Goal: Task Accomplishment & Management: Manage account settings

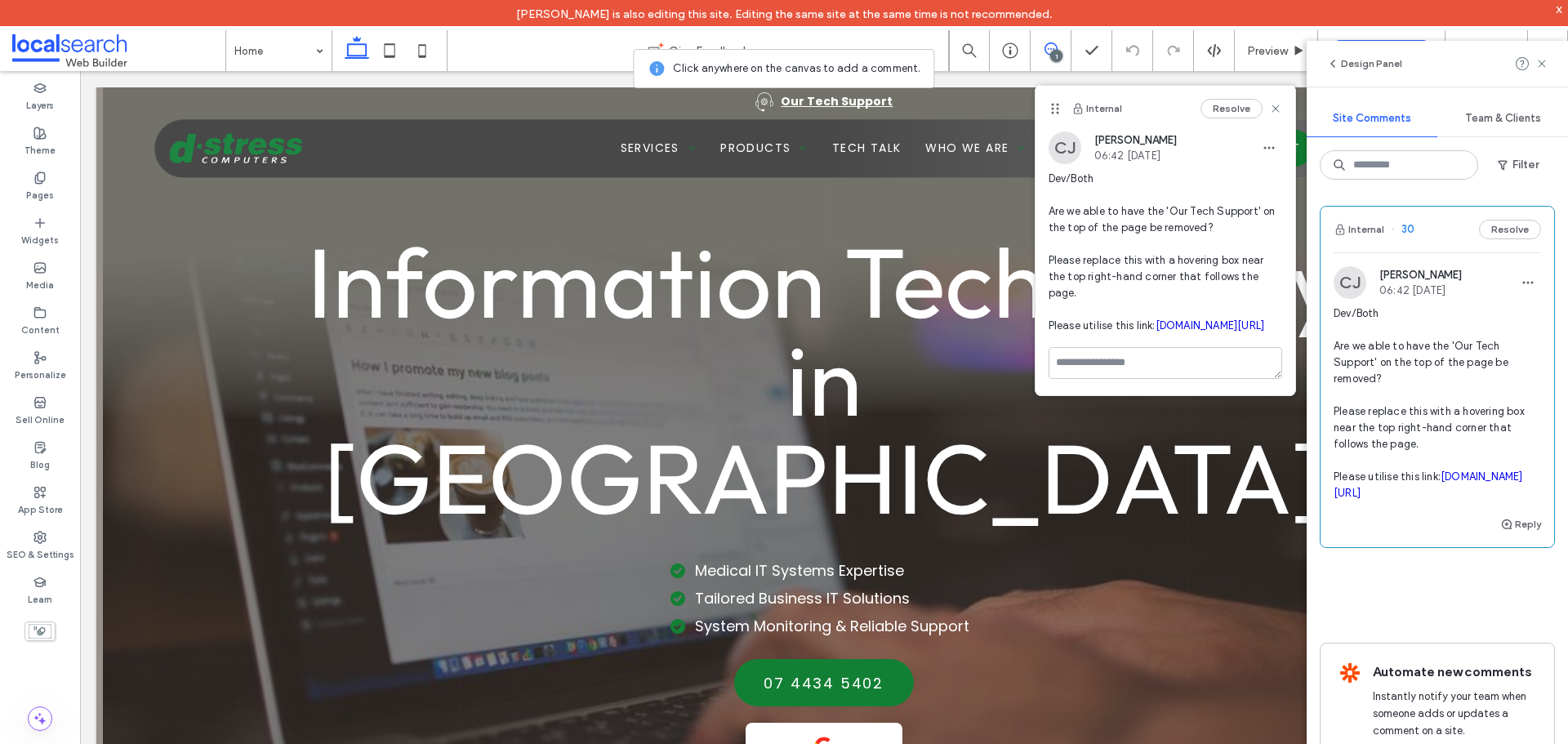
drag, startPoint x: 1091, startPoint y: 326, endPoint x: 1137, endPoint y: 271, distance: 71.7
click at [1137, 271] on span "Dev/Both Are we able to have the 'Our Tech Support' on the top of the page be r…" at bounding box center [1165, 252] width 234 height 164
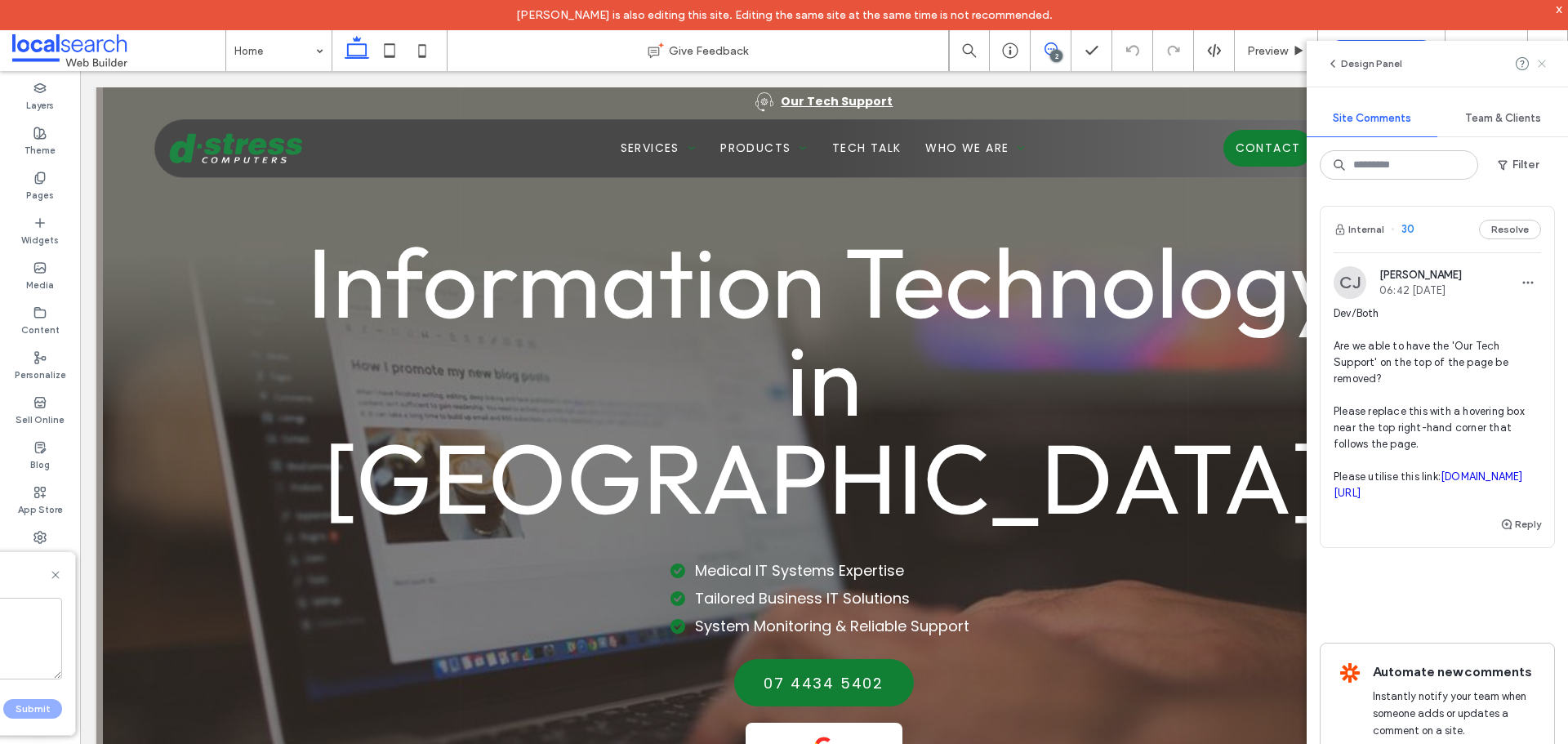
click at [1544, 67] on icon at bounding box center [1542, 63] width 13 height 13
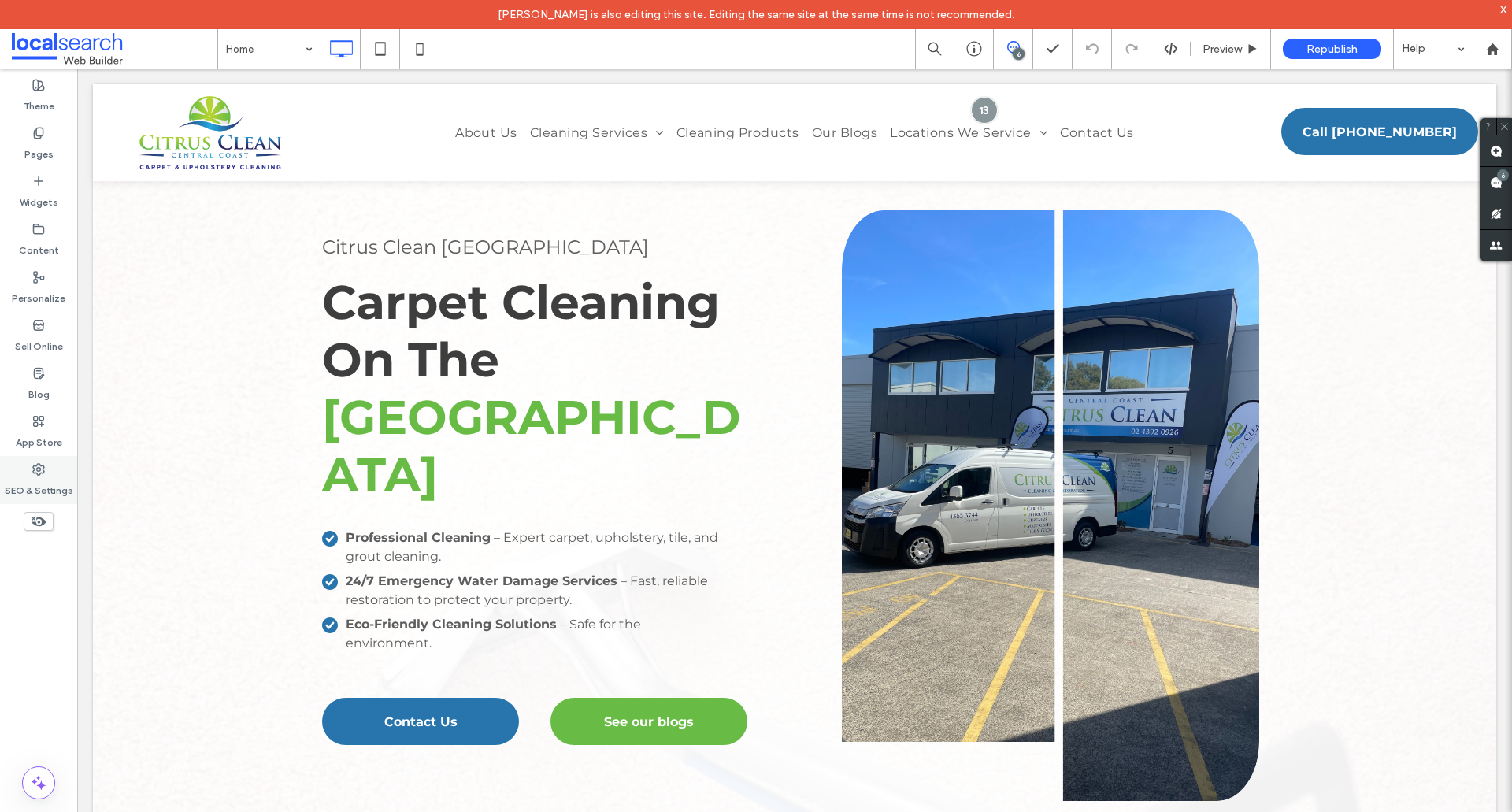
click at [39, 481] on label "SEO & Settings" at bounding box center [39, 487] width 68 height 22
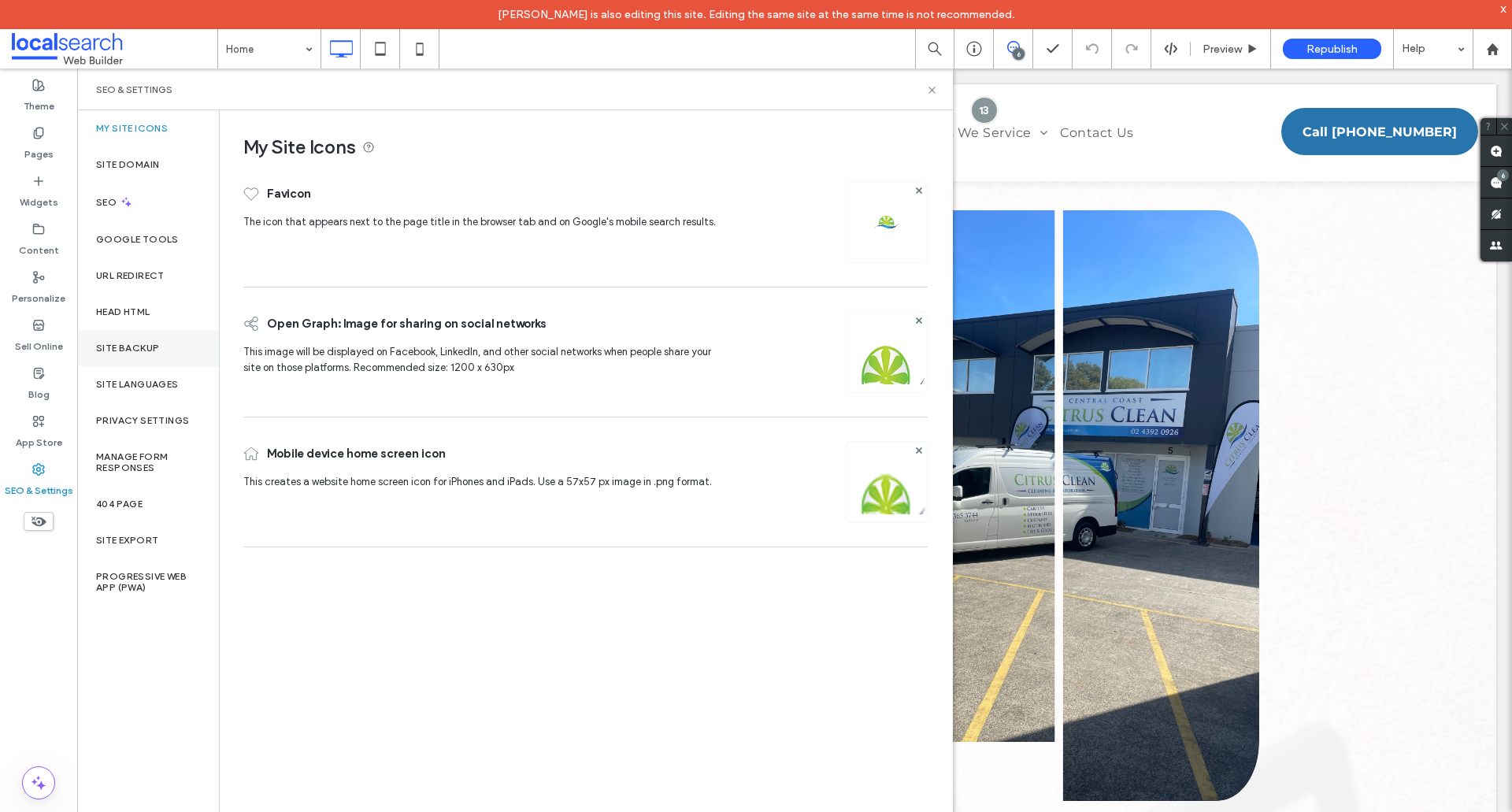
click at [117, 343] on label "Site Backup" at bounding box center [127, 348] width 63 height 11
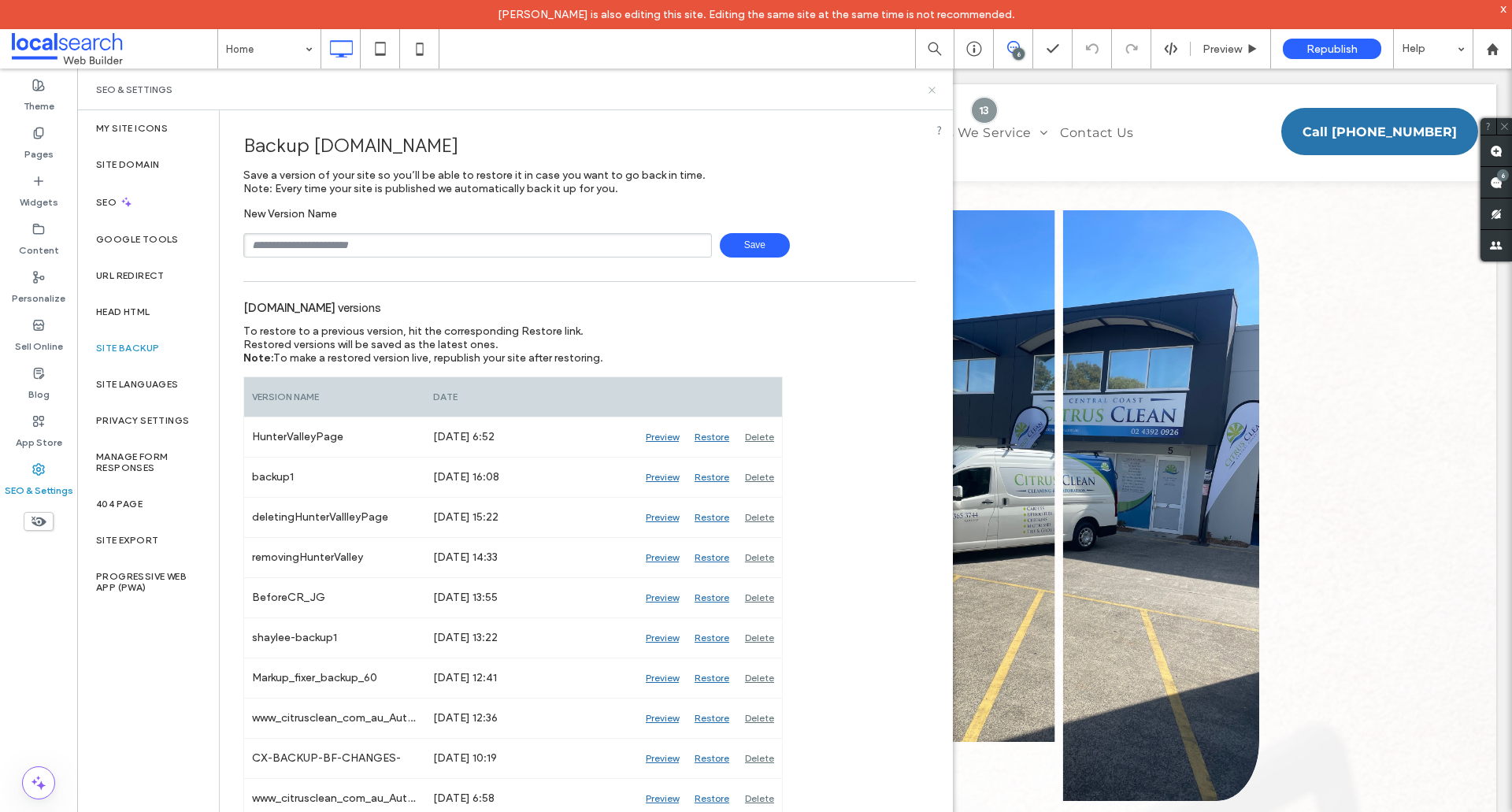
drag, startPoint x: 931, startPoint y: 94, endPoint x: 908, endPoint y: 30, distance: 68.0
click at [931, 94] on icon at bounding box center [932, 90] width 12 height 12
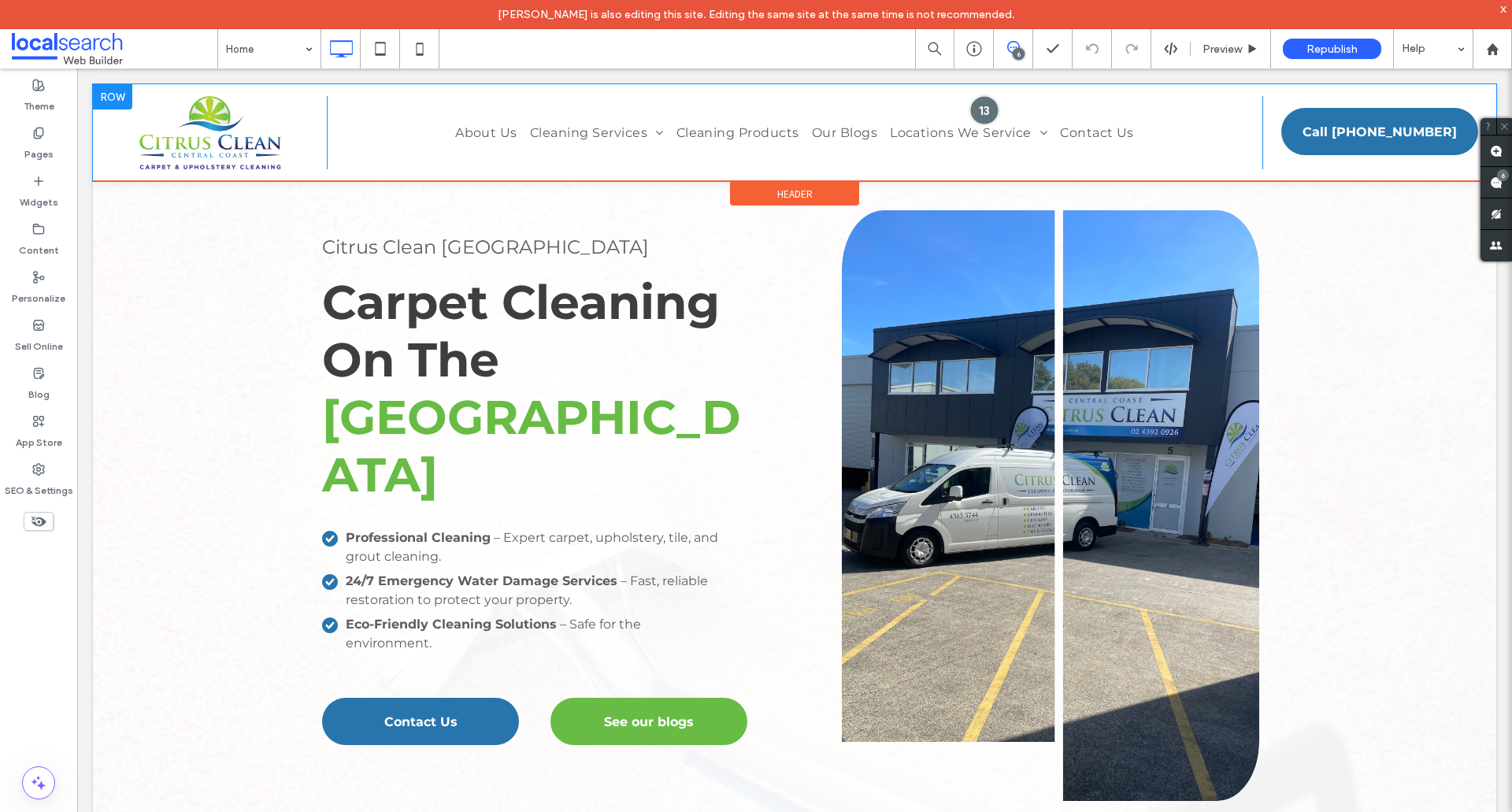
click at [982, 102] on div at bounding box center [984, 110] width 30 height 30
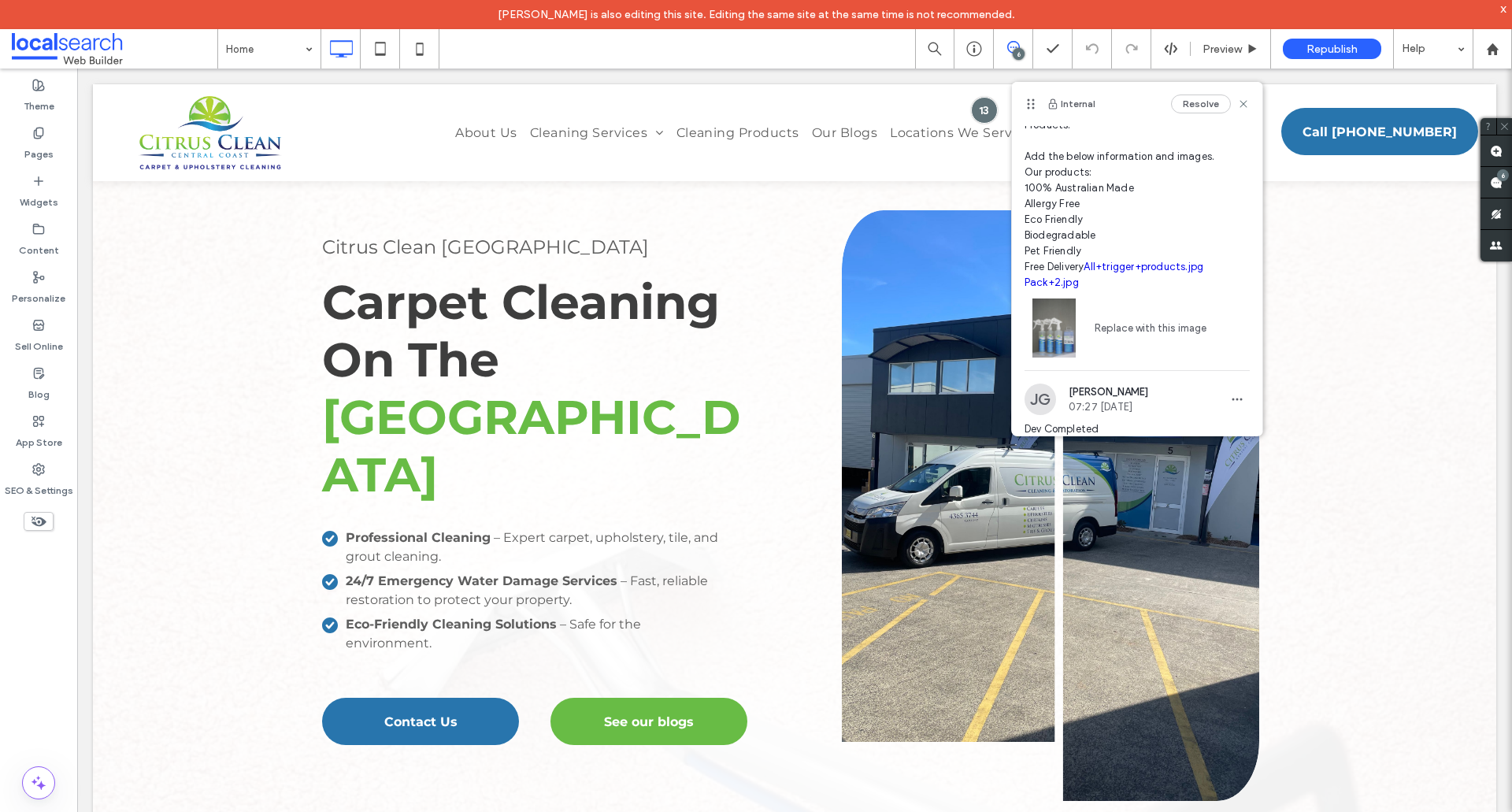
scroll to position [139, 0]
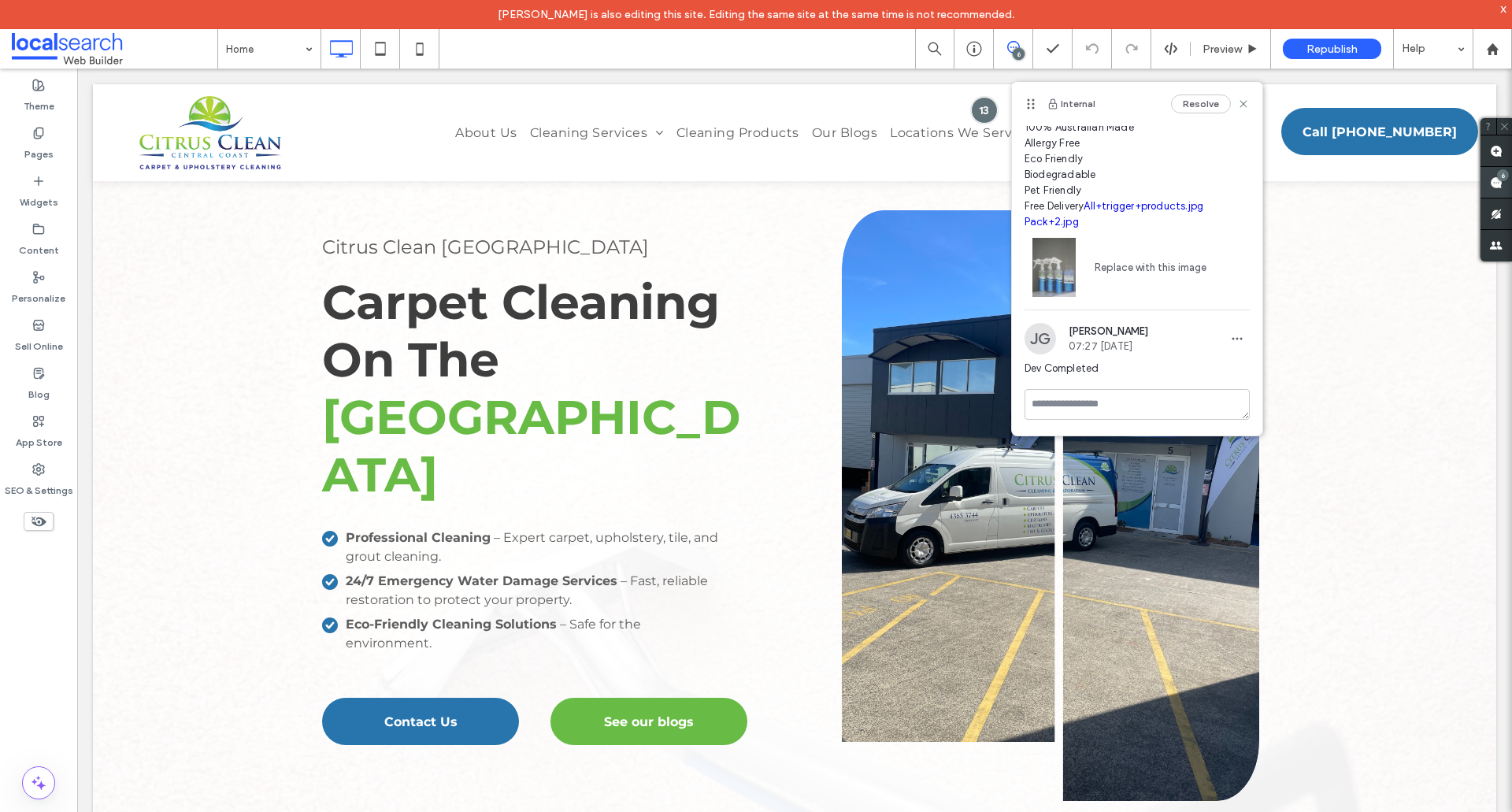
click at [1498, 187] on use at bounding box center [1496, 182] width 13 height 13
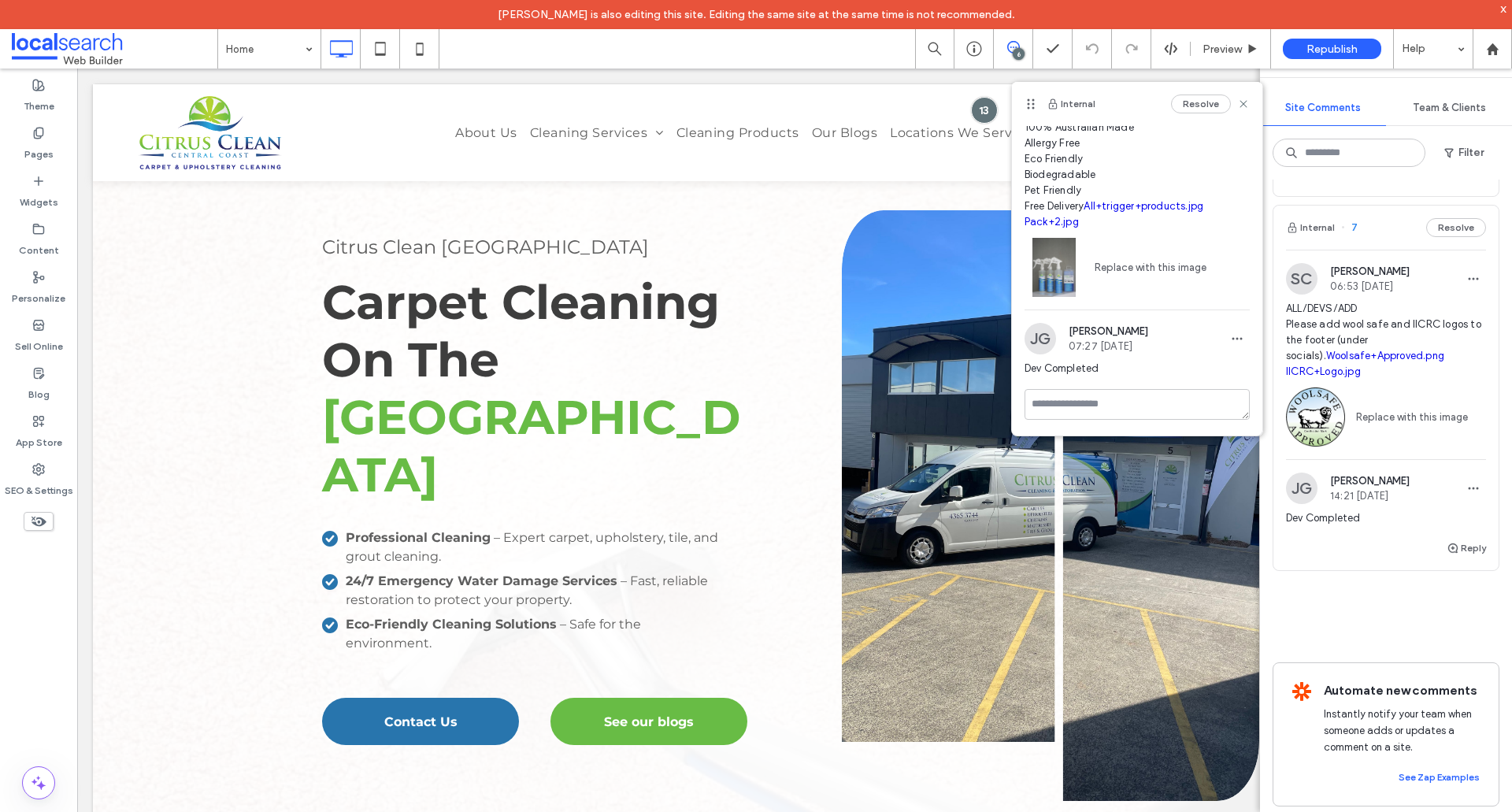
scroll to position [1748, 0]
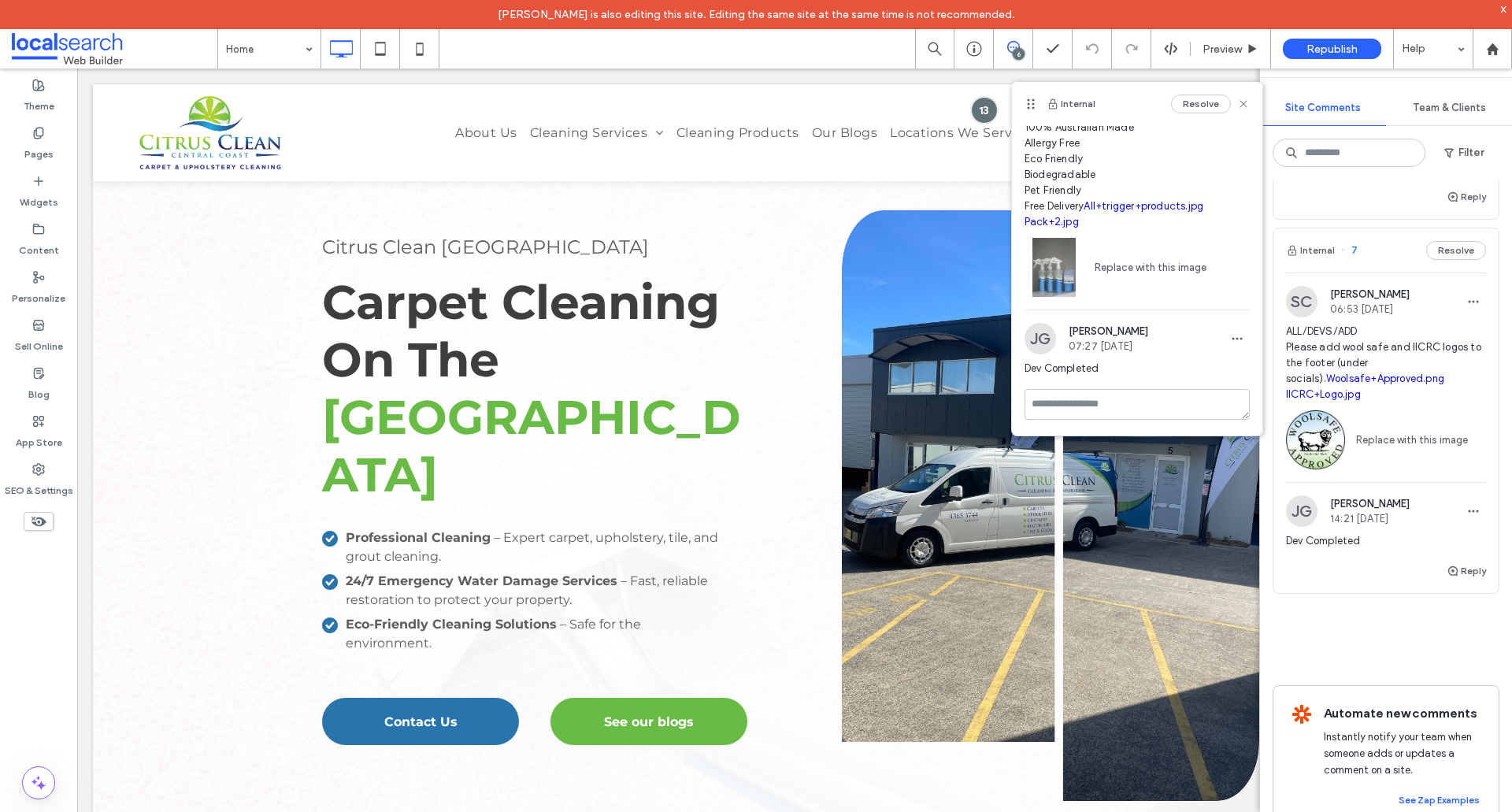
click at [1449, 439] on div "Replace with this image" at bounding box center [1386, 436] width 200 height 67
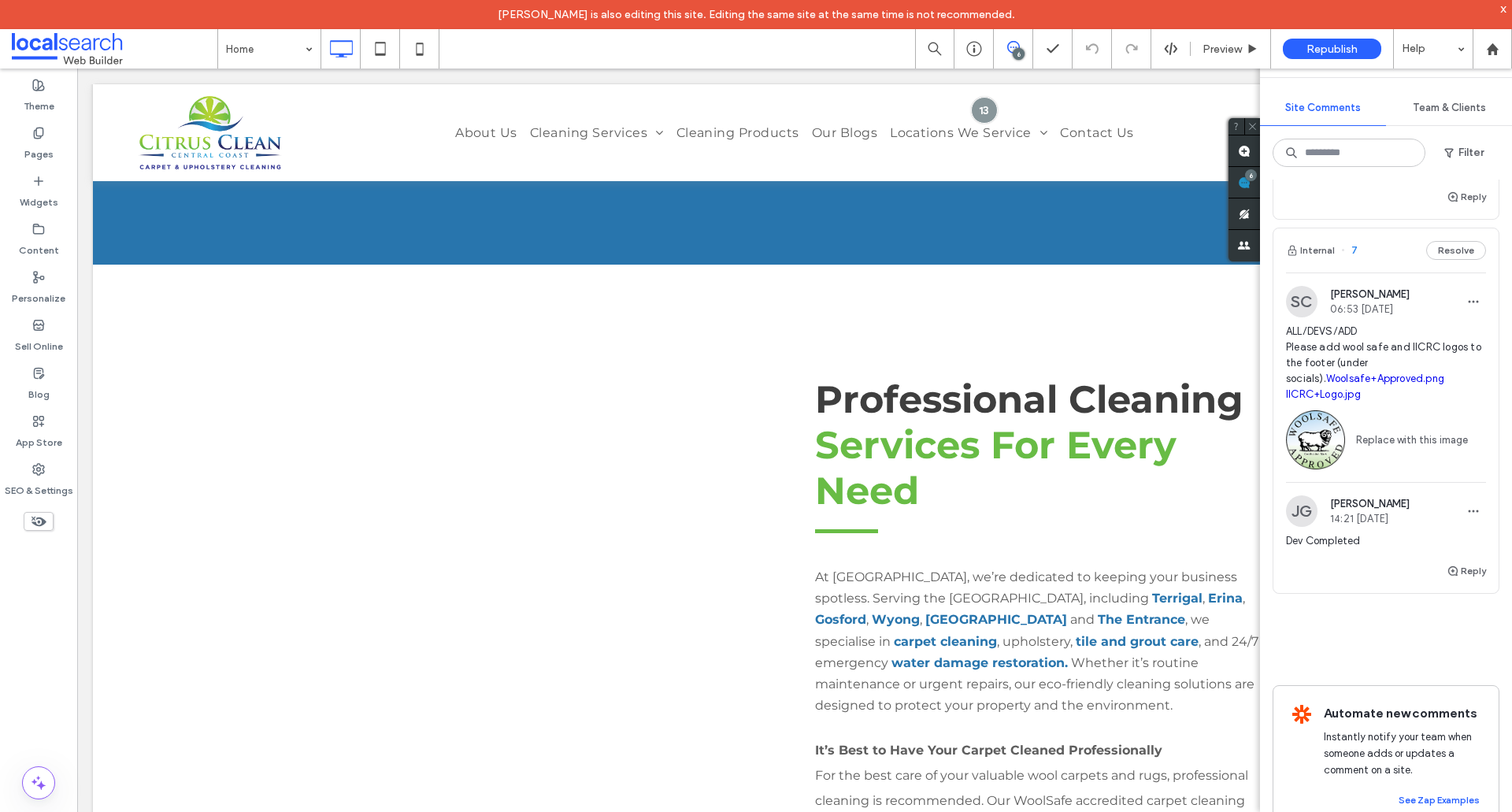
scroll to position [6420, 0]
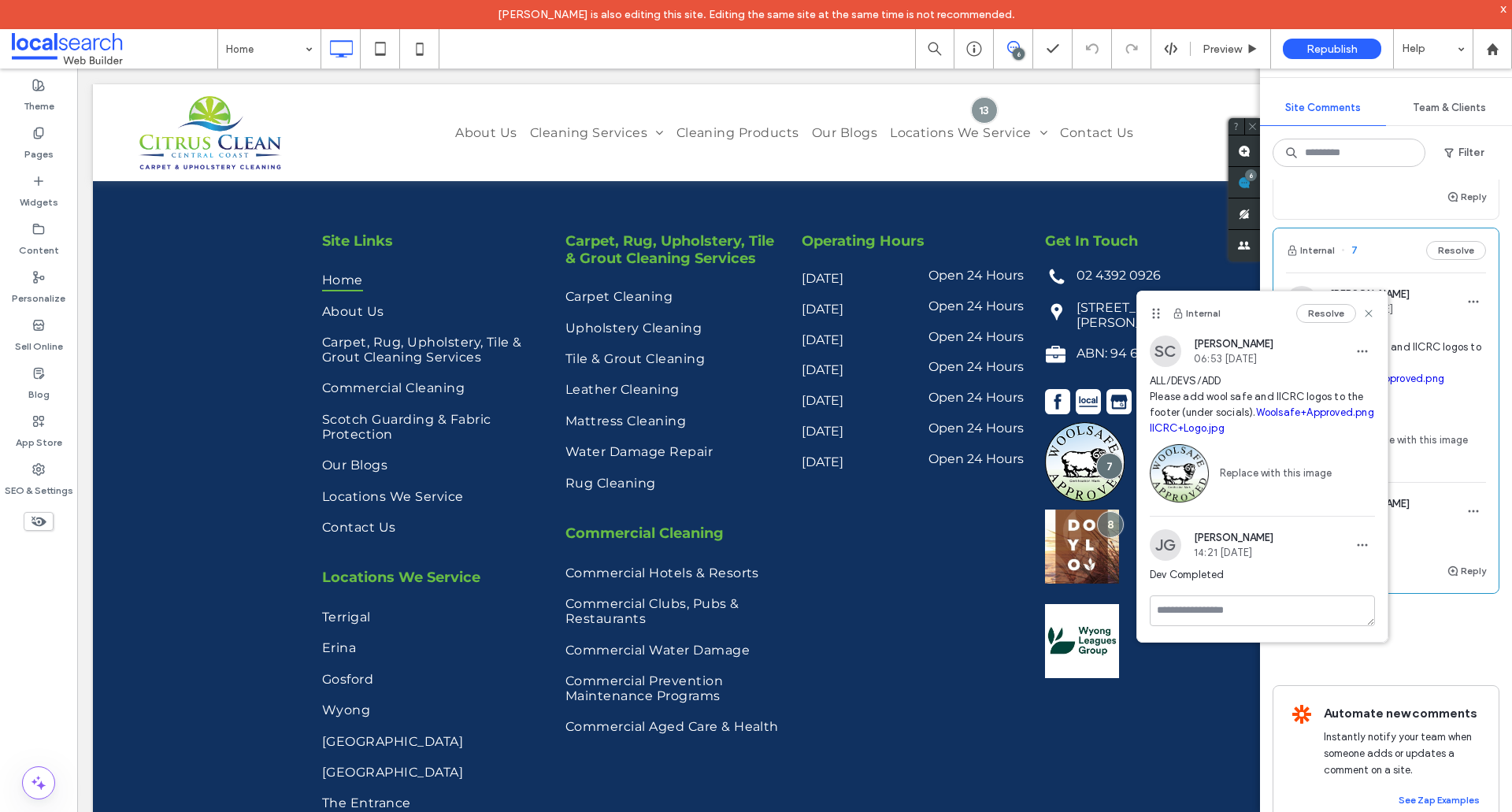
drag, startPoint x: 1370, startPoint y: 308, endPoint x: 1381, endPoint y: 273, distance: 36.7
click at [1372, 308] on icon at bounding box center [1368, 313] width 13 height 13
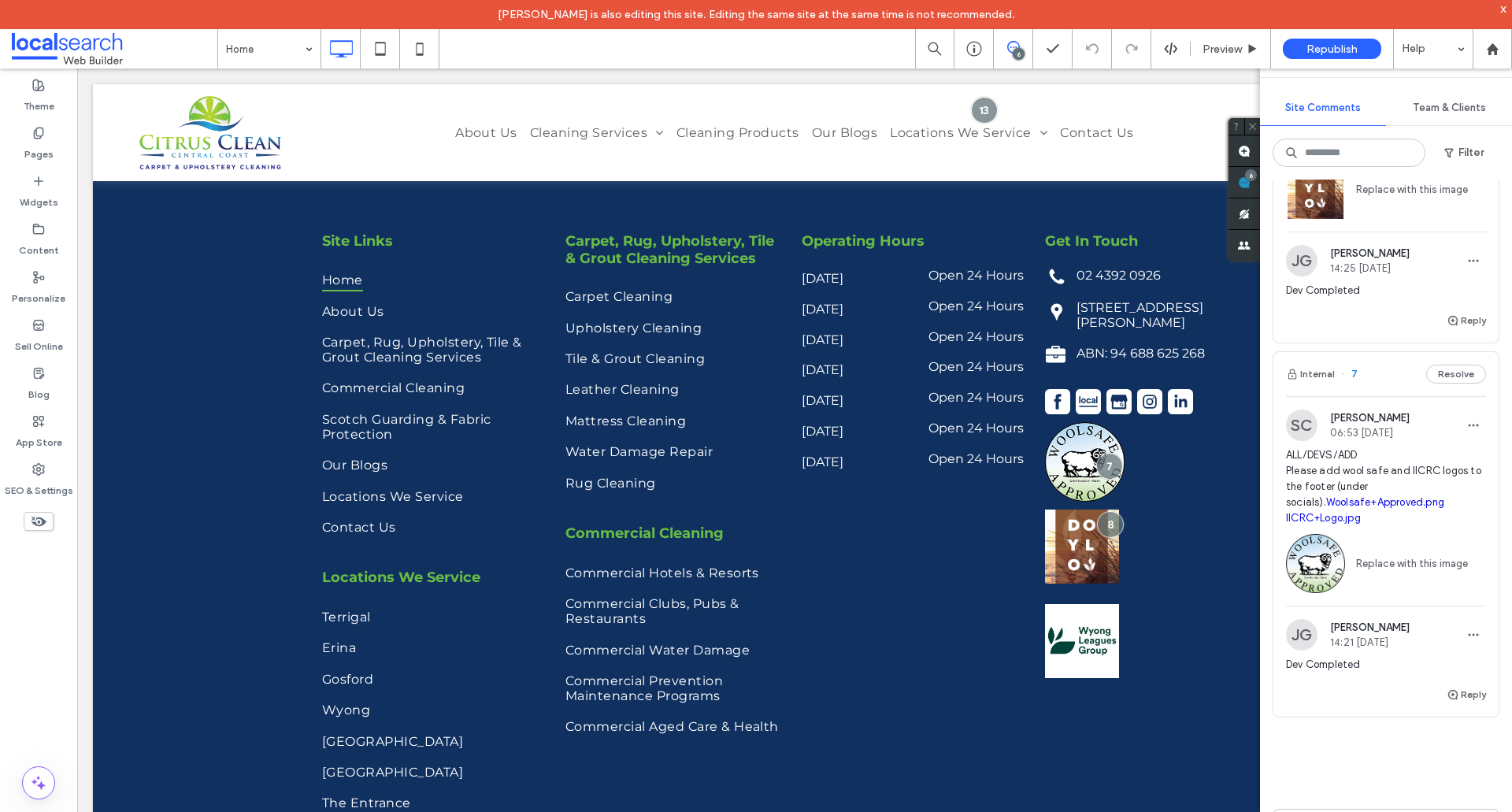
scroll to position [1433, 0]
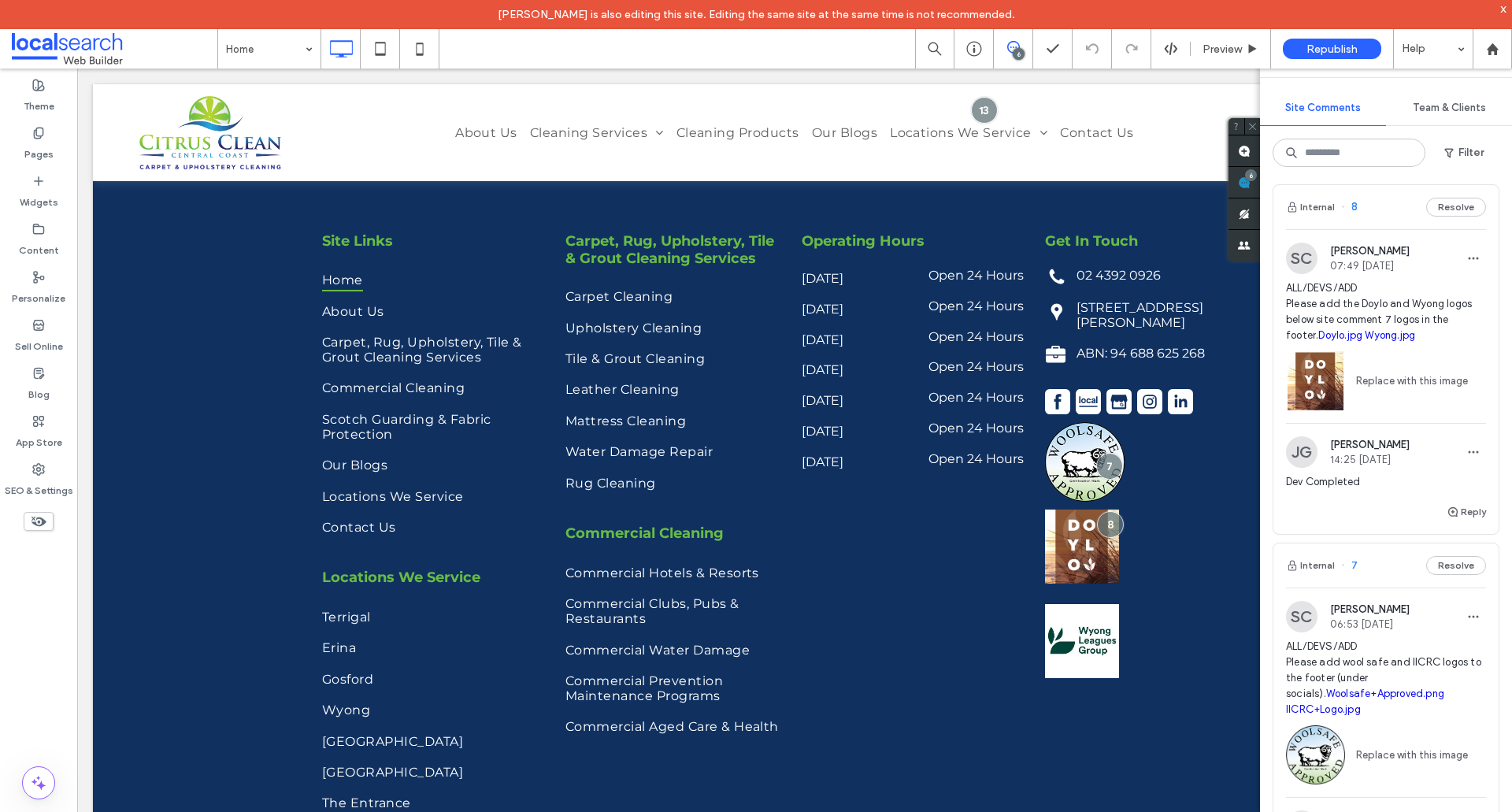
click at [1255, 123] on icon at bounding box center [1253, 127] width 10 height 10
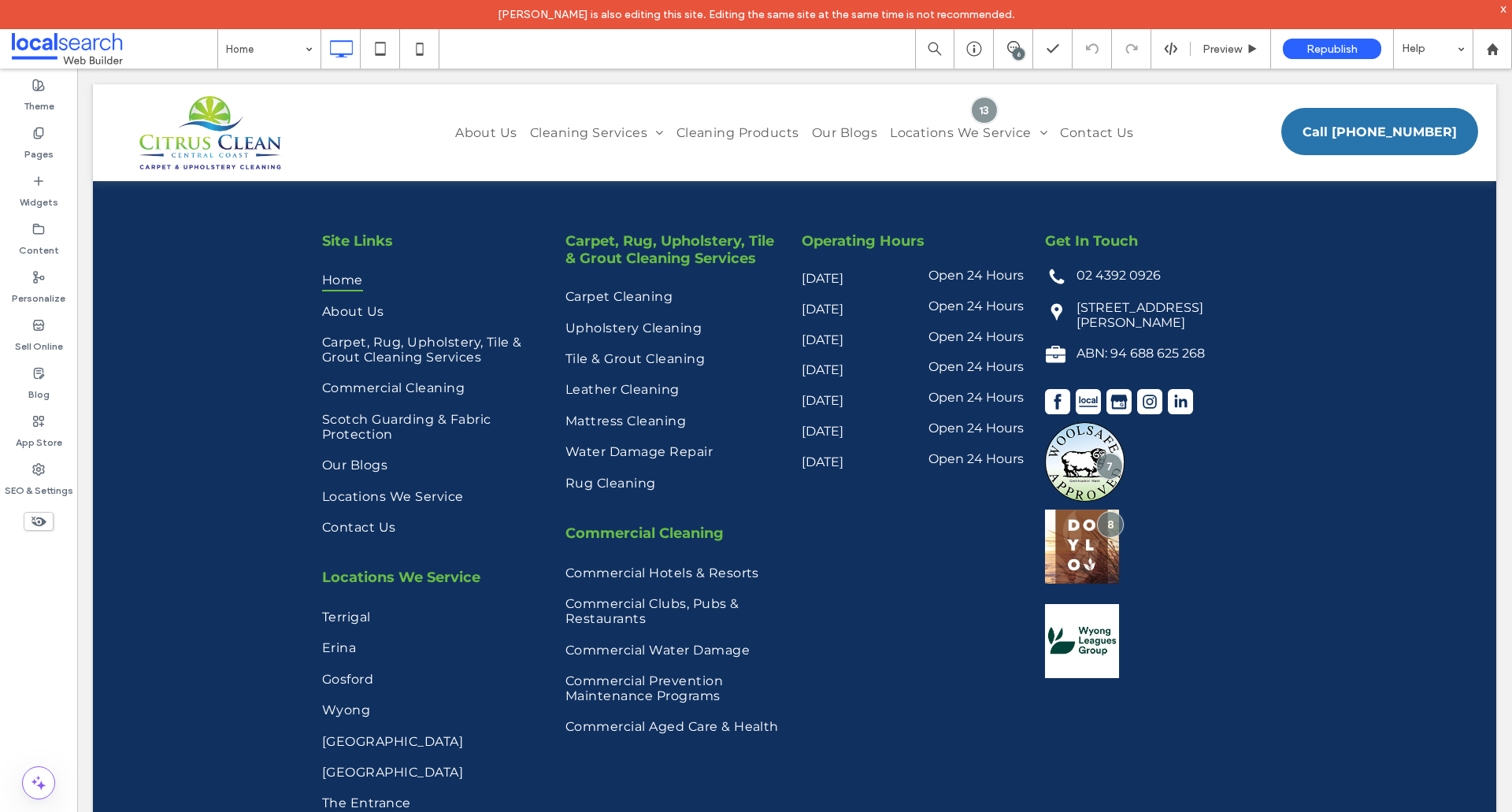
scroll to position [0, 0]
click at [1087, 555] on link at bounding box center [1082, 547] width 74 height 74
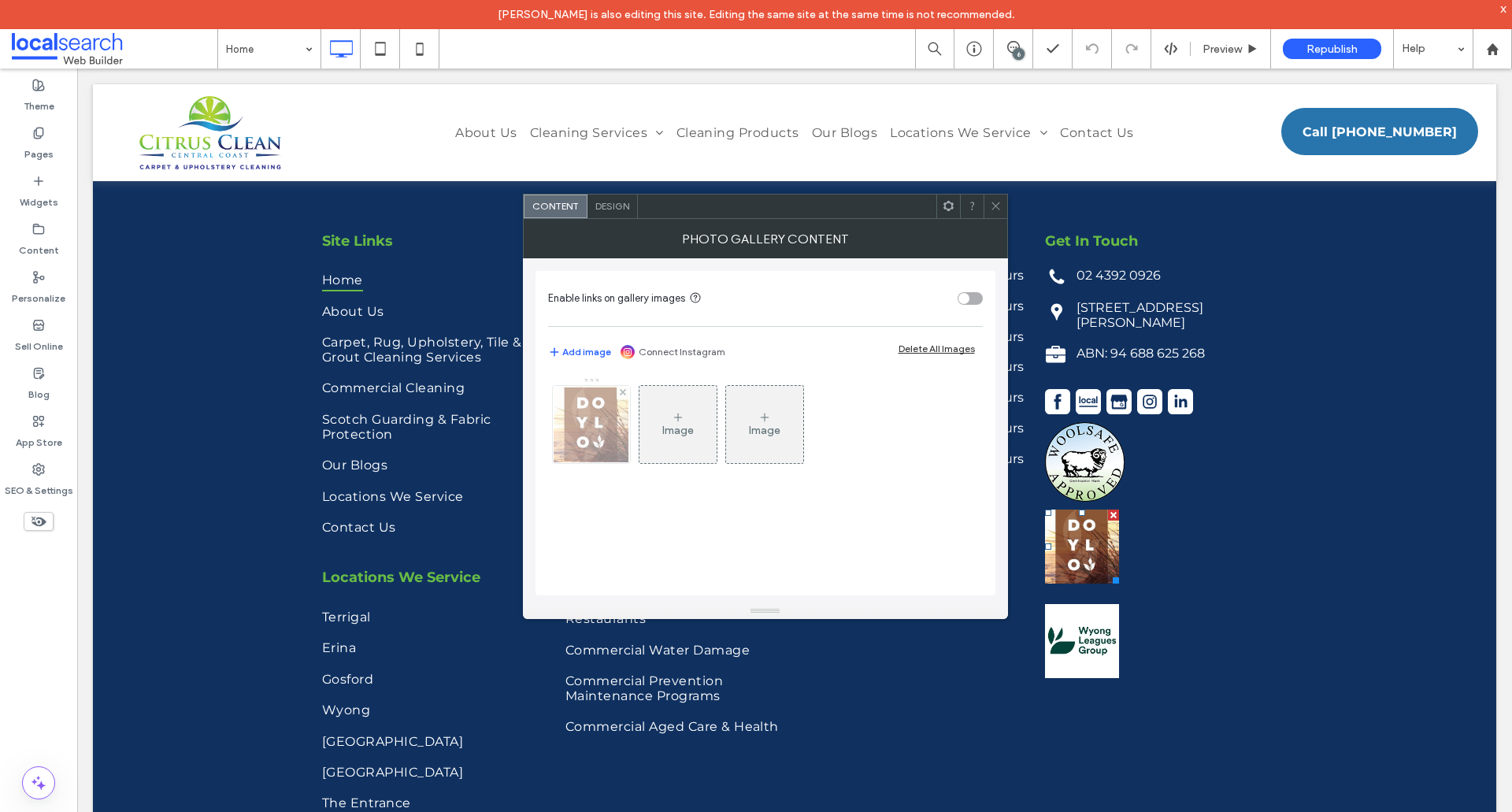
click at [604, 434] on img at bounding box center [591, 424] width 74 height 77
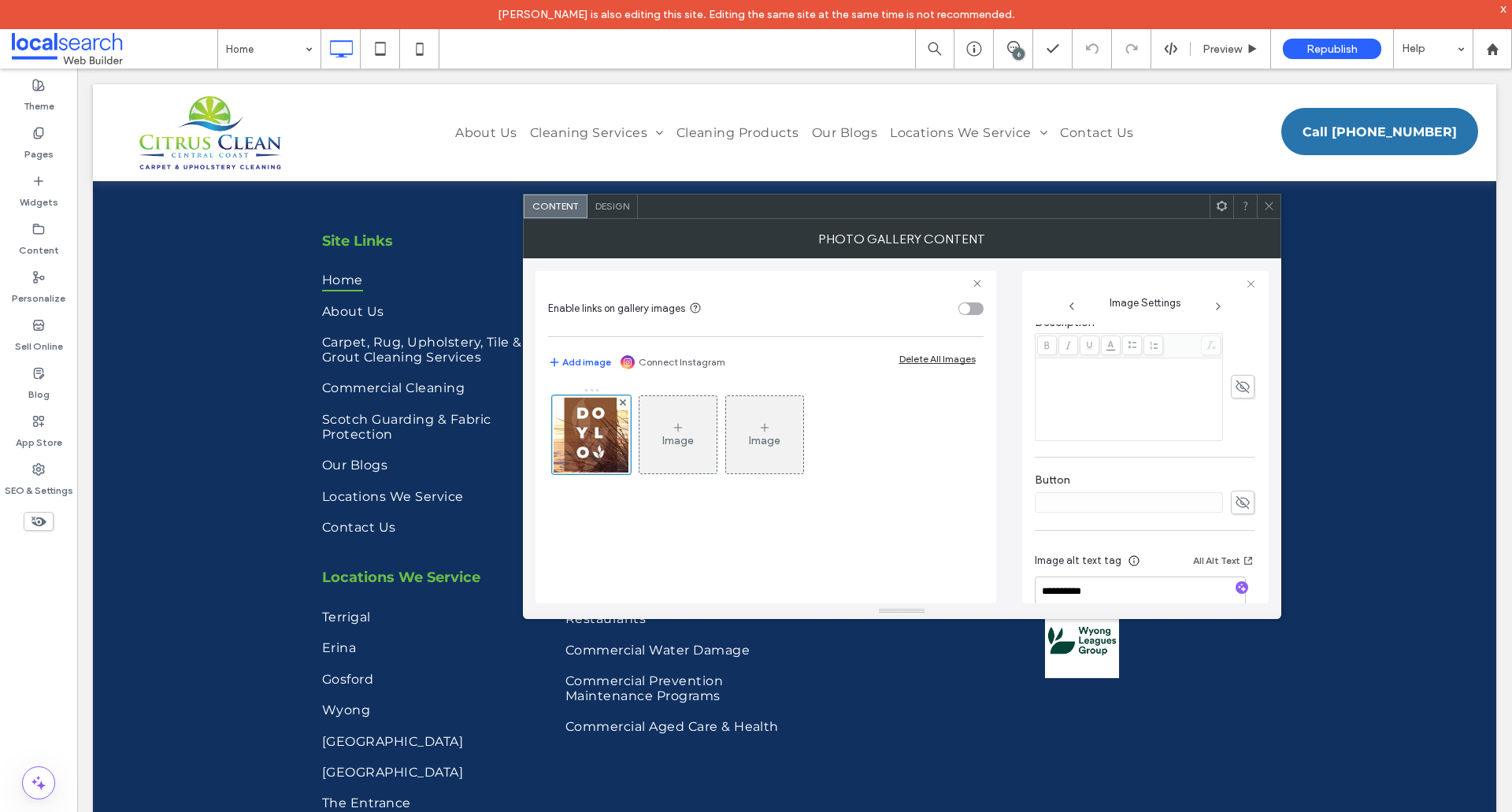
scroll to position [396, 0]
click at [1267, 206] on icon at bounding box center [1270, 206] width 12 height 12
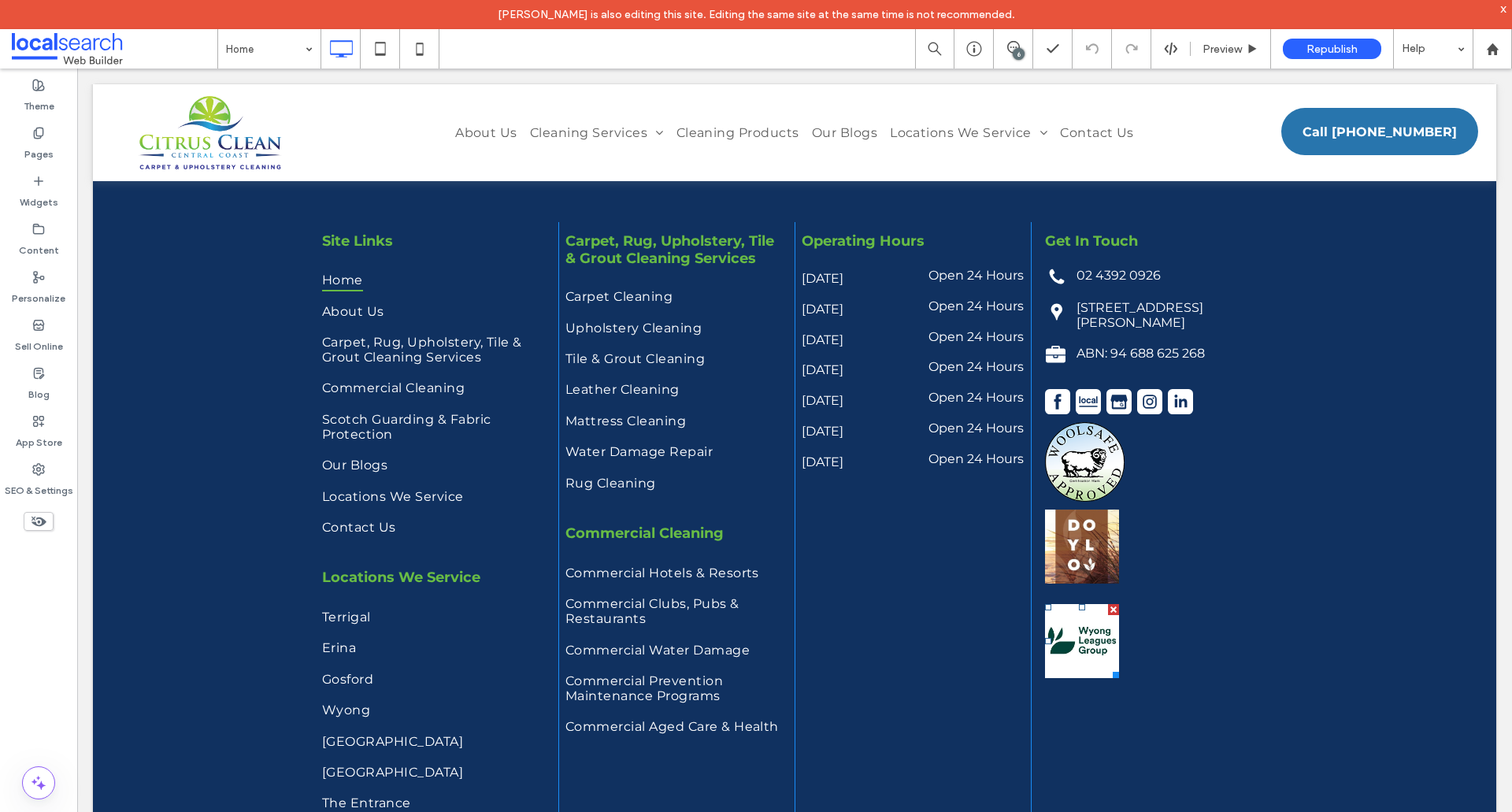
click at [1091, 657] on link at bounding box center [1082, 641] width 74 height 74
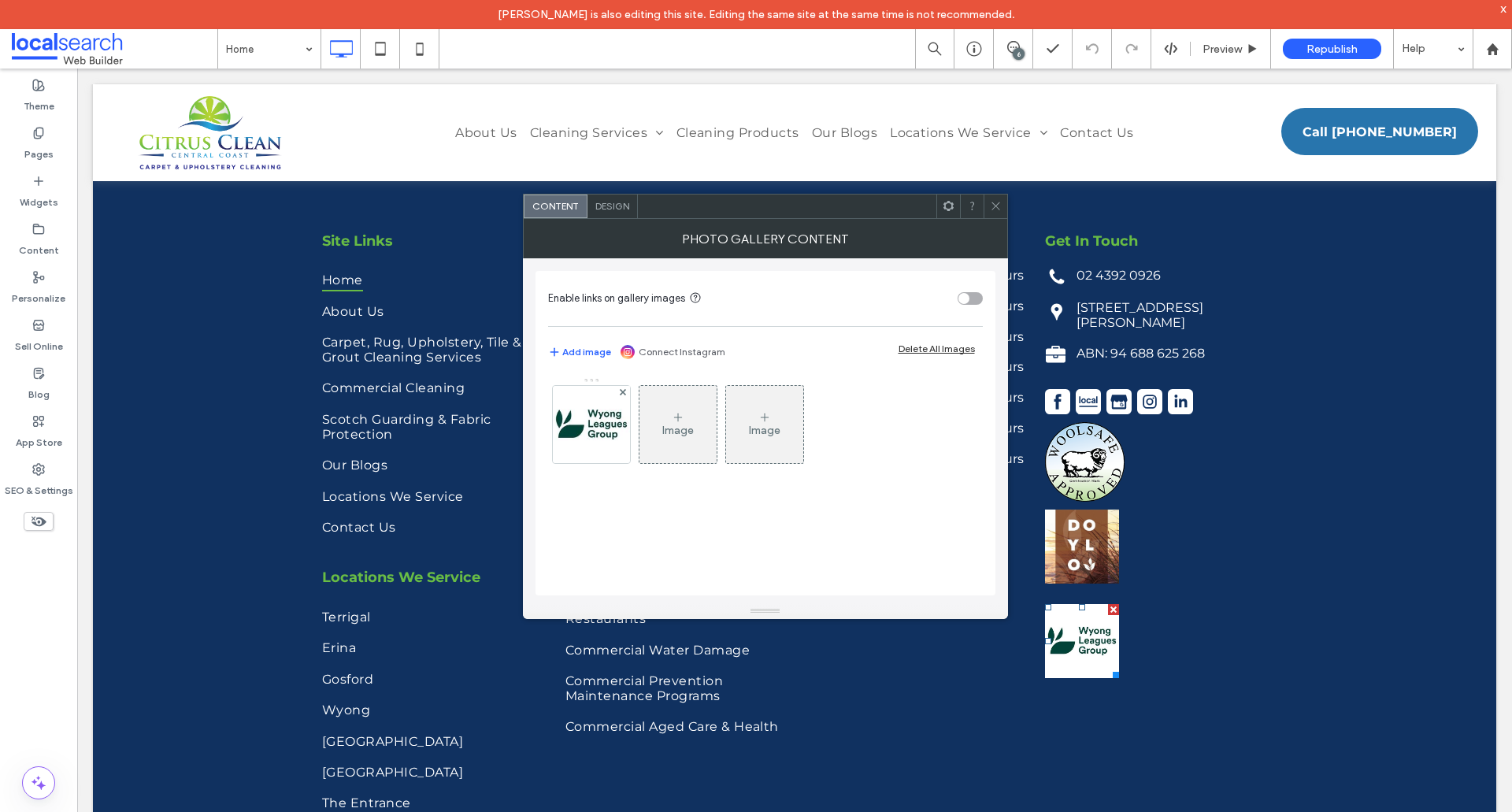
click at [1091, 657] on link at bounding box center [1082, 641] width 74 height 74
click at [997, 212] on span at bounding box center [996, 206] width 12 height 24
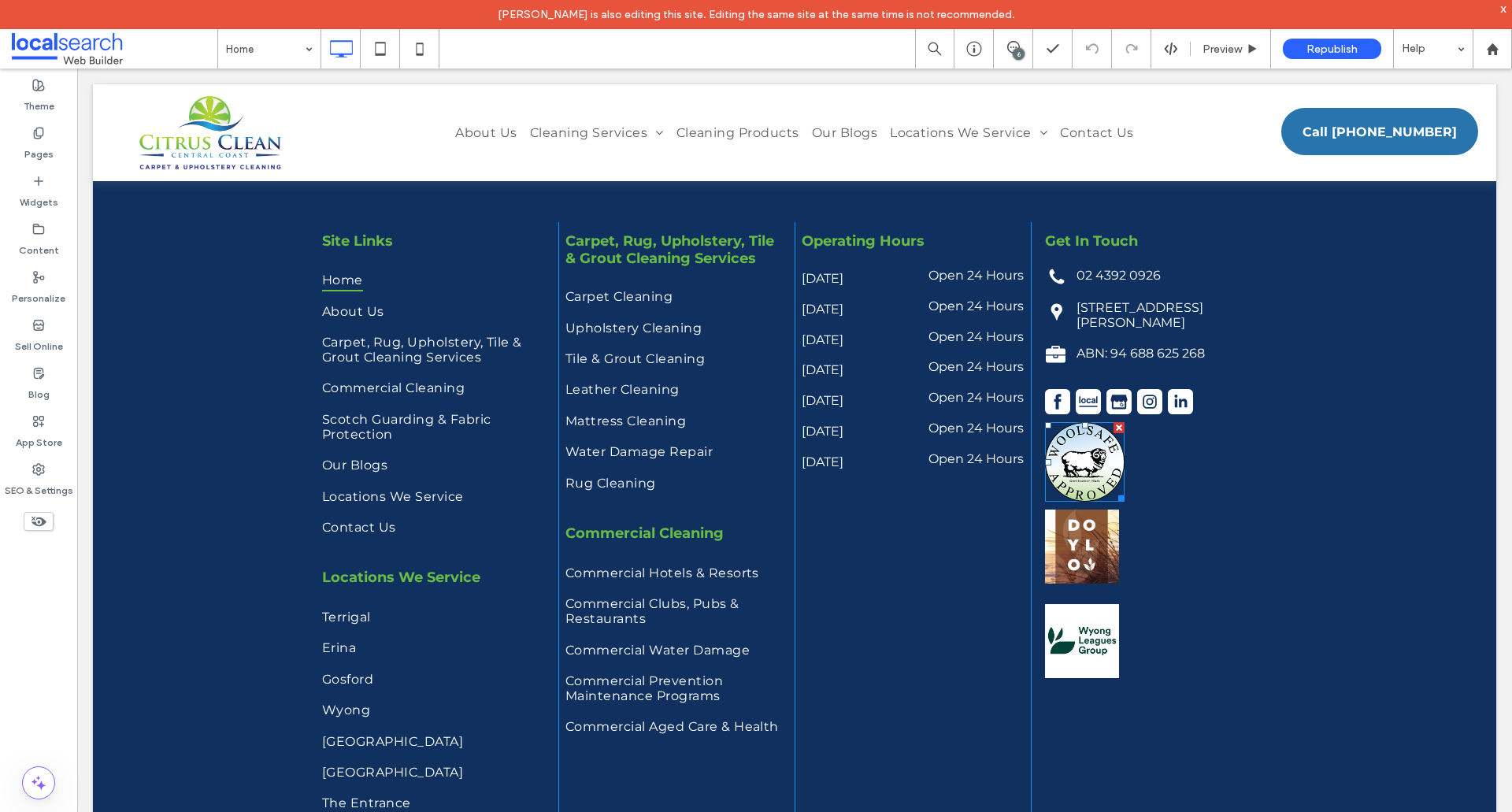
click at [1078, 474] on link at bounding box center [1085, 462] width 79 height 79
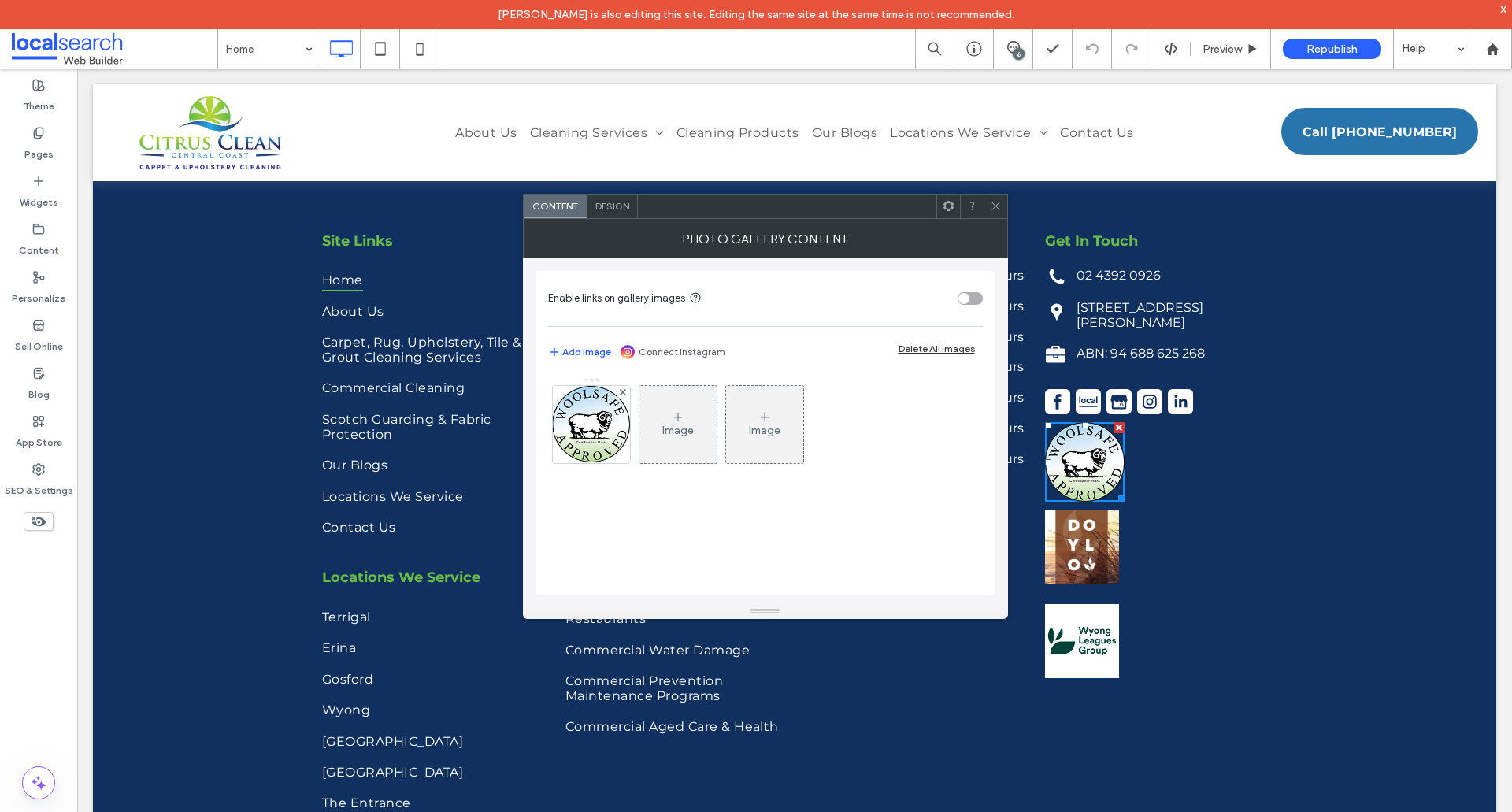
click at [1077, 474] on link at bounding box center [1085, 462] width 79 height 79
click at [620, 440] on img at bounding box center [591, 424] width 78 height 77
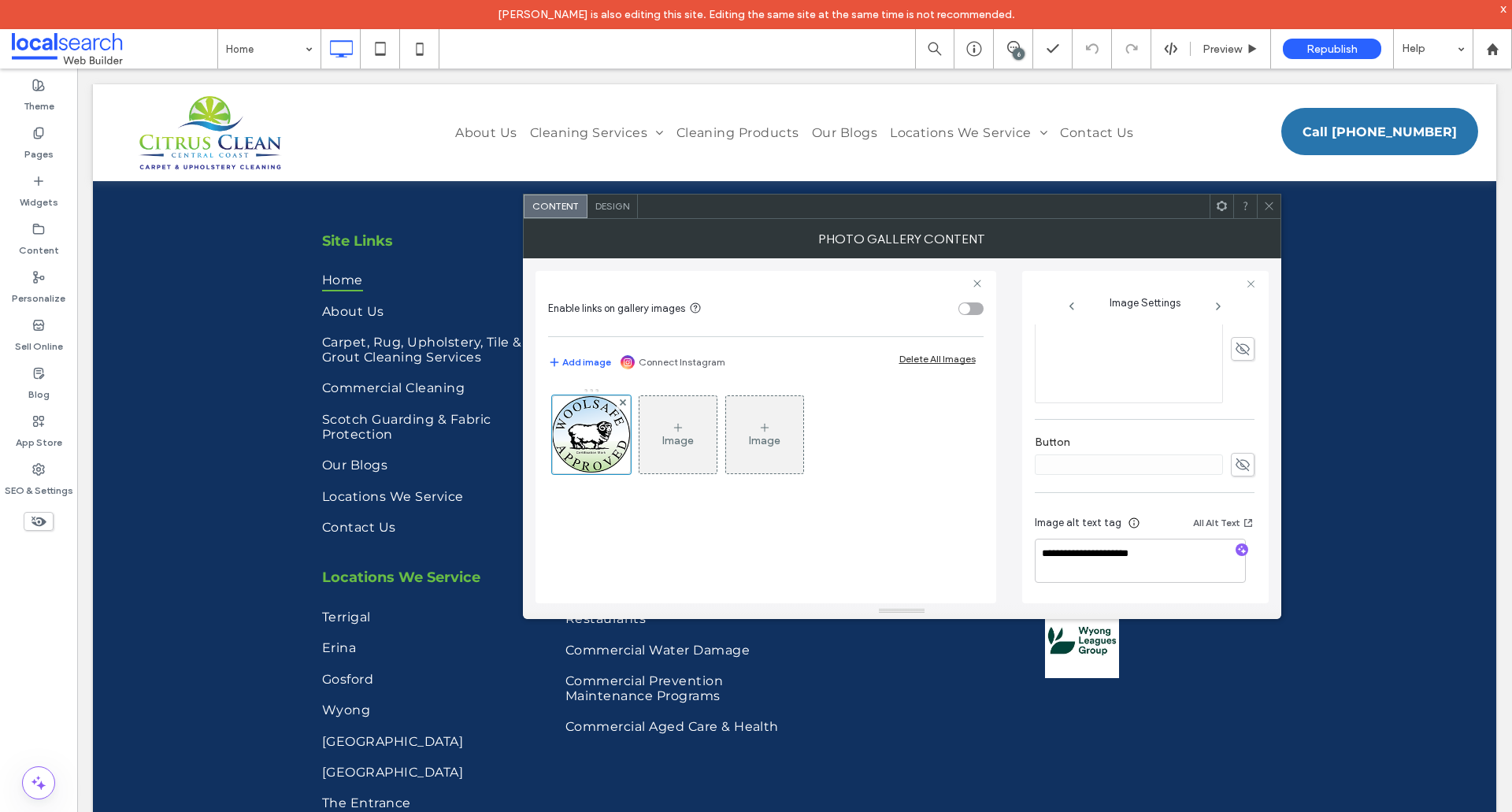
scroll to position [81, 0]
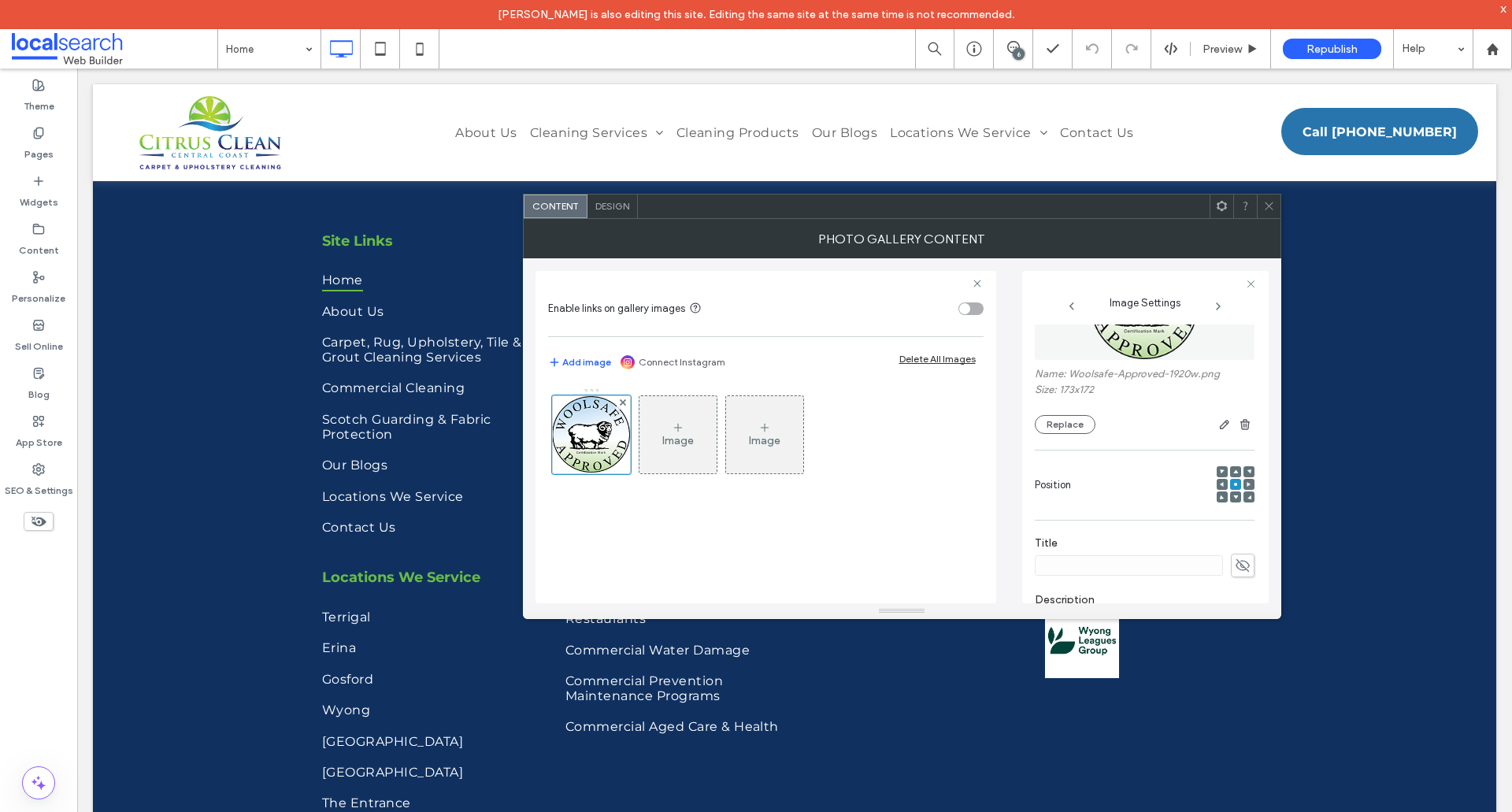
click at [1271, 208] on use at bounding box center [1268, 206] width 8 height 8
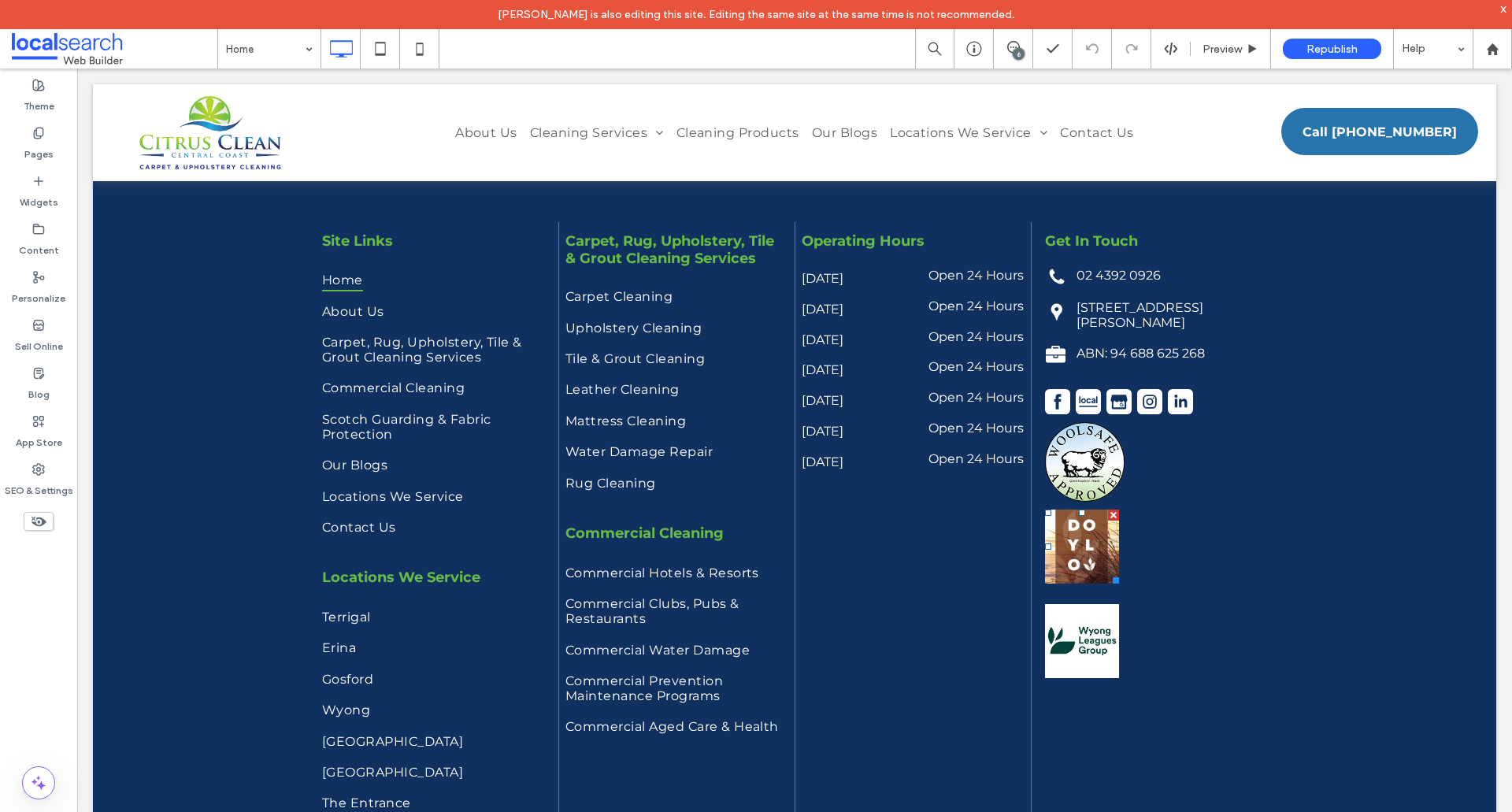
click at [1095, 547] on link at bounding box center [1082, 547] width 74 height 74
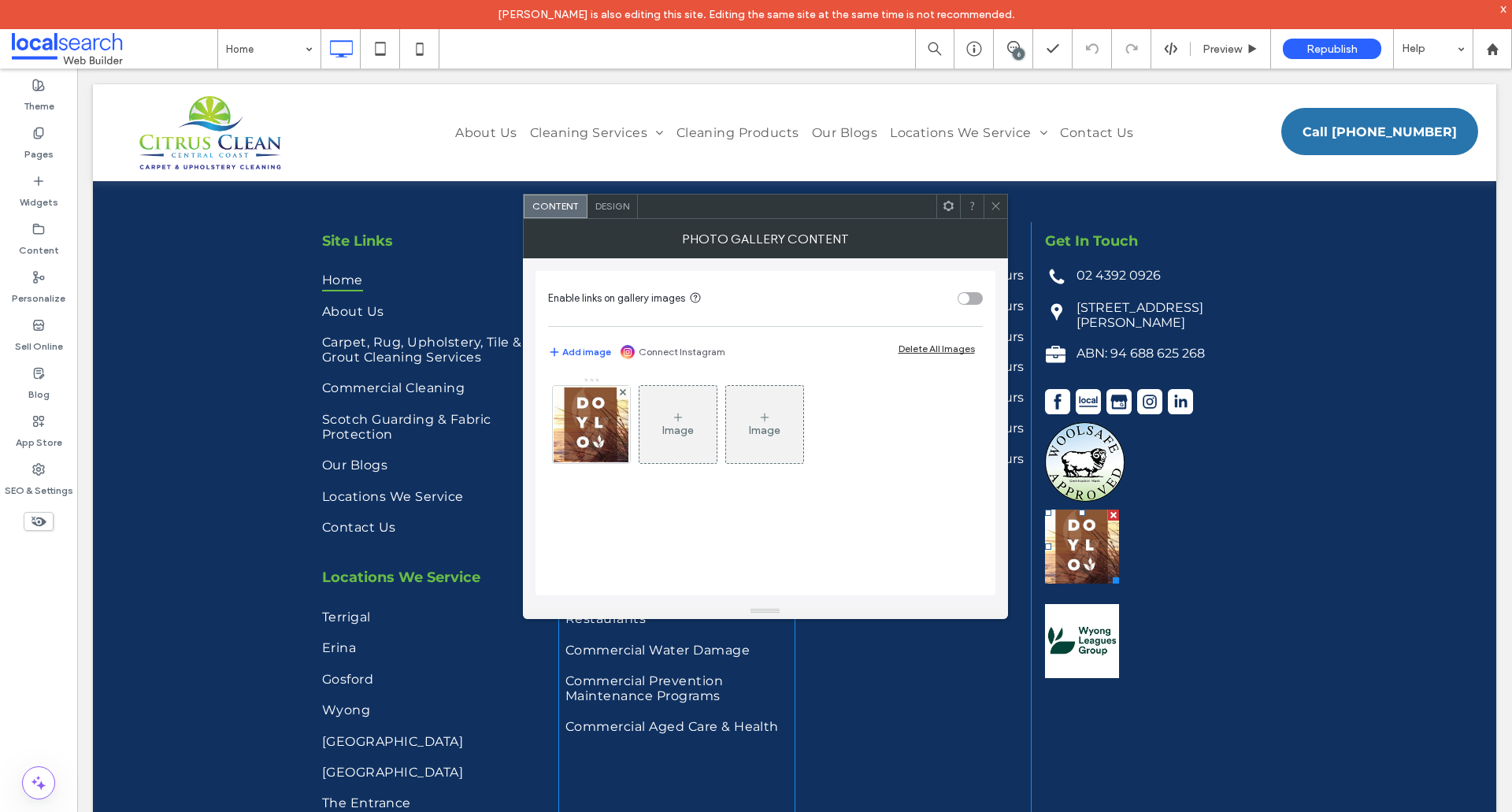
click at [1095, 547] on link at bounding box center [1082, 547] width 74 height 74
click at [1004, 202] on div at bounding box center [995, 206] width 24 height 24
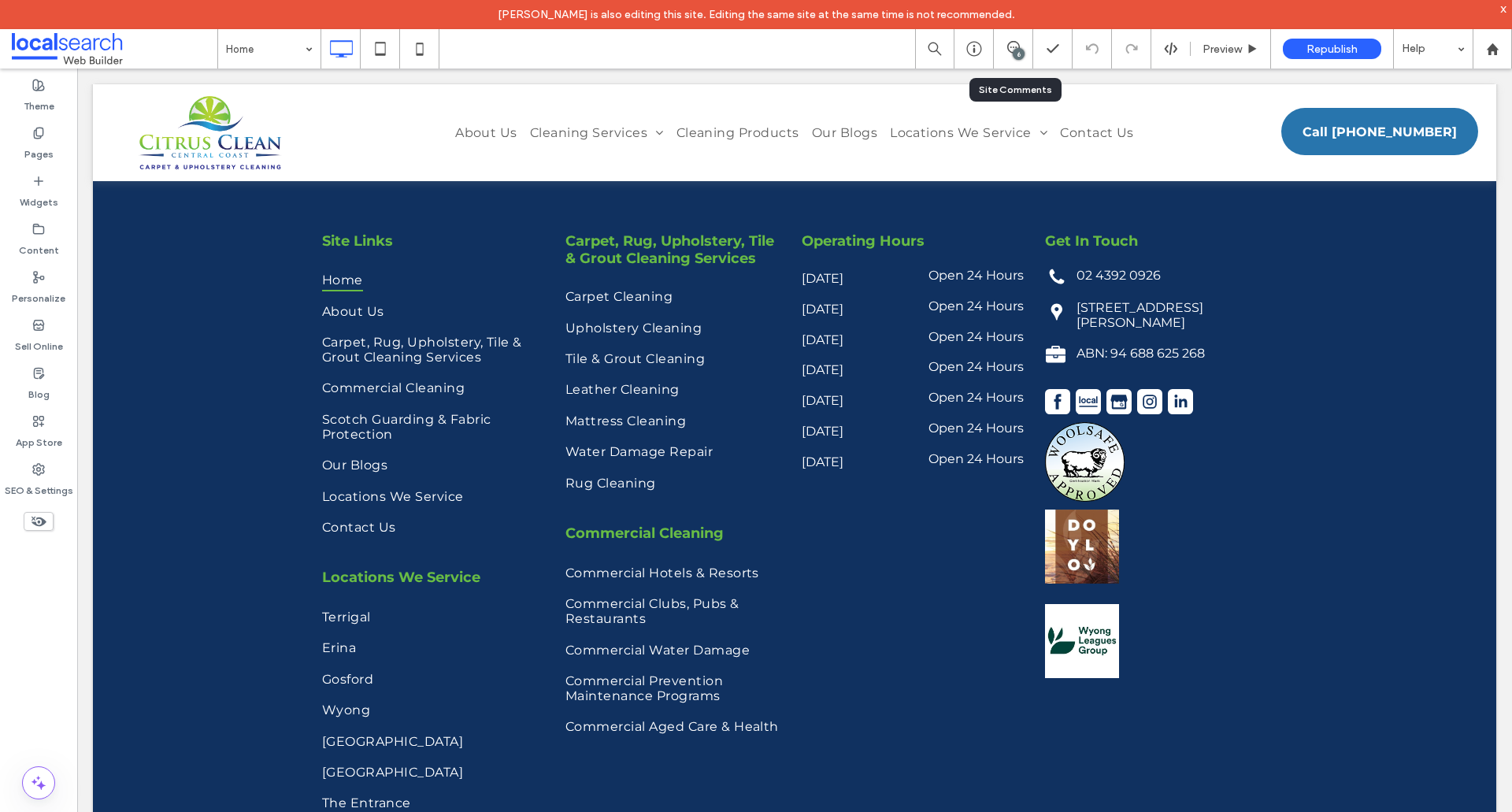
click at [1010, 53] on icon at bounding box center [1013, 47] width 13 height 13
click at [1495, 193] on span at bounding box center [1496, 182] width 31 height 30
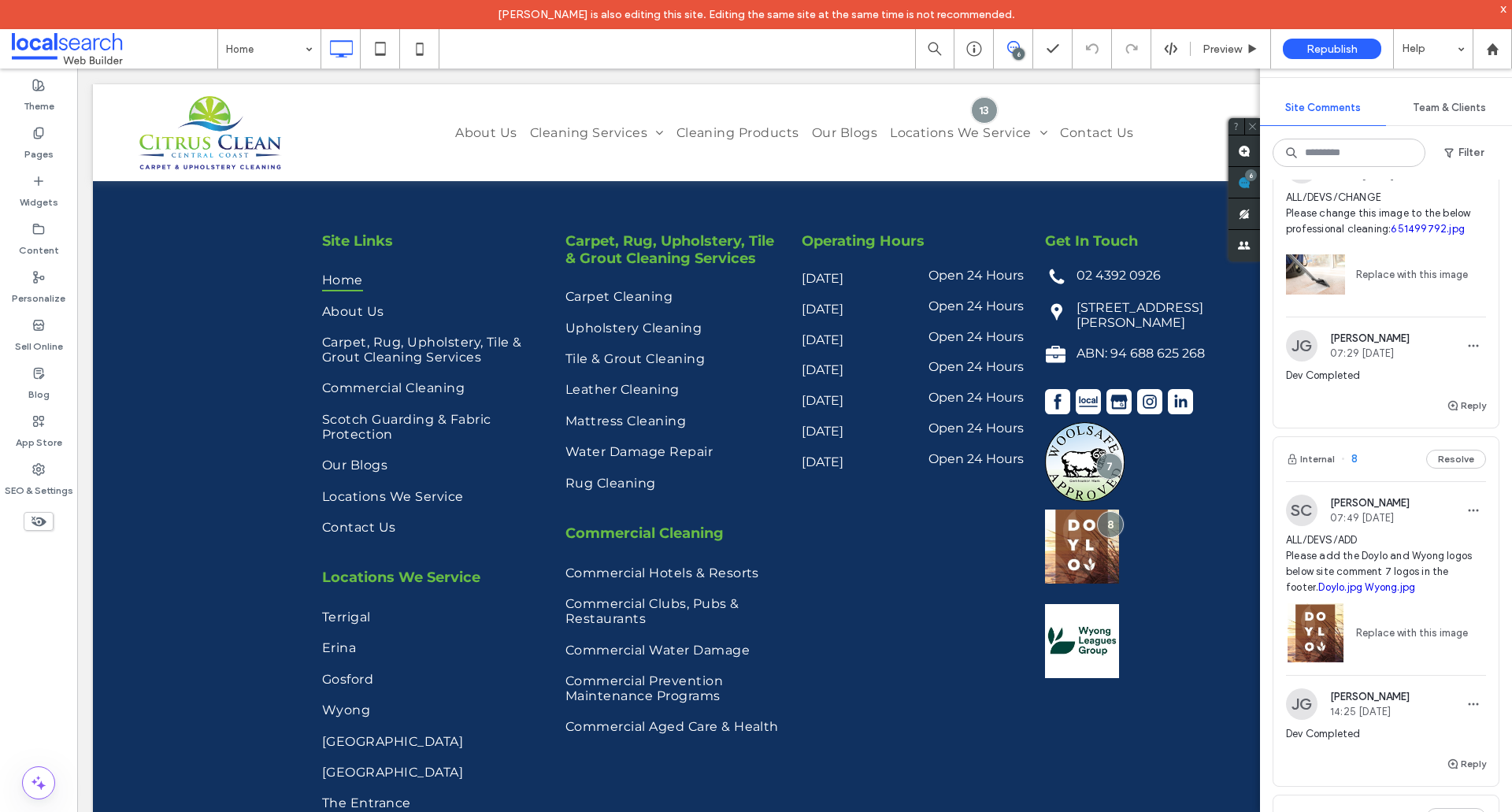
scroll to position [945, 0]
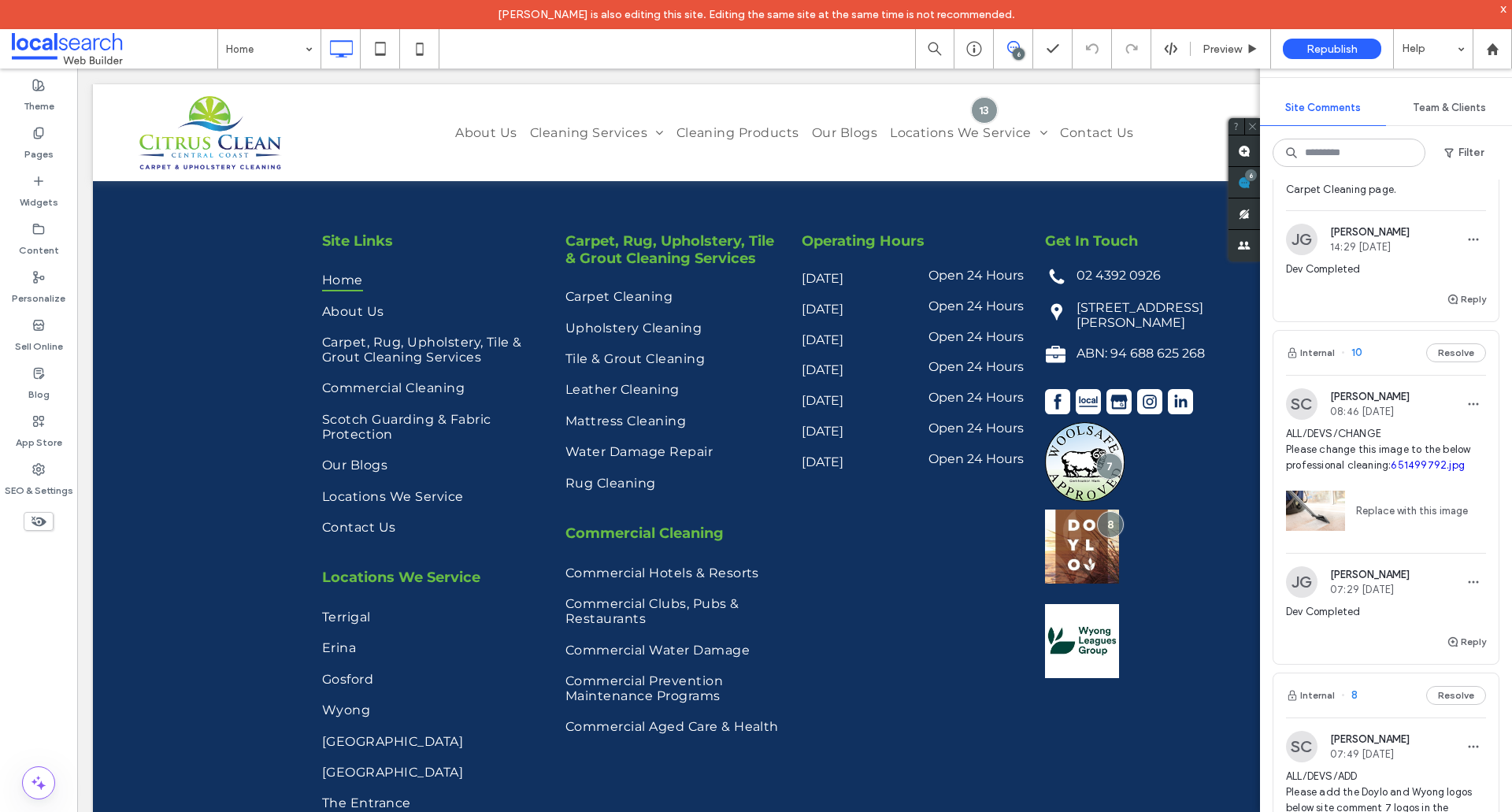
click at [1373, 571] on div "SC Shaylee Coulter 08:46 Sep 17 2025 ALL/DEVS/CHANGE Please change this image t…" at bounding box center [1386, 503] width 225 height 257
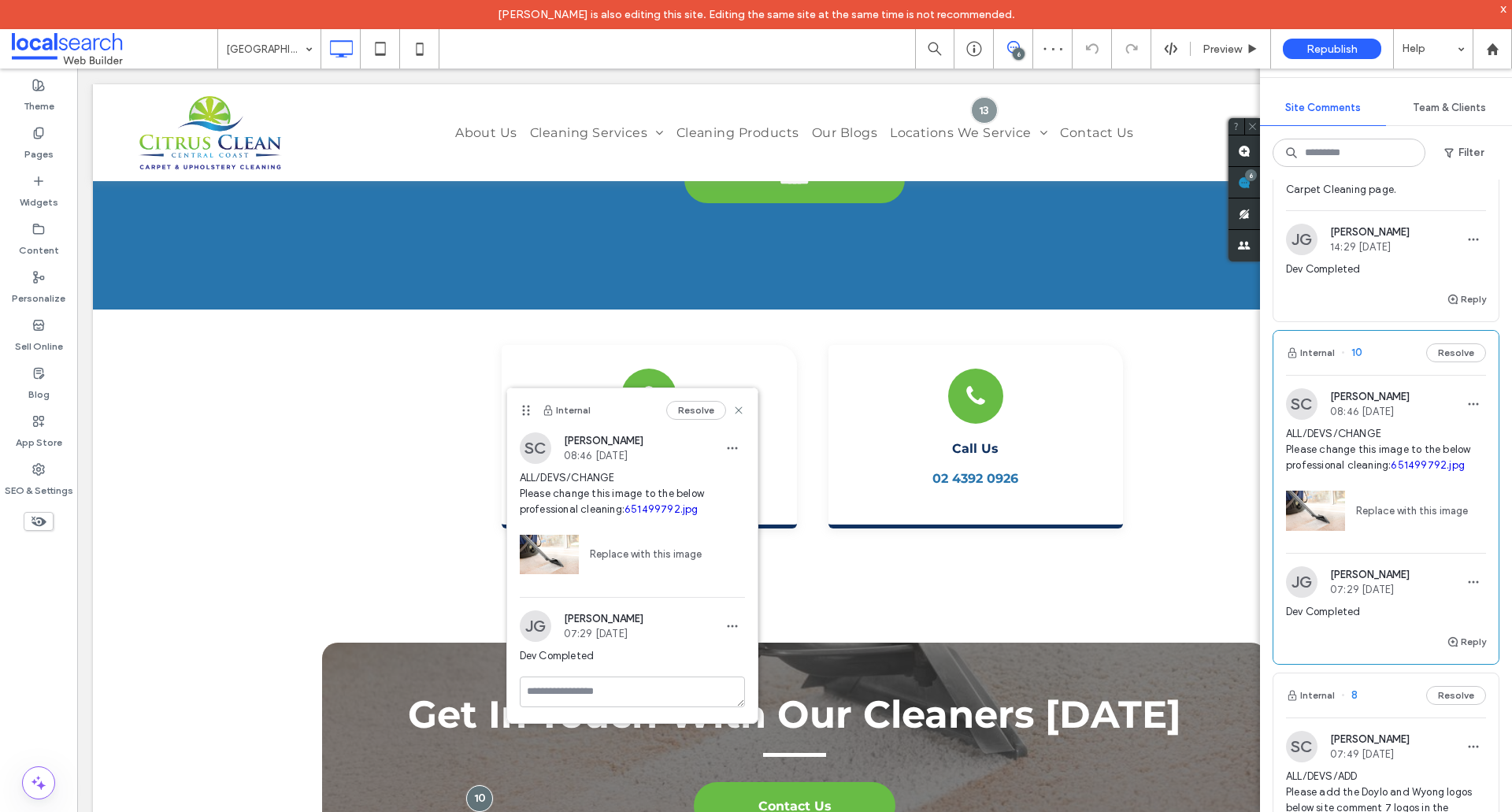
scroll to position [630, 0]
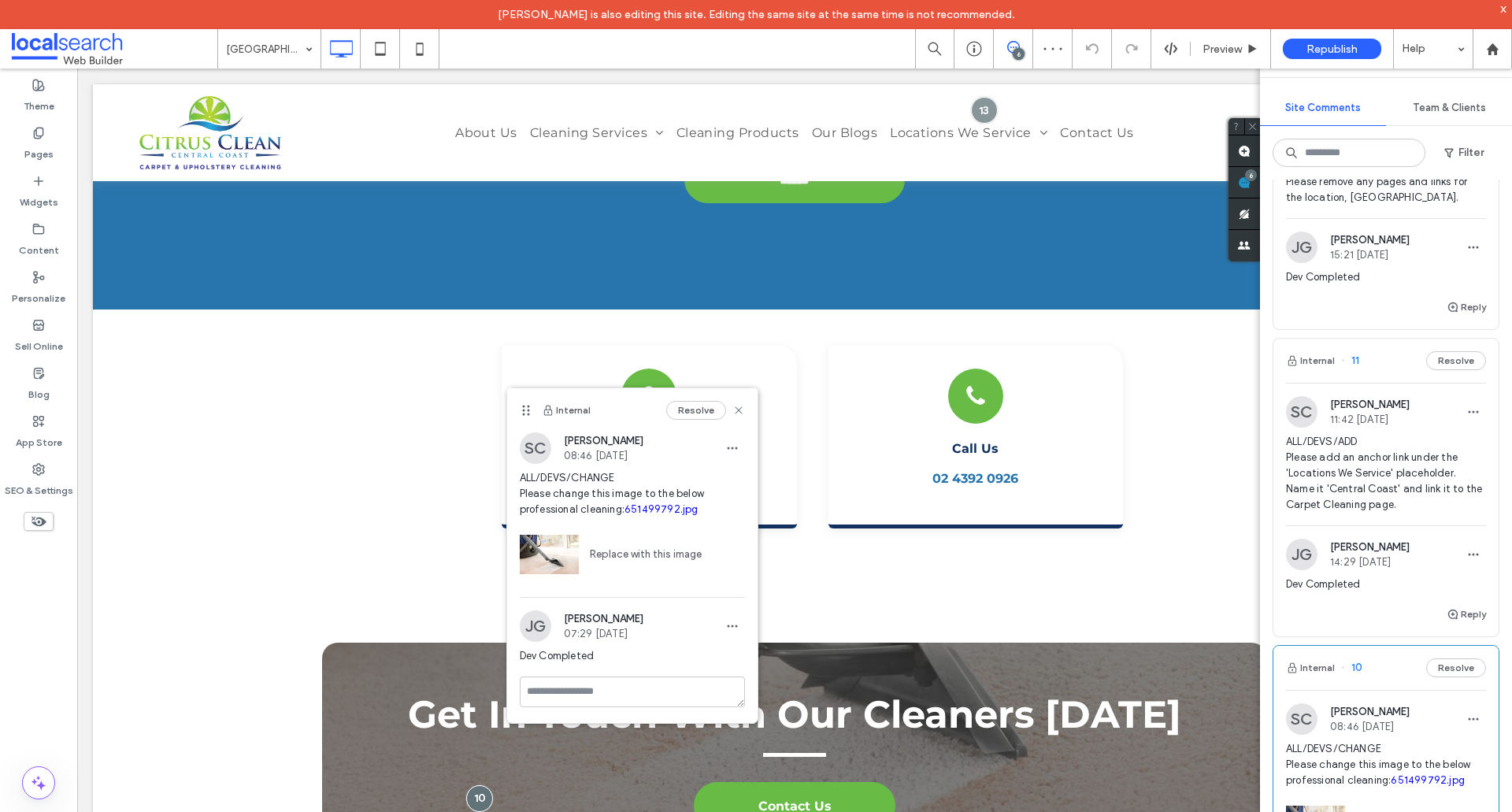
click at [1383, 509] on span "ALL/DEVS/ADD Please add an anchor link under the 'Locations We Service' placeho…" at bounding box center [1386, 473] width 200 height 78
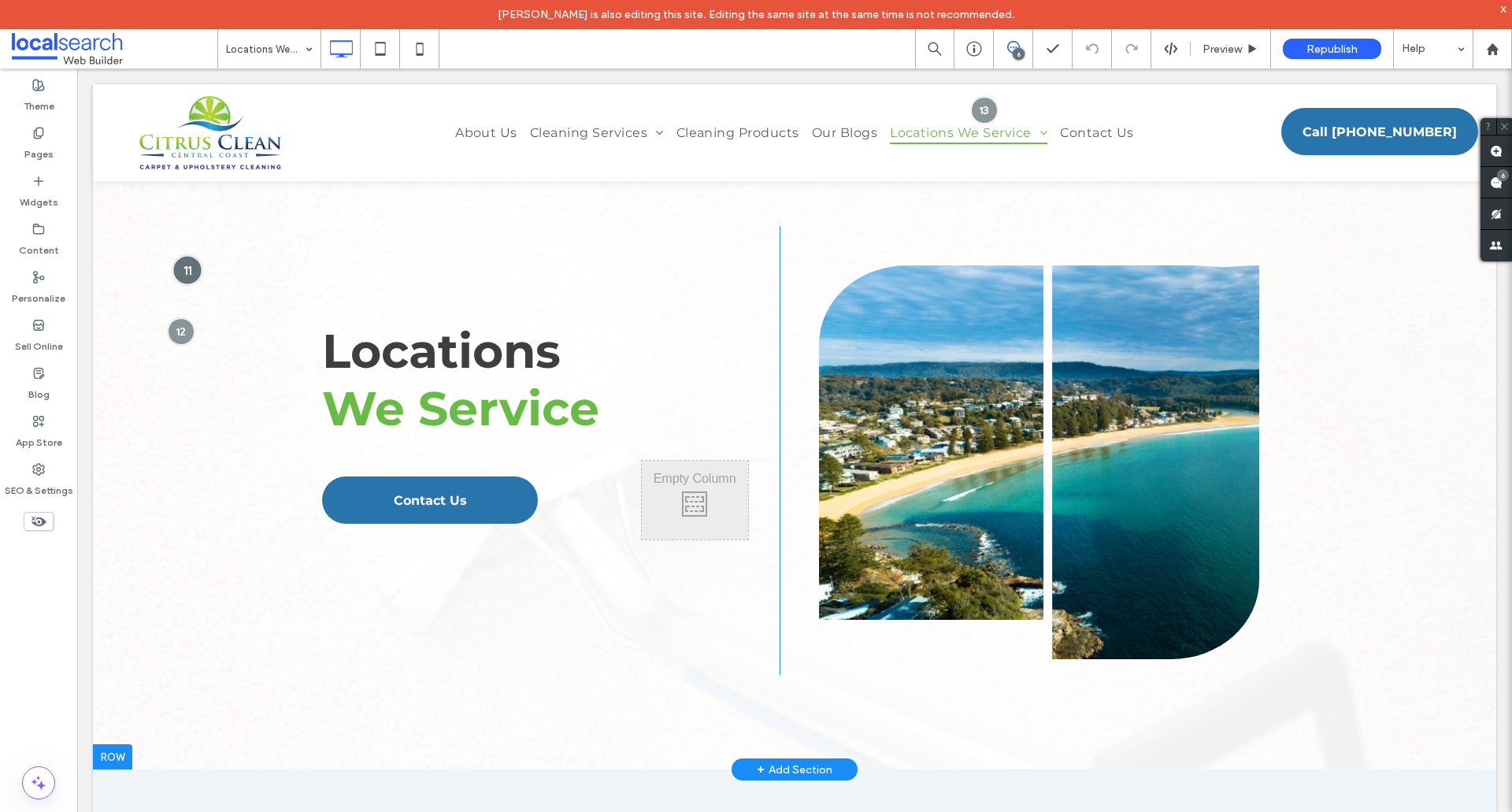
click at [193, 268] on div at bounding box center [187, 269] width 30 height 30
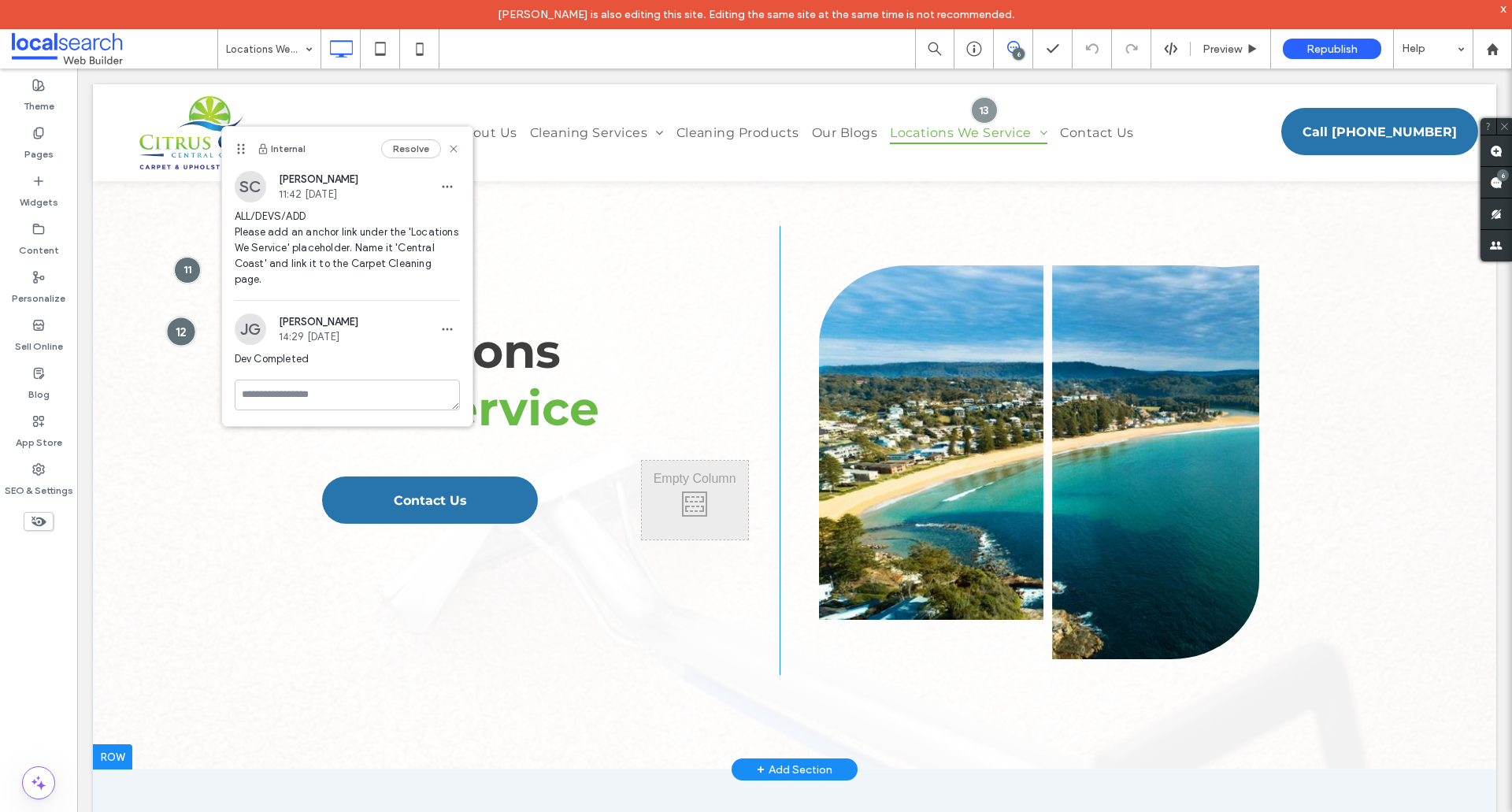
click at [179, 338] on div at bounding box center [181, 331] width 30 height 30
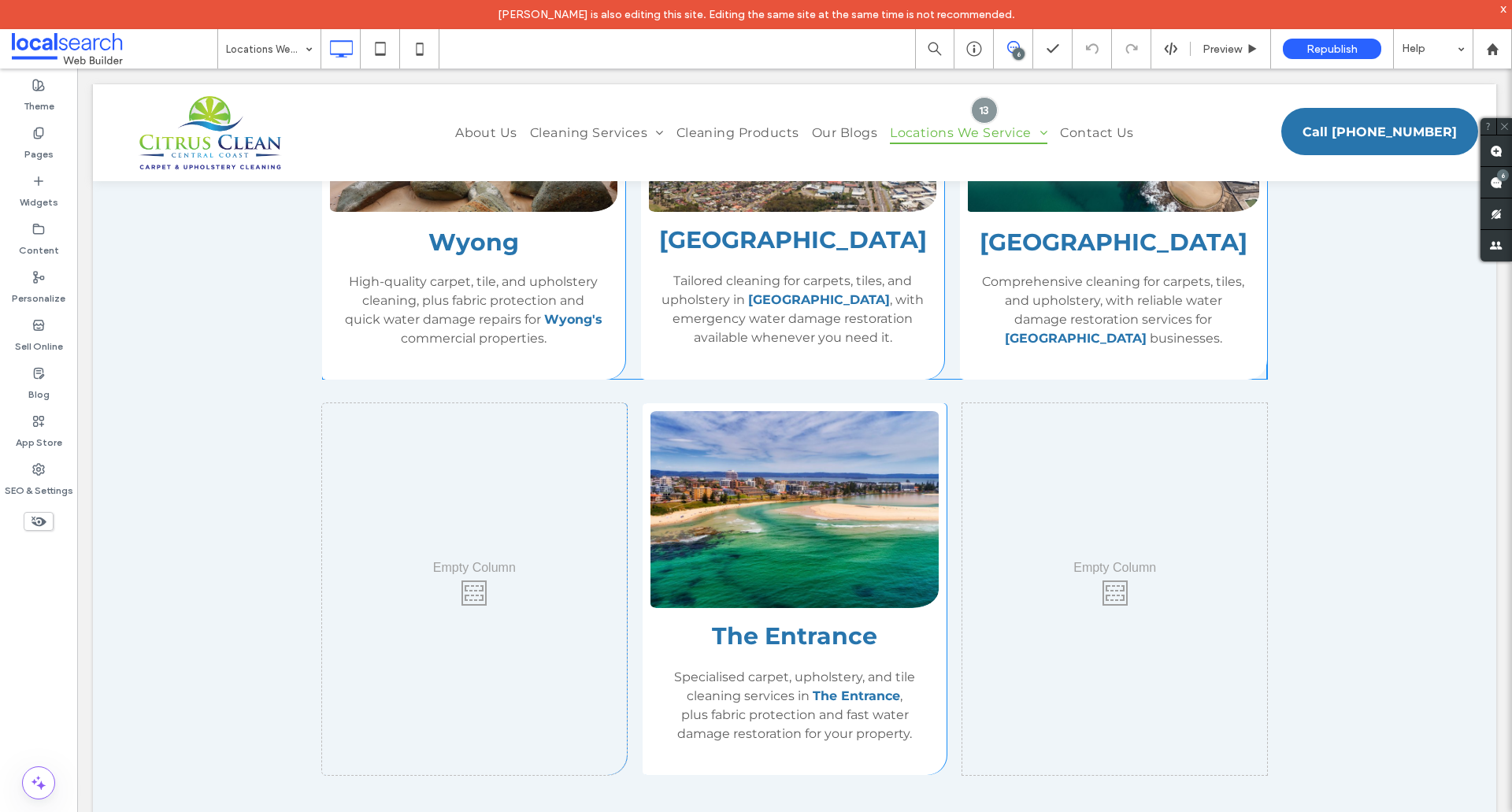
scroll to position [1417, 0]
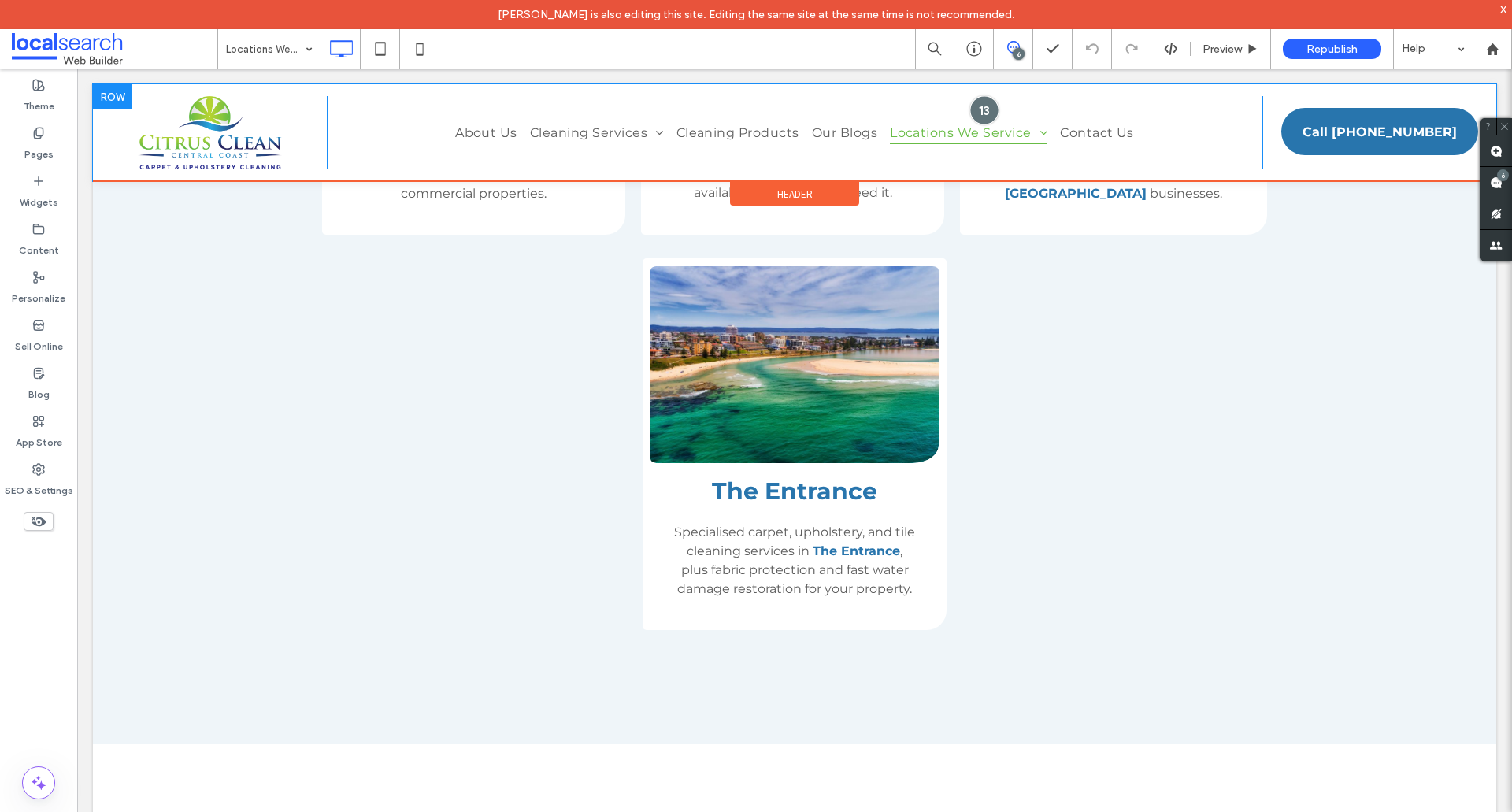
click at [970, 114] on div at bounding box center [984, 110] width 30 height 30
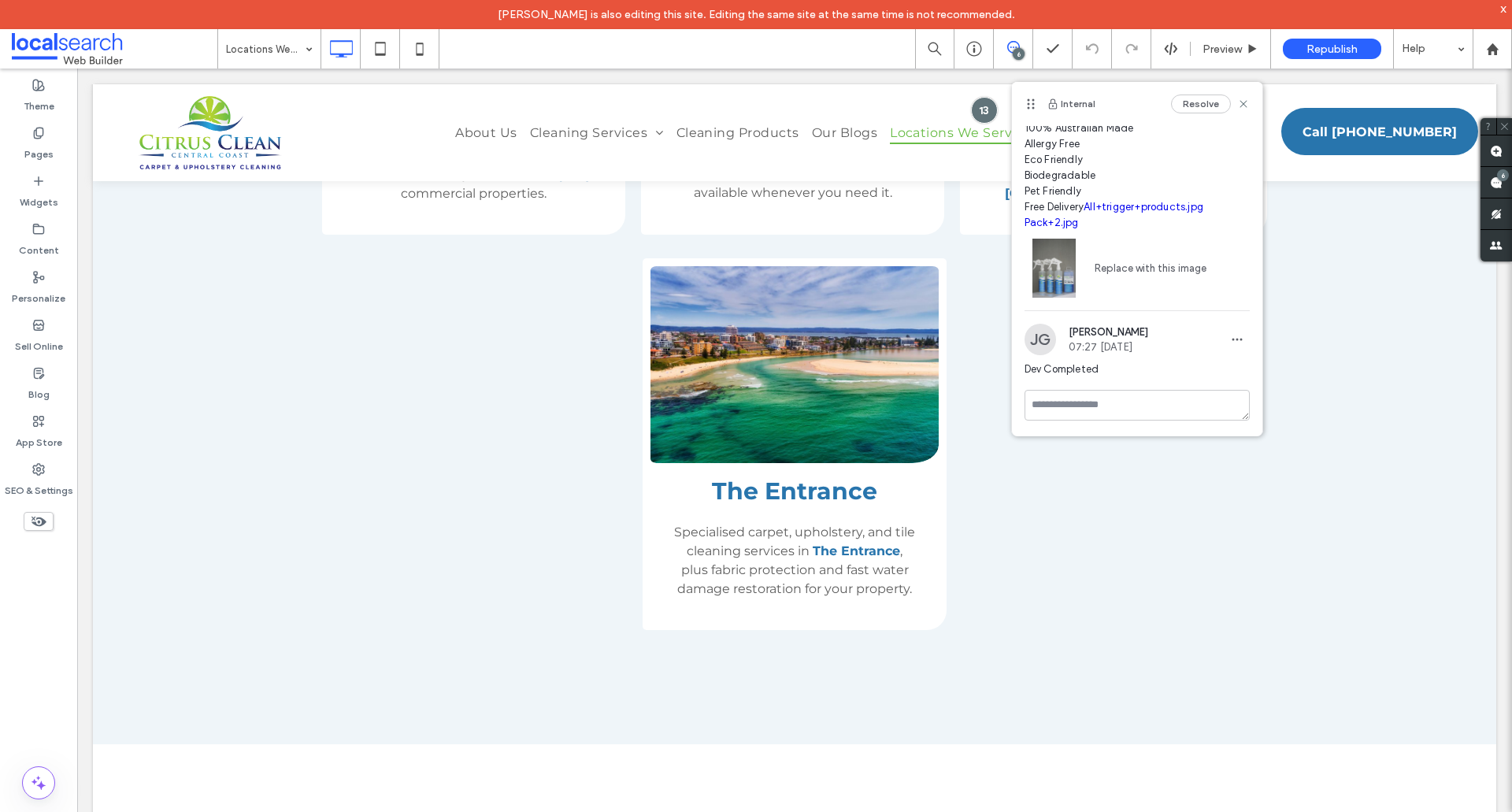
scroll to position [139, 0]
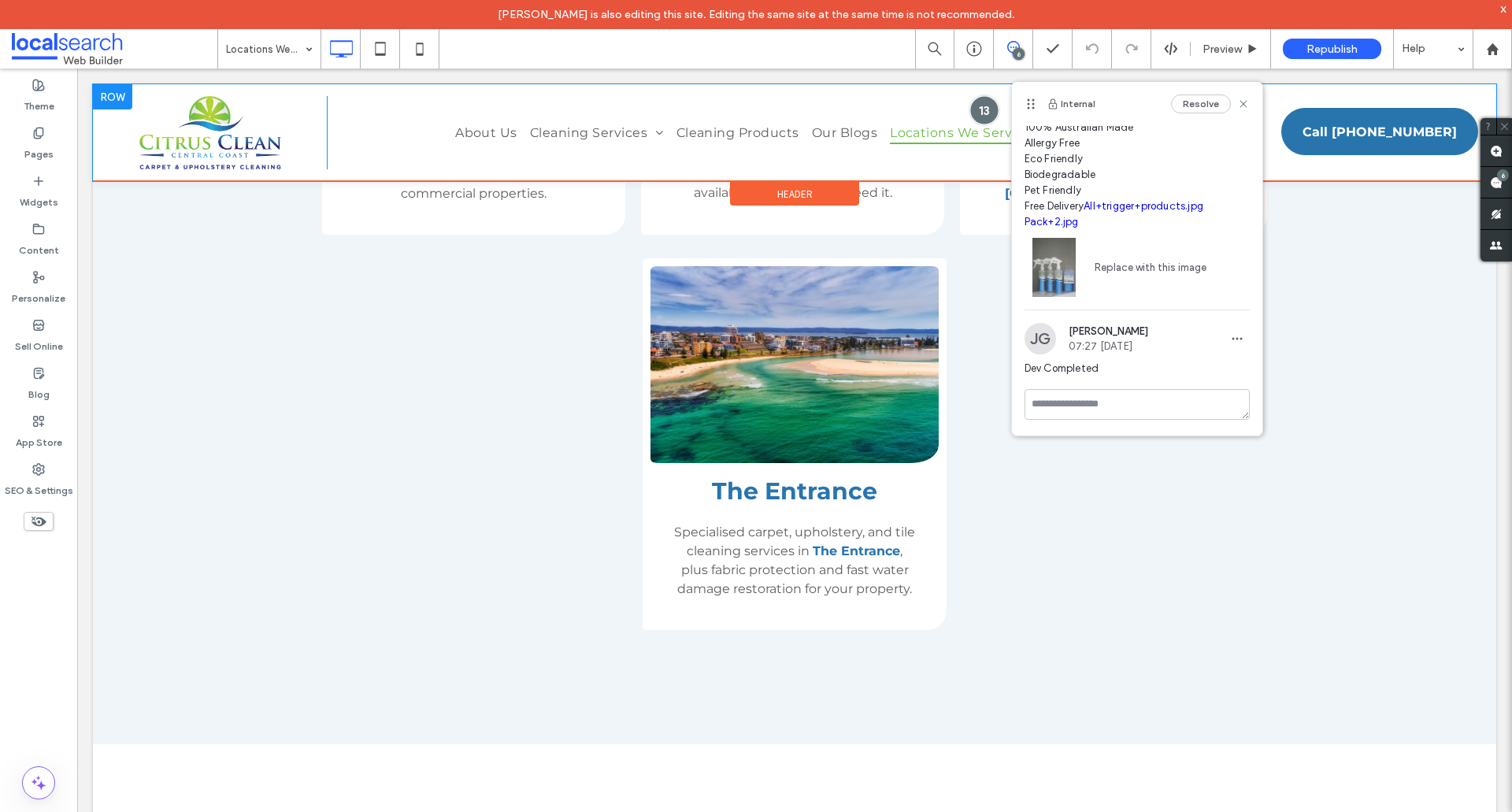
click at [971, 110] on div at bounding box center [984, 110] width 30 height 30
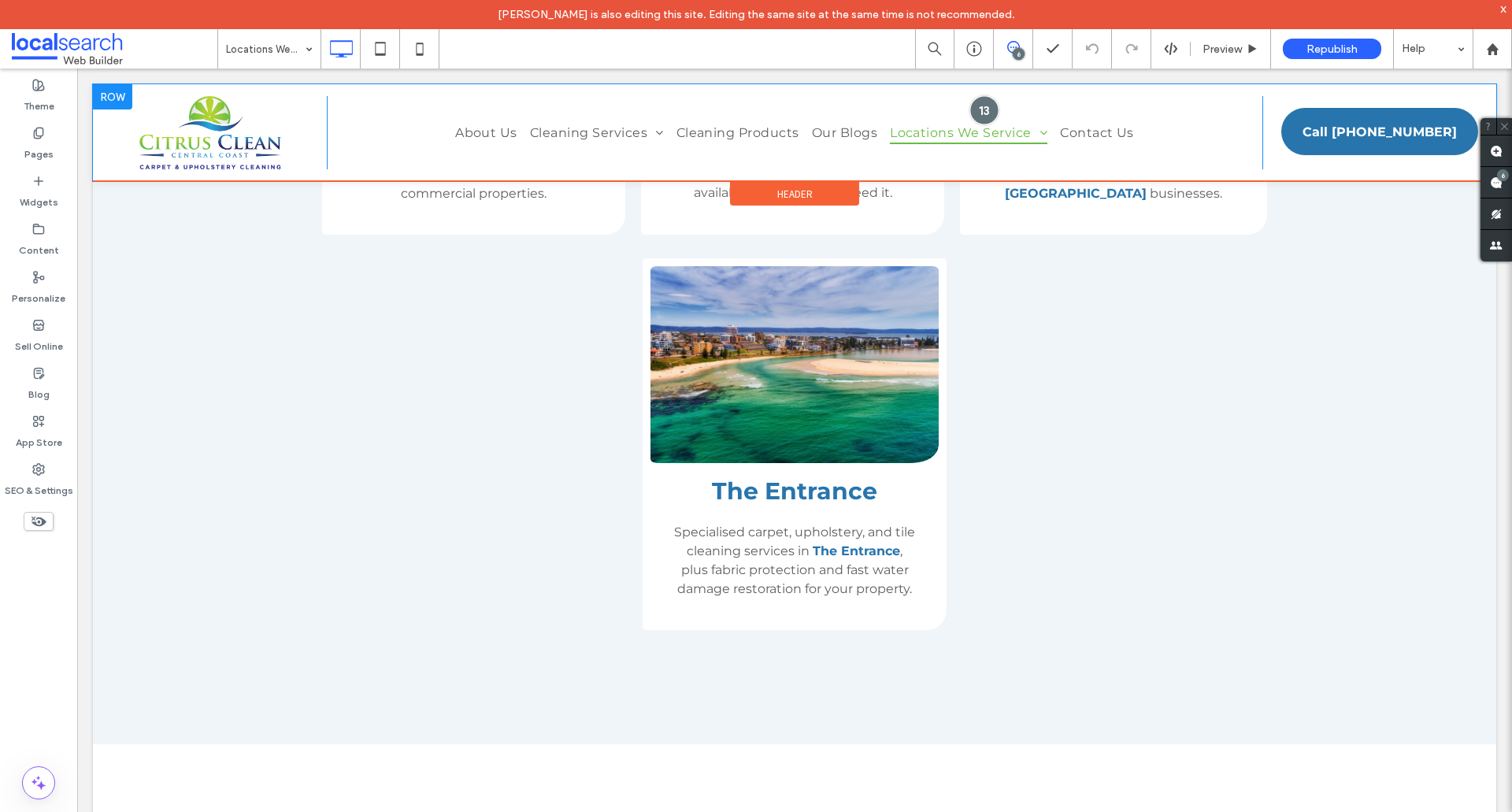
click at [970, 108] on div at bounding box center [984, 110] width 30 height 30
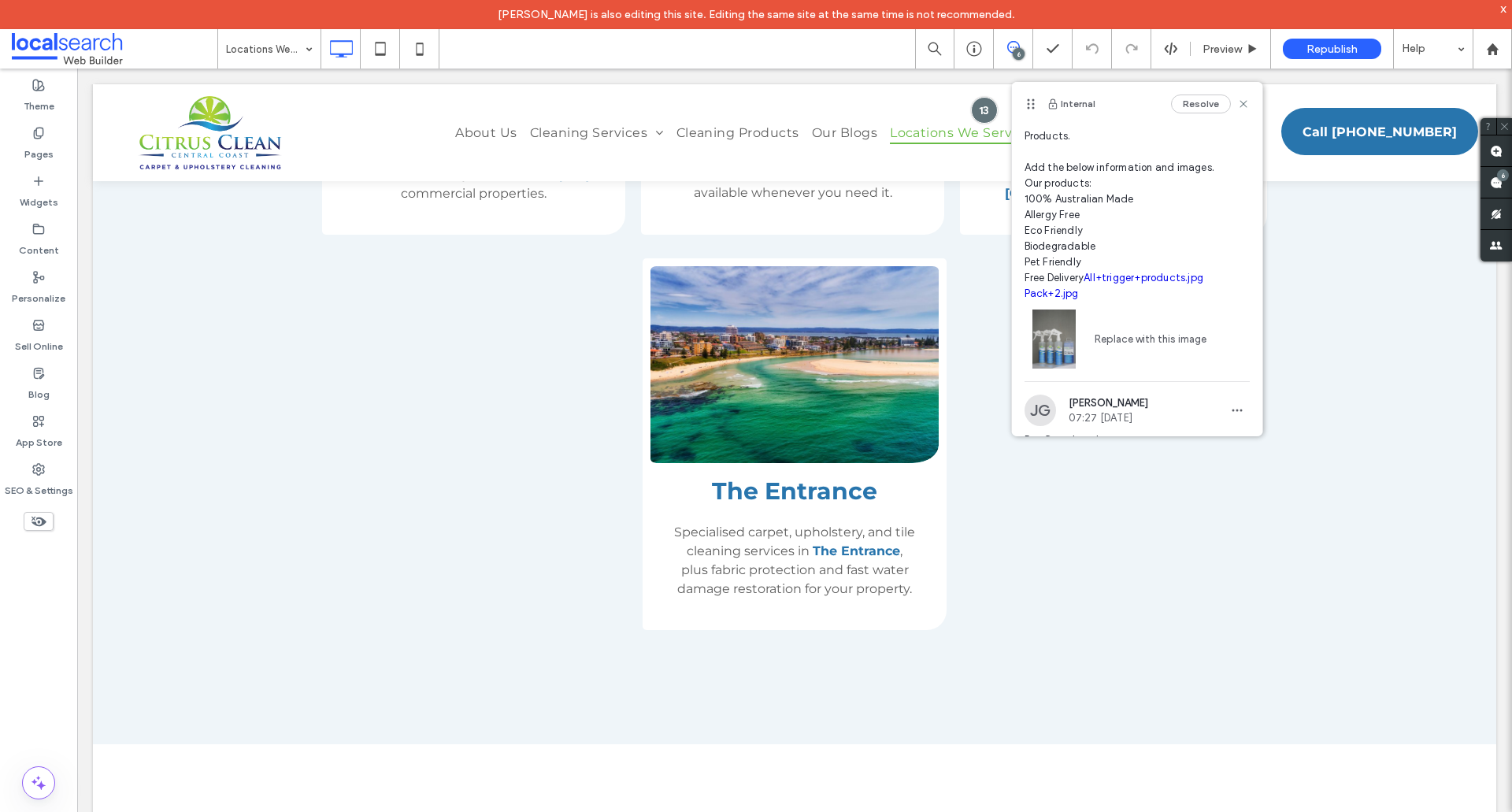
scroll to position [0, 0]
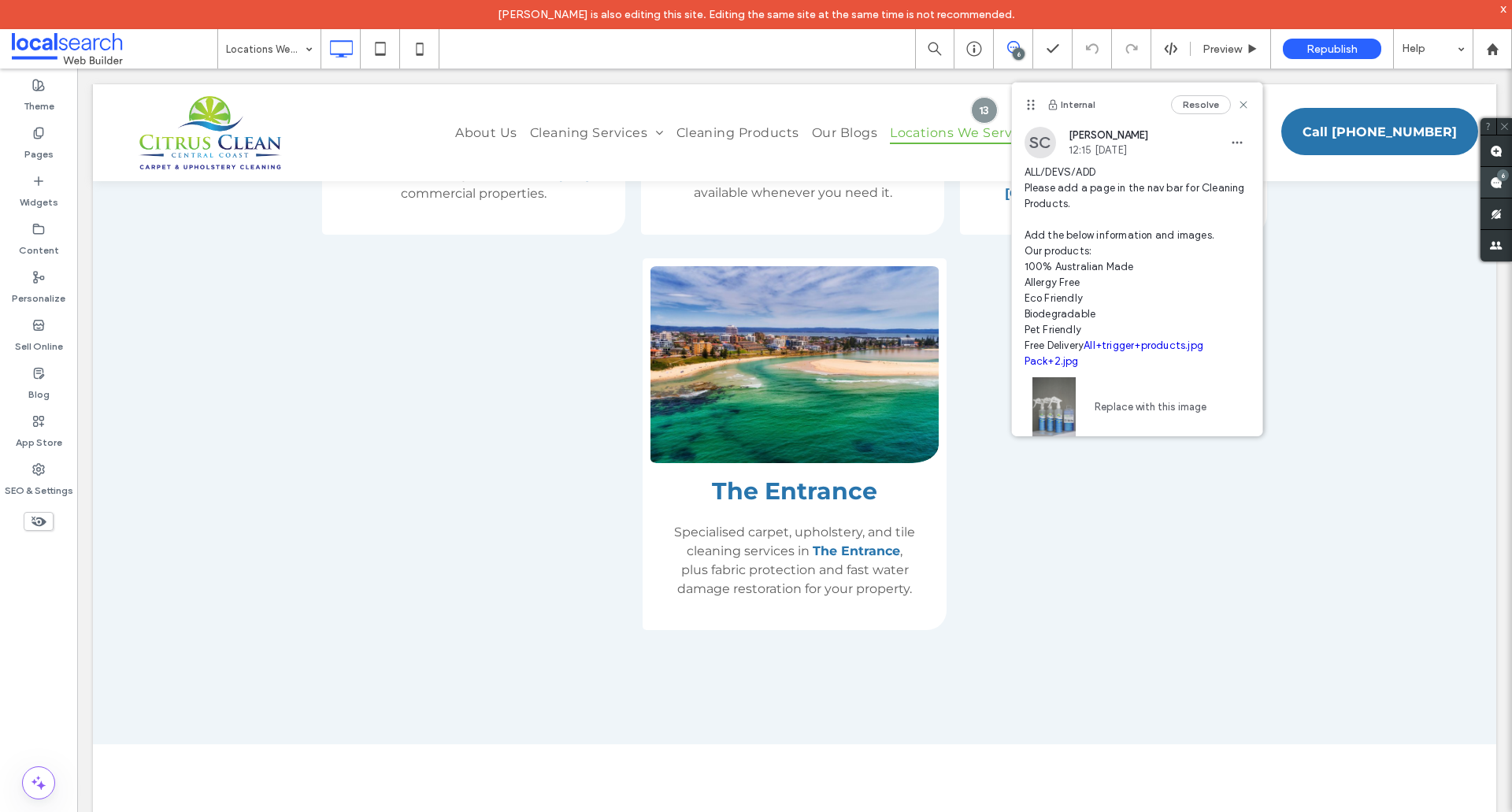
click at [1498, 179] on div "6" at bounding box center [1504, 176] width 12 height 12
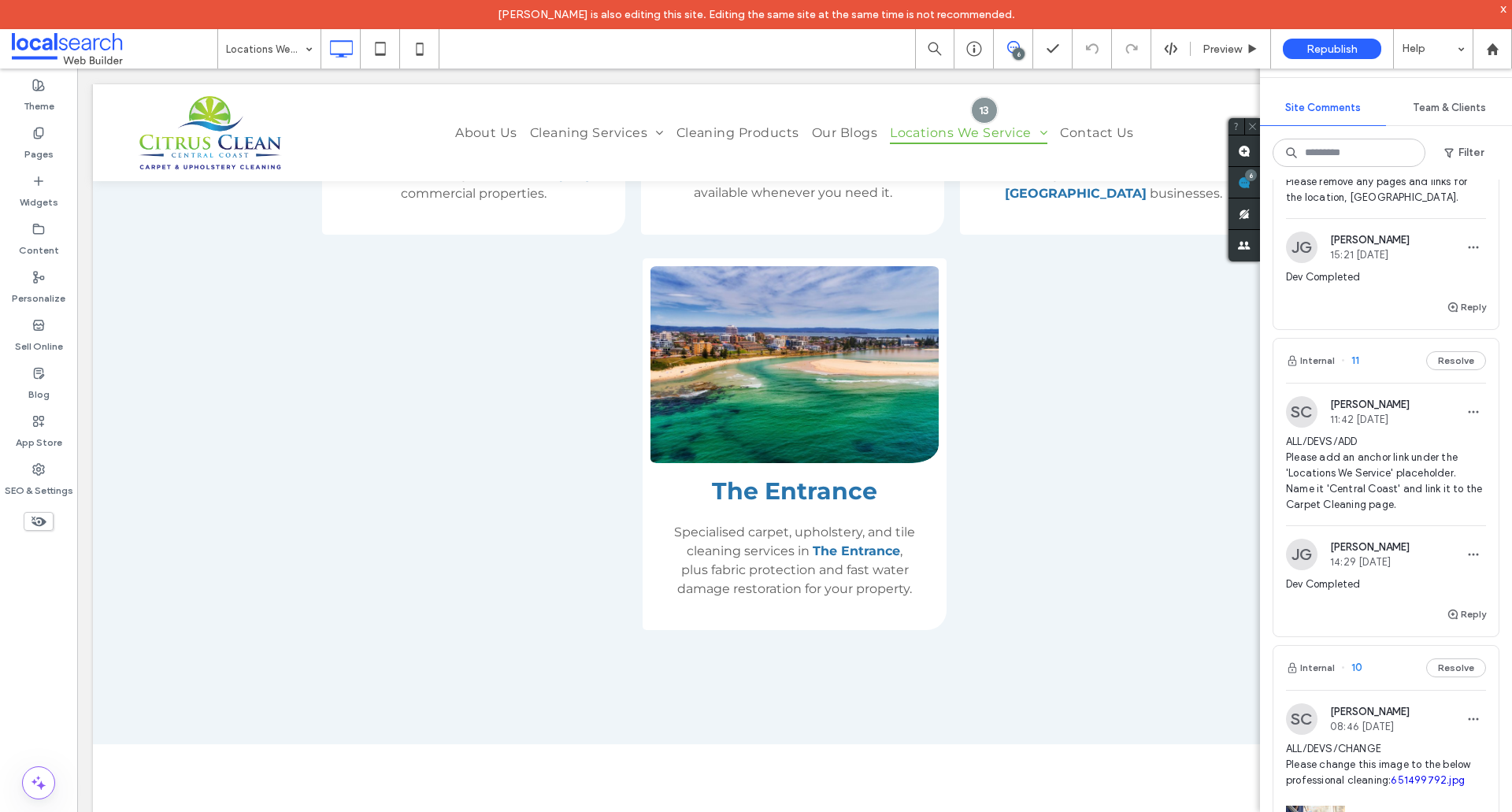
scroll to position [393, 0]
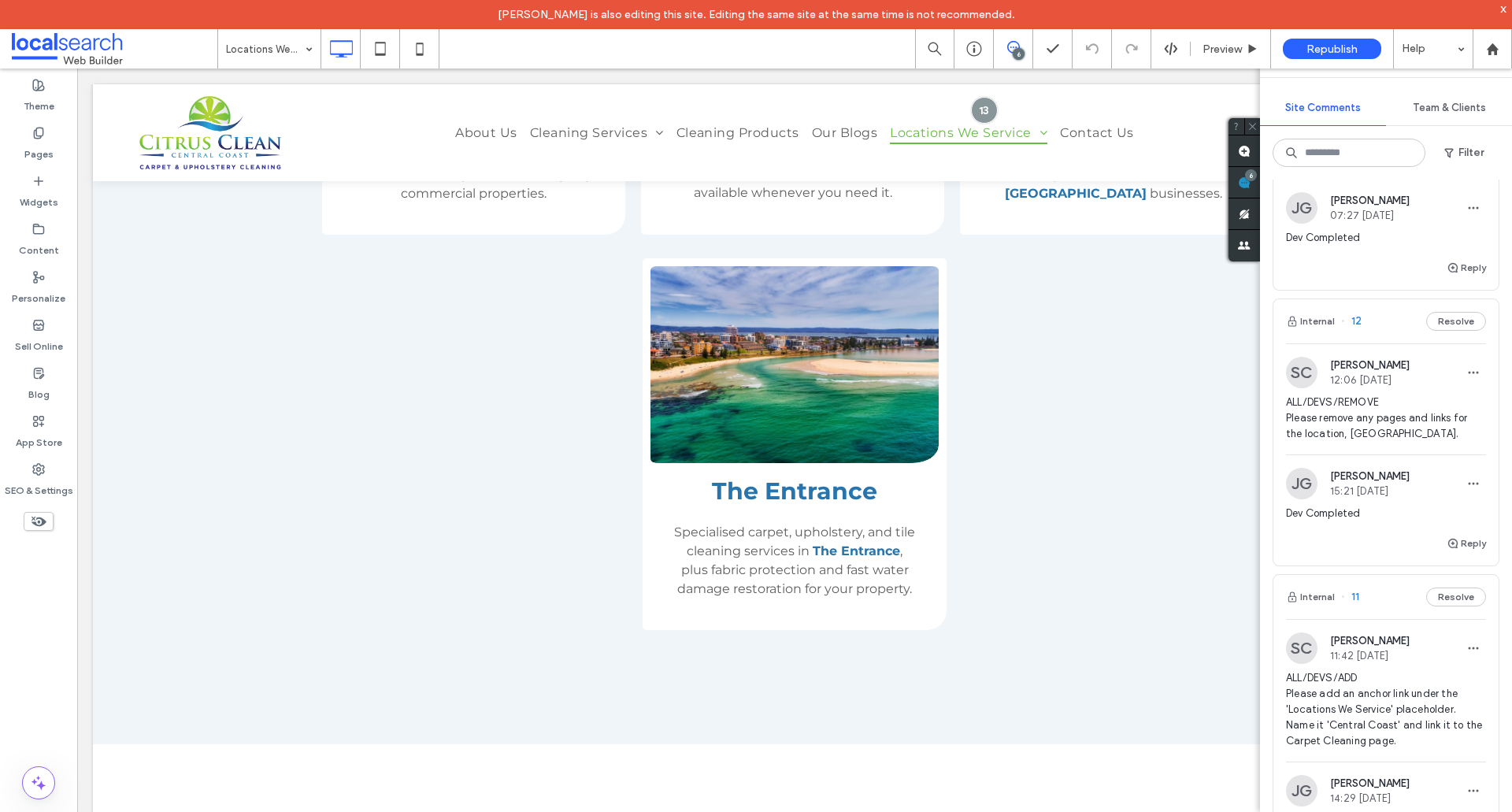
click at [1402, 516] on span "Dev Completed" at bounding box center [1386, 513] width 200 height 16
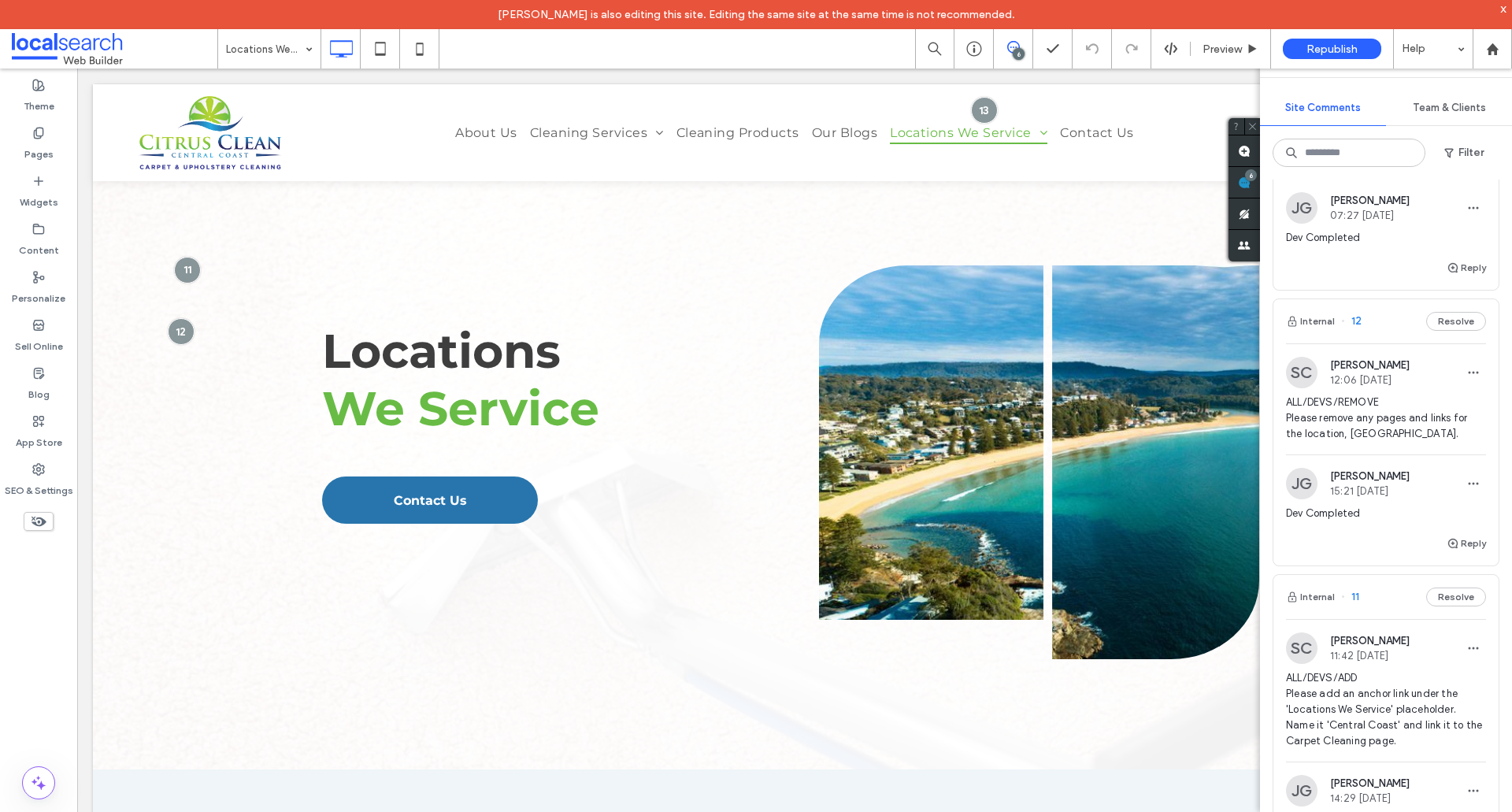
scroll to position [0, 0]
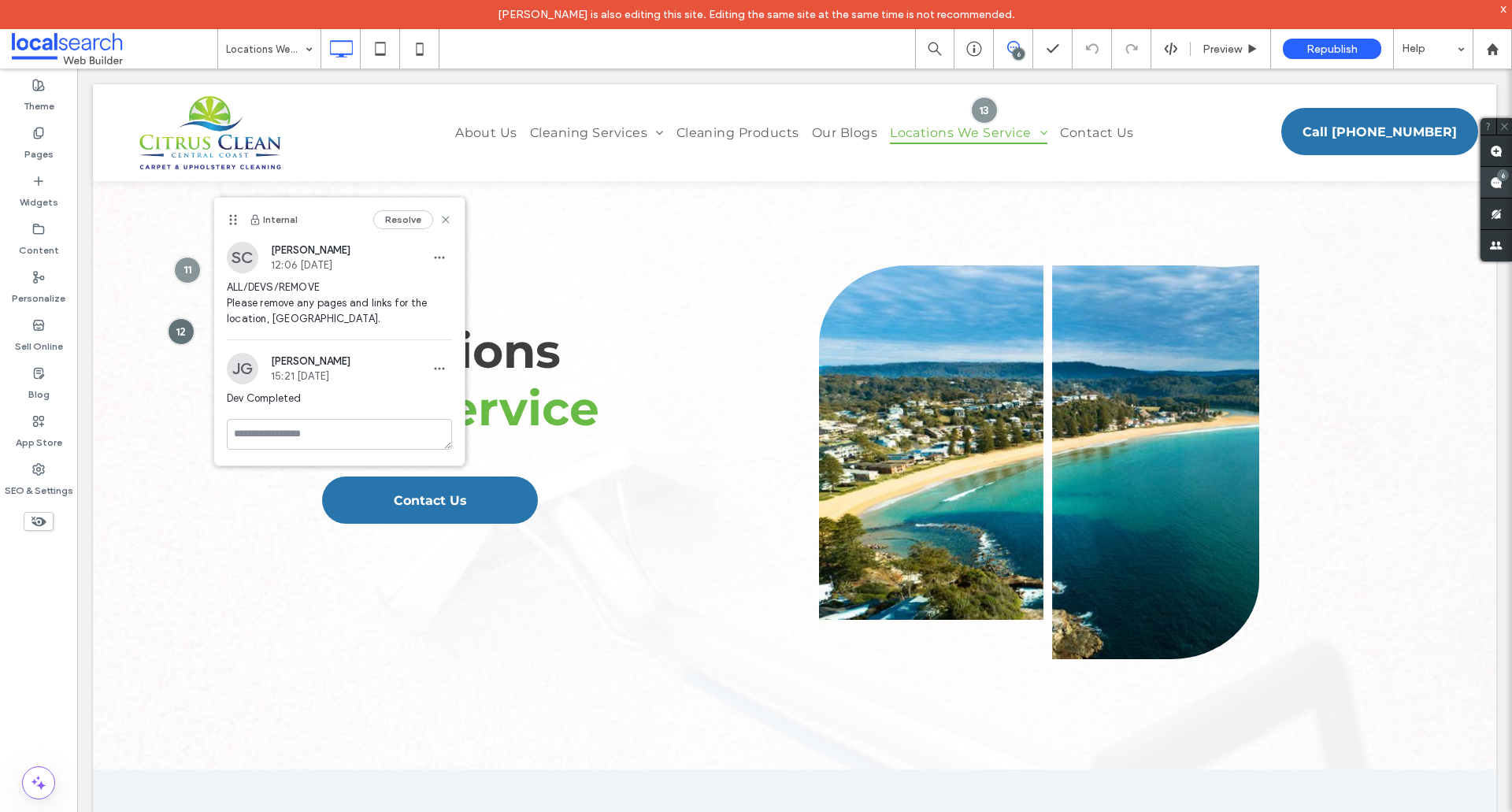
click at [1484, 183] on span at bounding box center [1496, 182] width 31 height 30
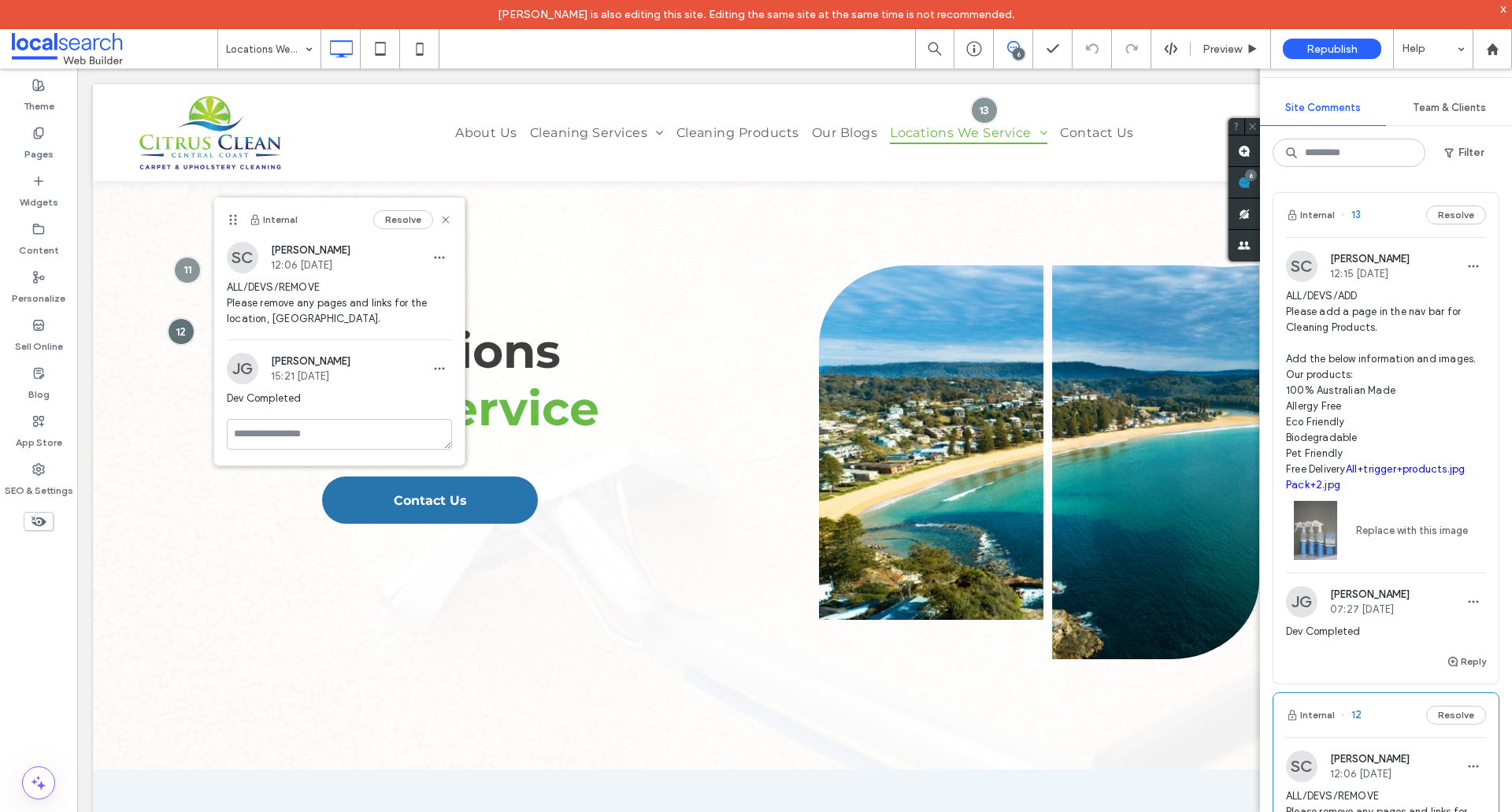
click at [1393, 348] on span "ALL/DEVS/ADD Please add a page in the nav bar for Cleaning Products. Add the be…" at bounding box center [1386, 390] width 200 height 205
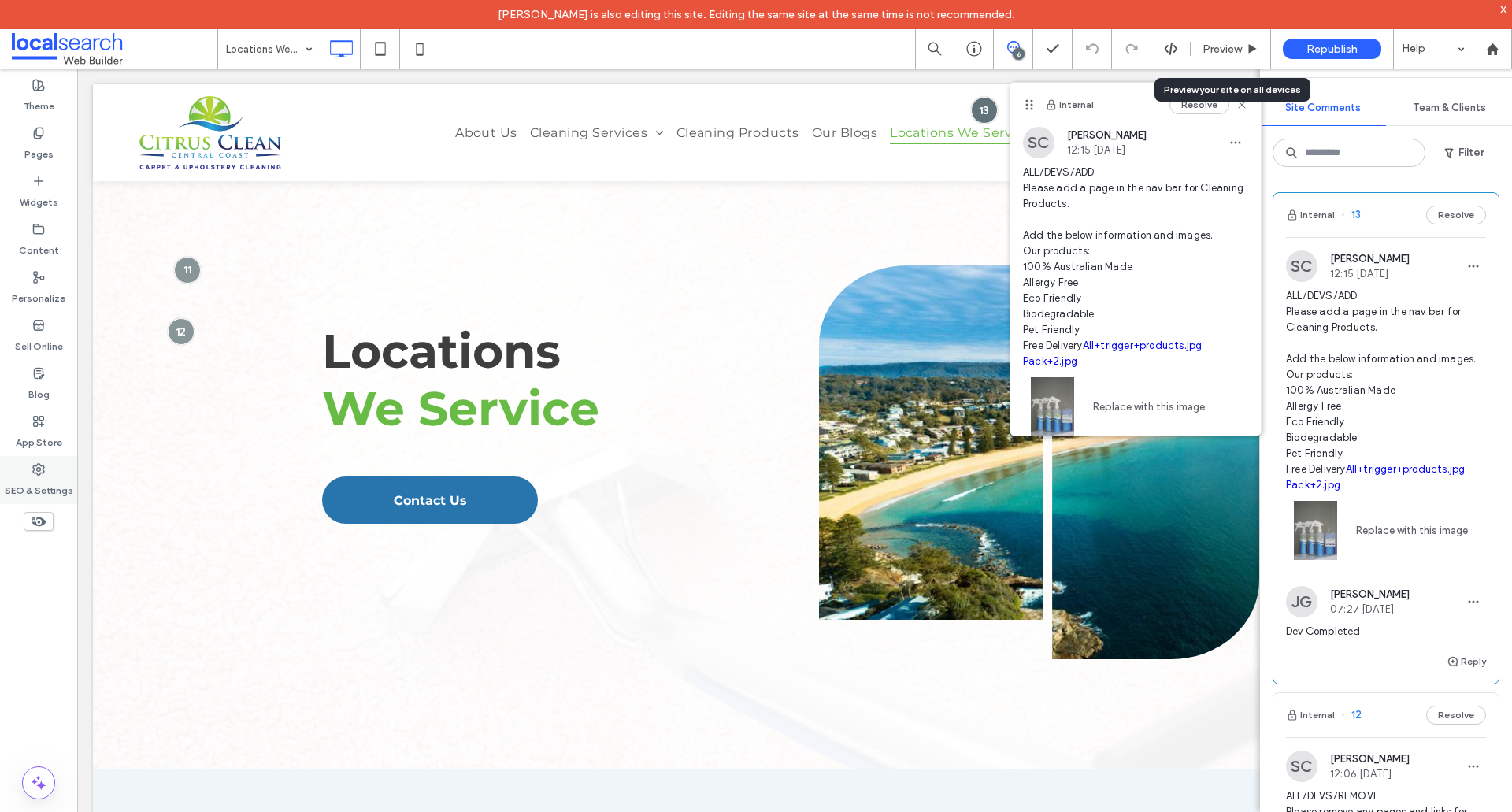
click at [35, 456] on div "SEO & Settings" at bounding box center [38, 479] width 77 height 48
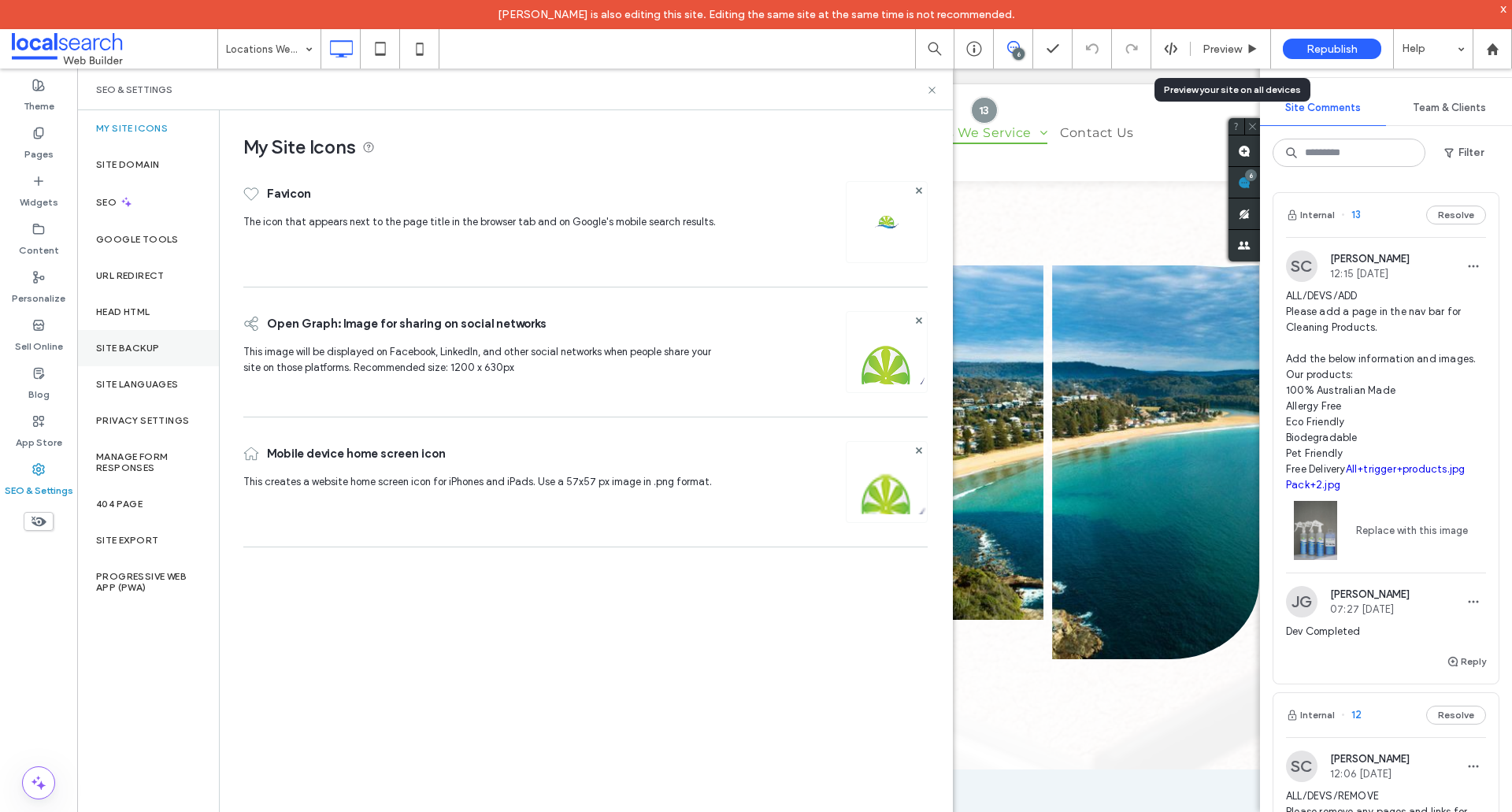
click at [154, 336] on div "Site Backup" at bounding box center [148, 348] width 142 height 36
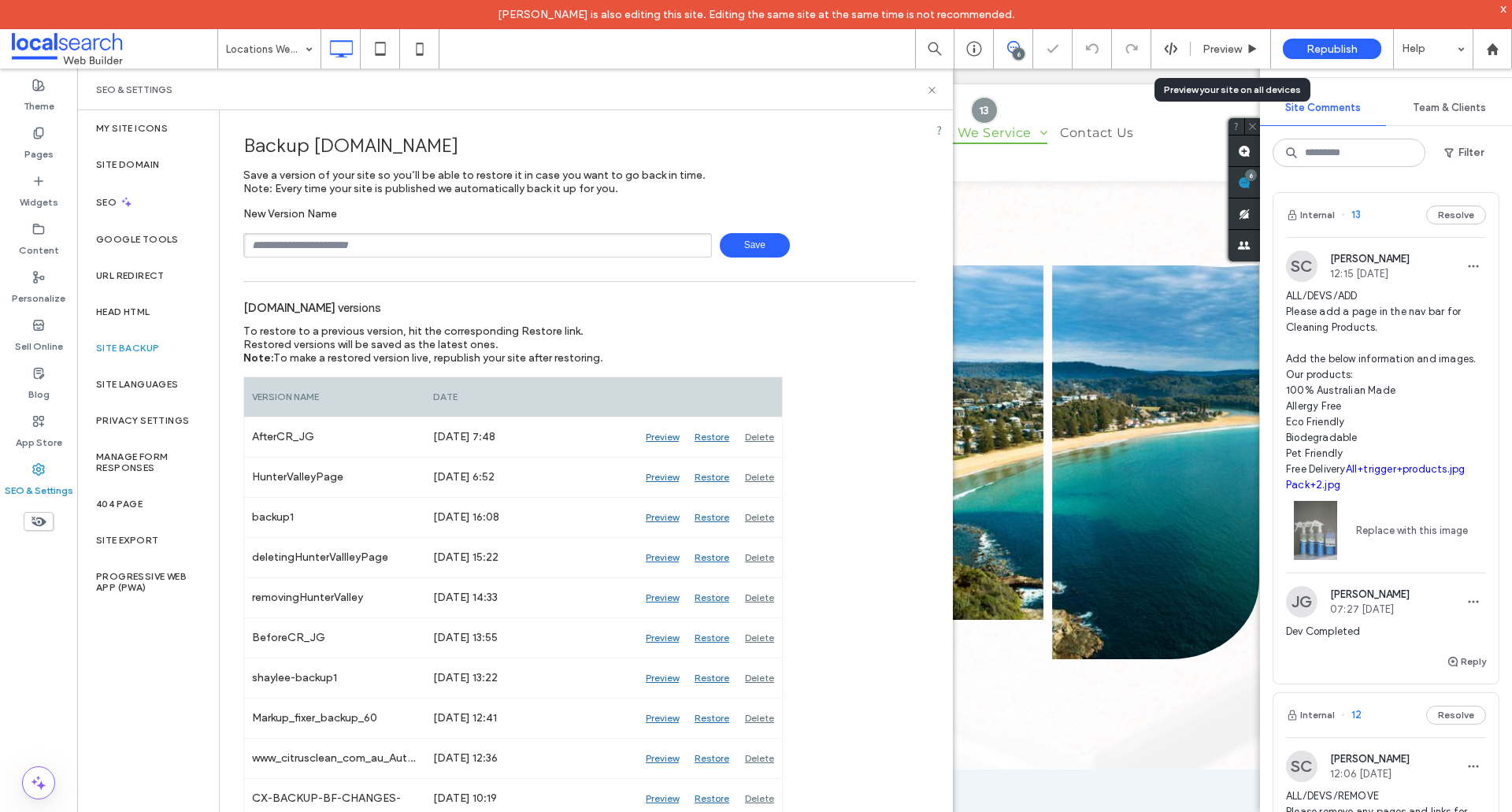
click at [270, 245] on input "text" at bounding box center [477, 245] width 469 height 24
click at [382, 252] on input "text" at bounding box center [477, 245] width 469 height 24
type input "**********"
click at [748, 241] on span "Save" at bounding box center [755, 245] width 70 height 24
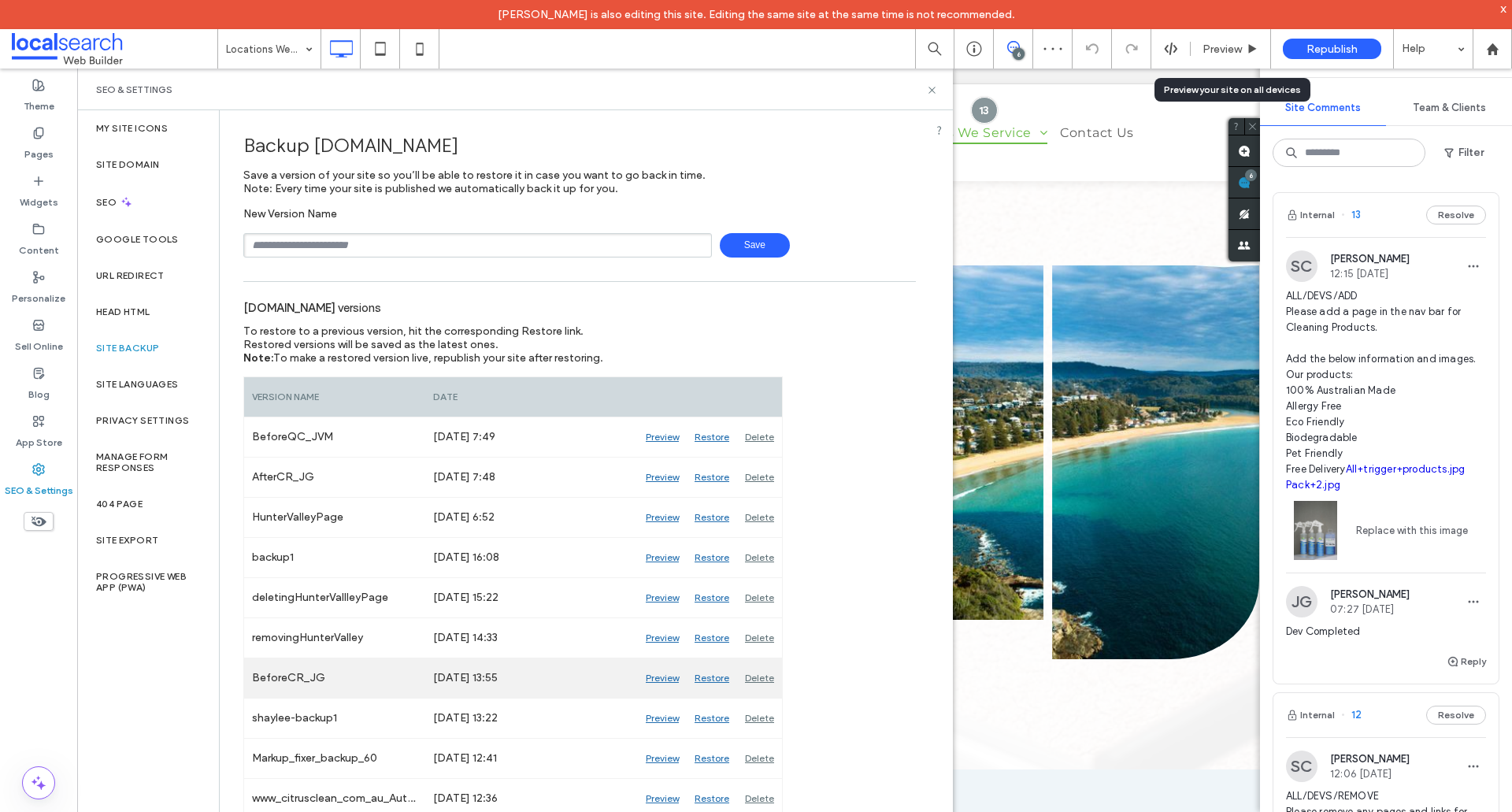
click at [652, 676] on div "Preview" at bounding box center [663, 678] width 49 height 40
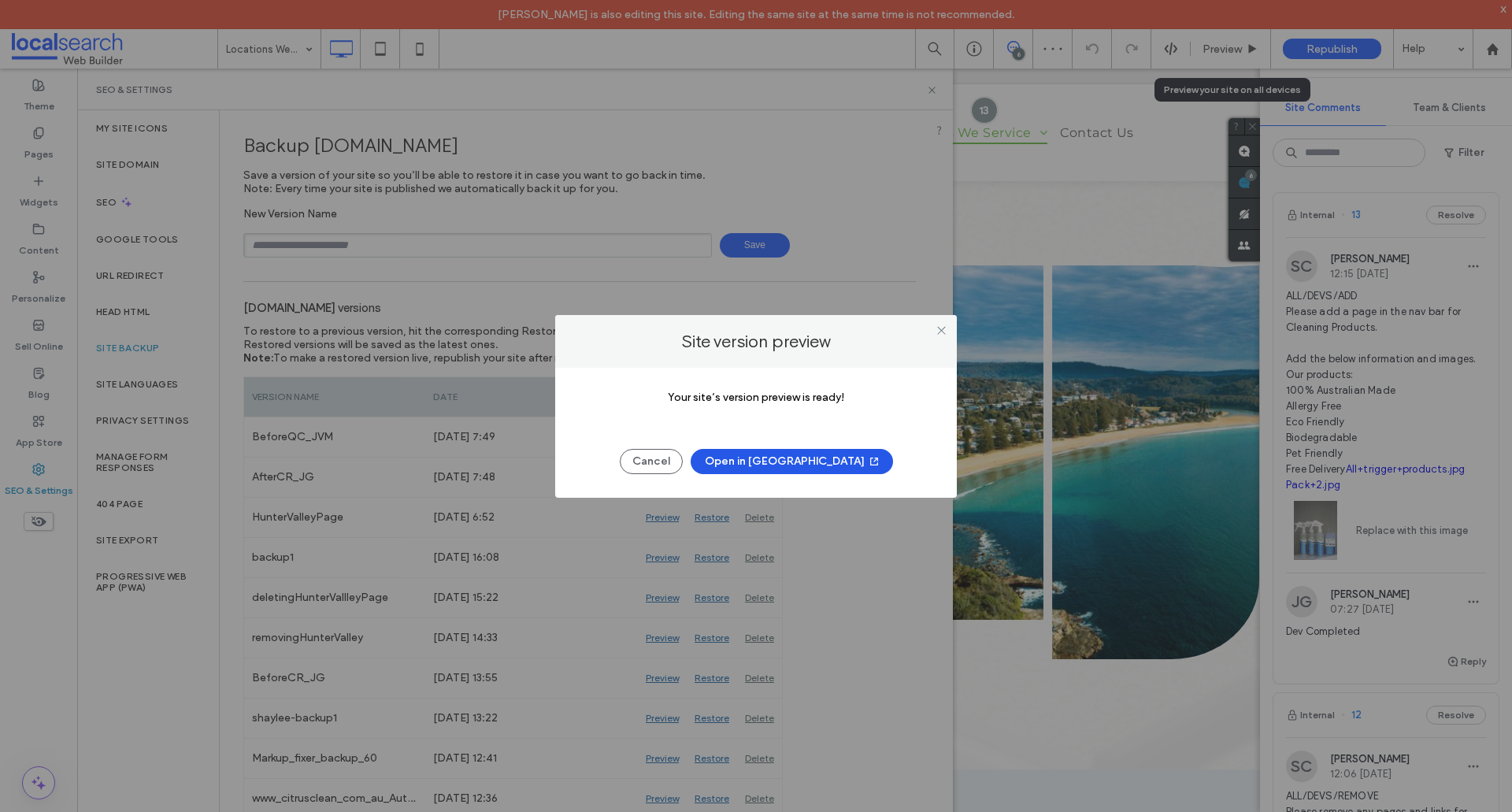
click at [753, 469] on button "Open in New Tab" at bounding box center [792, 462] width 203 height 25
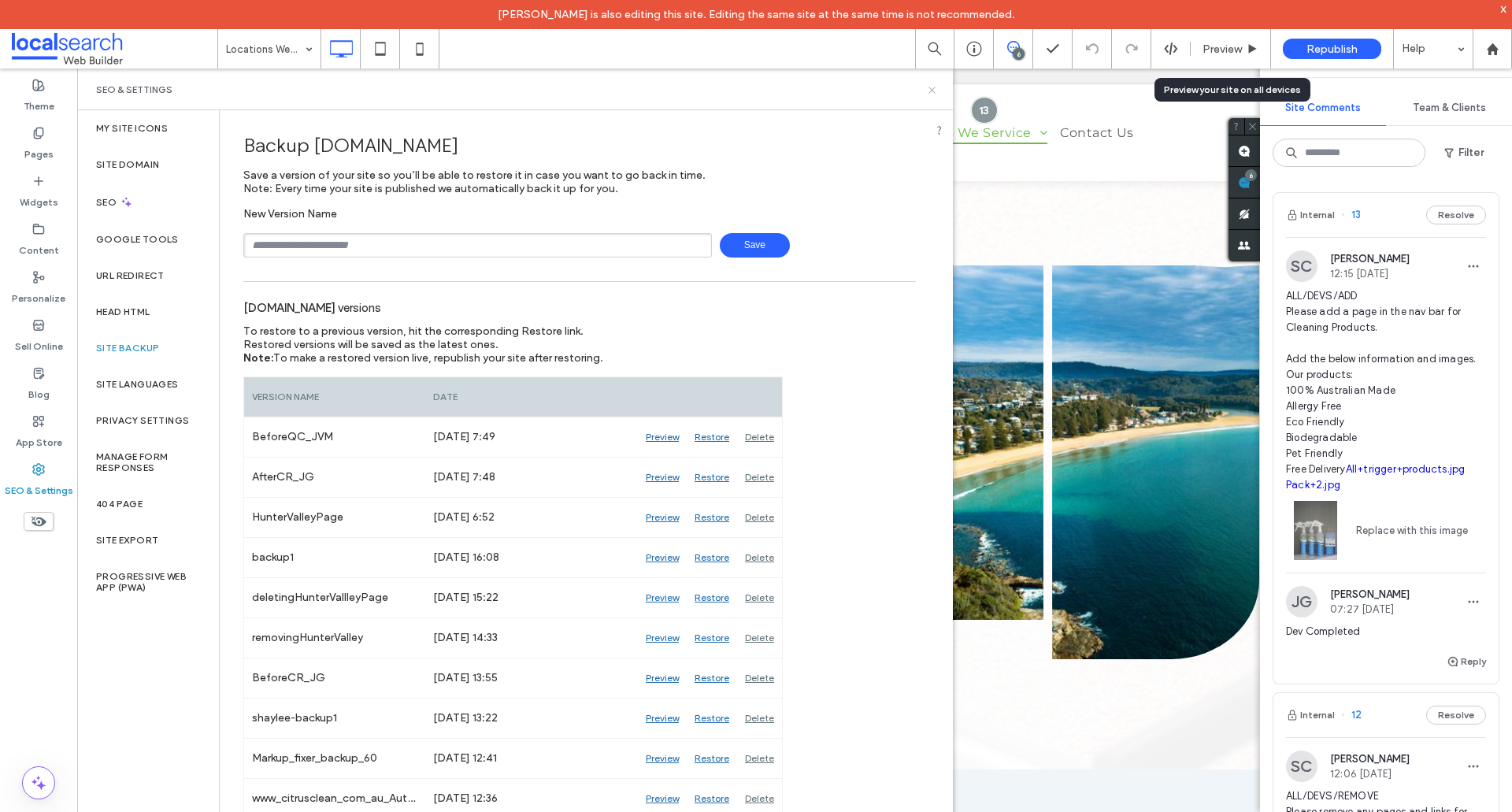
click at [931, 90] on use at bounding box center [931, 89] width 6 height 6
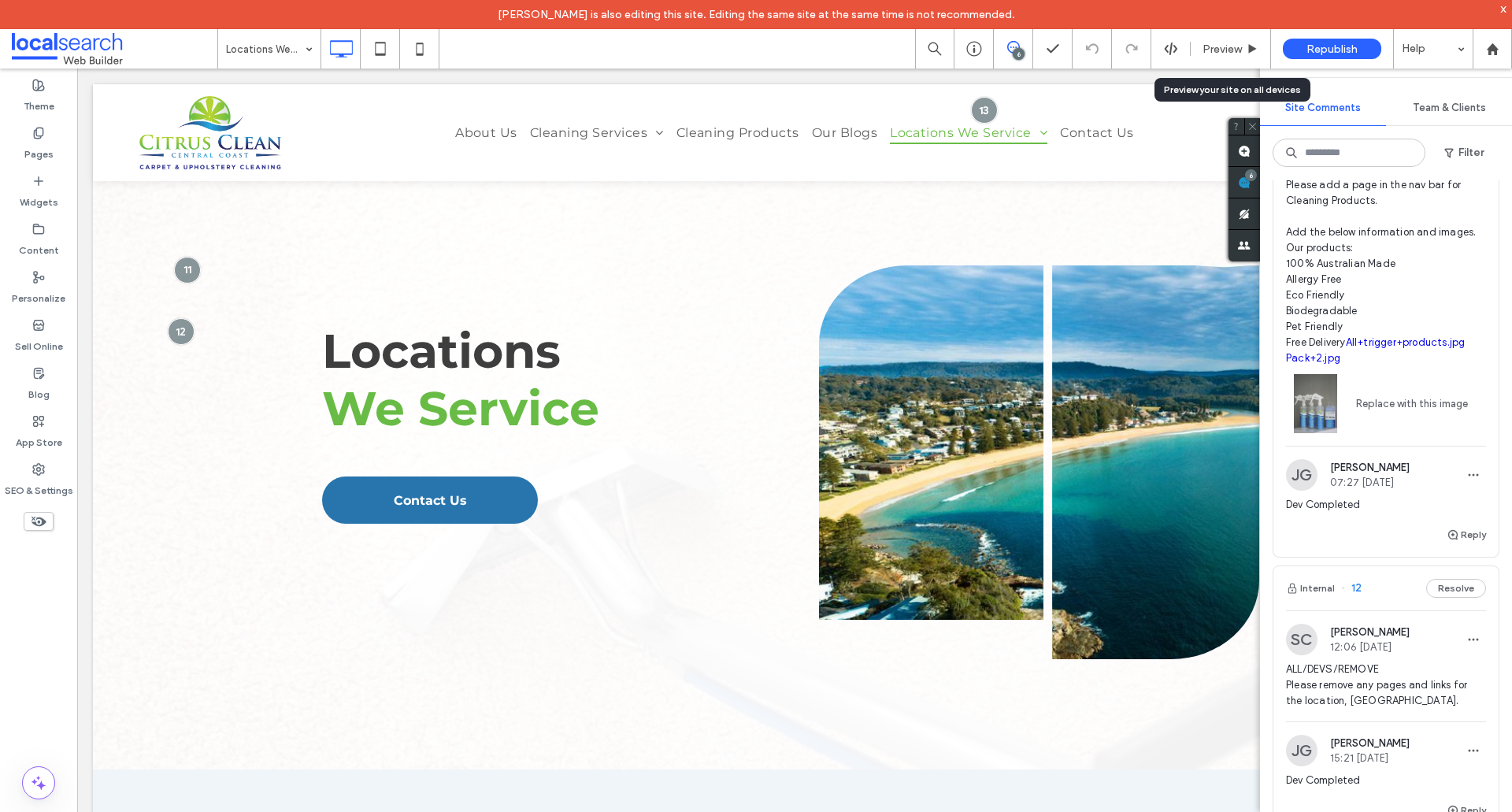
scroll to position [315, 0]
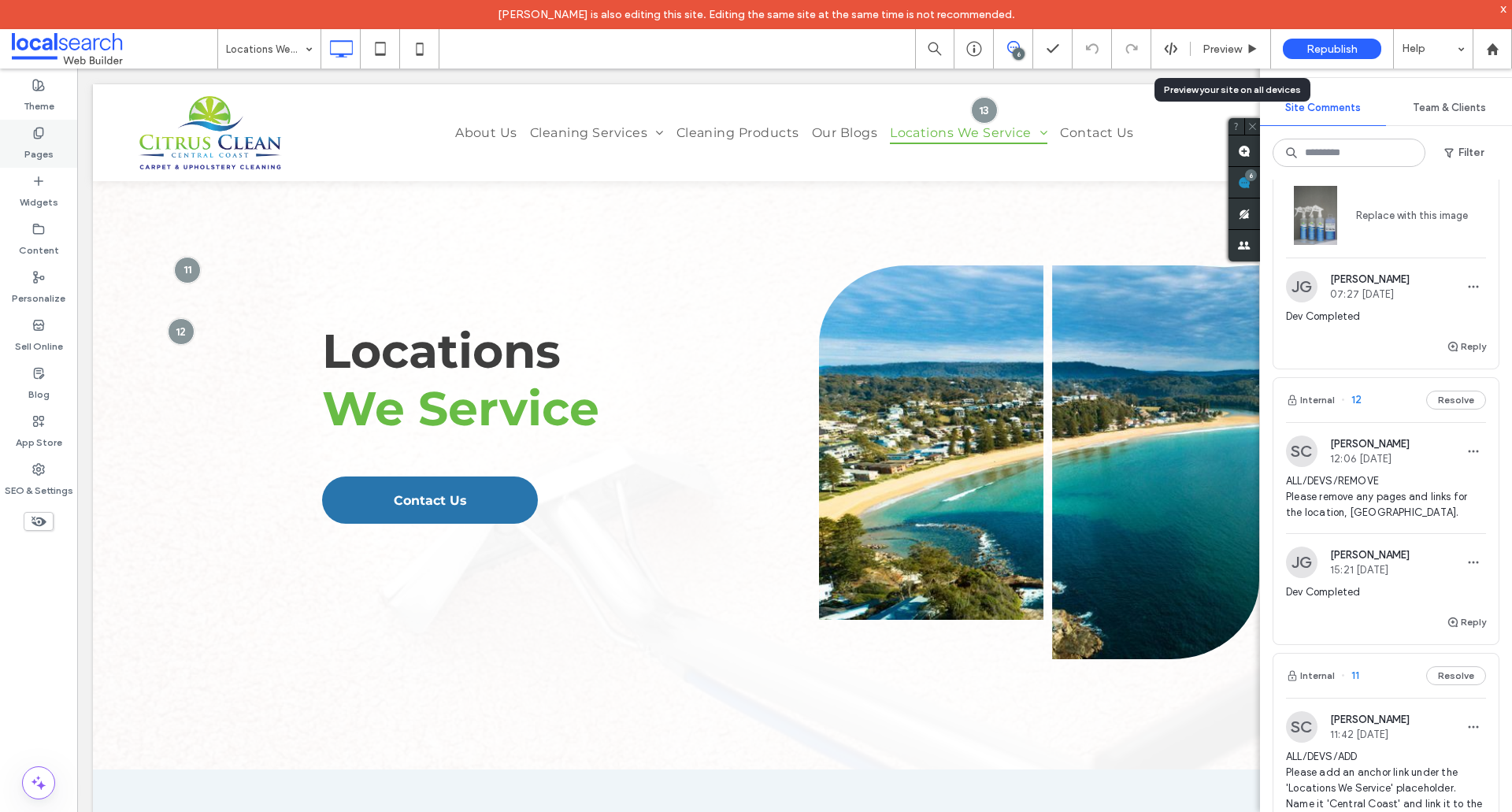
click at [48, 153] on label "Pages" at bounding box center [39, 150] width 30 height 22
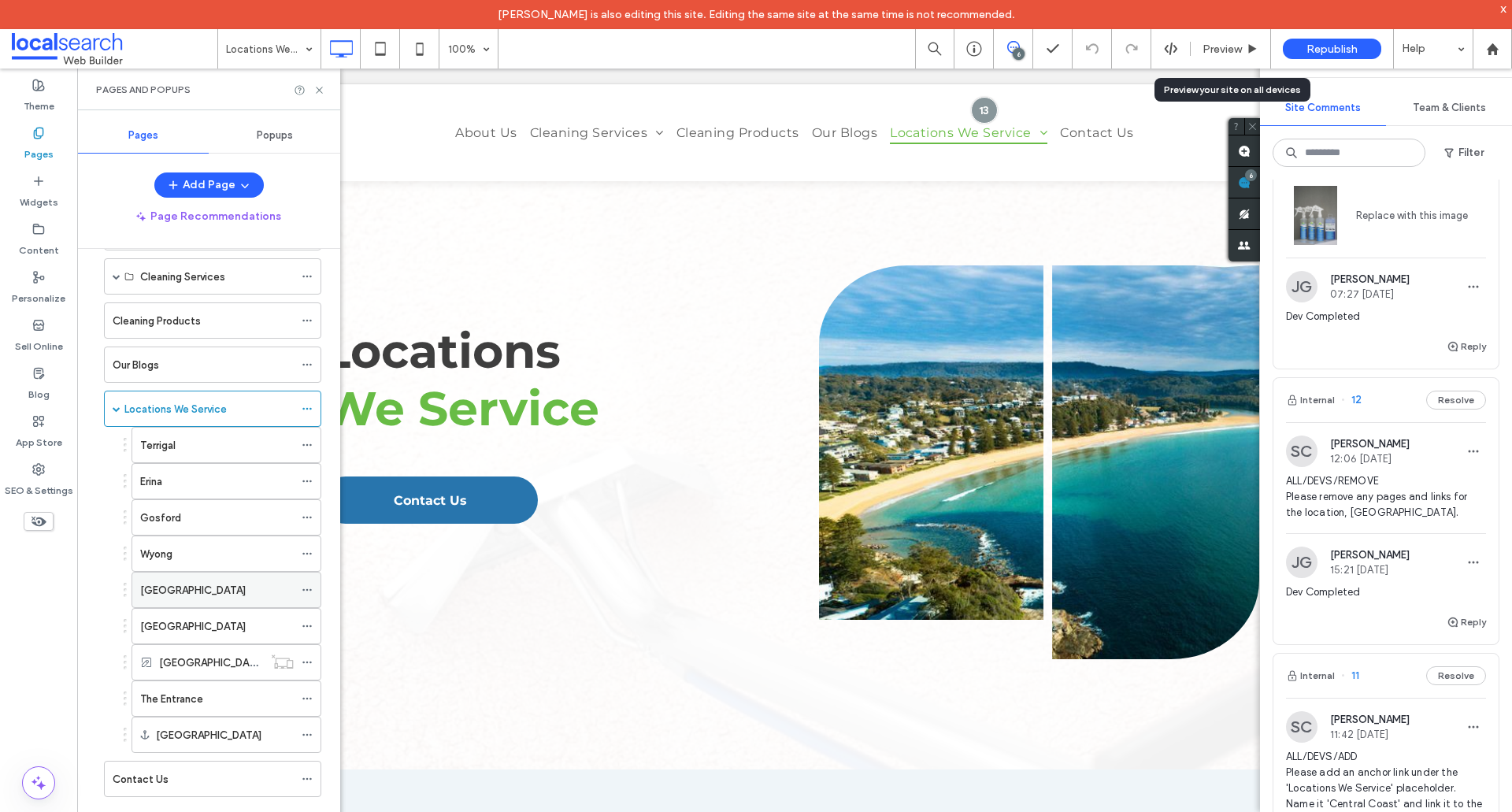
scroll to position [109, 0]
click at [315, 94] on icon at bounding box center [319, 90] width 12 height 12
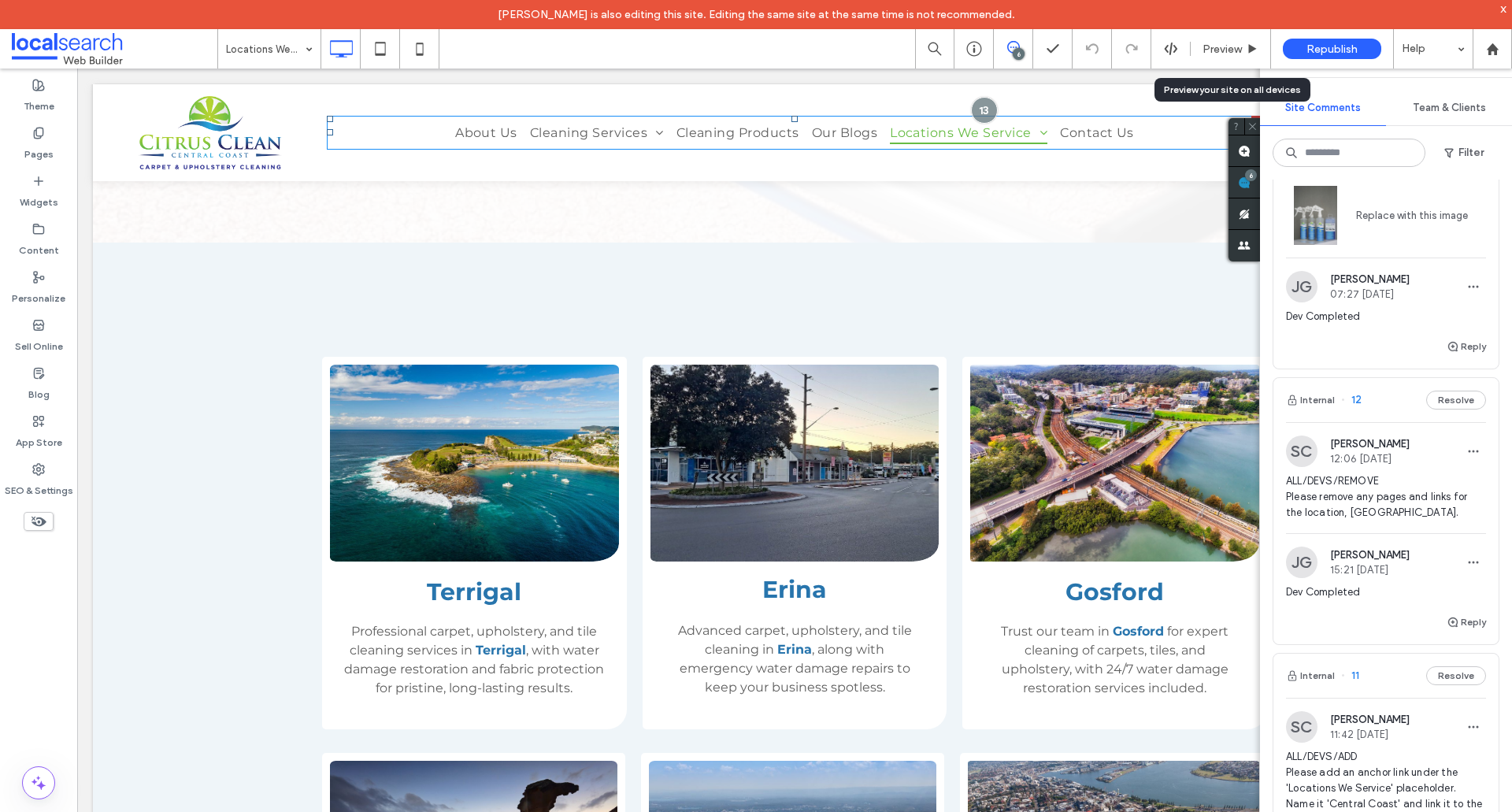
scroll to position [788, 0]
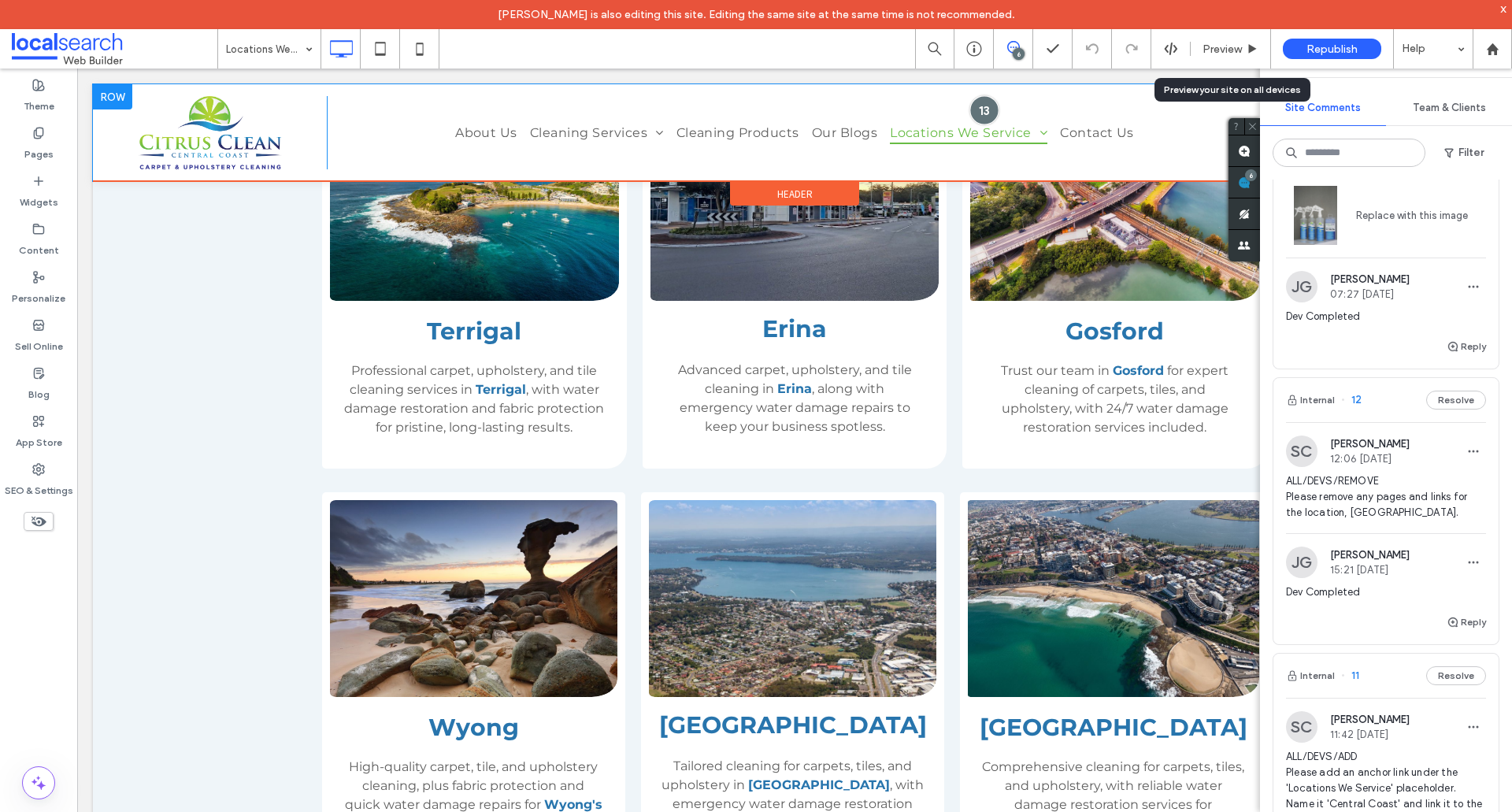
click at [981, 111] on div at bounding box center [984, 110] width 30 height 30
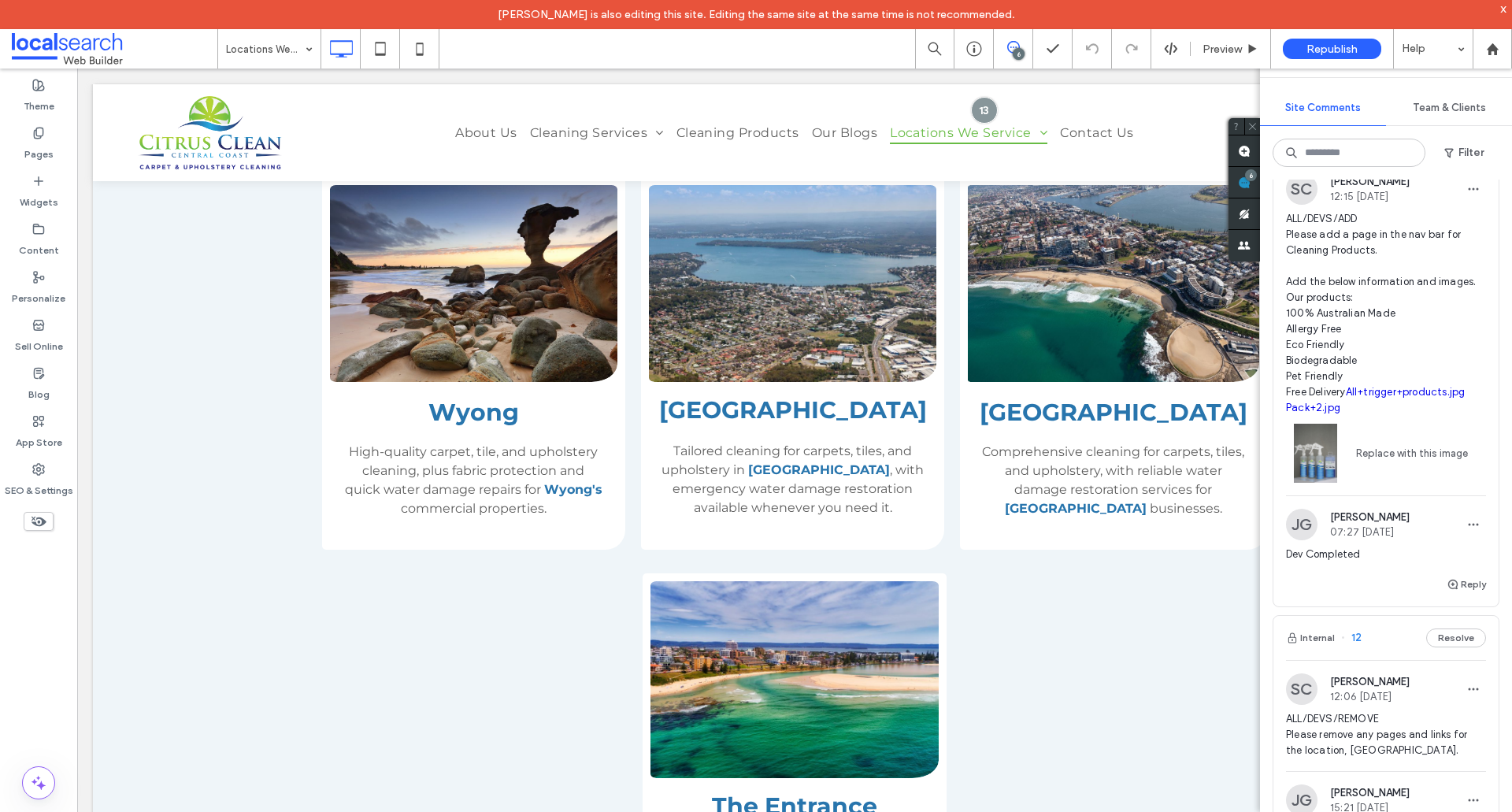
scroll to position [0, 0]
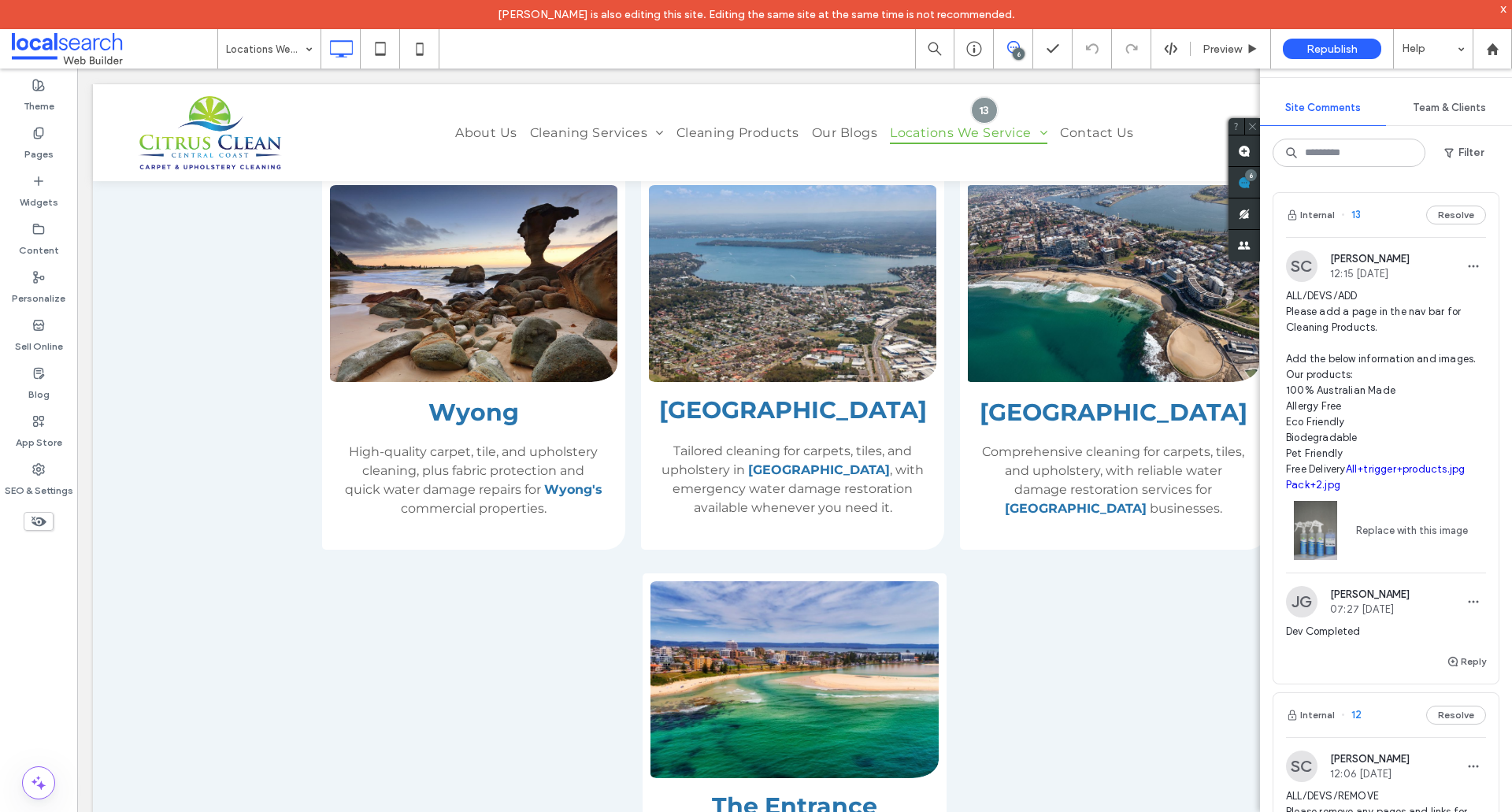
click at [1342, 435] on span "ALL/DEVS/ADD Please add a page in the nav bar for Cleaning Products. Add the be…" at bounding box center [1386, 390] width 200 height 205
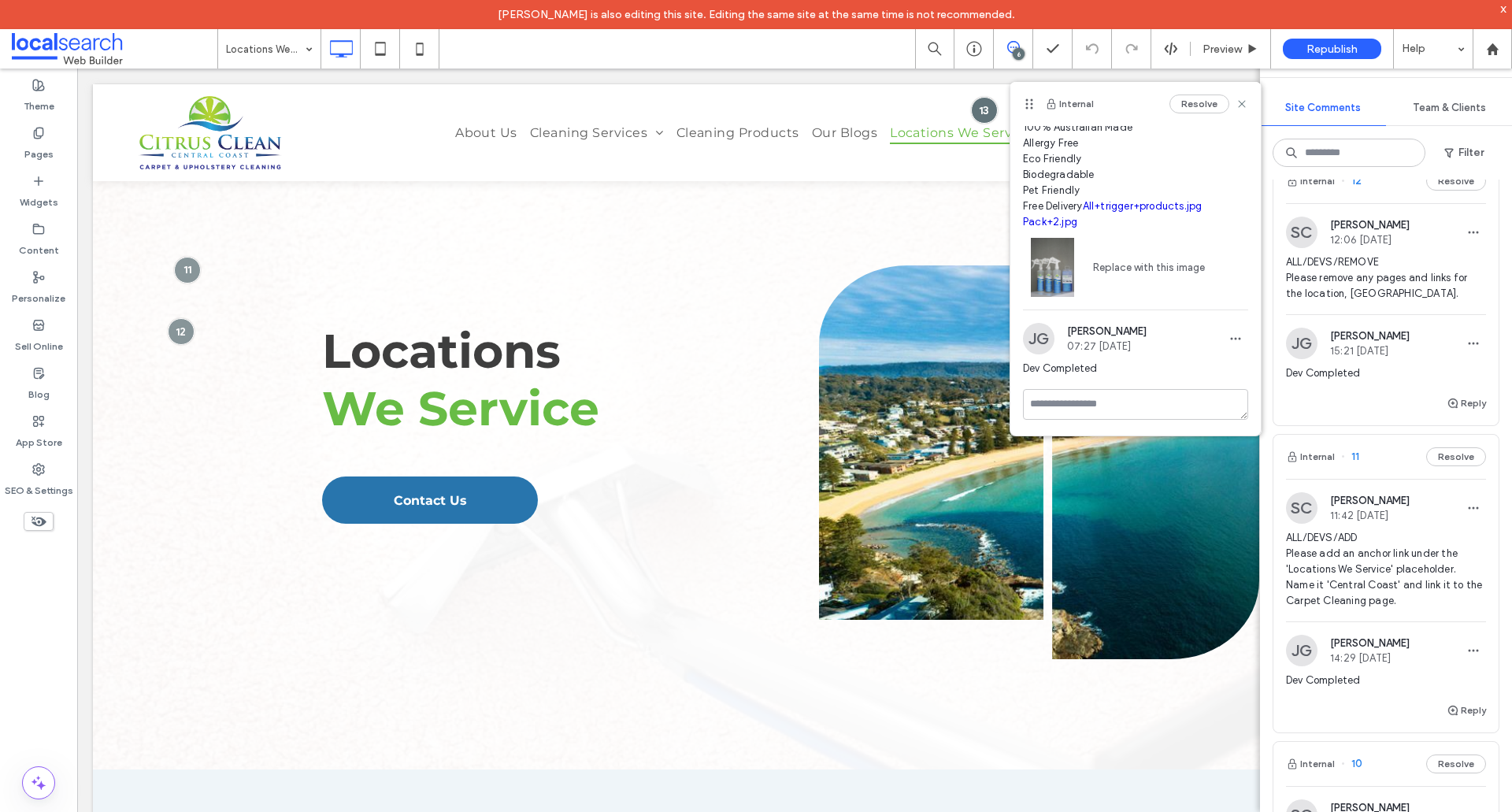
scroll to position [551, 0]
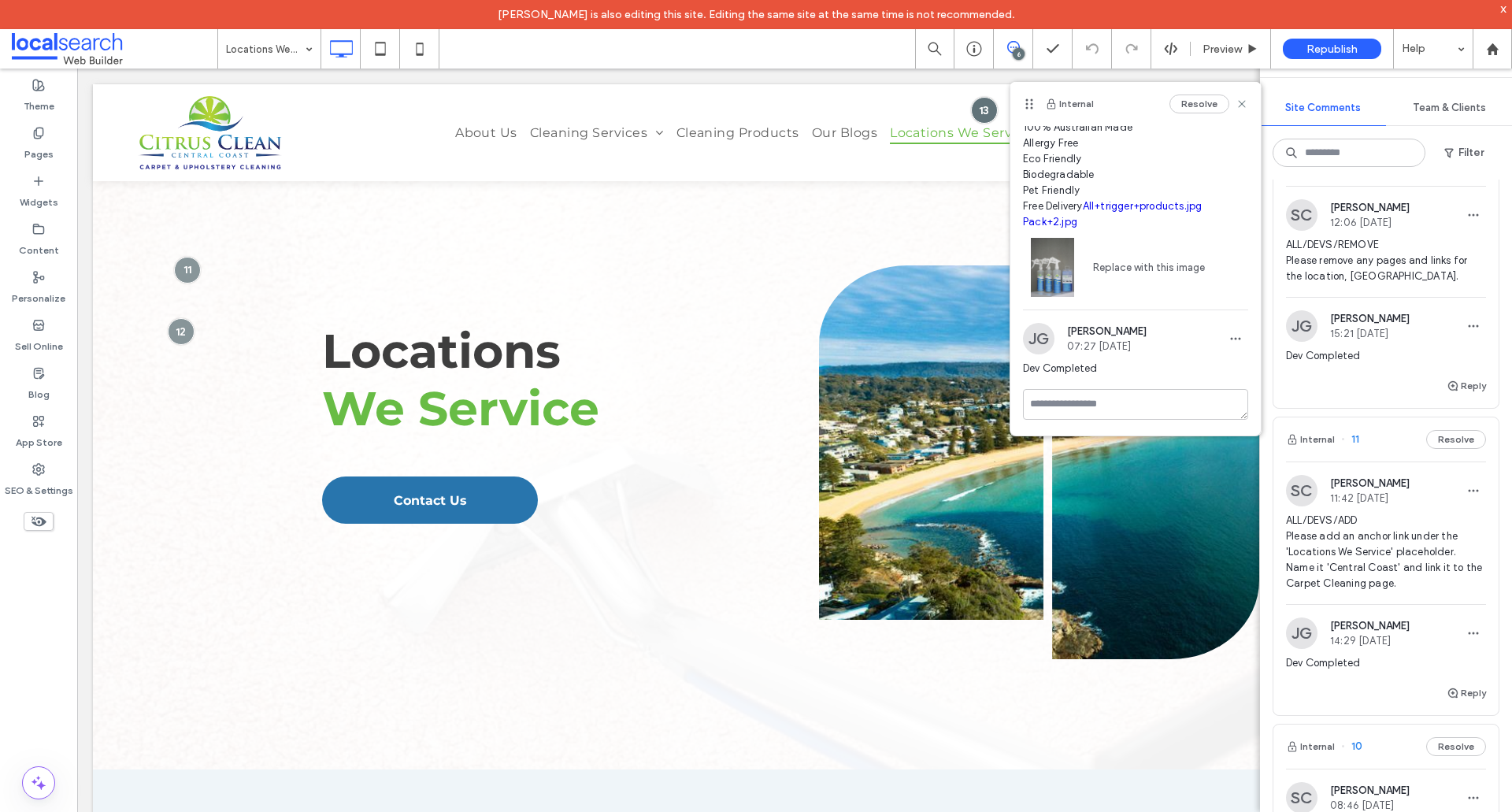
click at [1367, 275] on span "ALL/DEVS/REMOVE Please remove any pages and links for the location, Hunter Vall…" at bounding box center [1386, 261] width 200 height 47
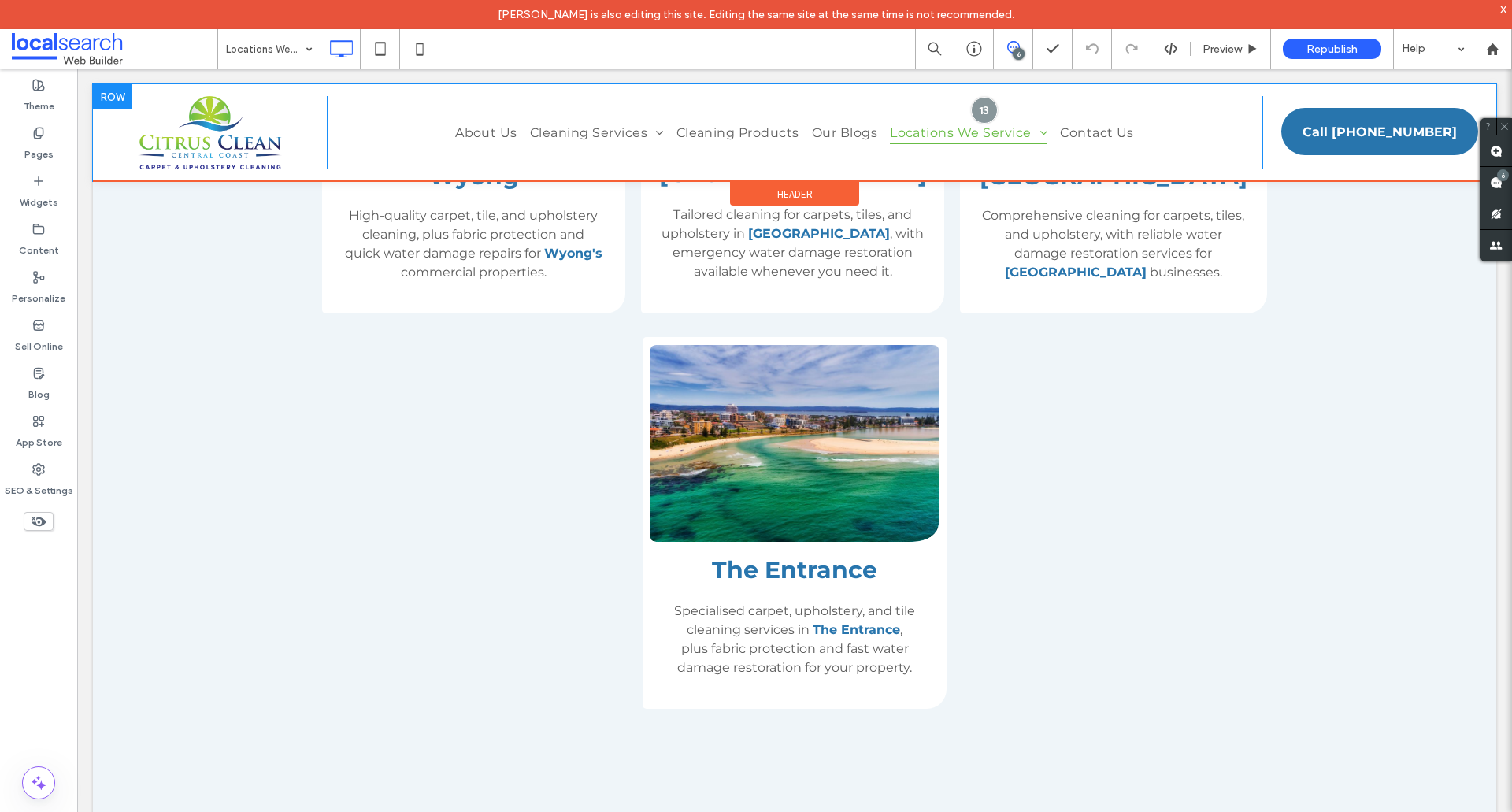
scroll to position [1811, 0]
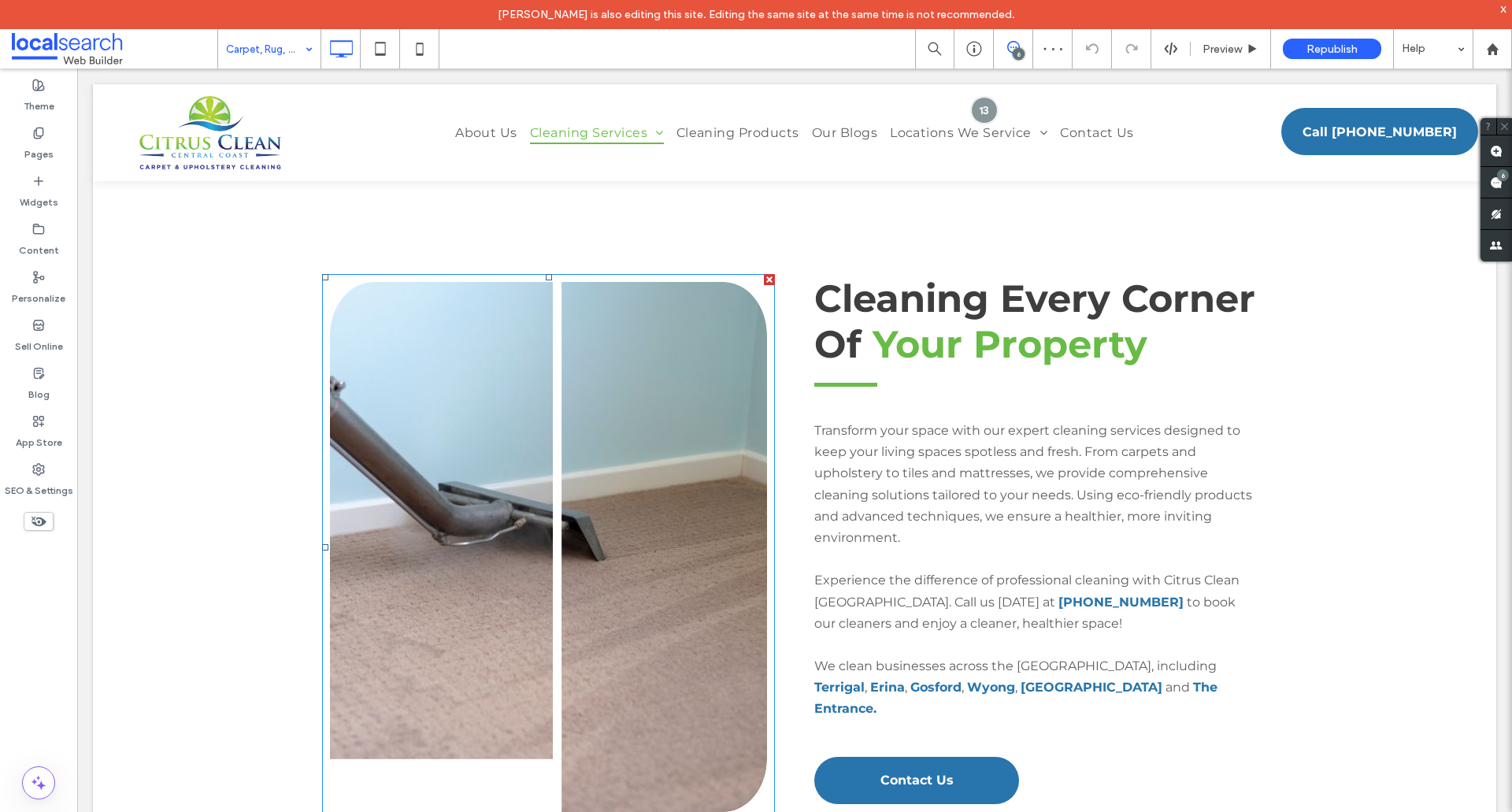
scroll to position [1968, 0]
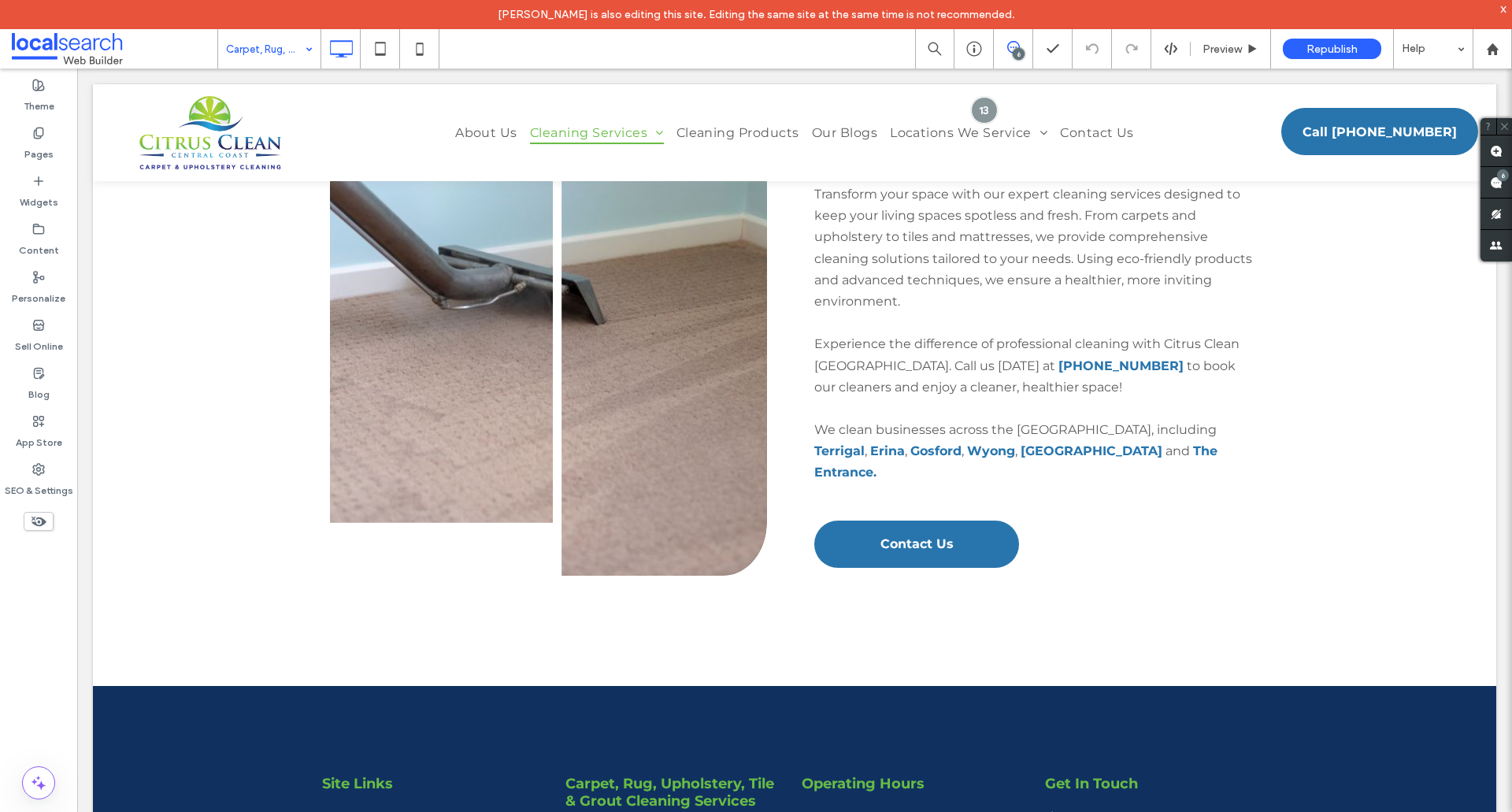
click at [291, 46] on input at bounding box center [265, 49] width 79 height 40
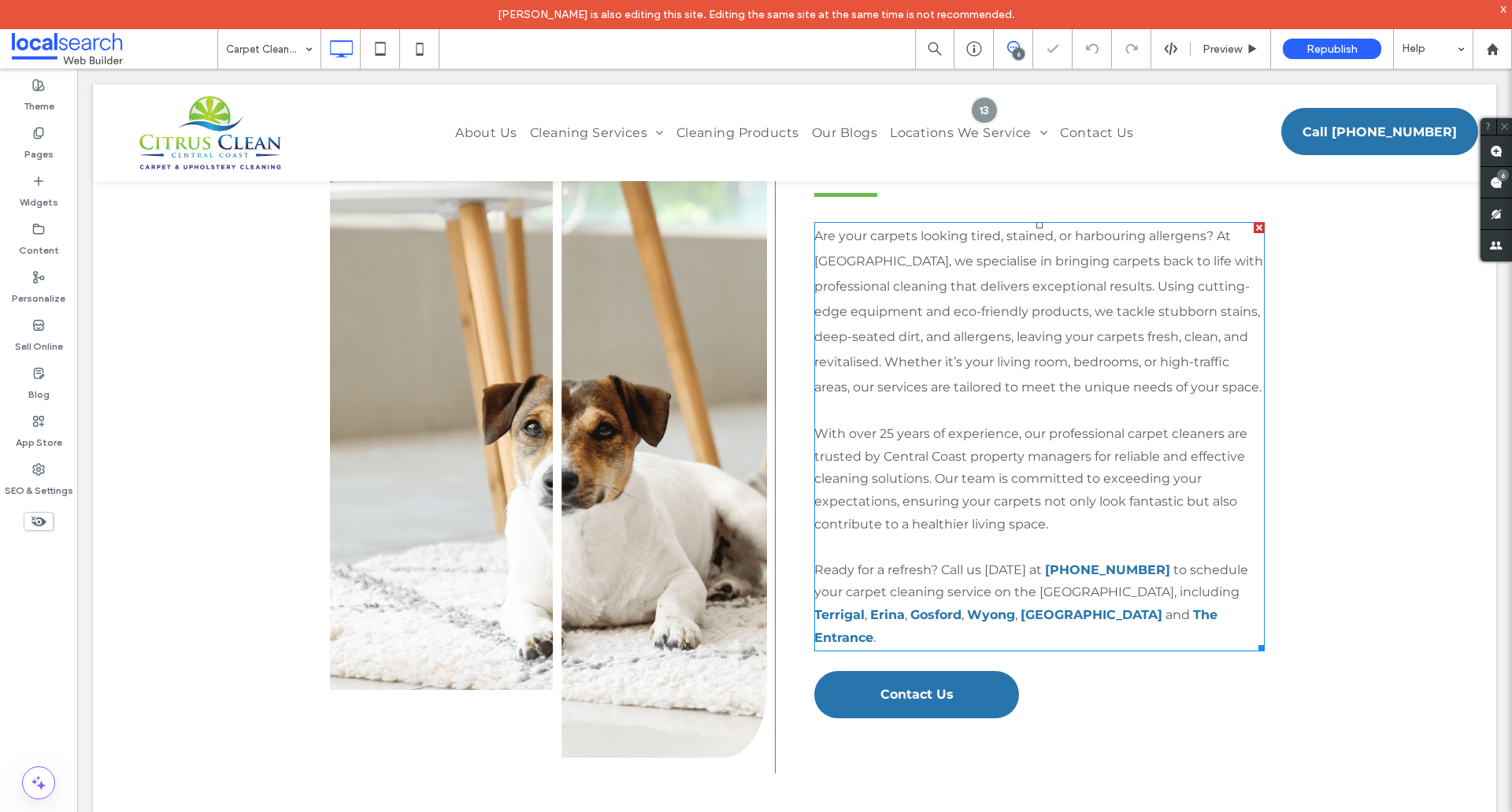
scroll to position [866, 0]
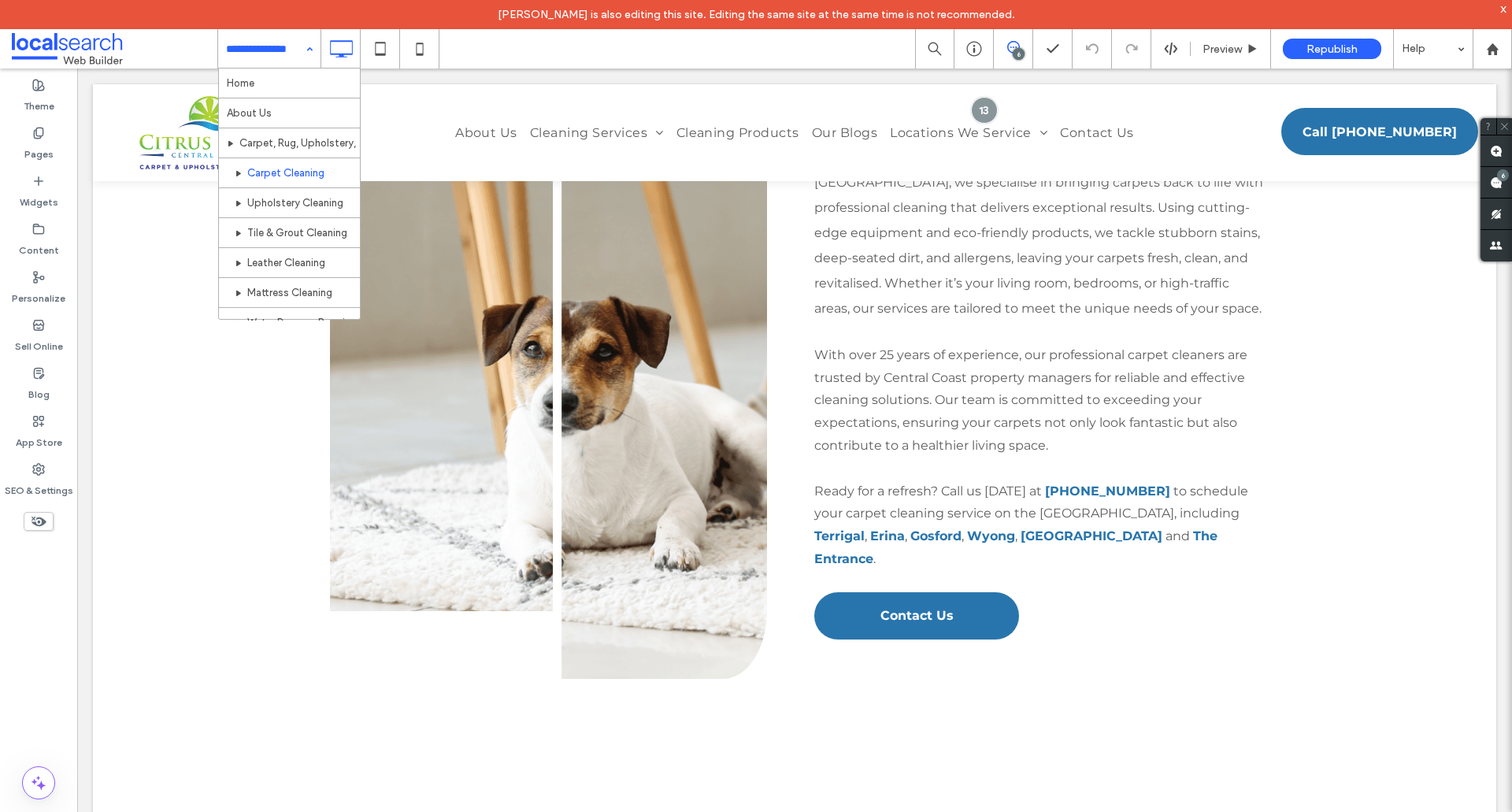
click at [238, 41] on input at bounding box center [265, 49] width 79 height 40
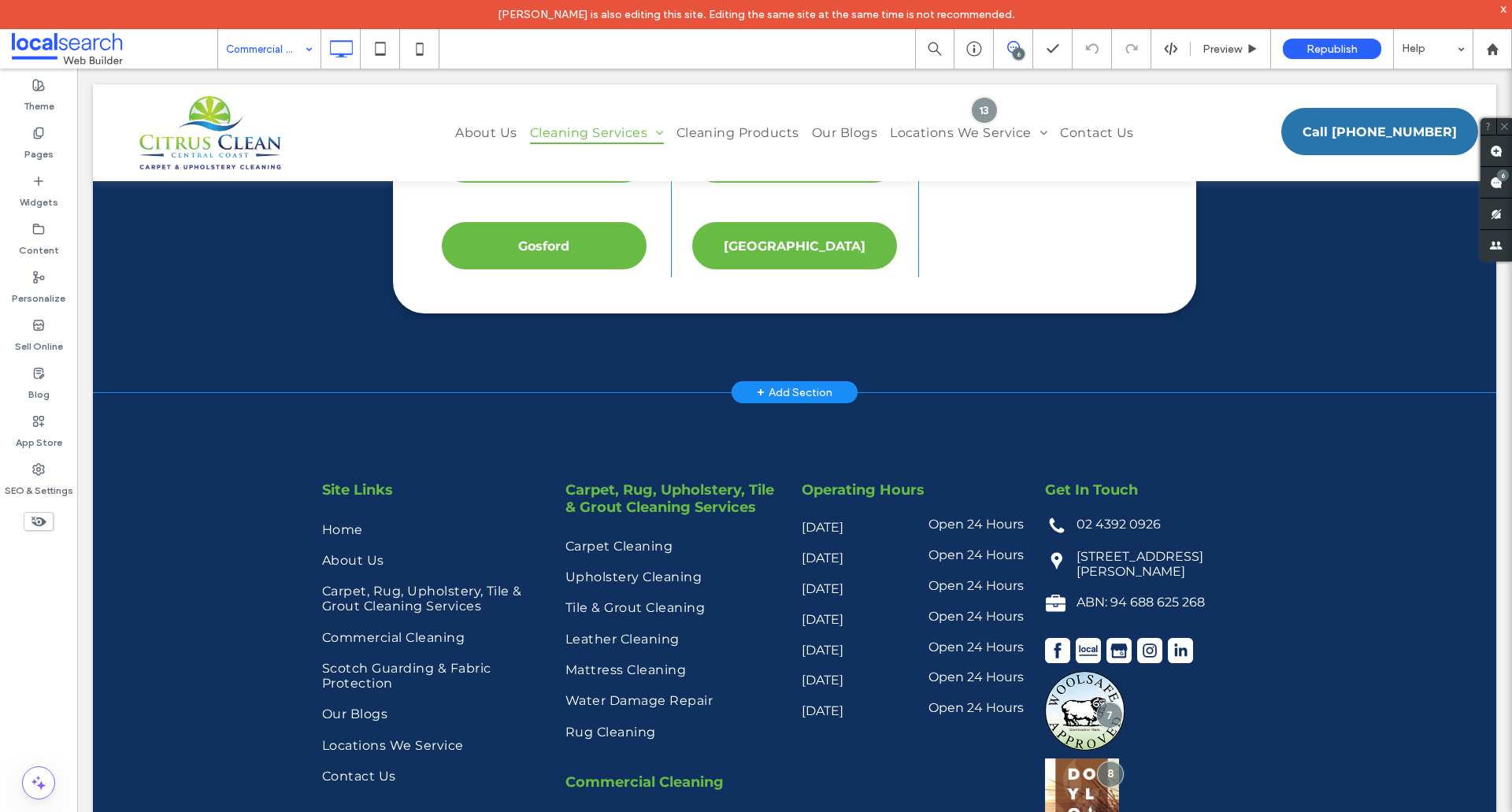
scroll to position [2914, 0]
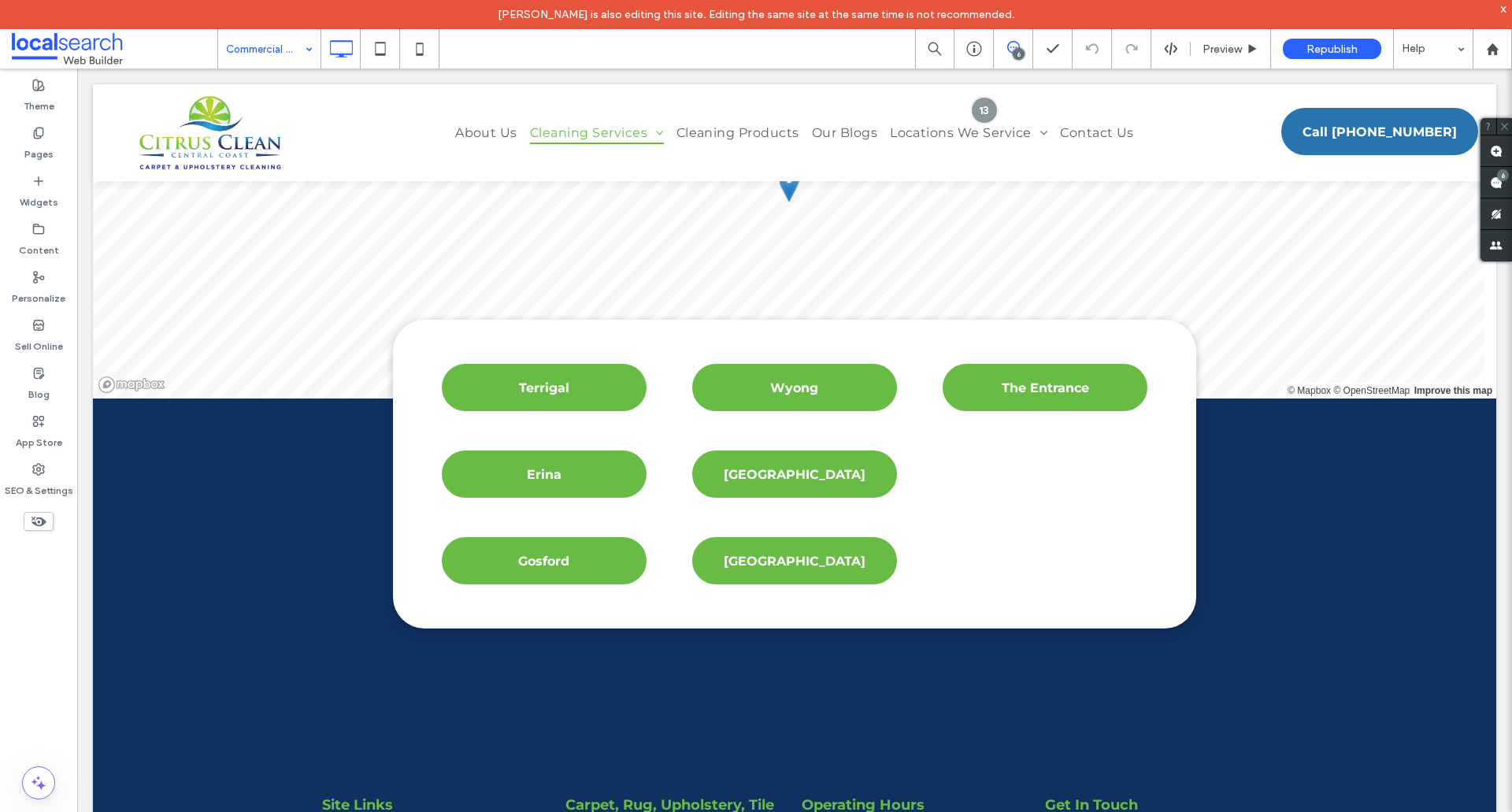
click at [268, 49] on input at bounding box center [265, 49] width 79 height 40
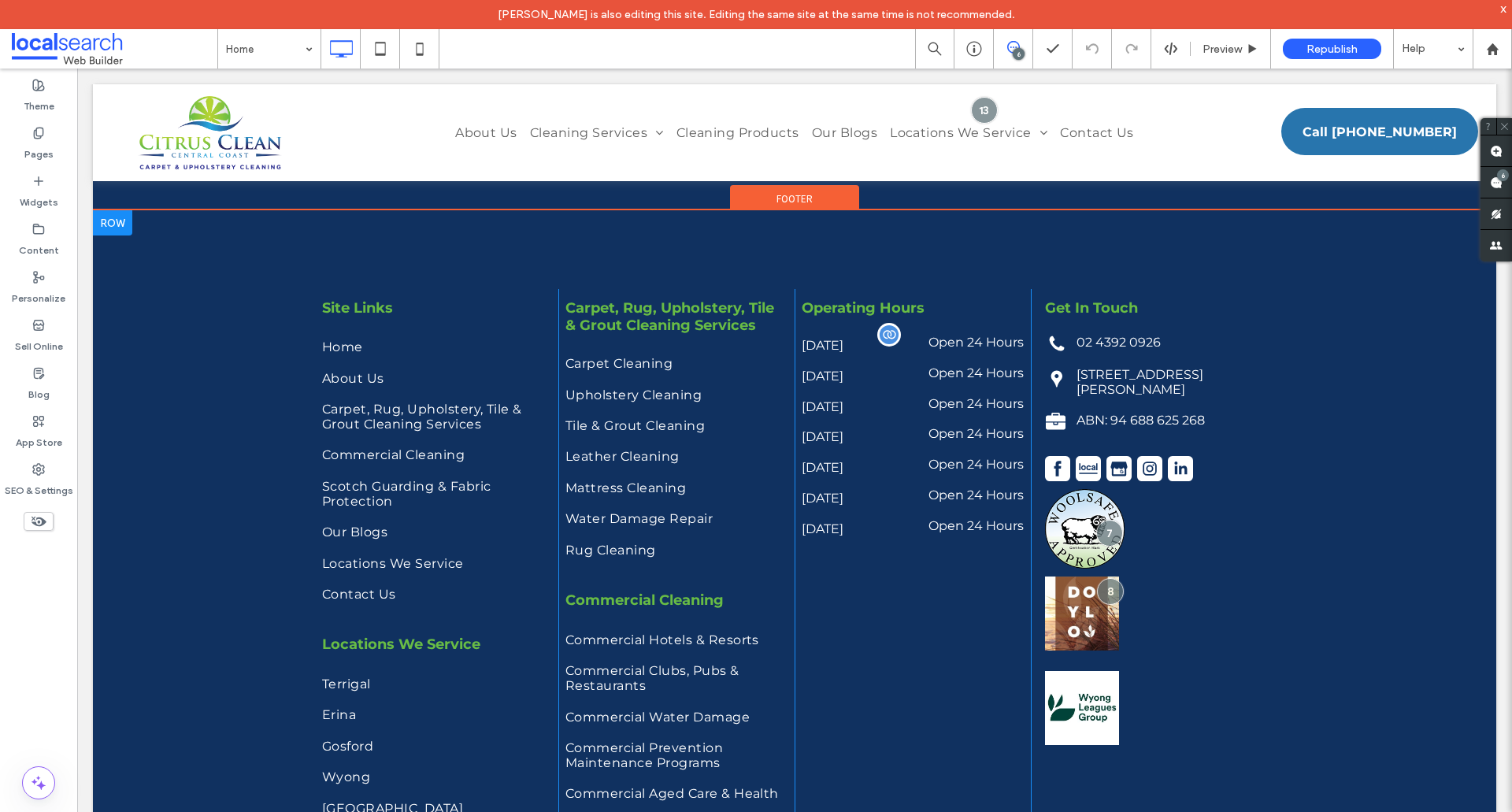
scroll to position [6190, 0]
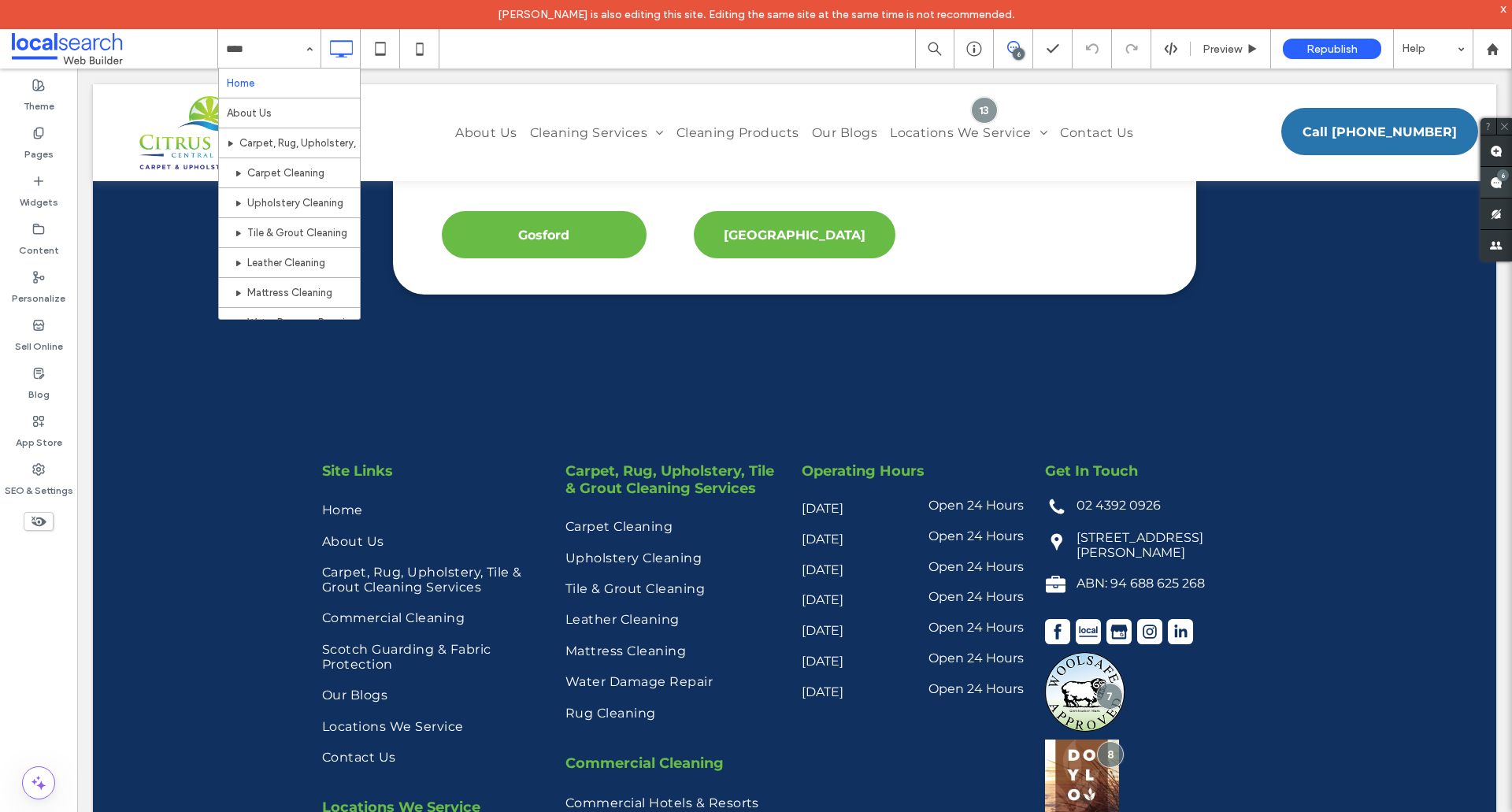
click at [1489, 181] on span at bounding box center [1496, 182] width 31 height 30
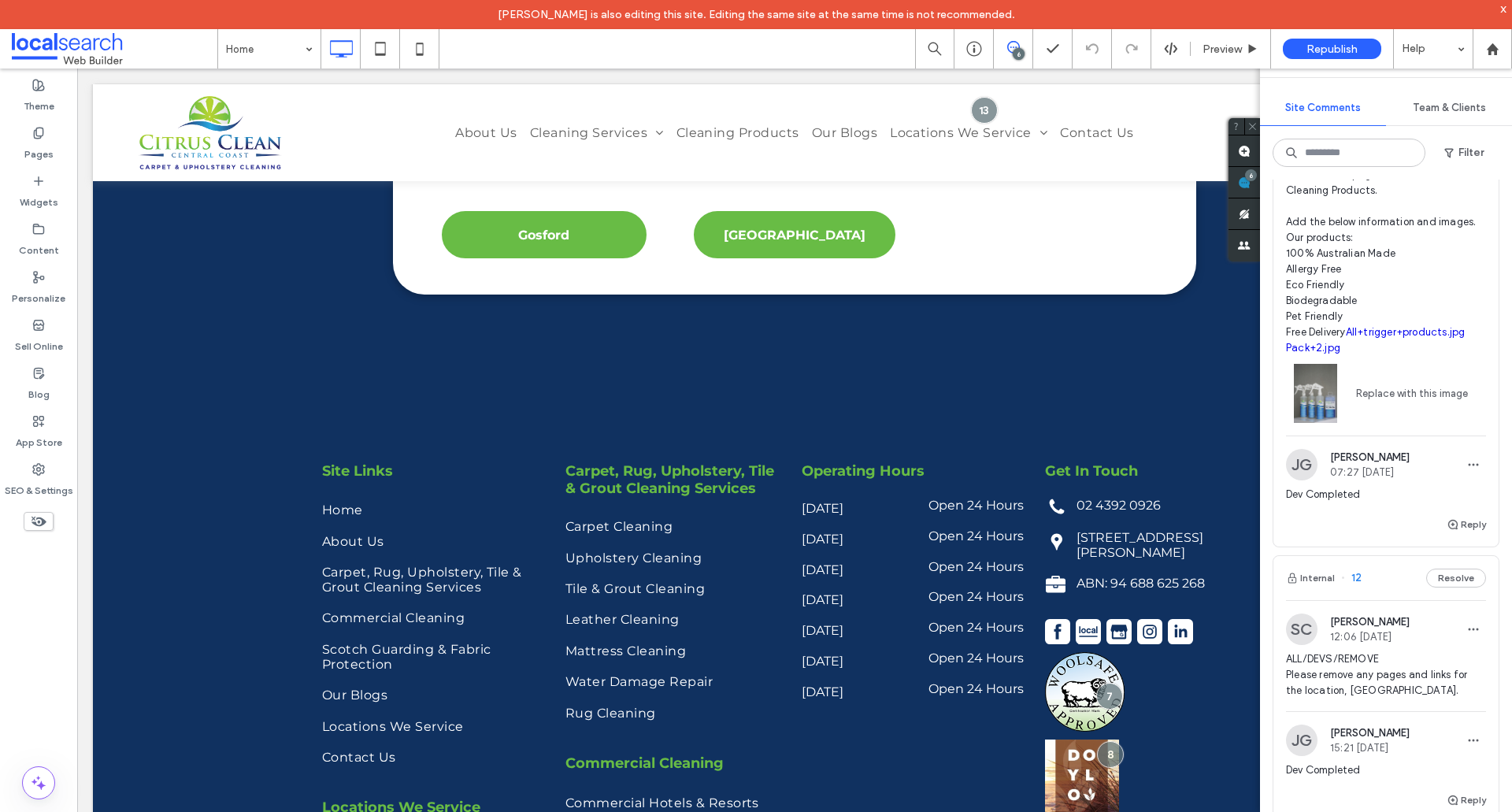
scroll to position [473, 0]
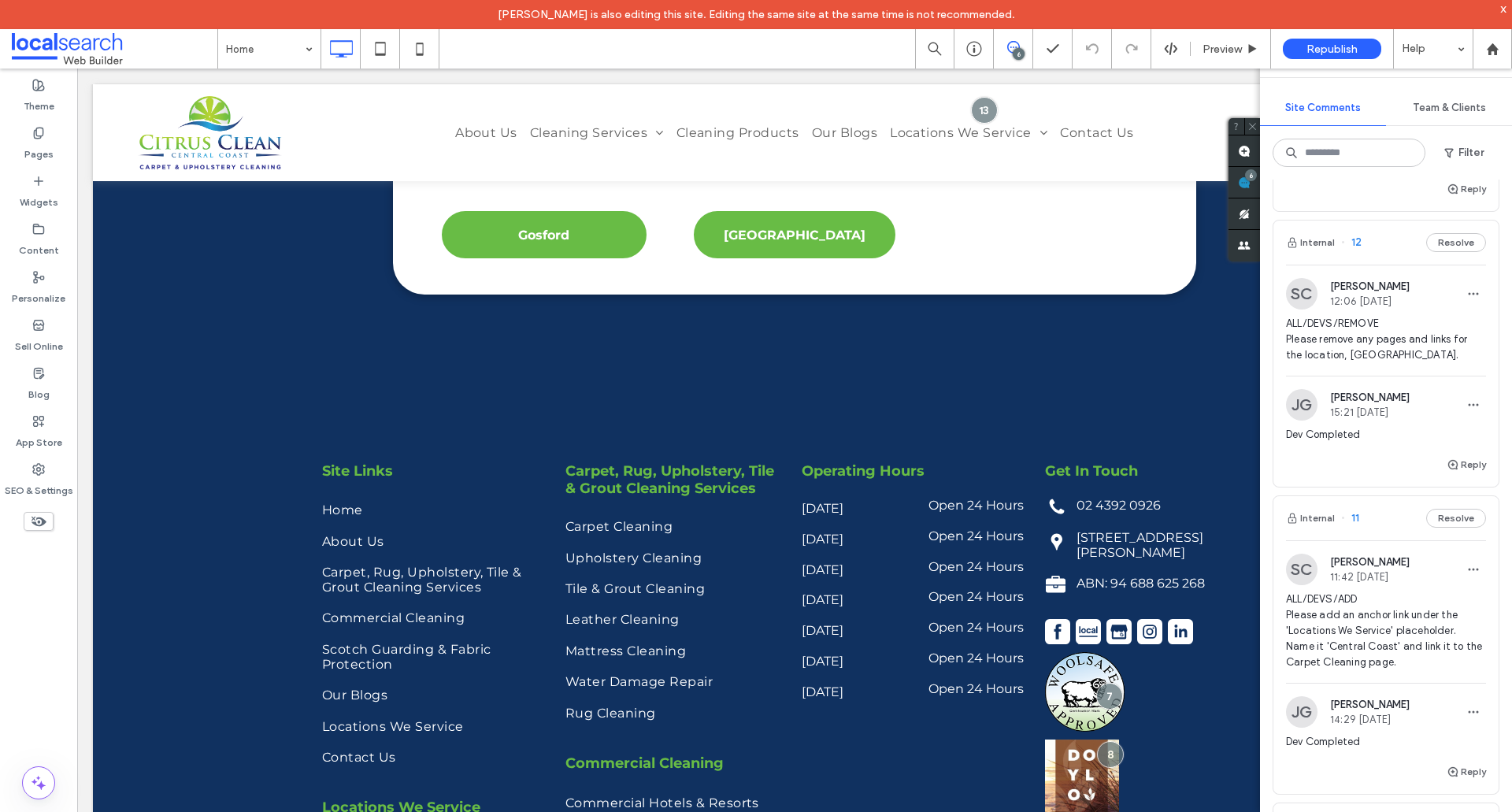
click at [1380, 340] on span "ALL/DEVS/REMOVE Please remove any pages and links for the location, Hunter Vall…" at bounding box center [1386, 339] width 200 height 47
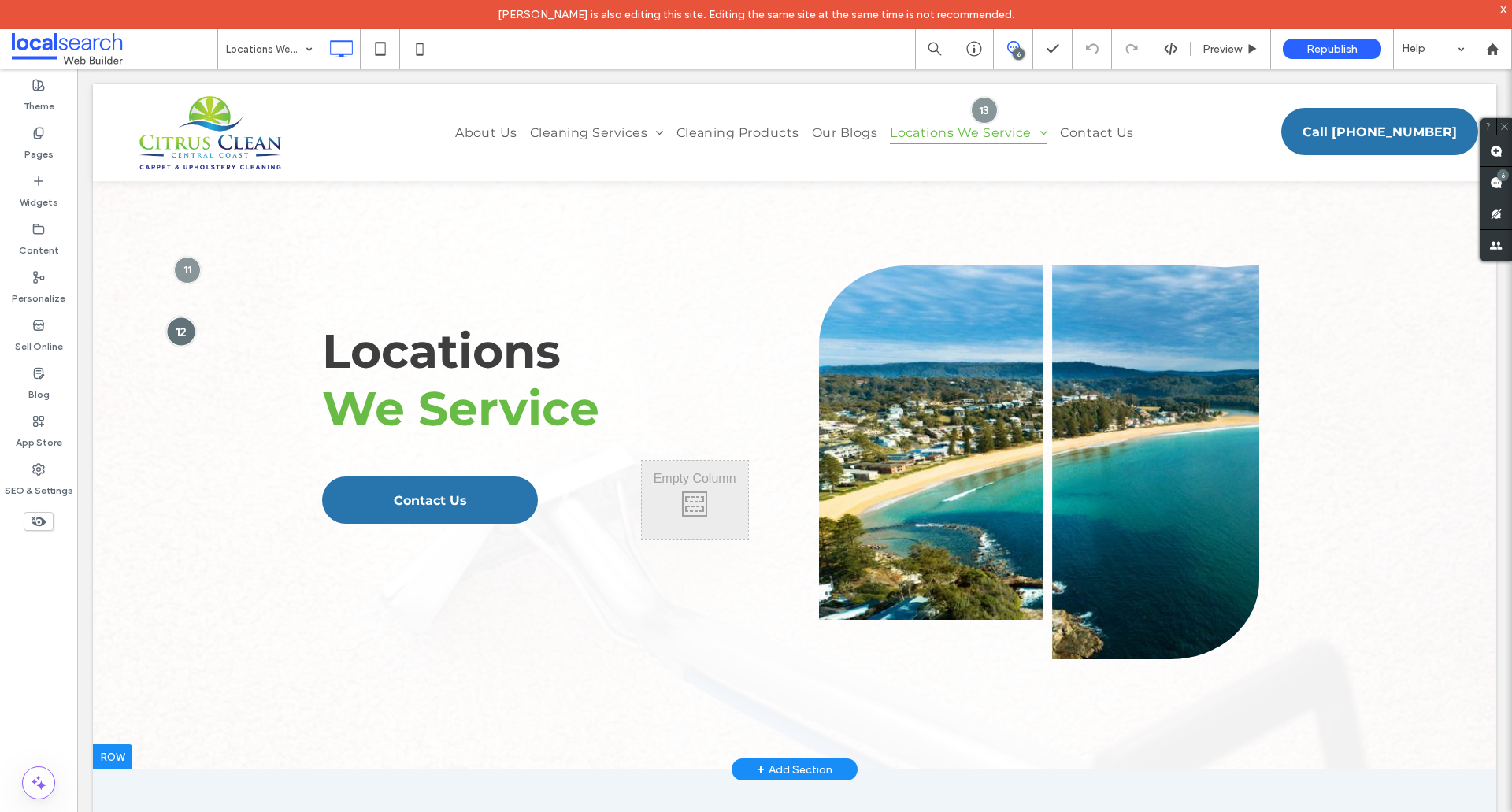
click at [180, 331] on div at bounding box center [181, 331] width 30 height 30
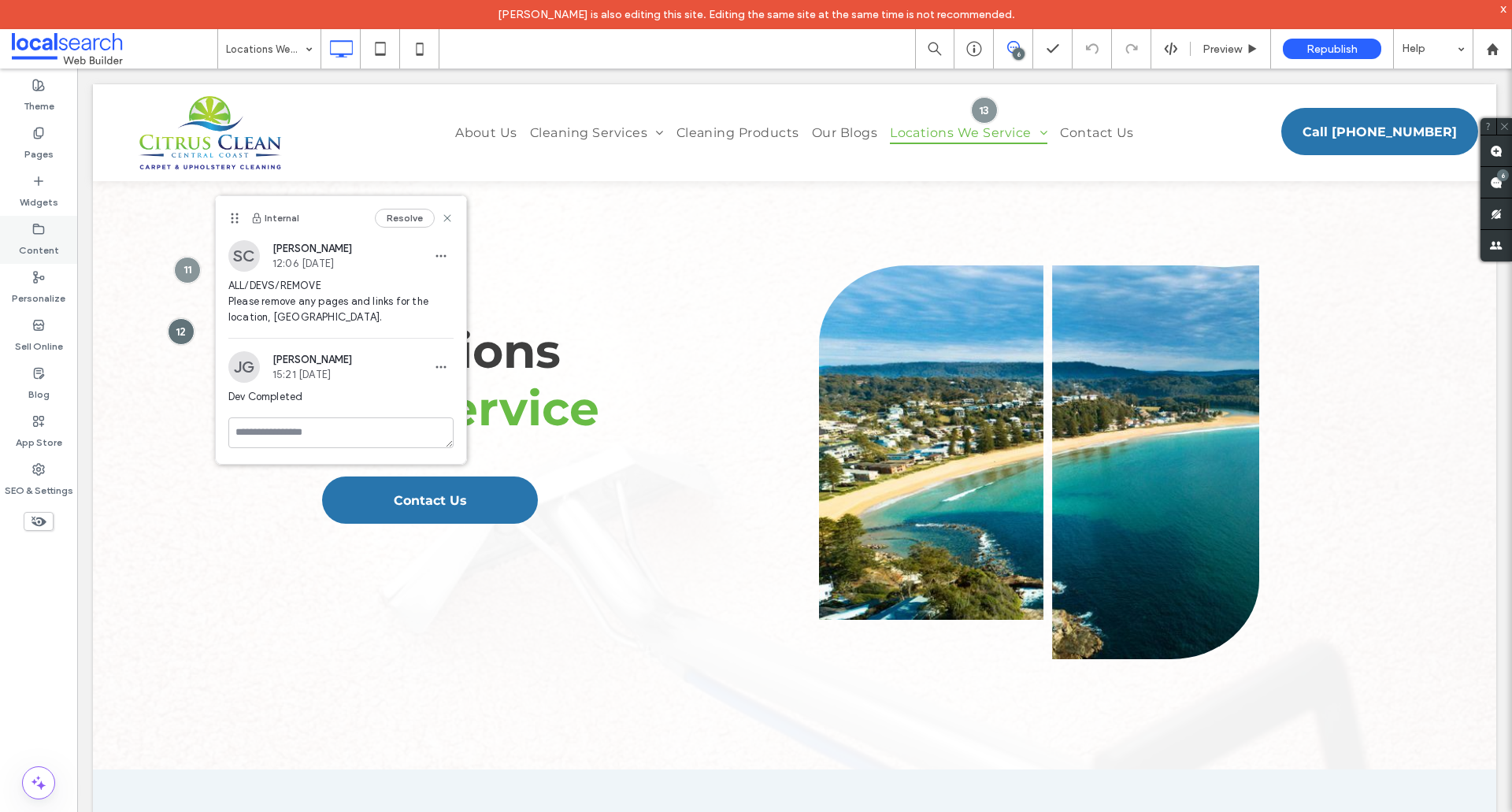
click at [32, 216] on div "Content" at bounding box center [38, 240] width 77 height 48
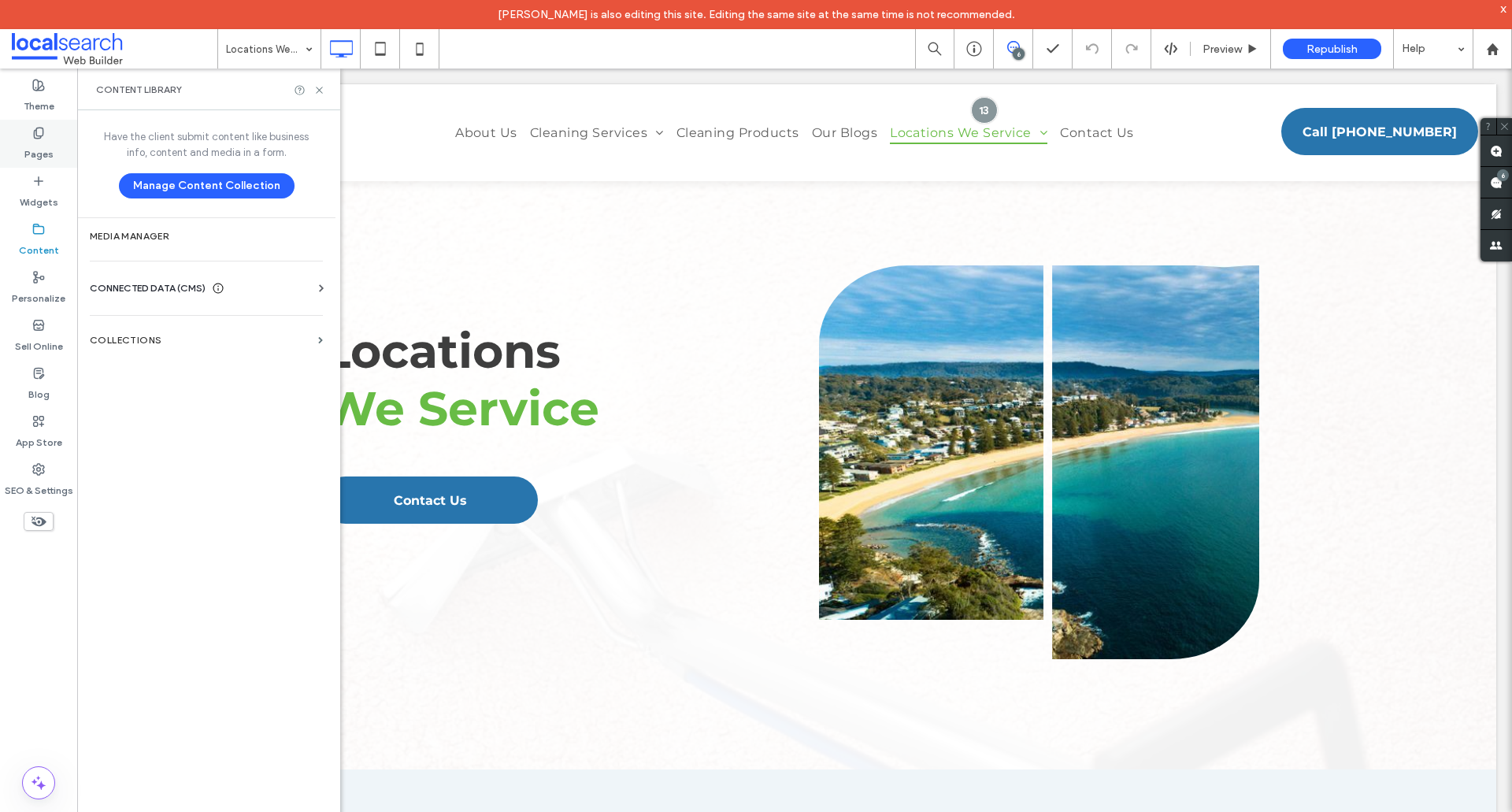
click at [38, 145] on label "Pages" at bounding box center [39, 150] width 30 height 22
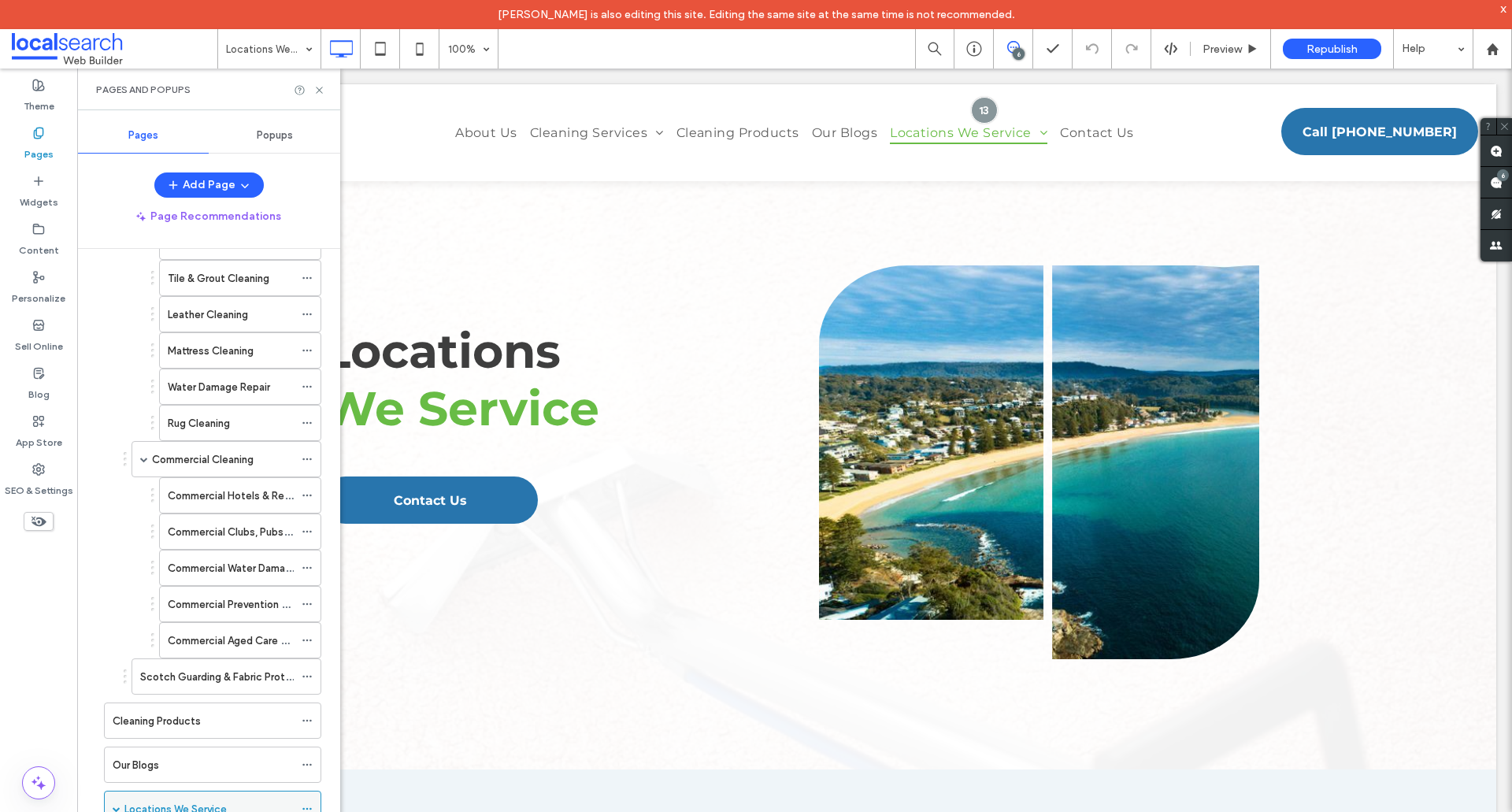
scroll to position [473, 0]
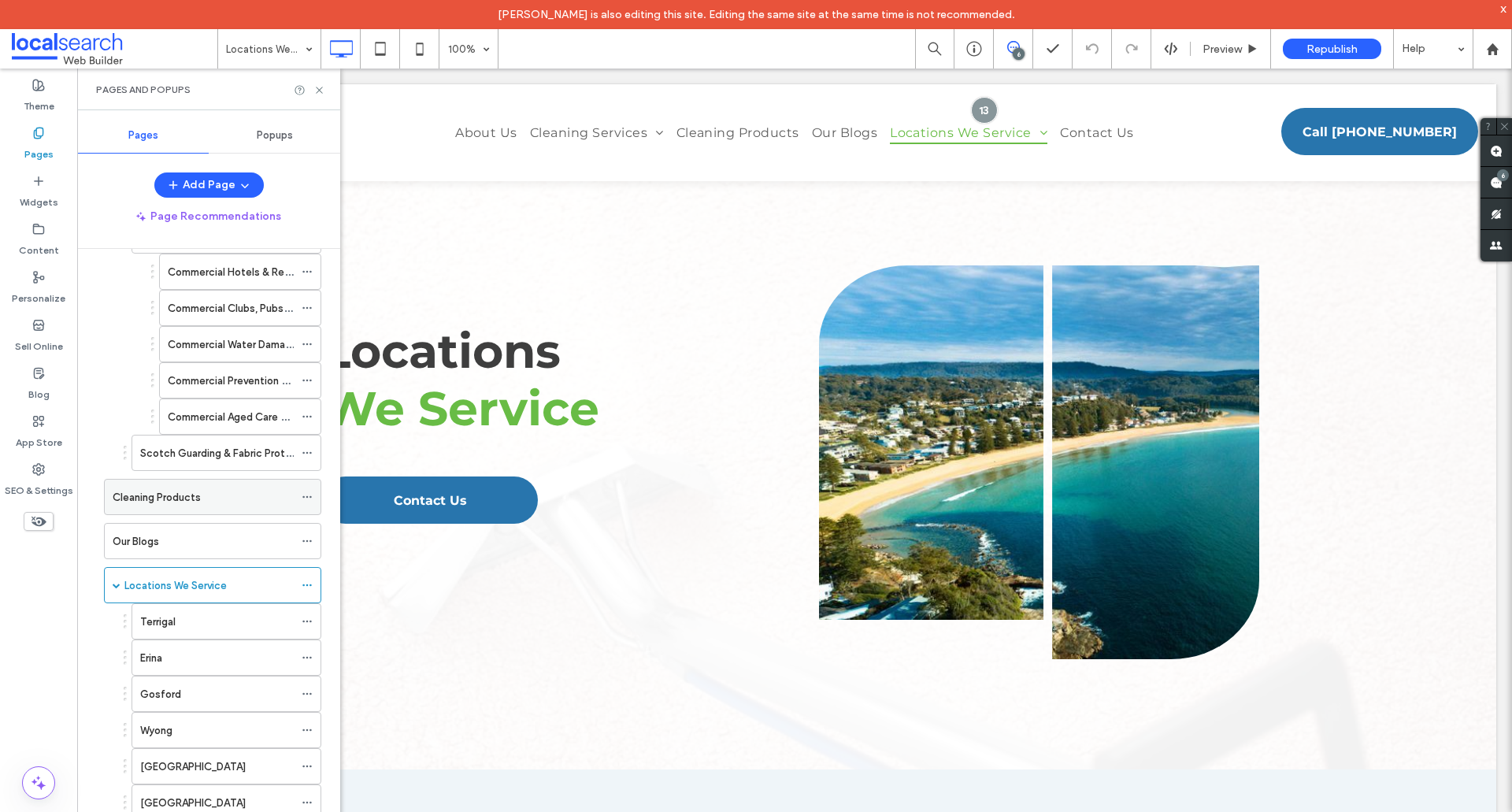
click at [304, 497] on use at bounding box center [306, 497] width 8 height 3
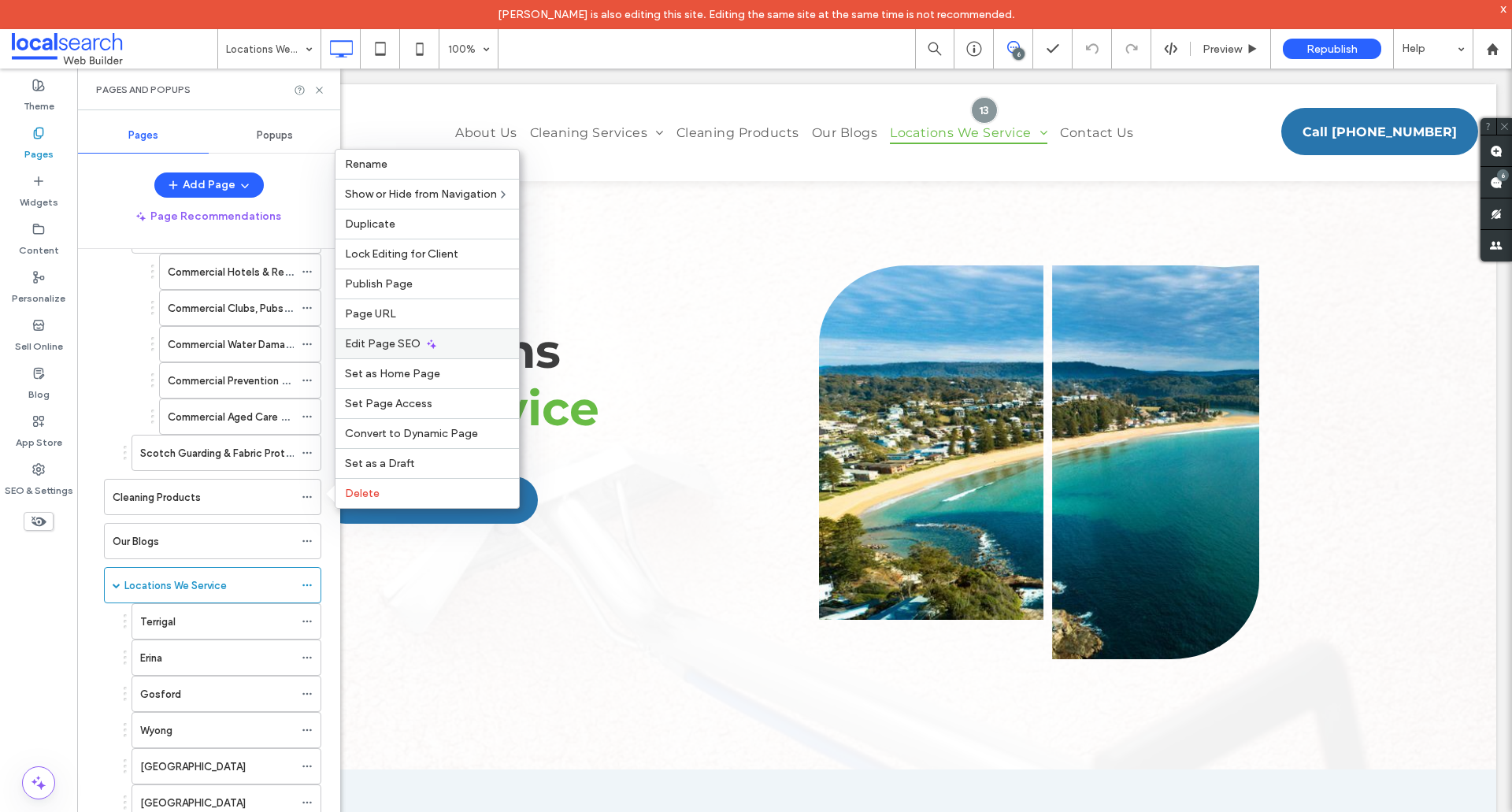
click at [376, 344] on span "Edit Page SEO" at bounding box center [383, 344] width 76 height 14
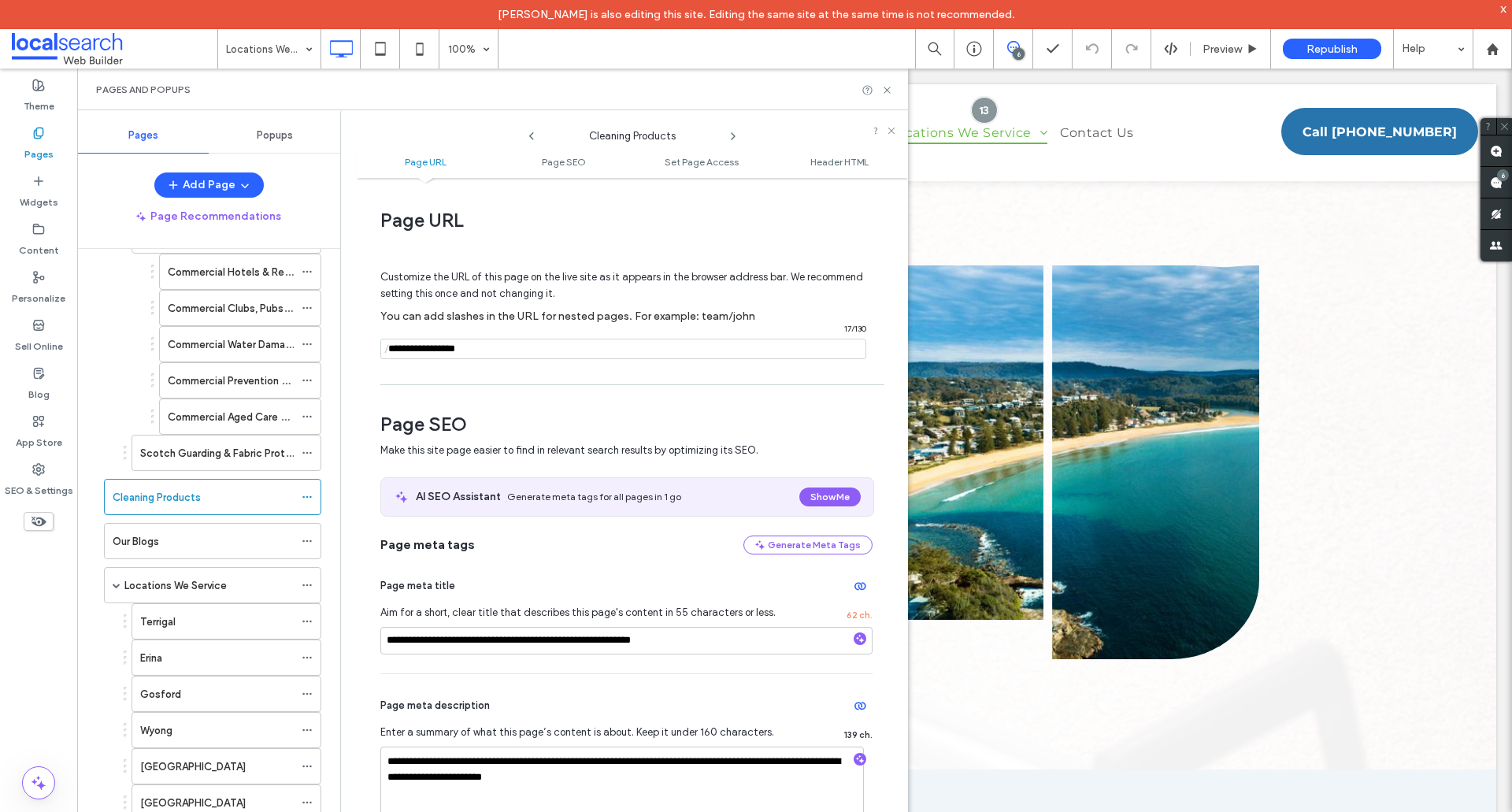
scroll to position [236, 0]
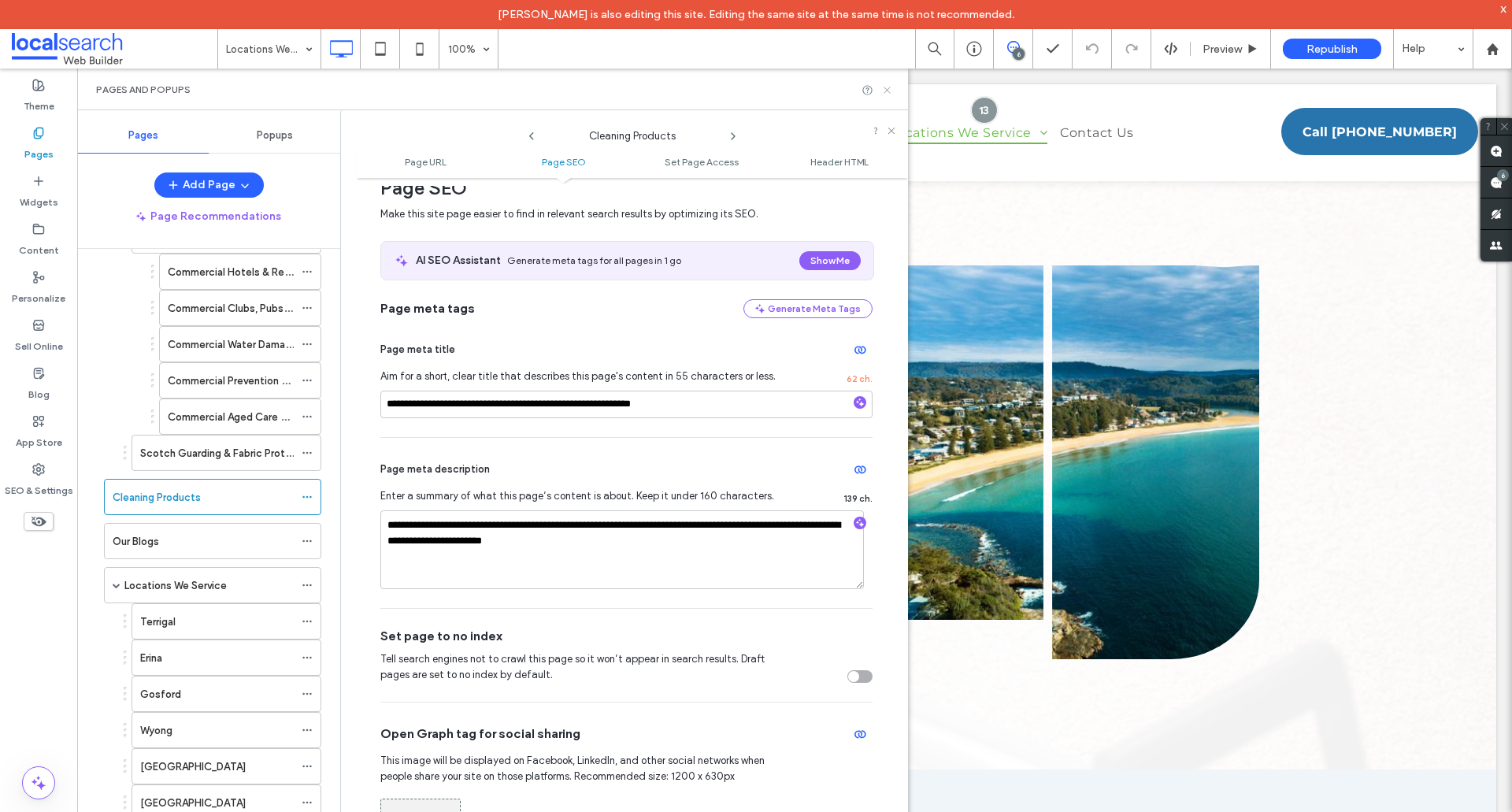
click at [886, 95] on icon at bounding box center [887, 90] width 12 height 12
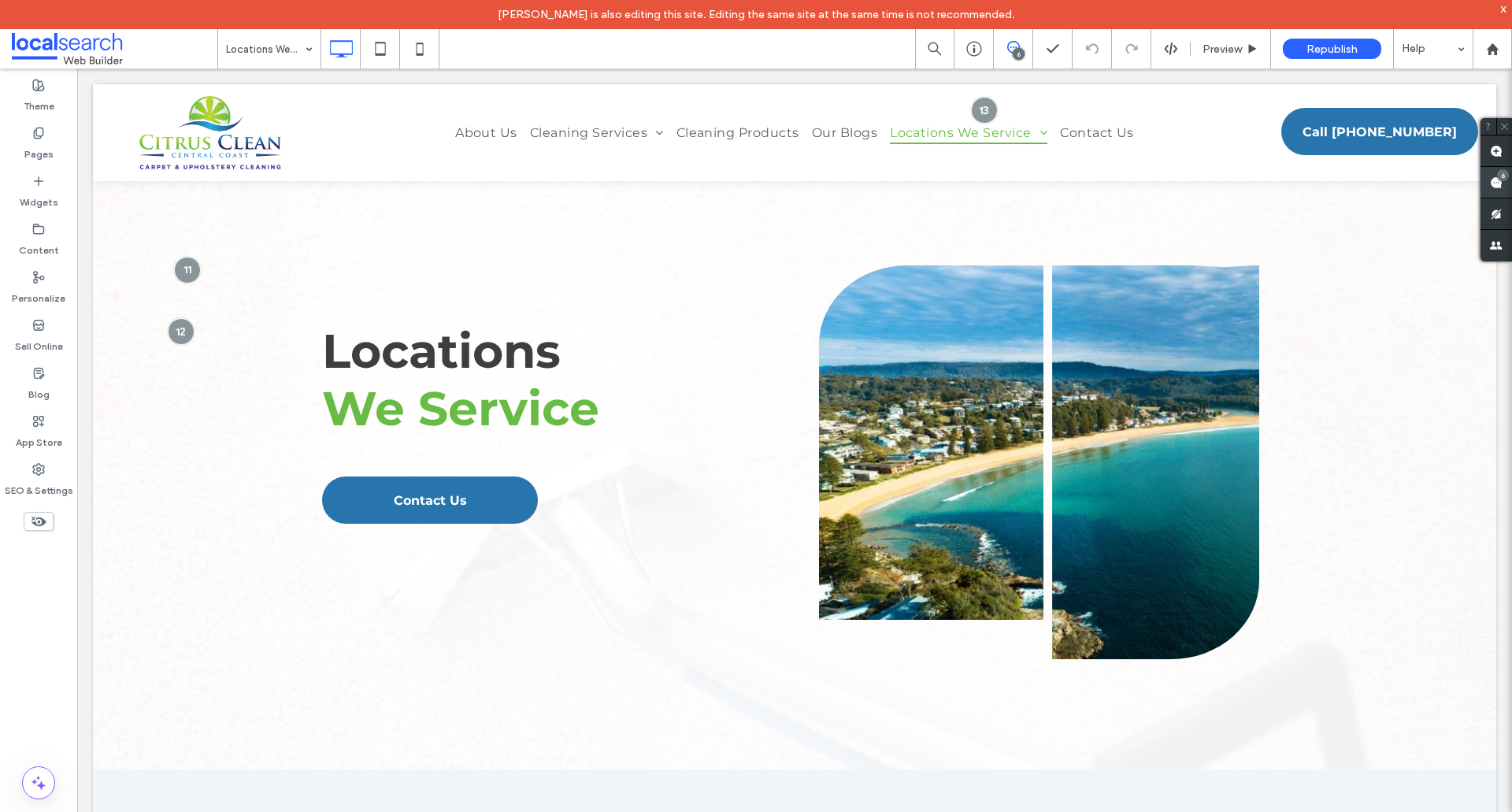
click at [1491, 182] on use at bounding box center [1496, 182] width 13 height 13
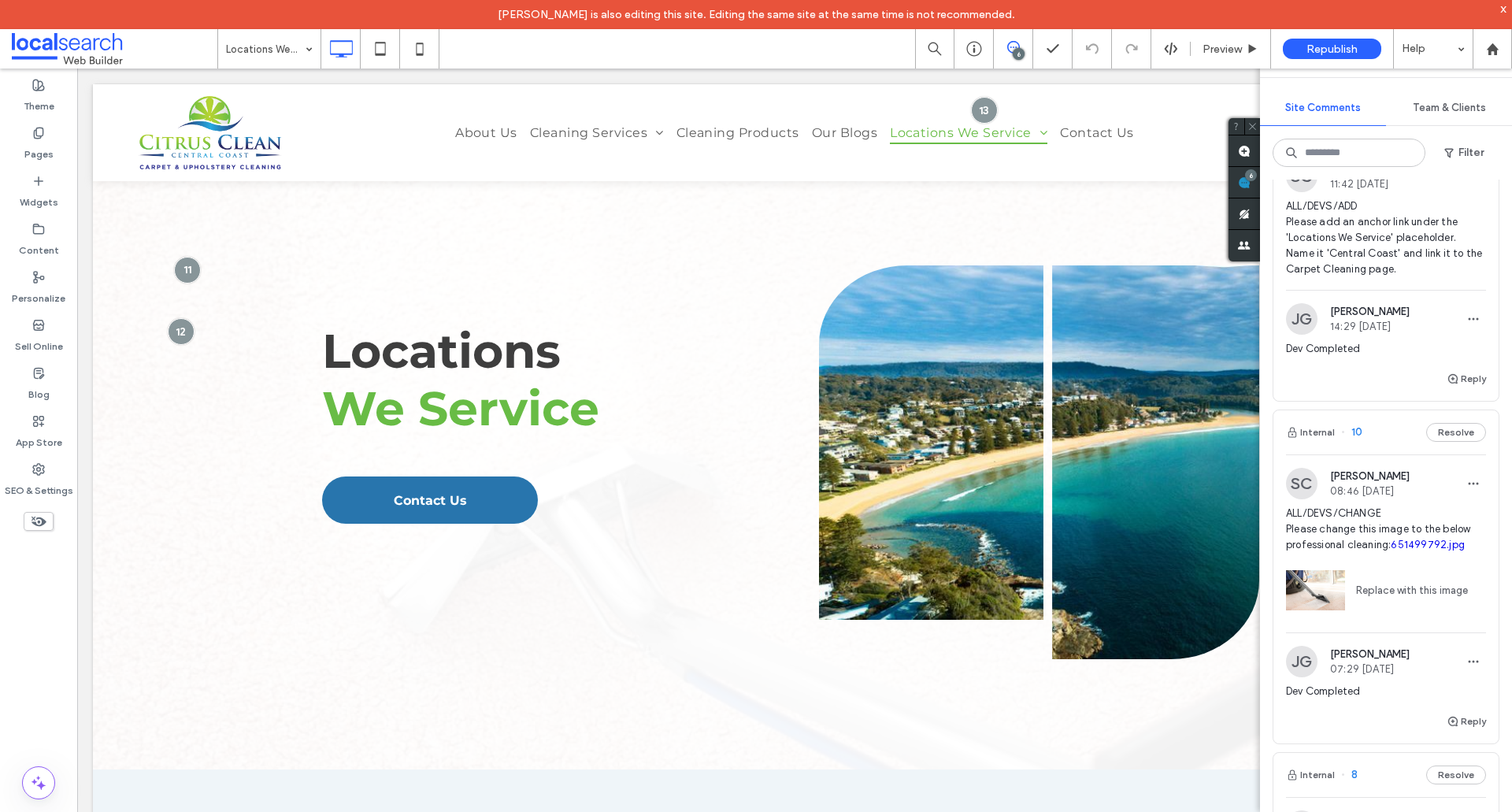
scroll to position [866, 0]
click at [1394, 521] on span "ALL/DEVS/CHANGE Please change this image to the below professional cleaning: 65…" at bounding box center [1386, 528] width 200 height 47
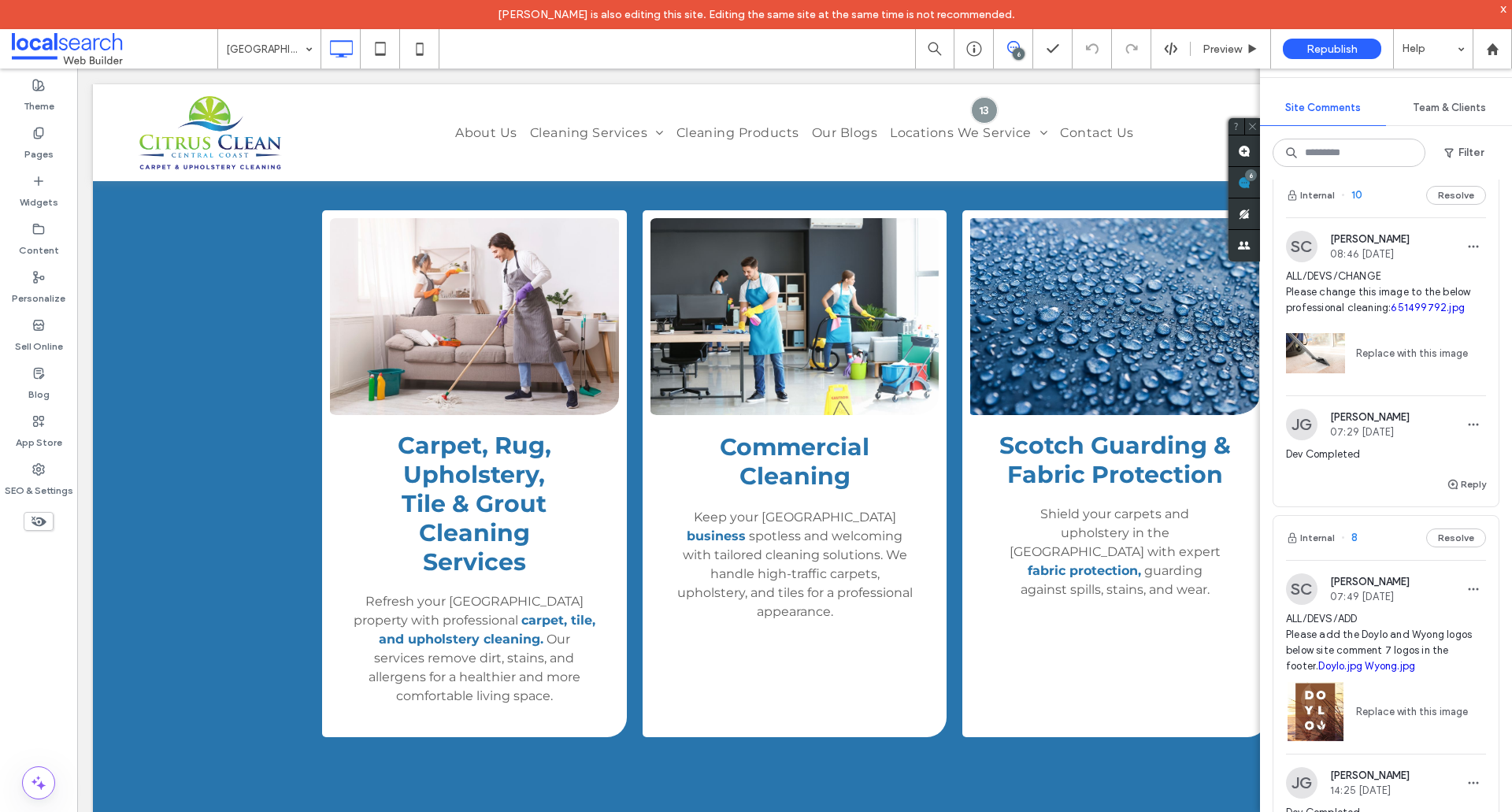
scroll to position [1024, 0]
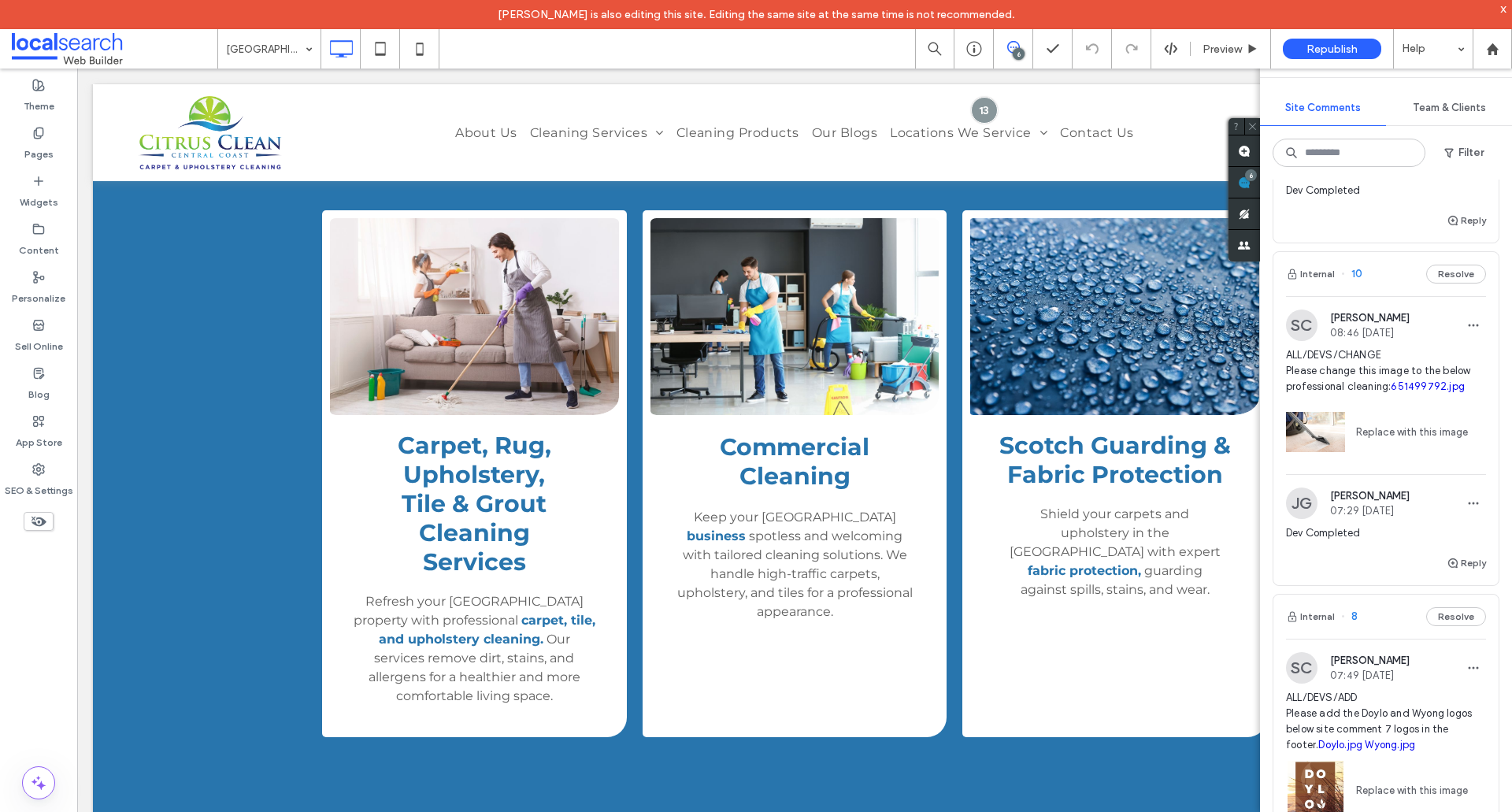
click at [1417, 394] on span "ALL/DEVS/CHANGE Please change this image to the below professional cleaning: 65…" at bounding box center [1386, 371] width 200 height 47
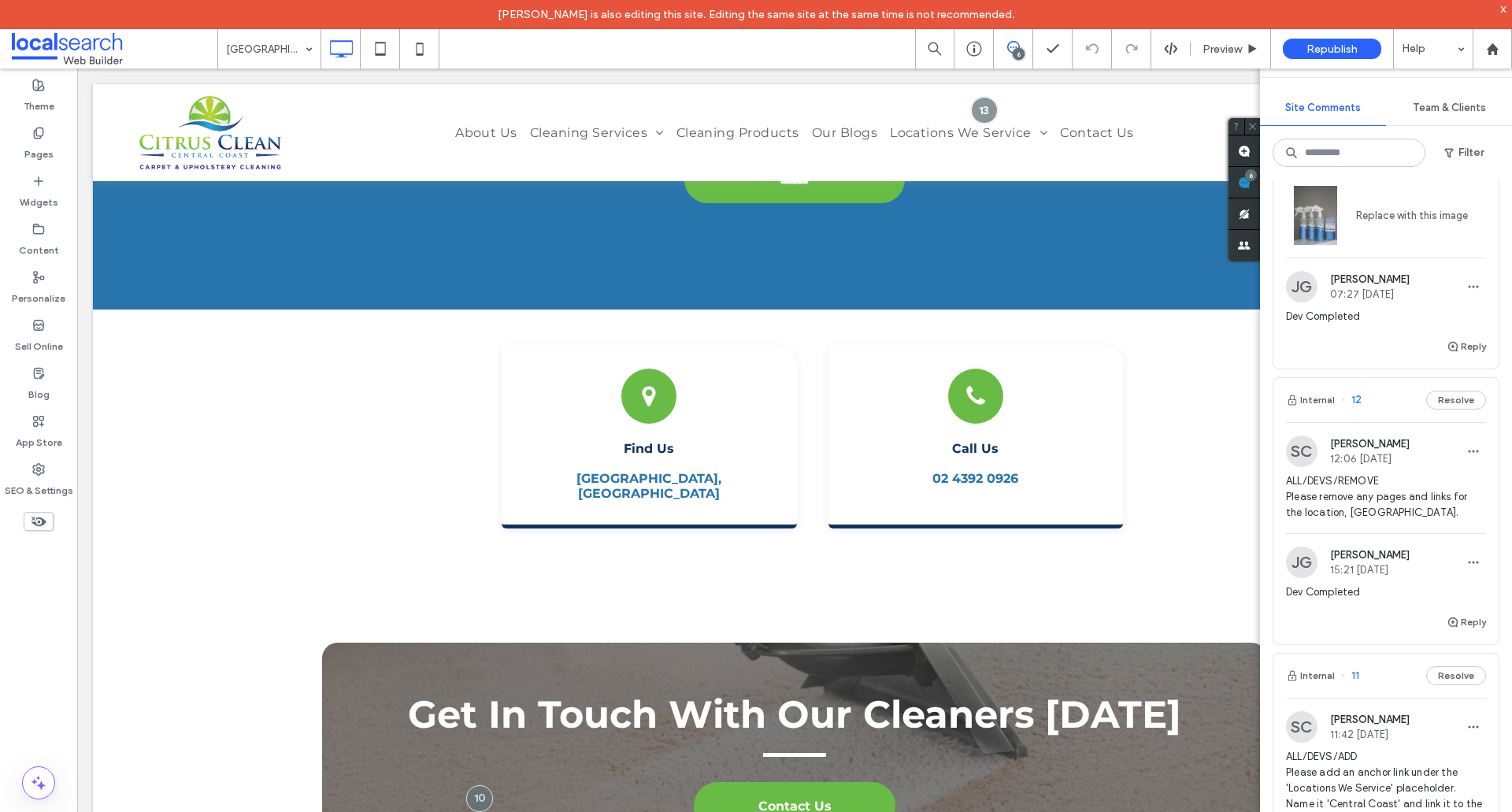
scroll to position [393, 0]
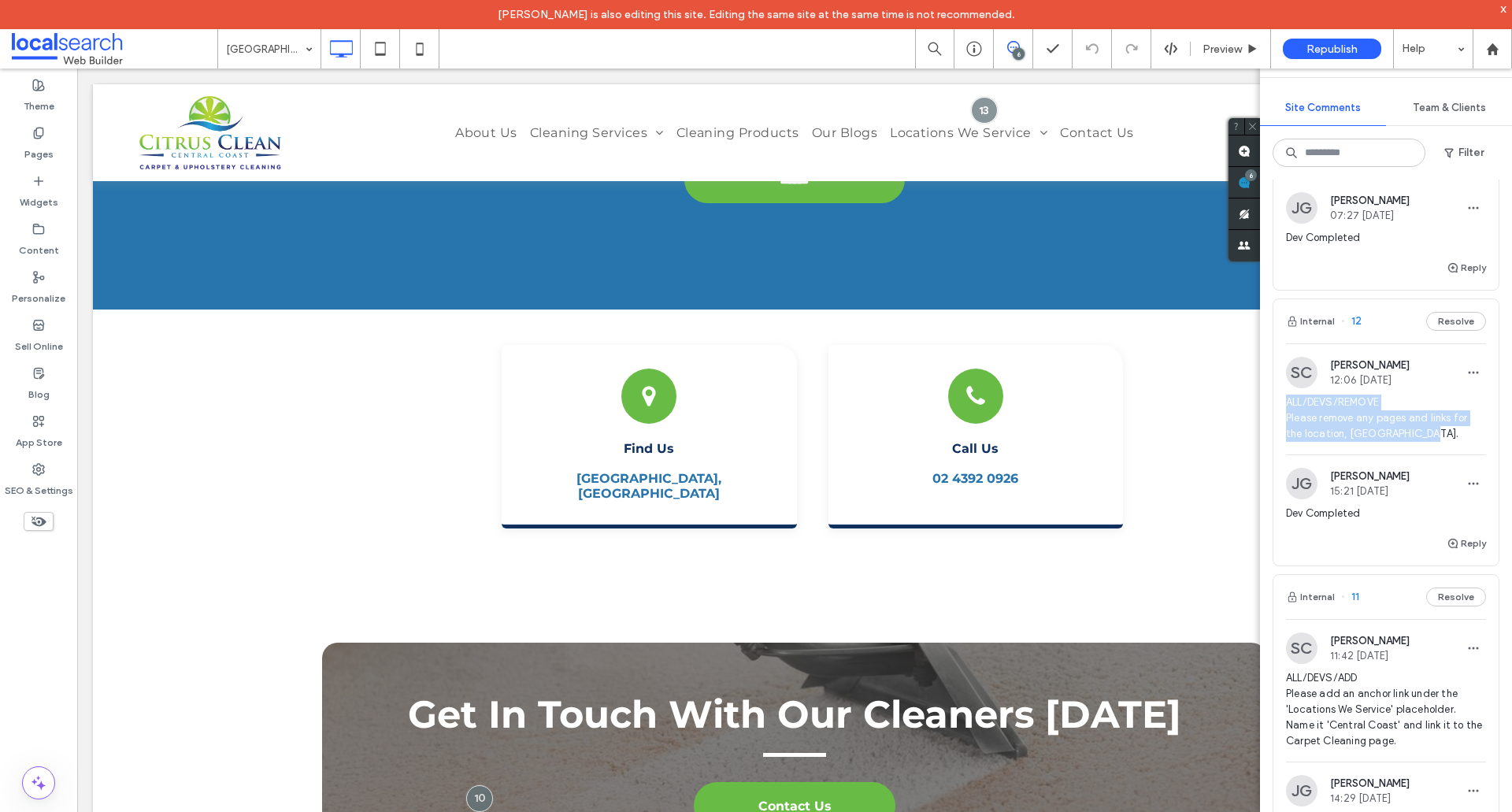
drag, startPoint x: 1435, startPoint y: 429, endPoint x: 1286, endPoint y: 403, distance: 151.3
click at [1286, 403] on div "SC Shaylee Coulter 12:06 Sep 18 2025 ALL/DEVS/REMOVE Please remove any pages an…" at bounding box center [1386, 406] width 225 height 98
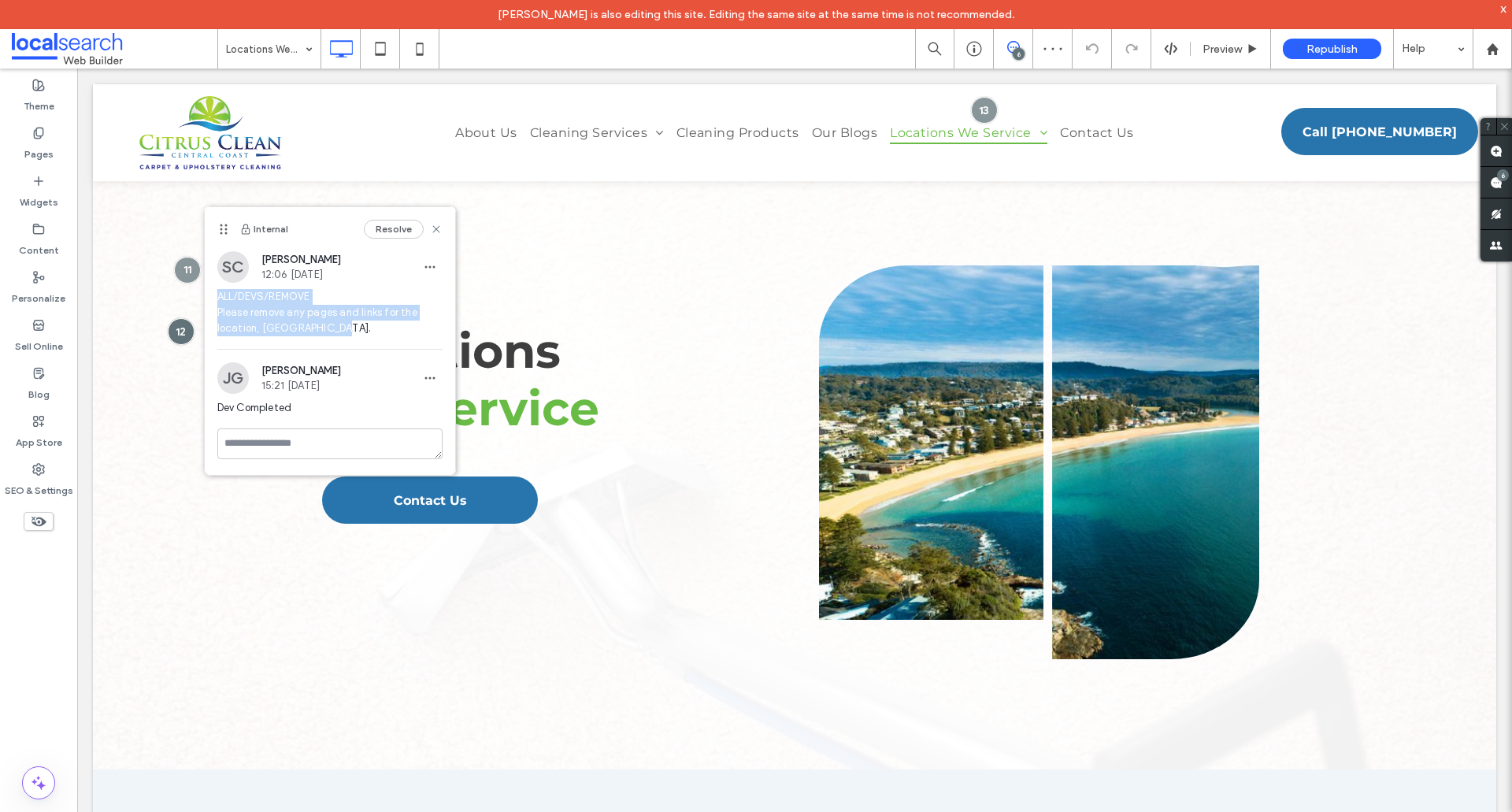
click at [213, 295] on div "SC Shaylee Coulter 12:06 Sep 18 2025 ALL/DEVS/REMOVE Please remove any pages an…" at bounding box center [330, 300] width 251 height 98
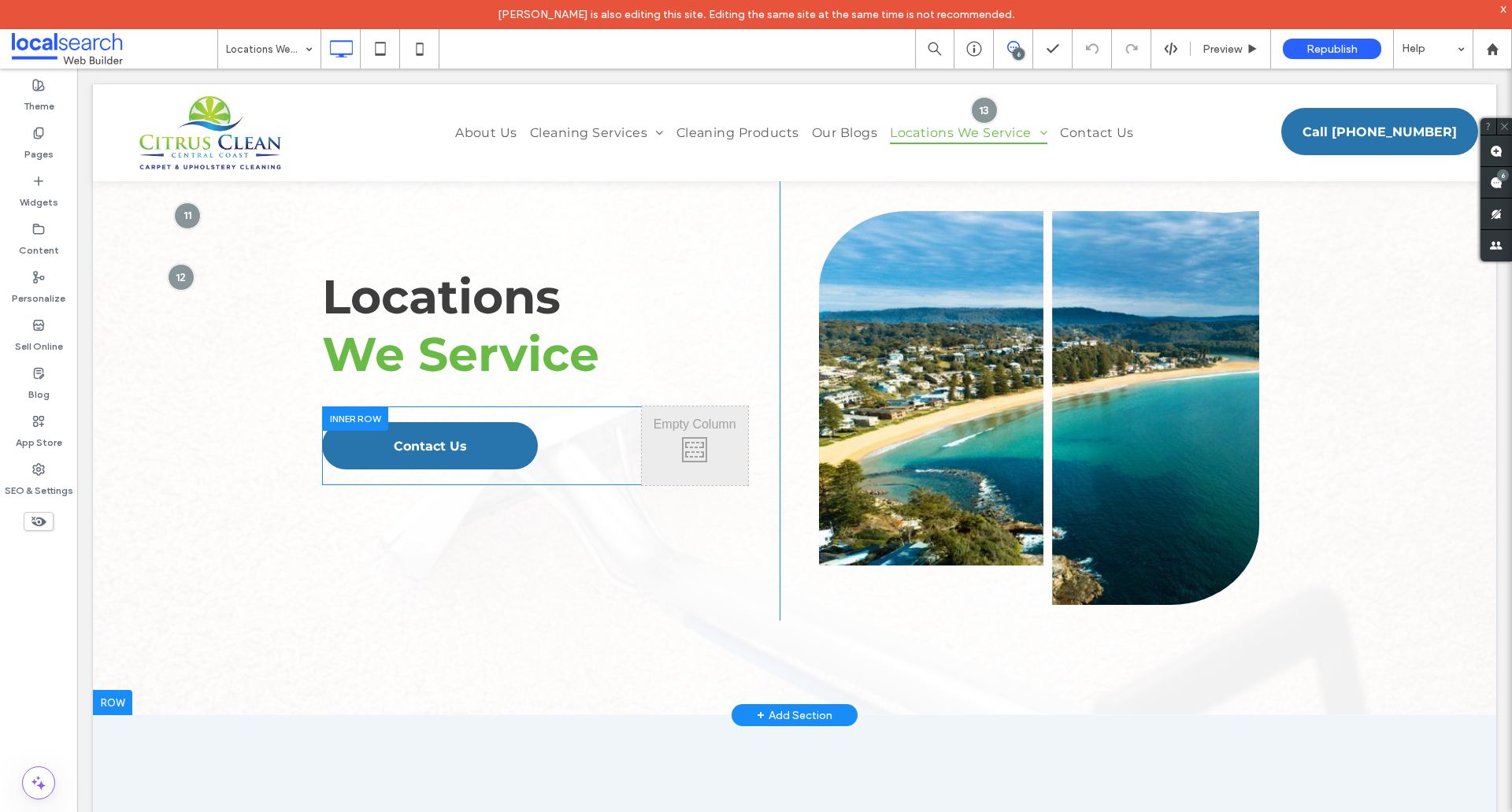
scroll to position [78, 0]
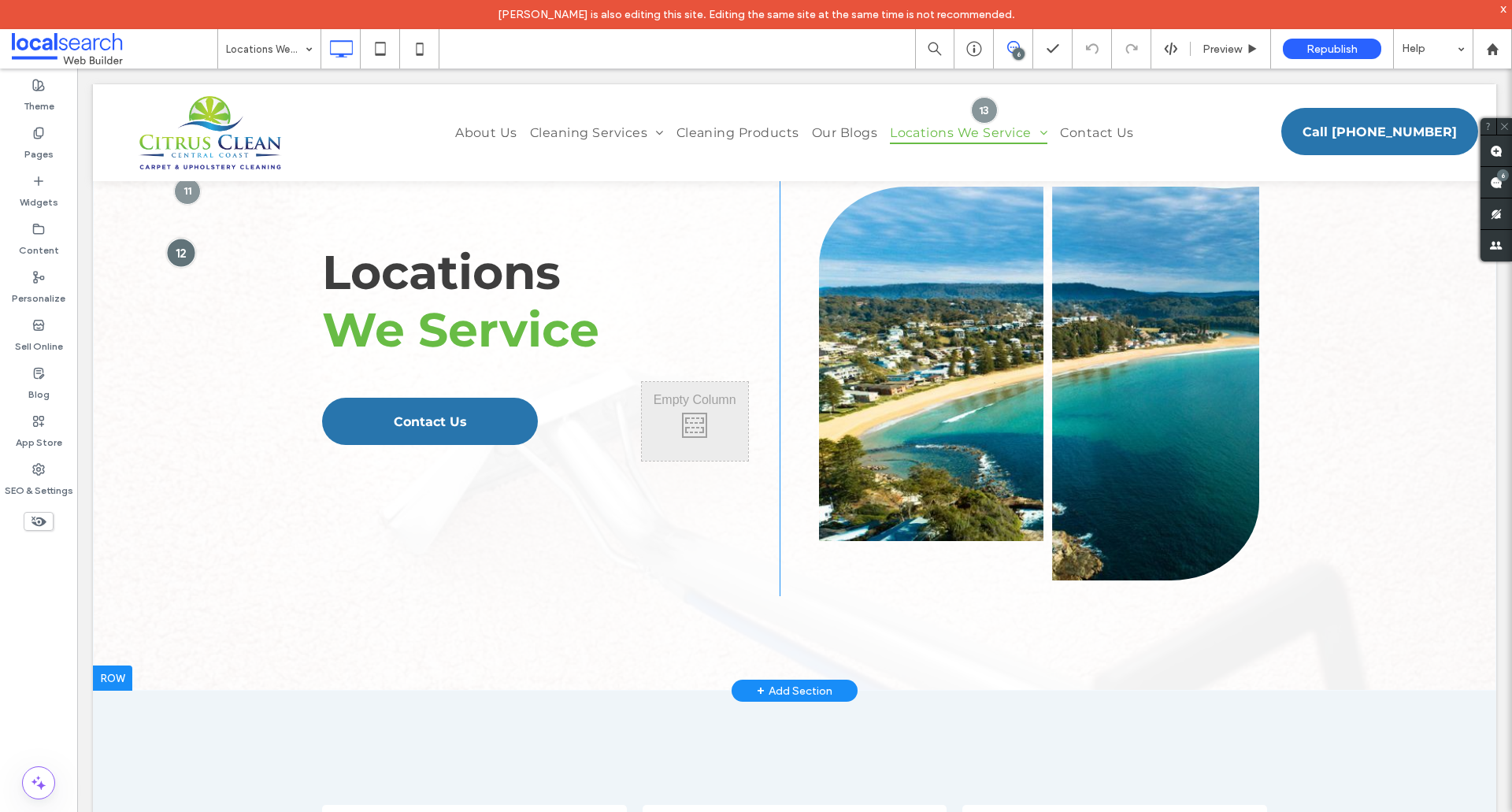
click at [189, 256] on div at bounding box center [181, 252] width 30 height 30
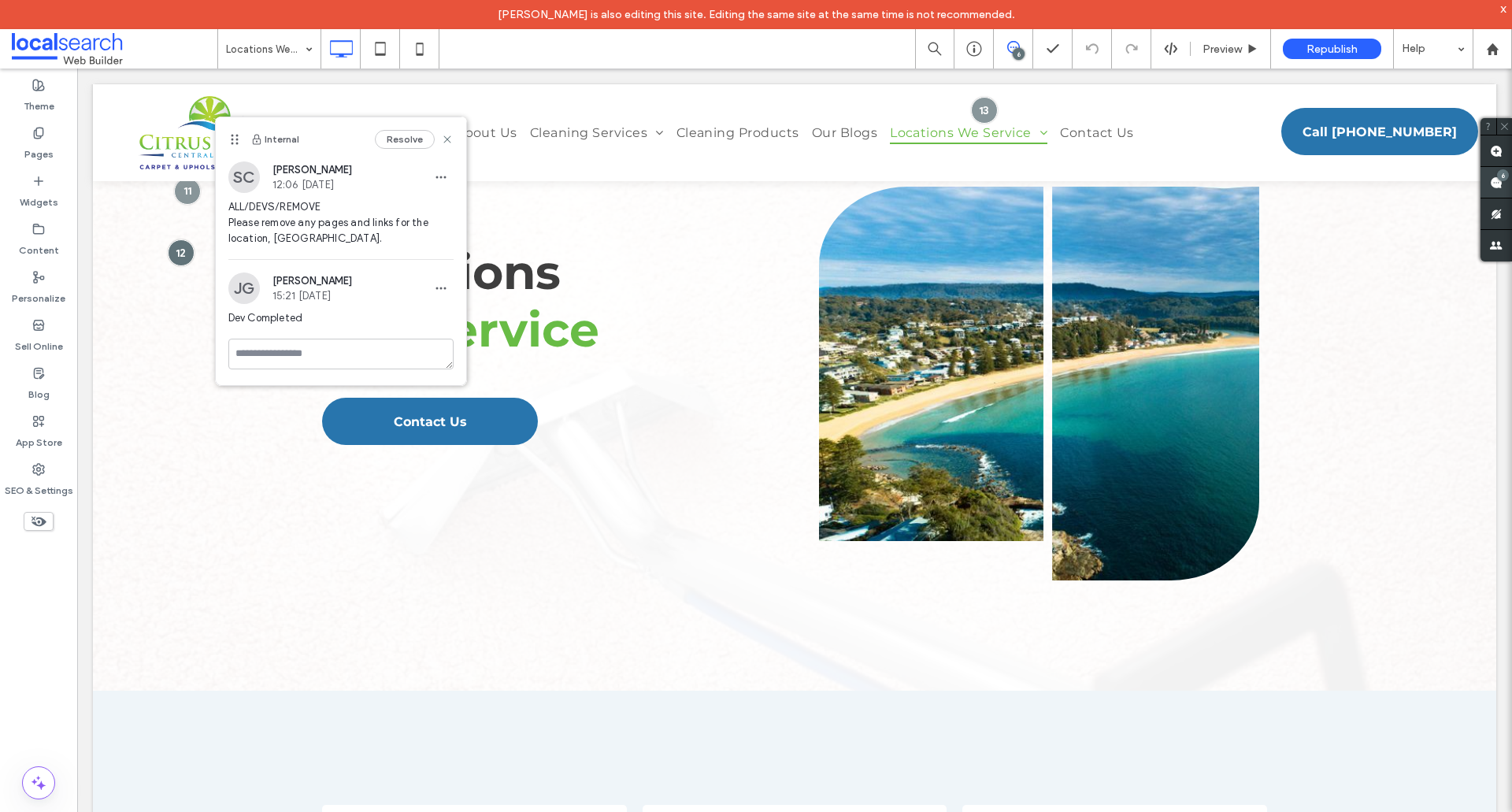
click at [1500, 182] on use at bounding box center [1496, 182] width 13 height 13
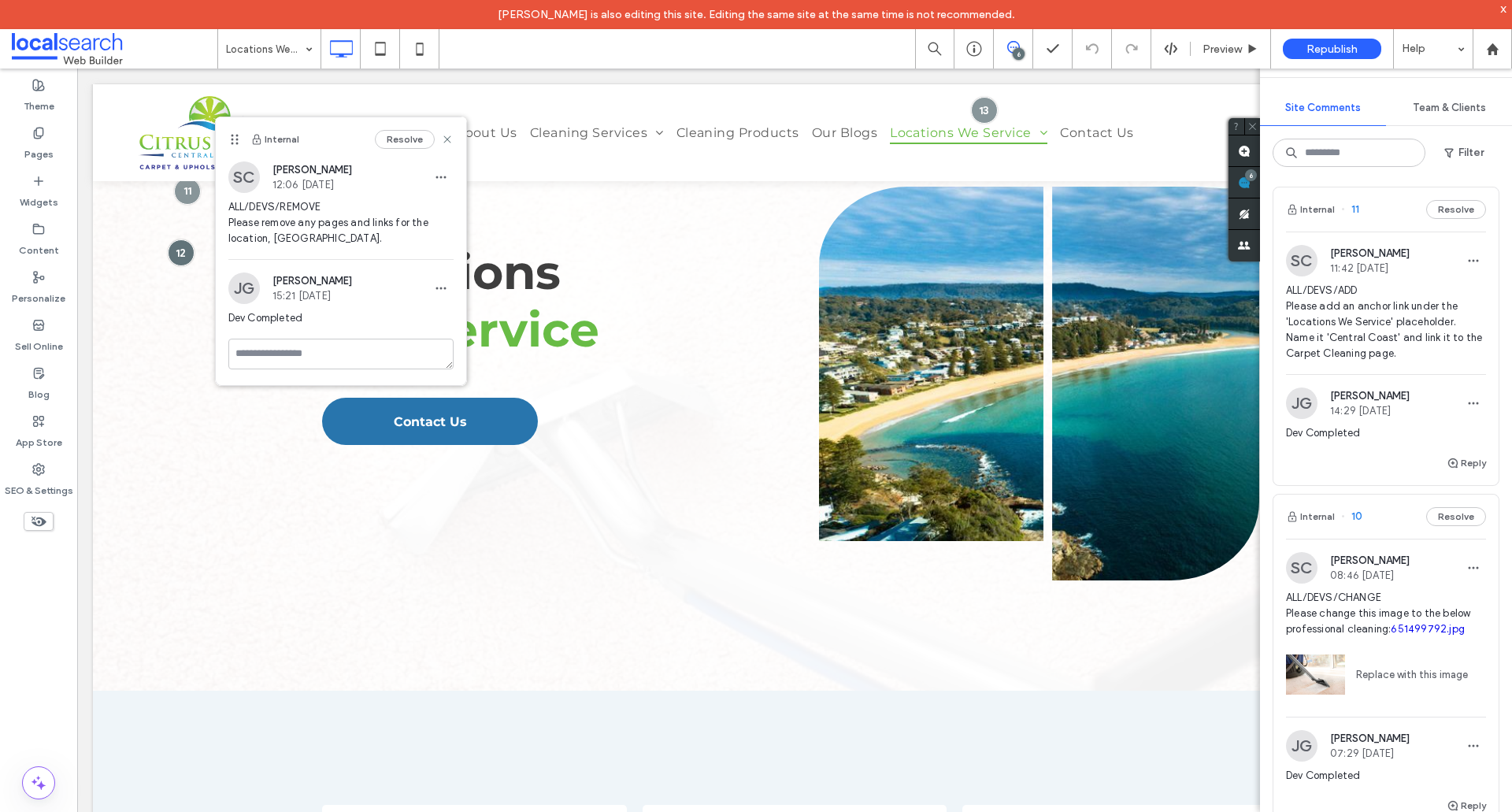
scroll to position [866, 0]
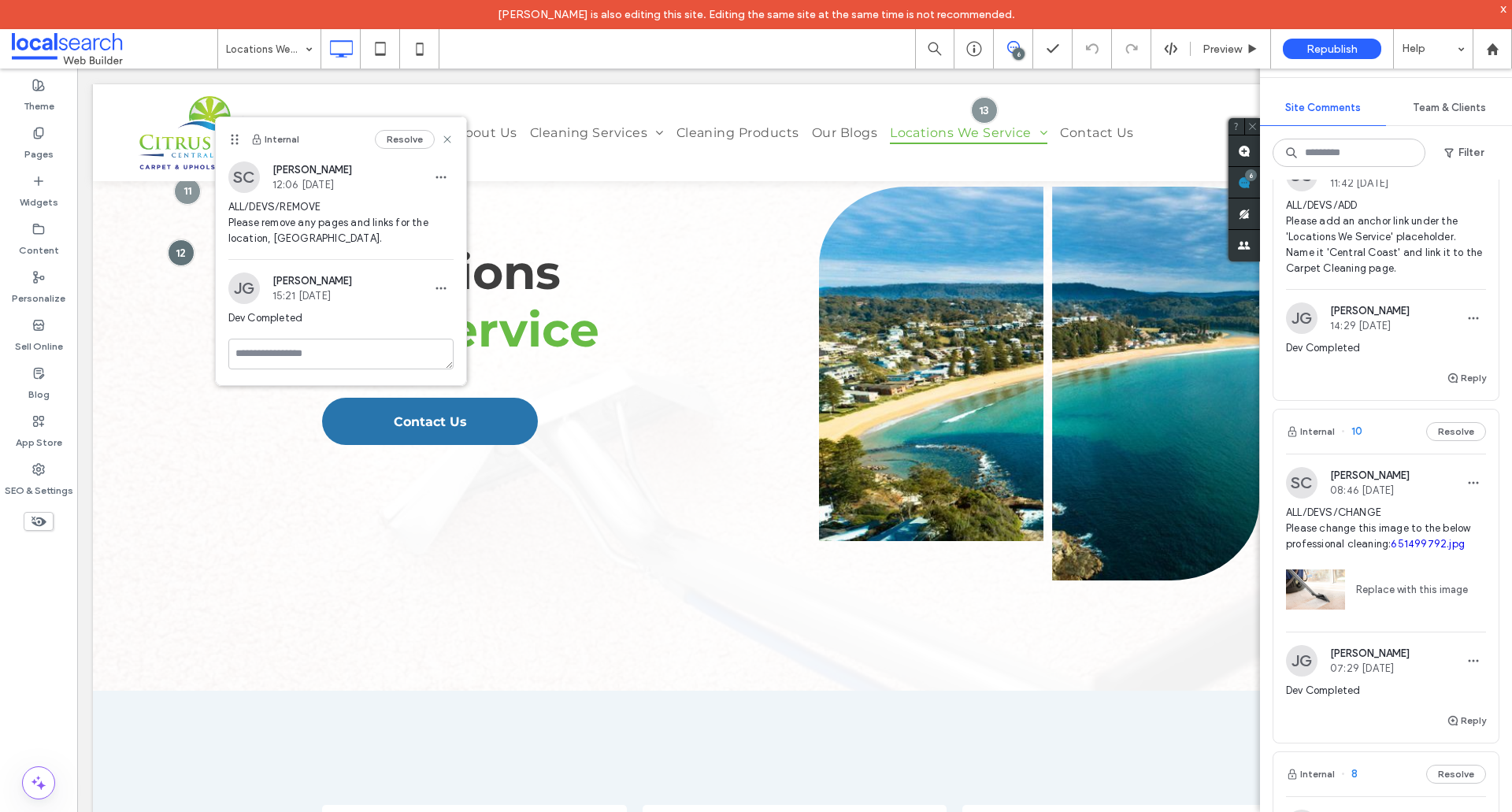
click at [1467, 552] on span "ALL/DEVS/CHANGE Please change this image to the below professional cleaning: 65…" at bounding box center [1386, 528] width 200 height 47
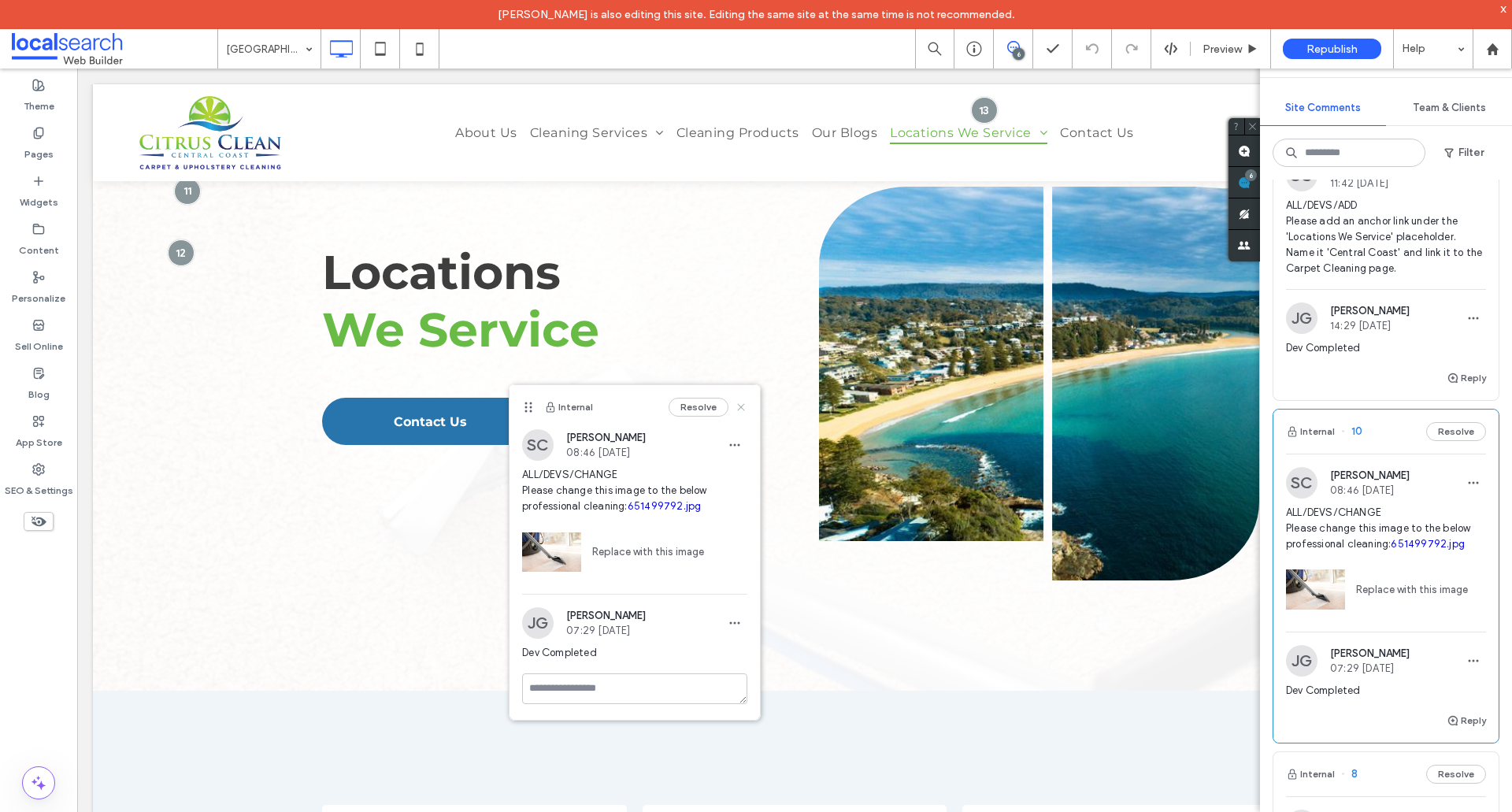
click at [740, 405] on use at bounding box center [741, 408] width 7 height 7
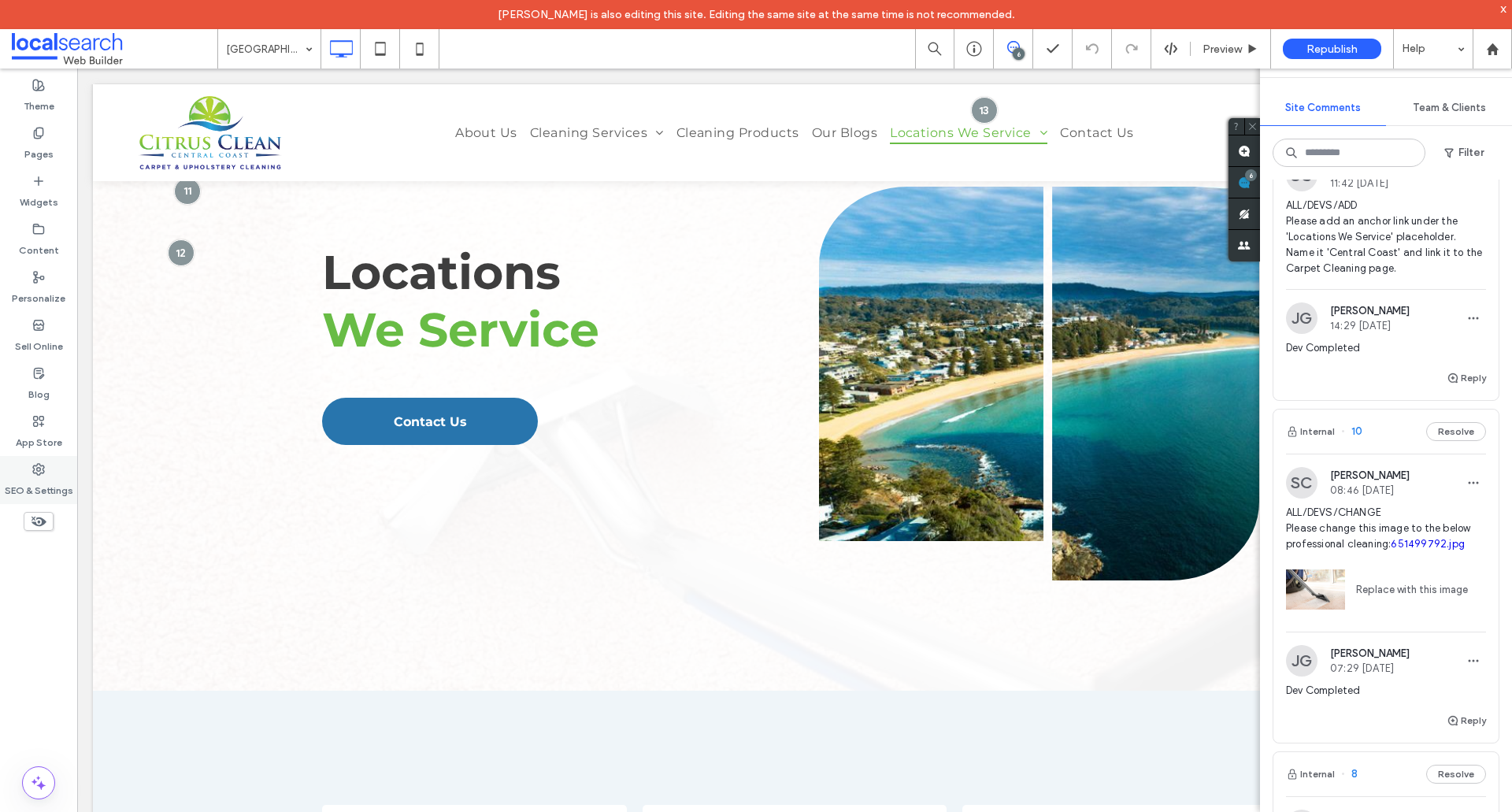
drag, startPoint x: 59, startPoint y: 484, endPoint x: 51, endPoint y: 484, distance: 8.0
click at [59, 484] on label "SEO & Settings" at bounding box center [39, 487] width 68 height 22
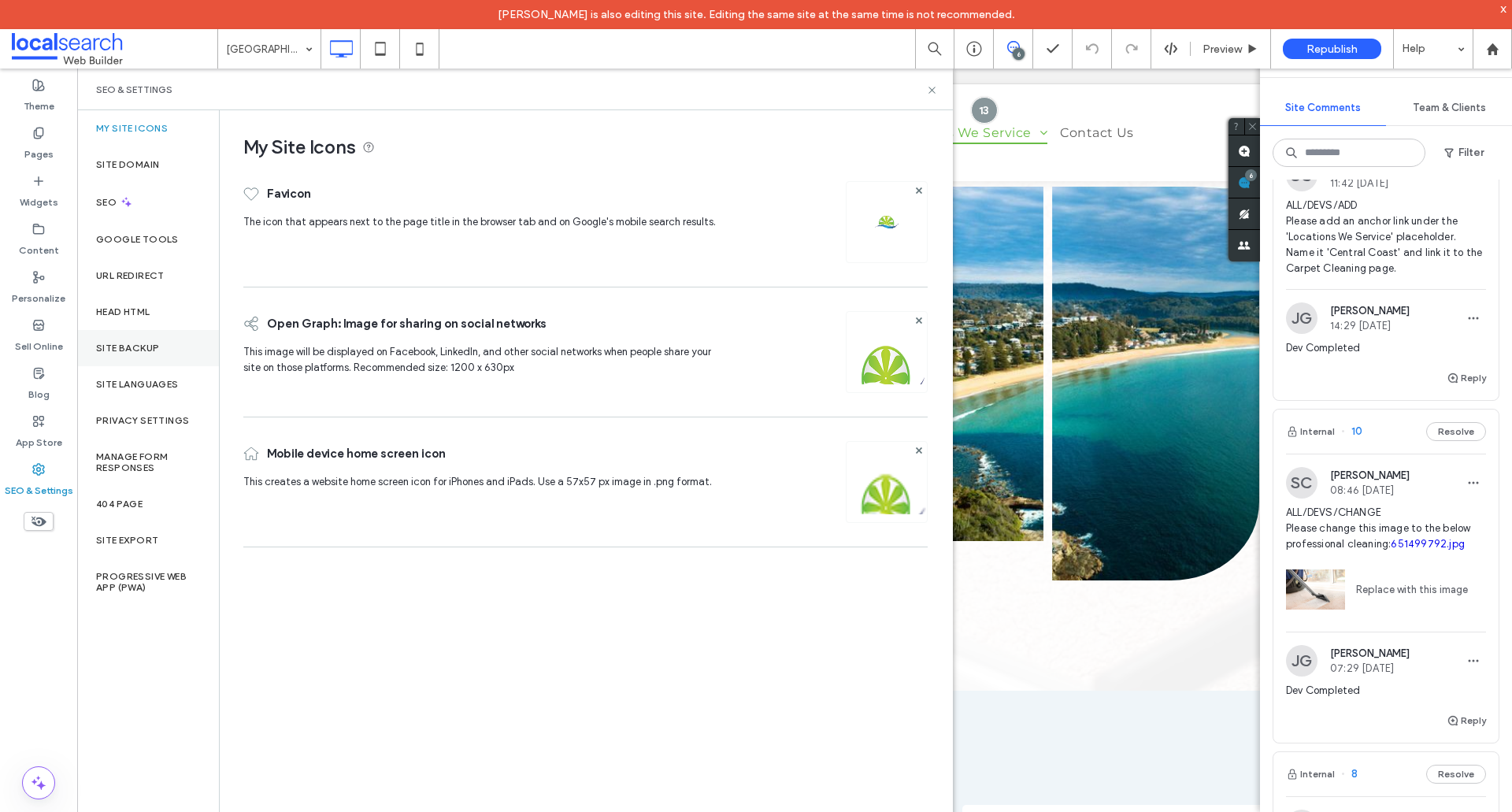
click at [134, 348] on label "Site Backup" at bounding box center [127, 348] width 63 height 11
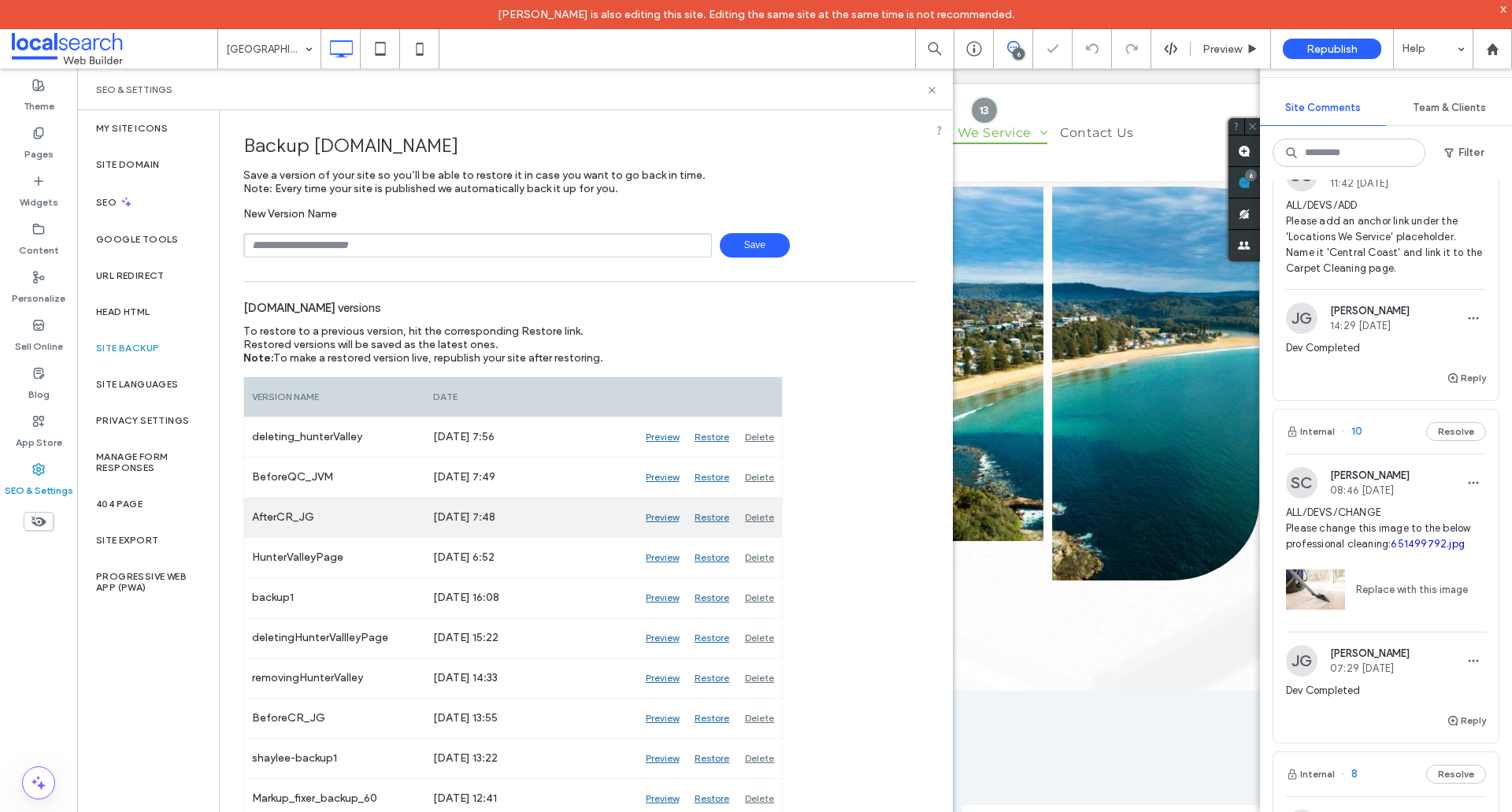
scroll to position [158, 0]
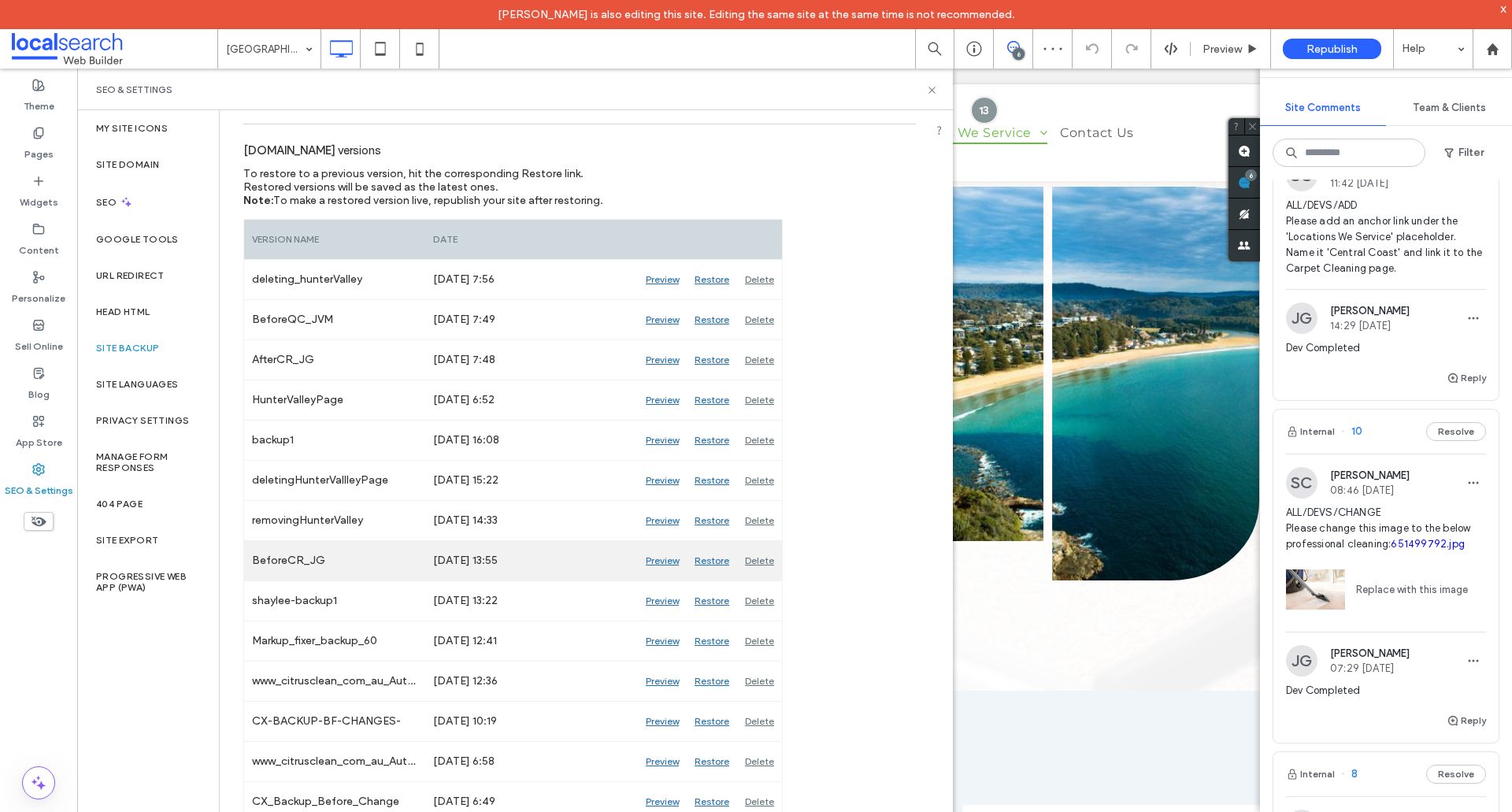
click at [661, 561] on div "Preview" at bounding box center [663, 560] width 49 height 40
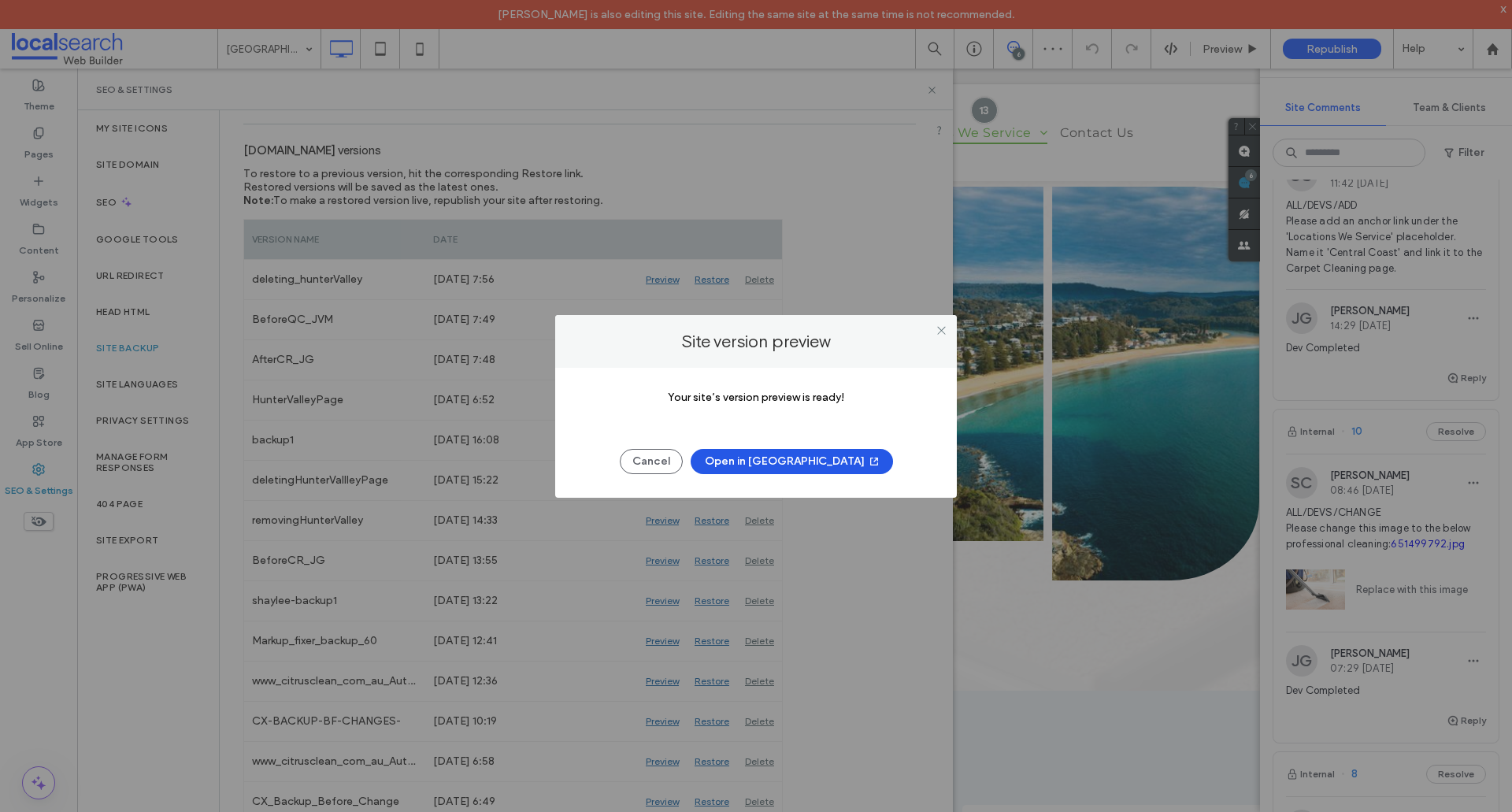
click at [788, 474] on button "Open in New Tab" at bounding box center [792, 462] width 203 height 25
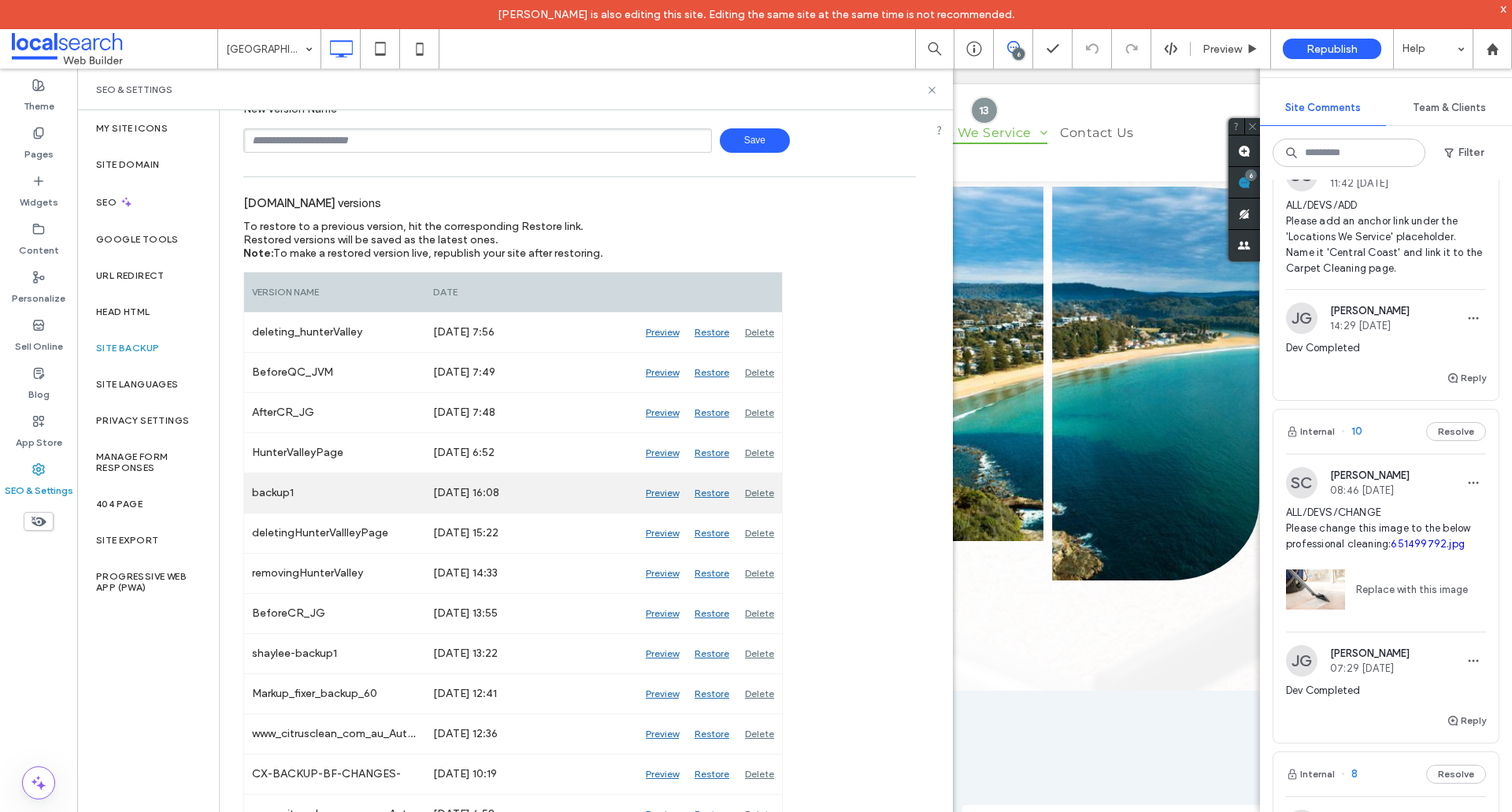
scroll to position [236, 0]
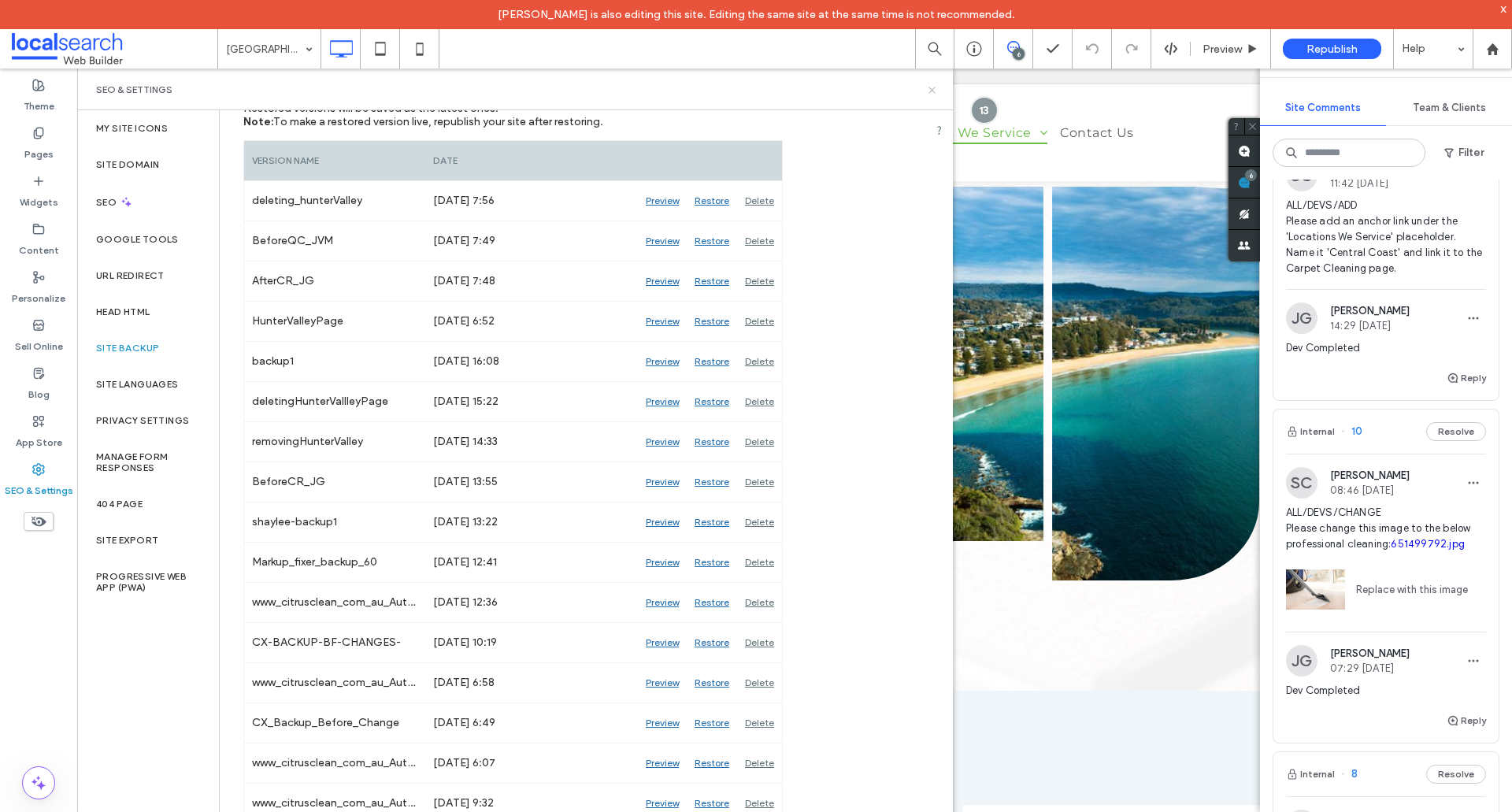
click at [935, 92] on use at bounding box center [931, 89] width 6 height 6
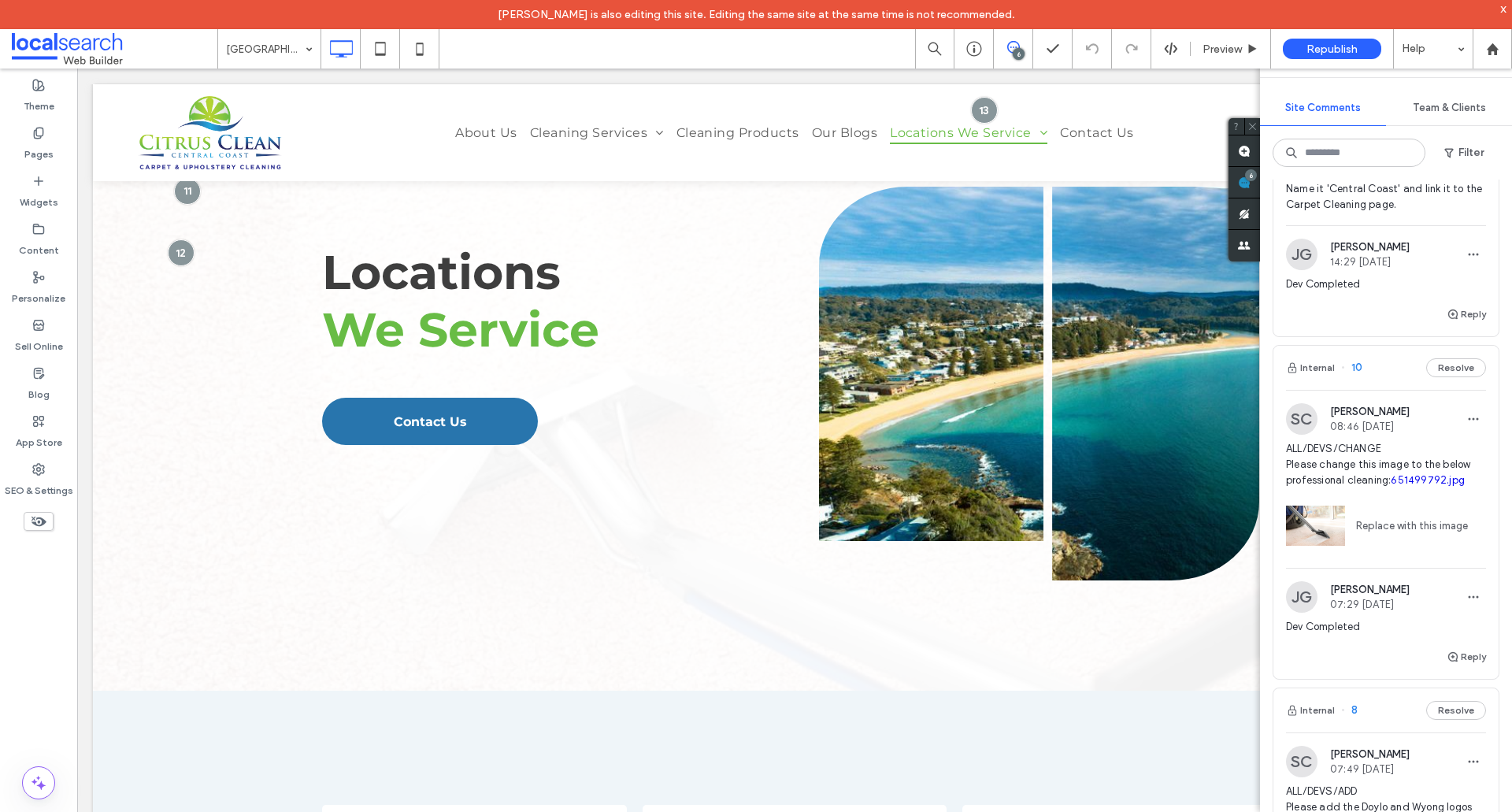
scroll to position [1024, 0]
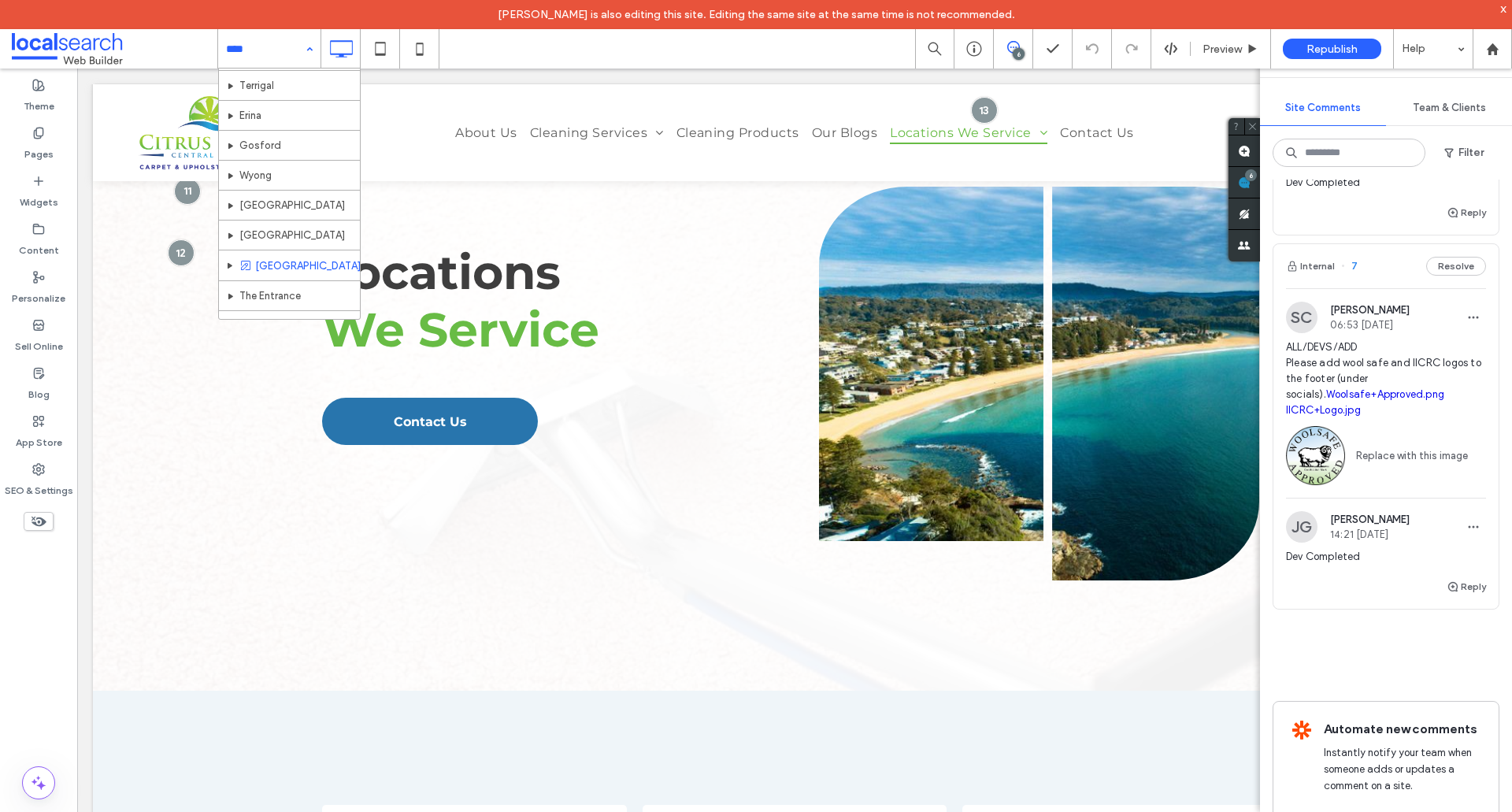
scroll to position [616, 0]
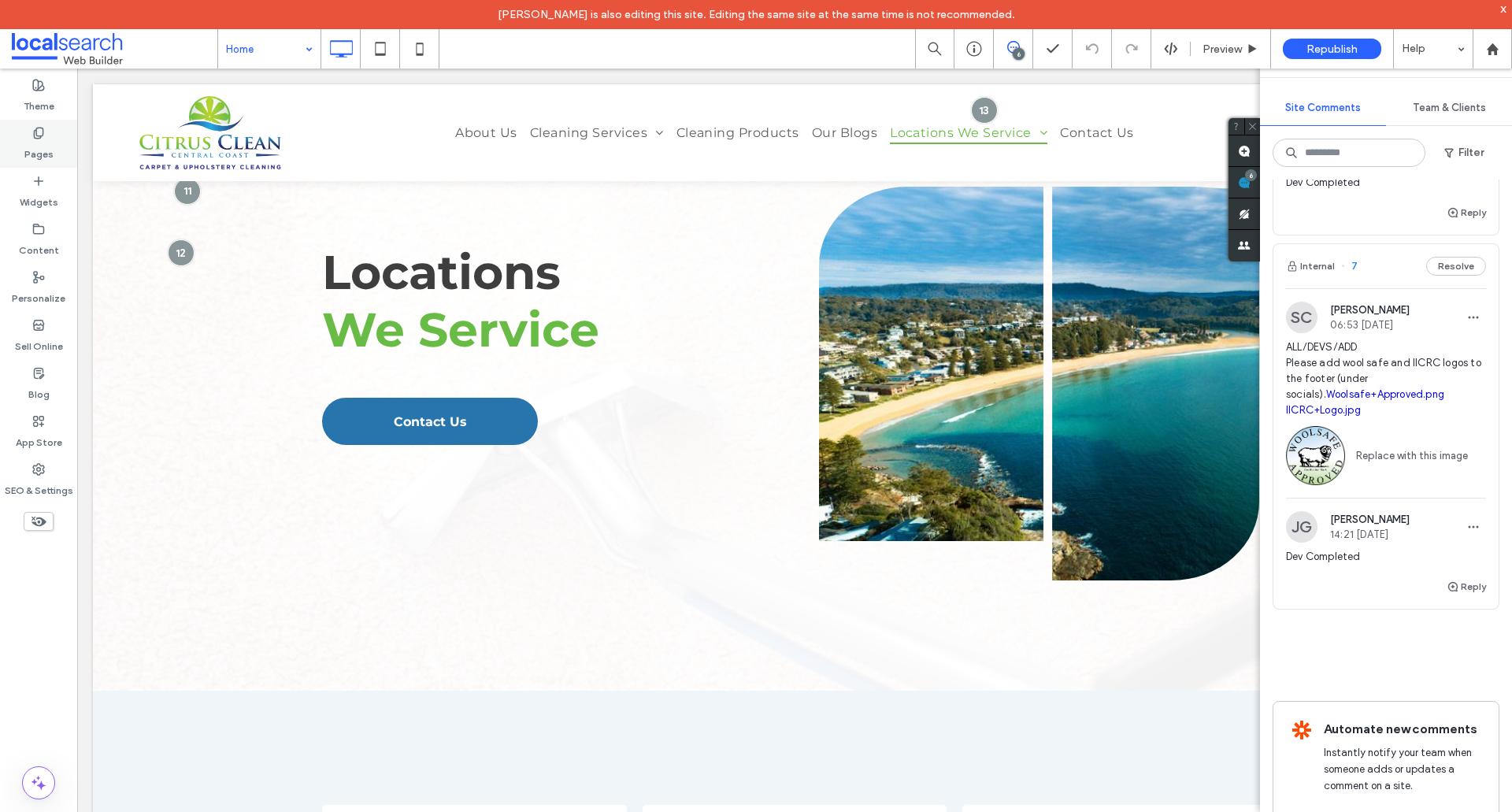
click at [44, 139] on label "Pages" at bounding box center [39, 150] width 30 height 22
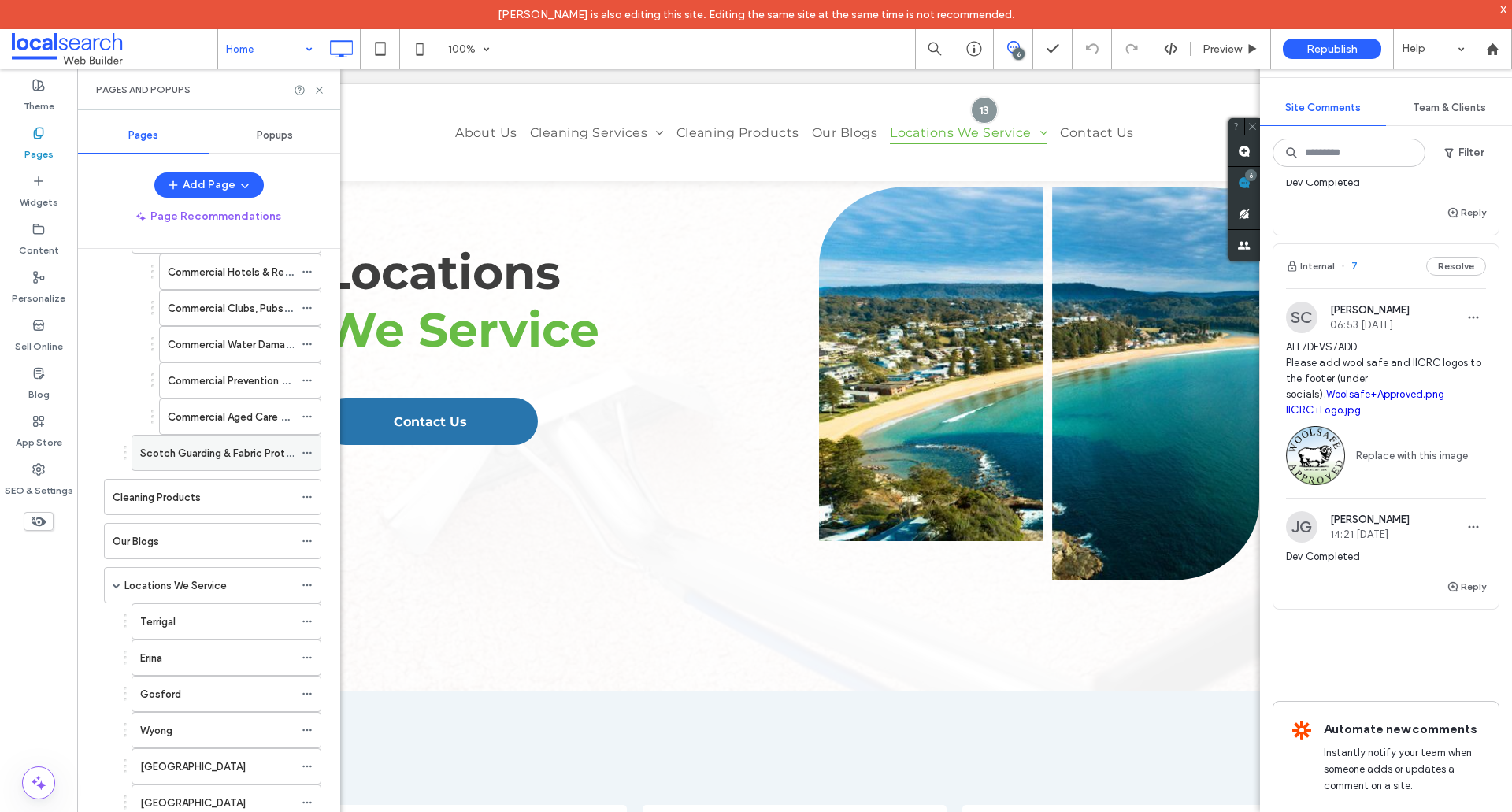
scroll to position [652, 0]
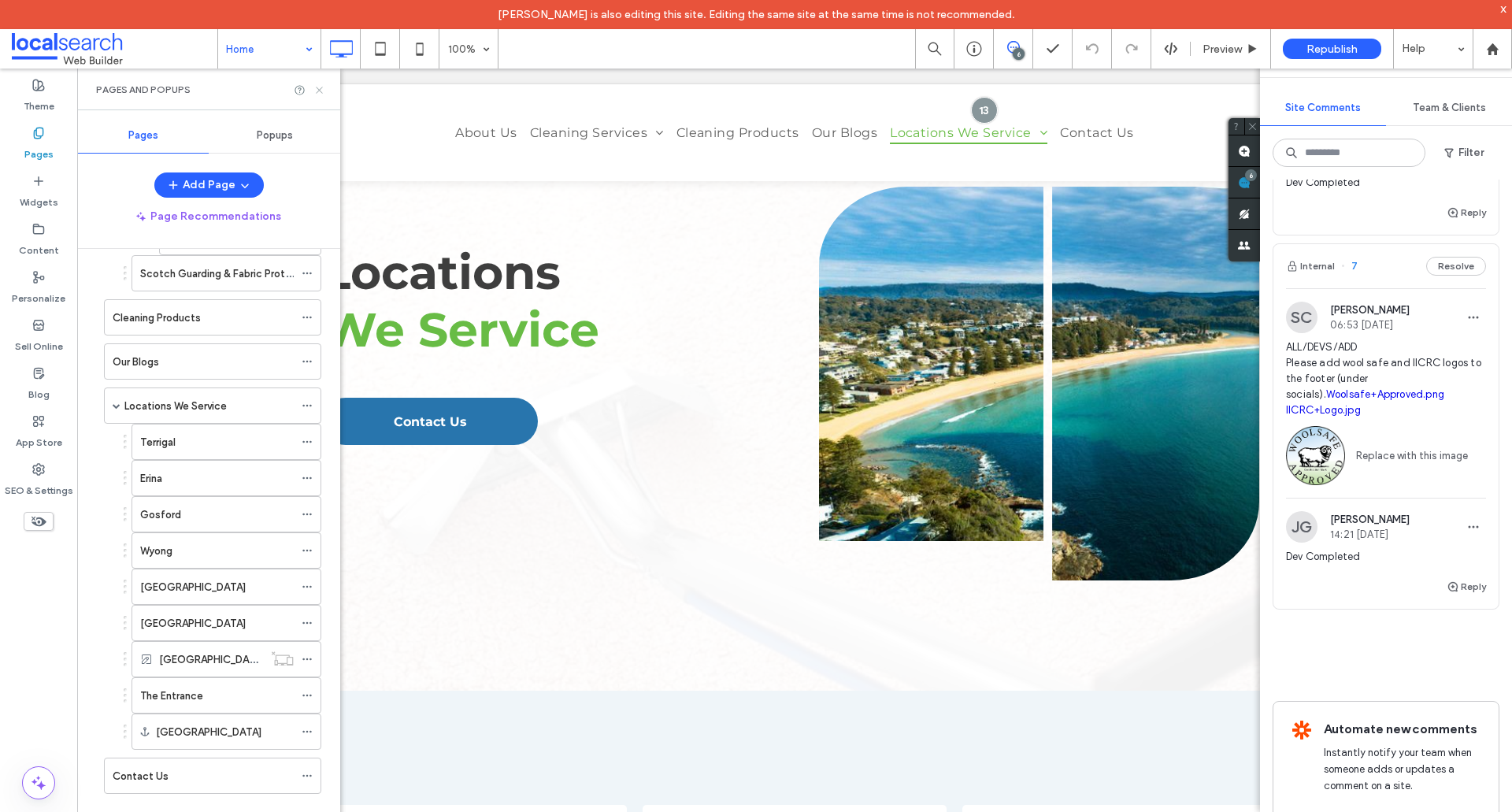
click at [320, 91] on icon at bounding box center [319, 90] width 12 height 12
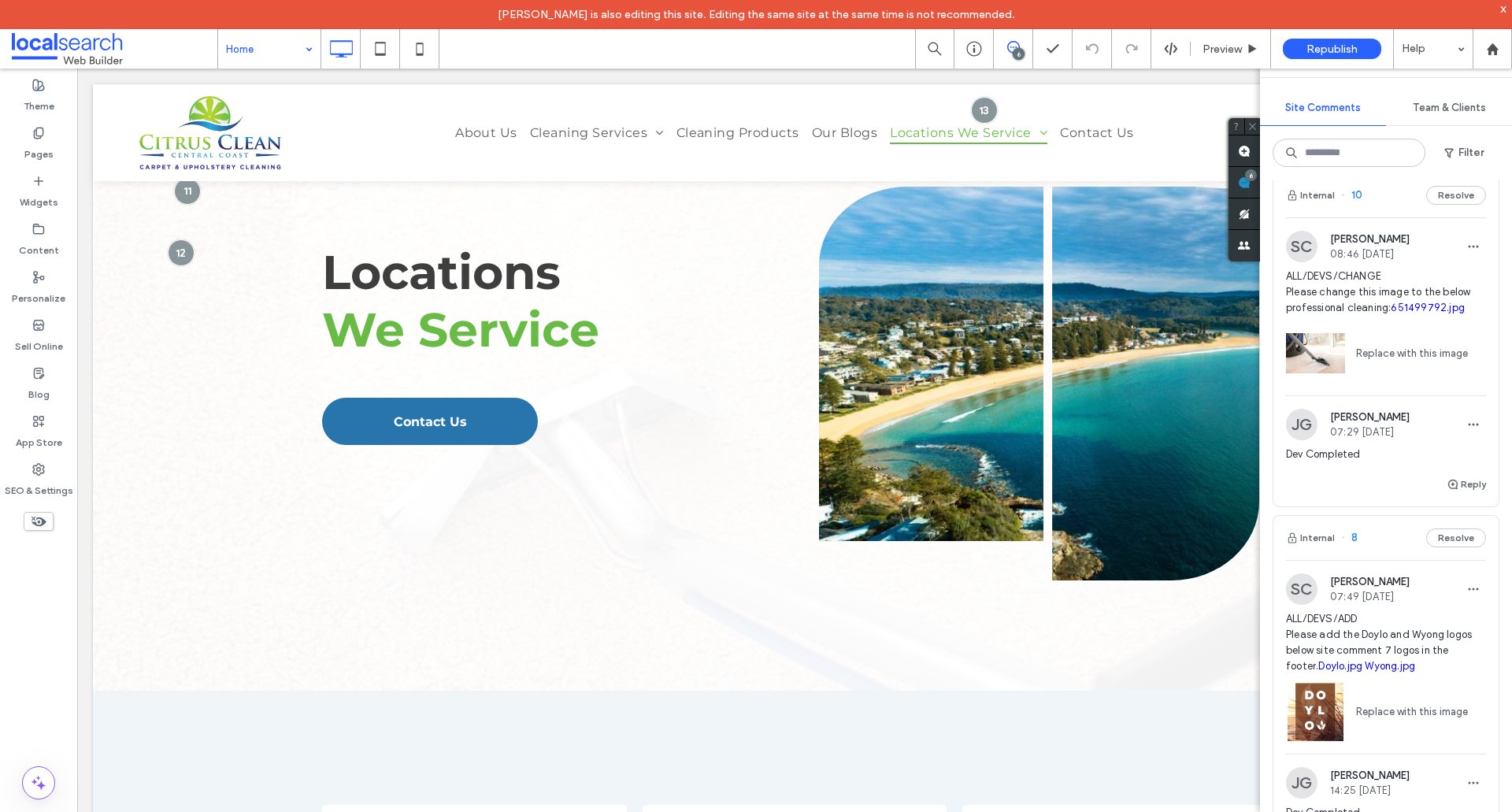
scroll to position [945, 0]
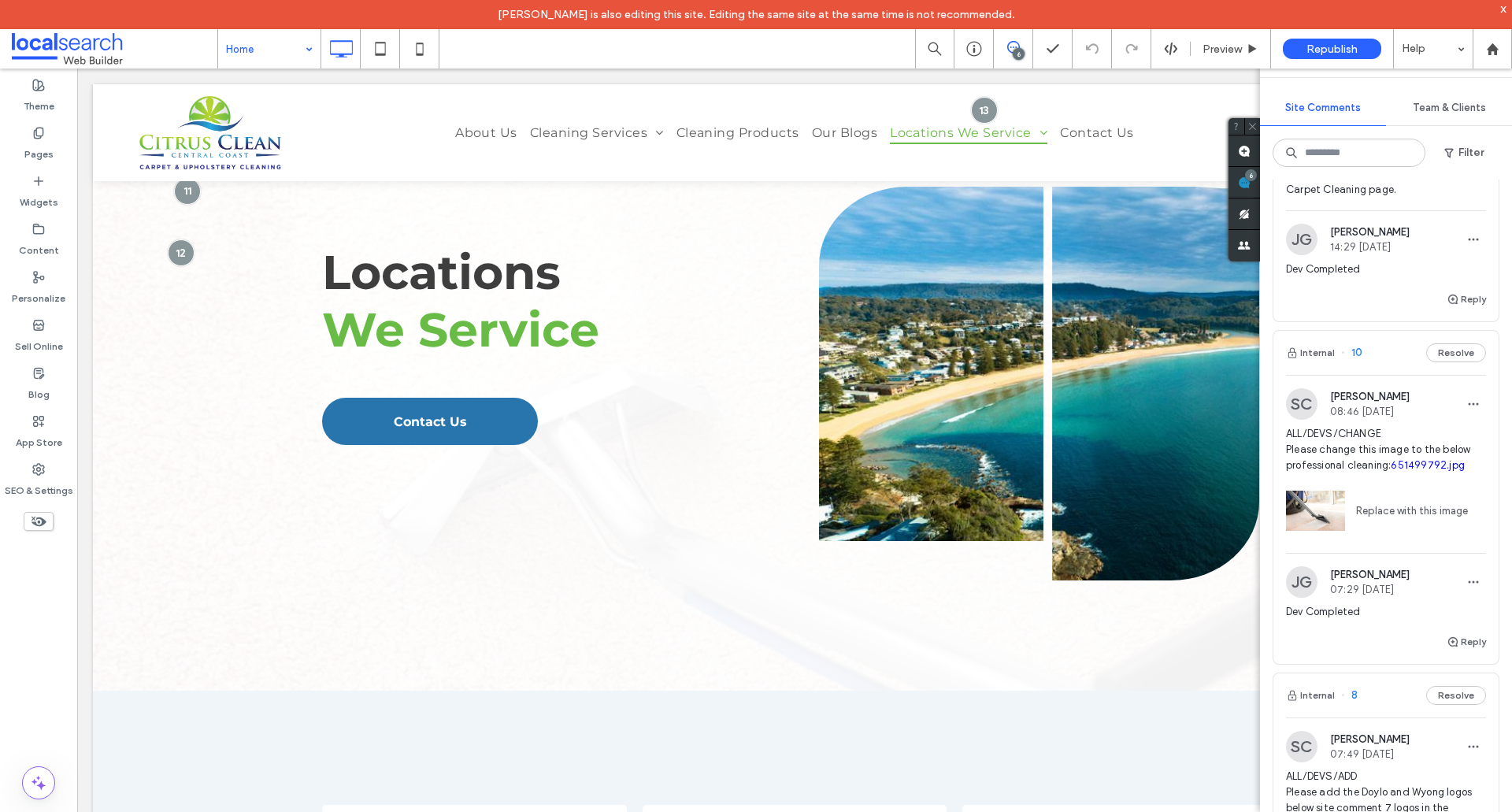
click at [1425, 598] on div "JG Jefferson Garcia 07:29 Sep 19 2025" at bounding box center [1386, 582] width 200 height 31
drag, startPoint x: 263, startPoint y: 41, endPoint x: 265, endPoint y: 65, distance: 24.1
click at [263, 41] on input at bounding box center [265, 49] width 79 height 40
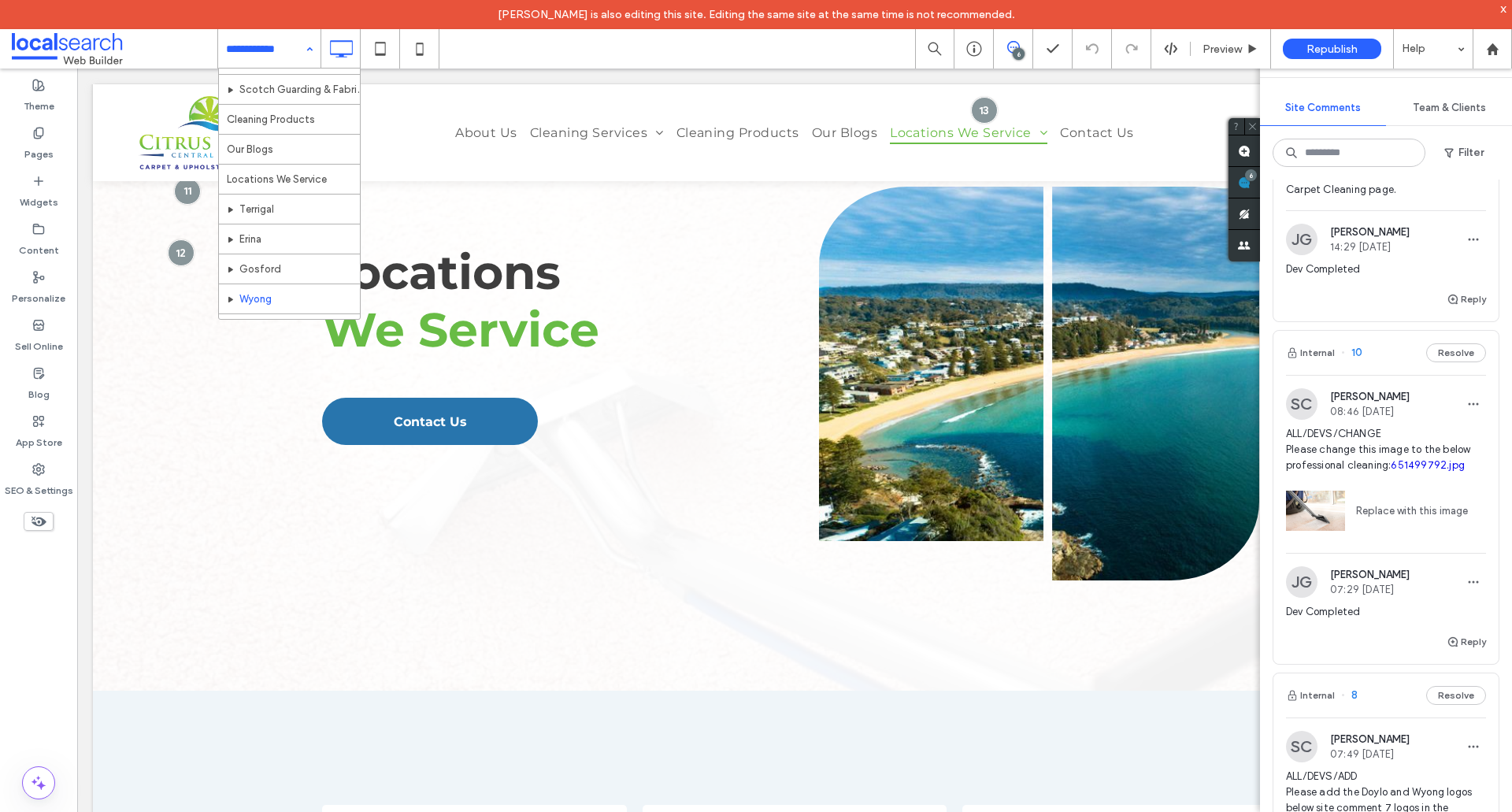
scroll to position [616, 0]
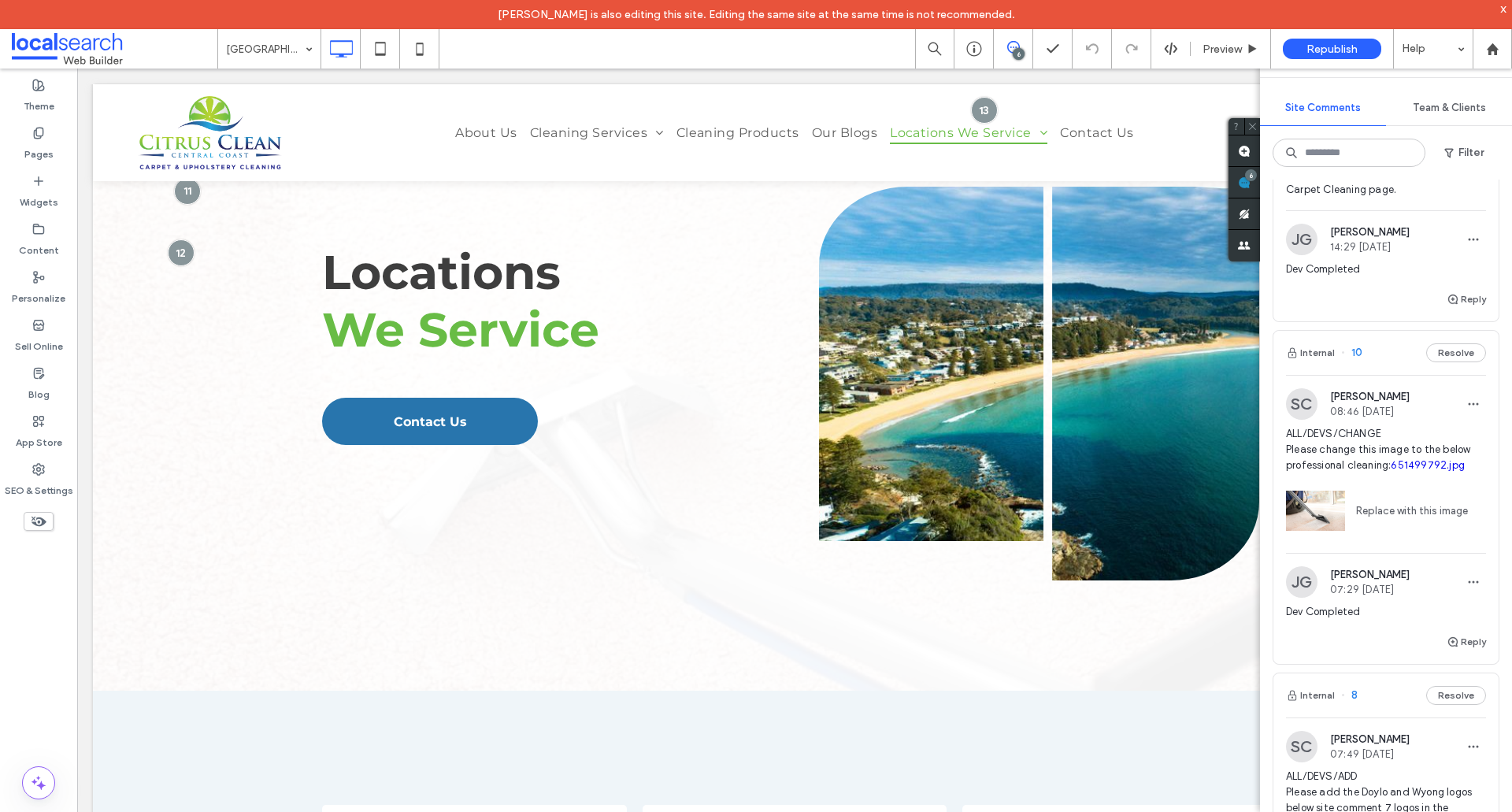
click at [0, 0] on div at bounding box center [0, 0] width 0 height 0
click at [292, 46] on div at bounding box center [756, 406] width 1512 height 812
click at [293, 48] on div at bounding box center [756, 406] width 1512 height 812
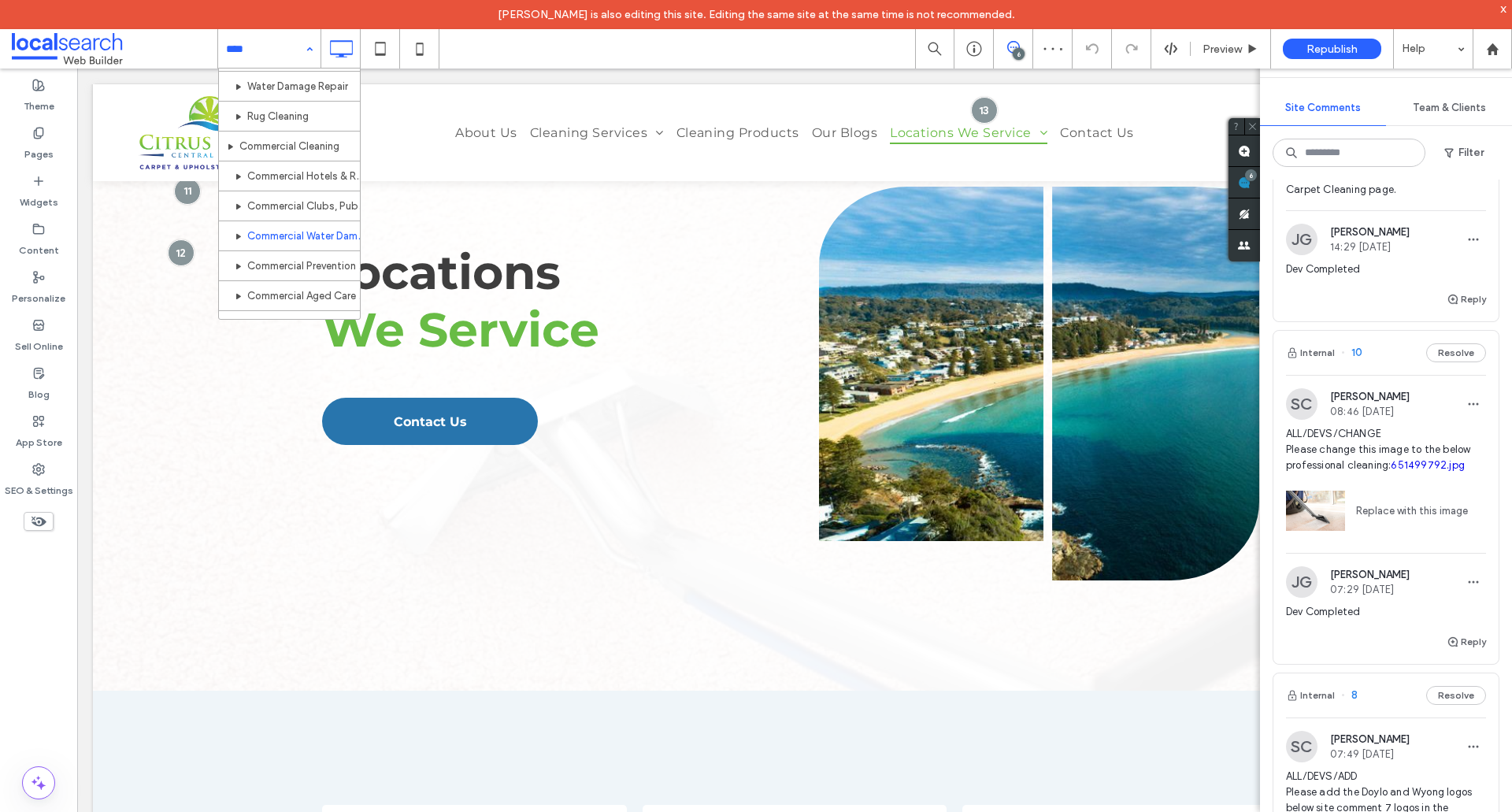
scroll to position [473, 0]
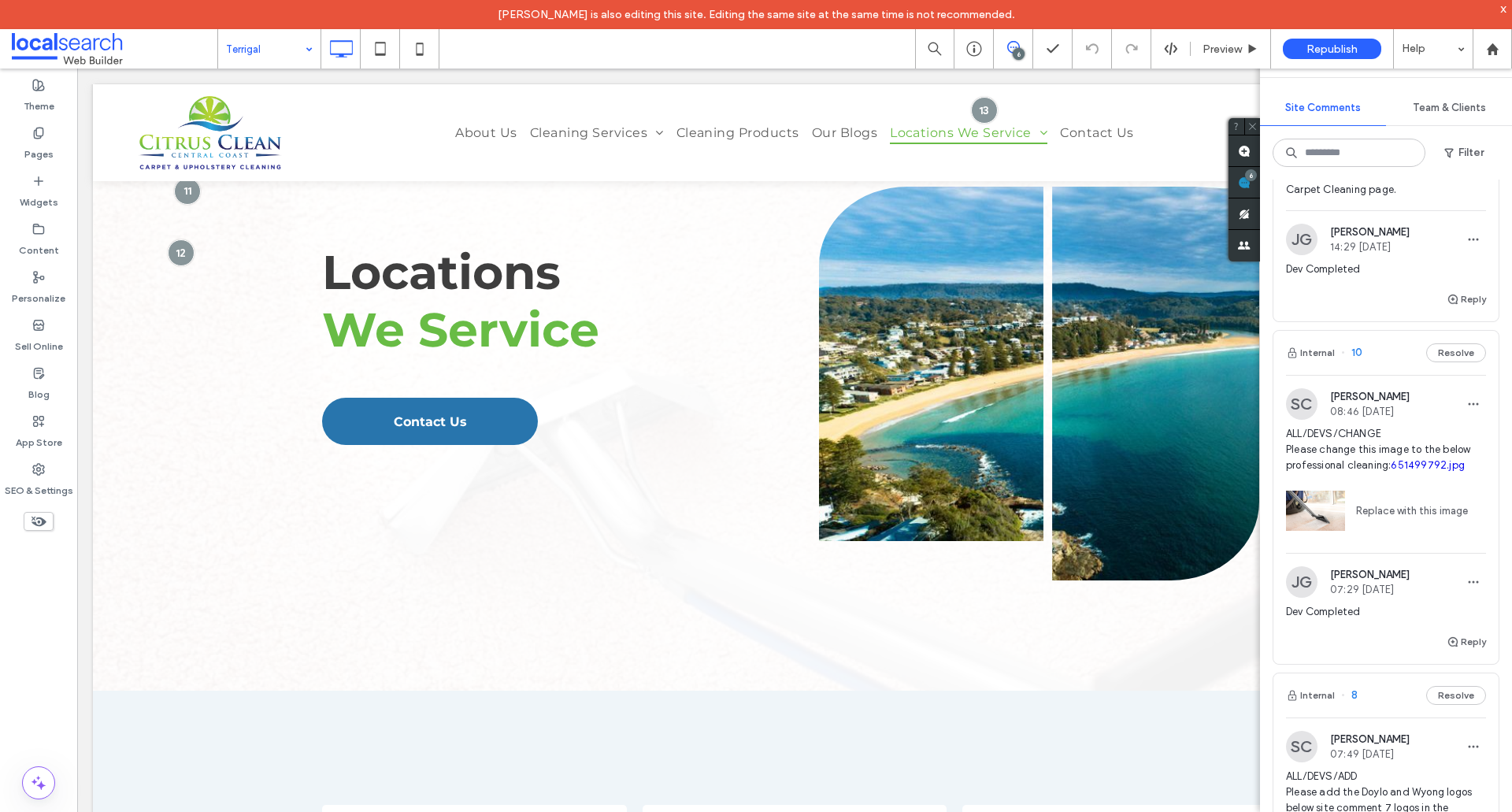
click at [237, 46] on input at bounding box center [265, 49] width 79 height 40
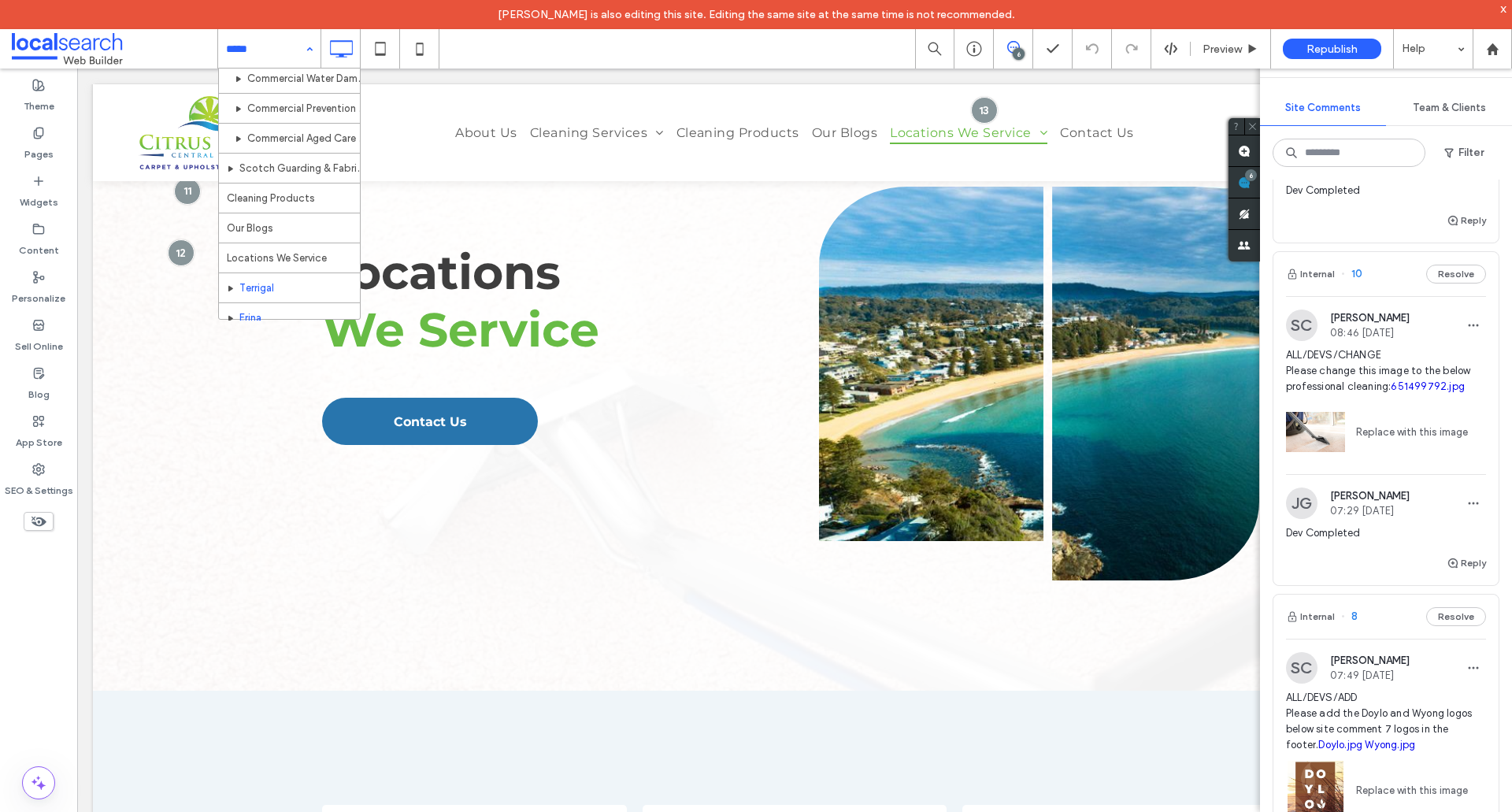
scroll to position [616, 0]
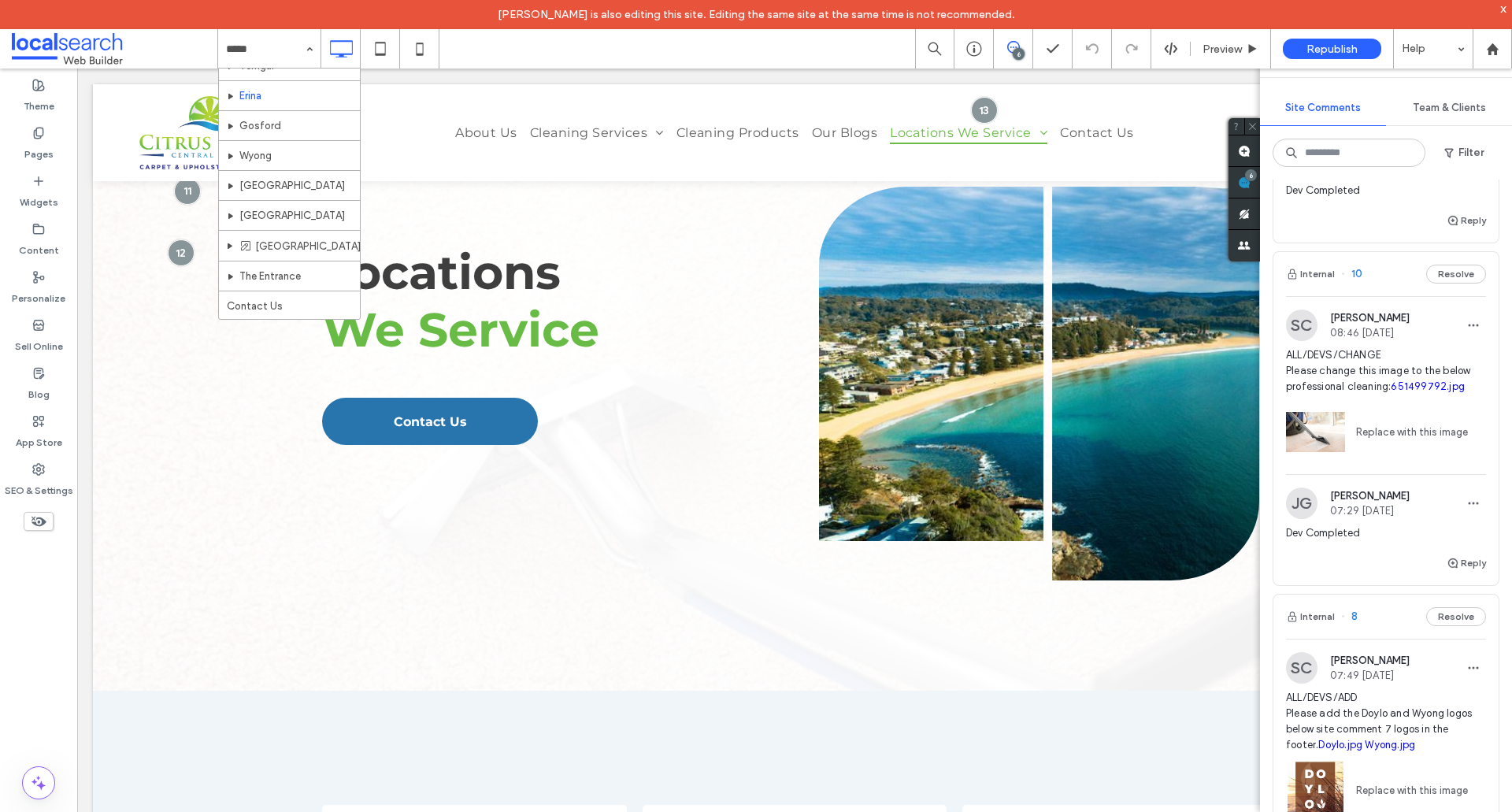
click at [1426, 378] on span "ALL/DEVS/CHANGE Please change this image to the below professional cleaning: 65…" at bounding box center [1386, 371] width 200 height 47
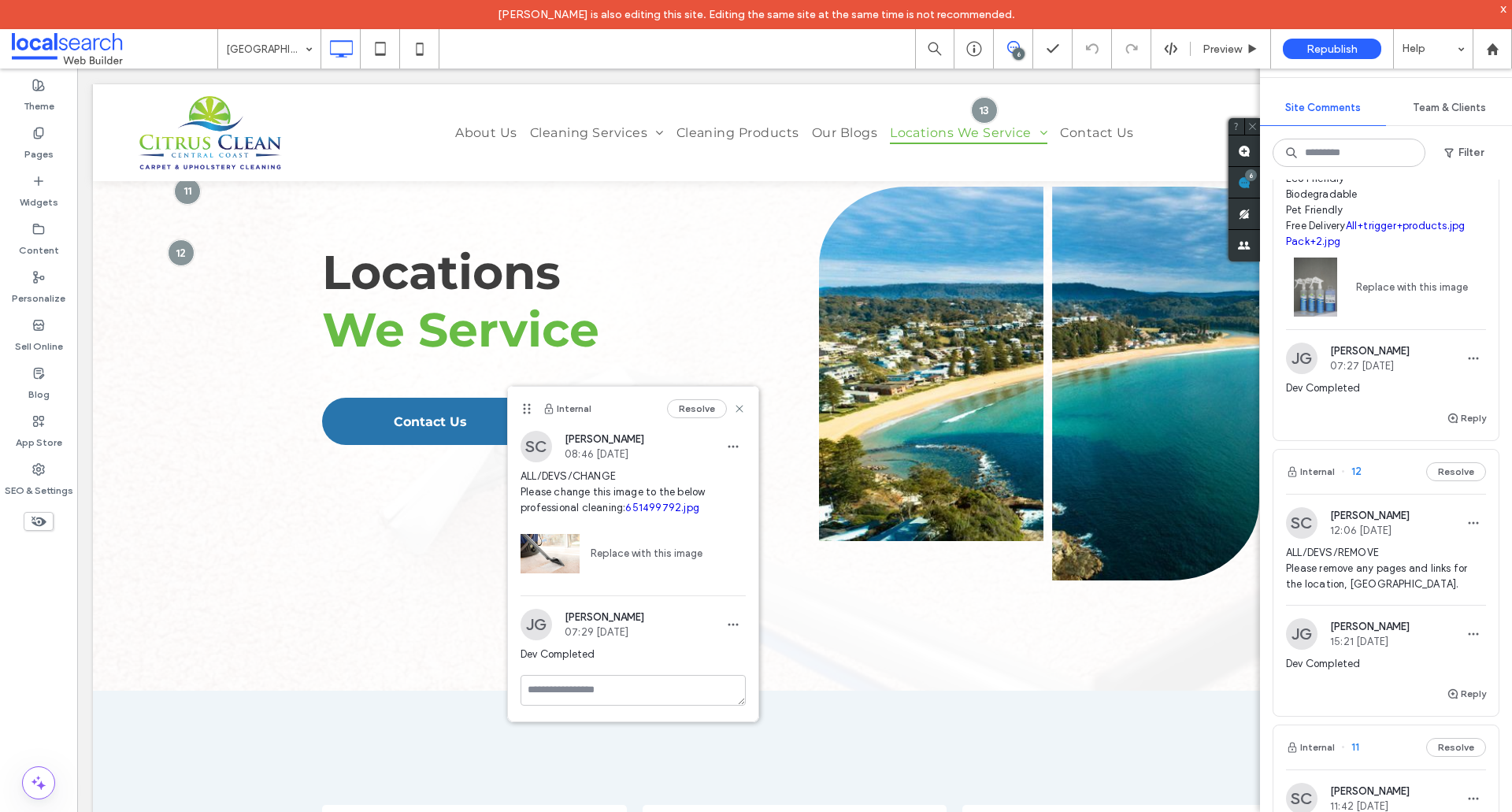
scroll to position [315, 0]
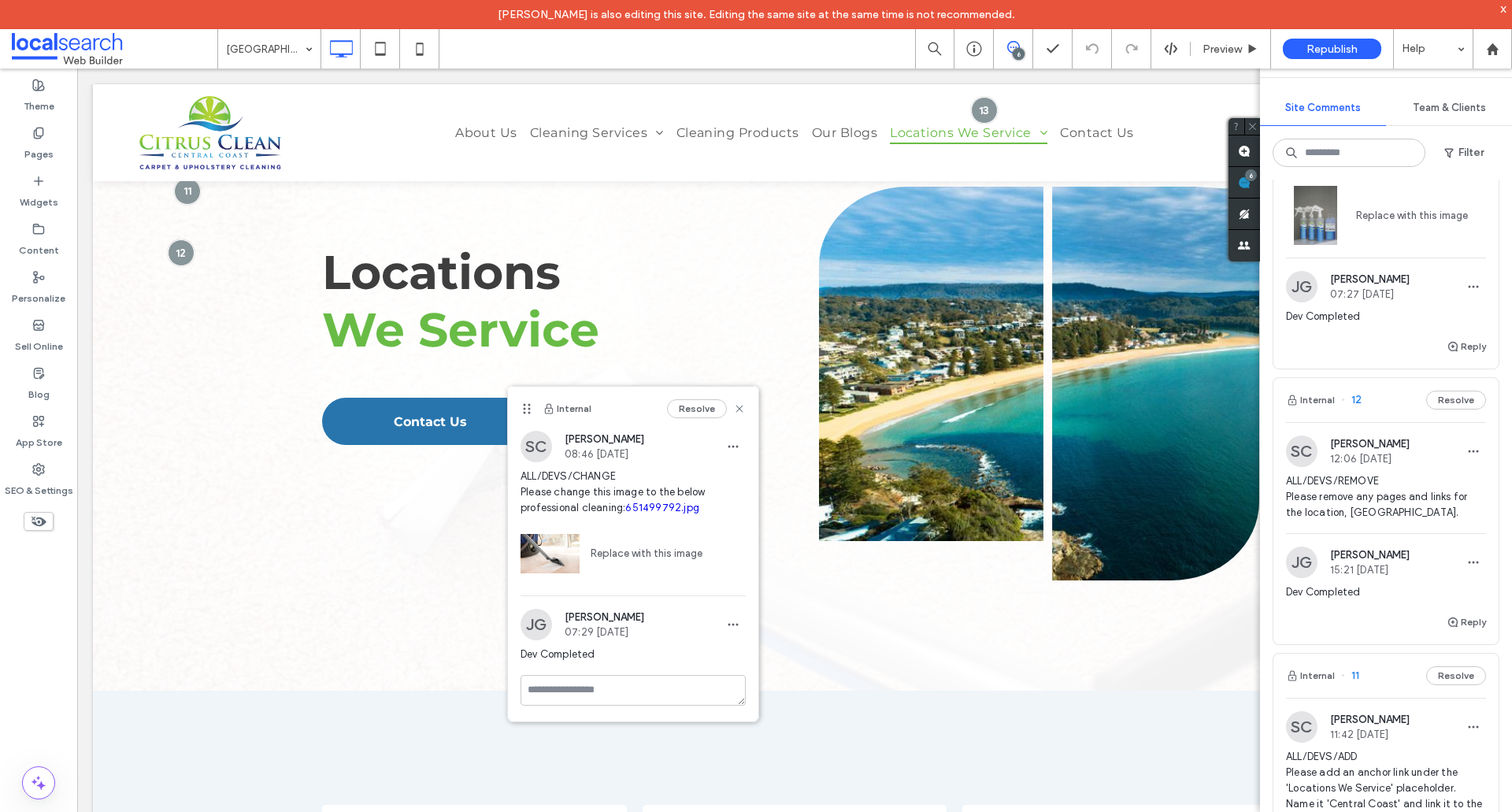
click at [1423, 503] on span "ALL/DEVS/REMOVE Please remove any pages and links for the location, Hunter Vall…" at bounding box center [1386, 497] width 200 height 47
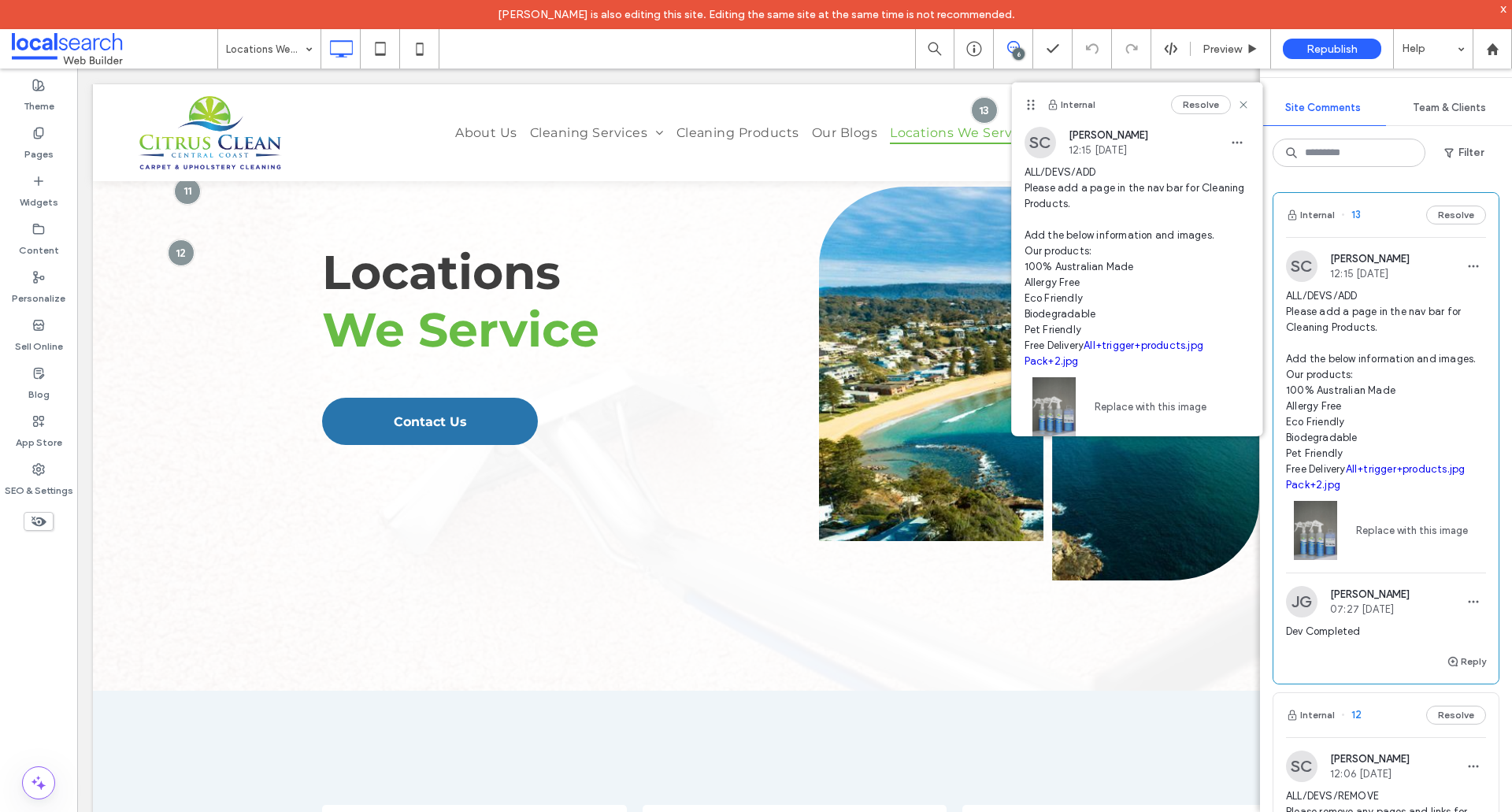
click at [1260, 181] on span at bounding box center [1244, 182] width 31 height 30
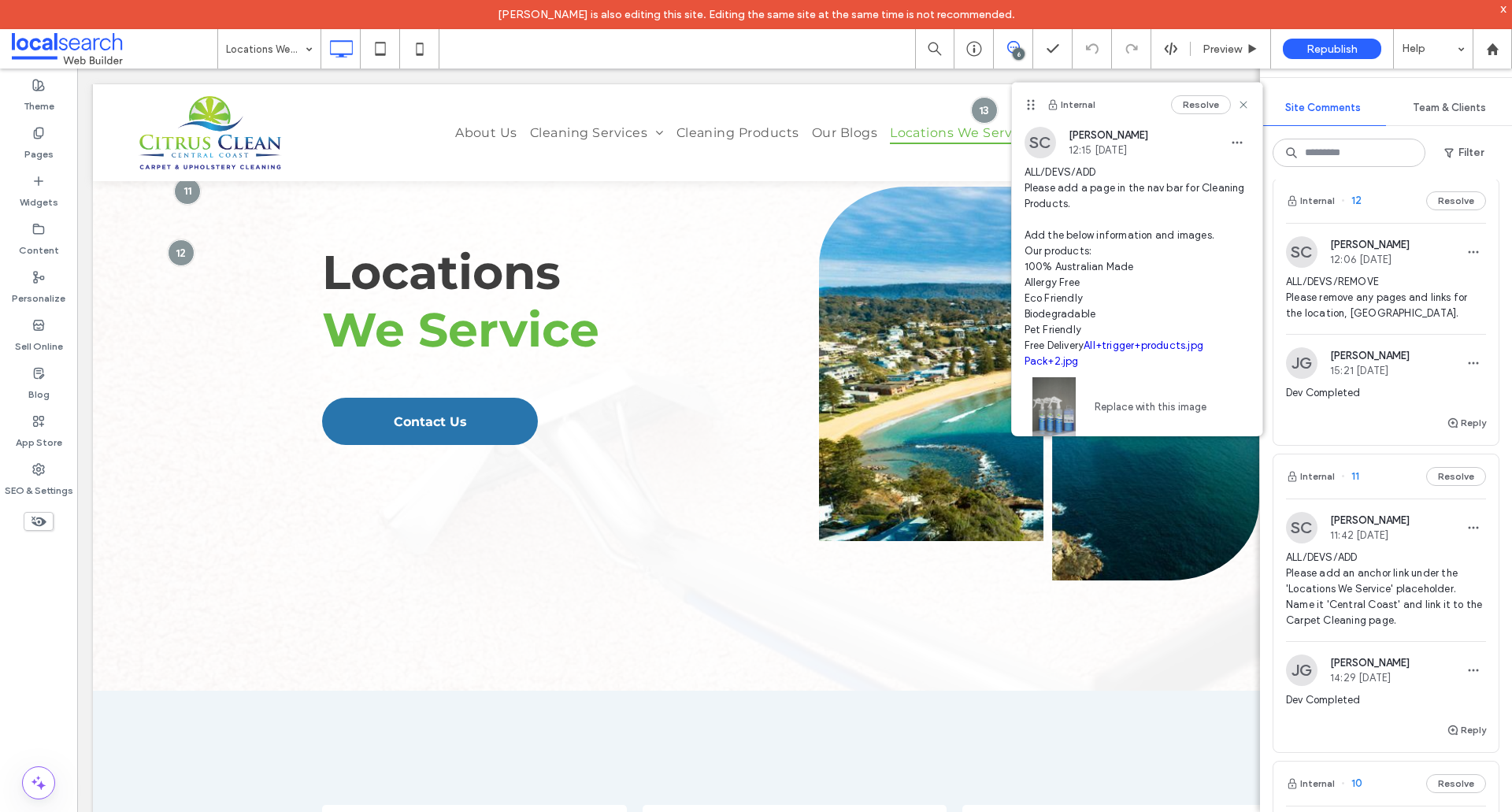
scroll to position [393, 0]
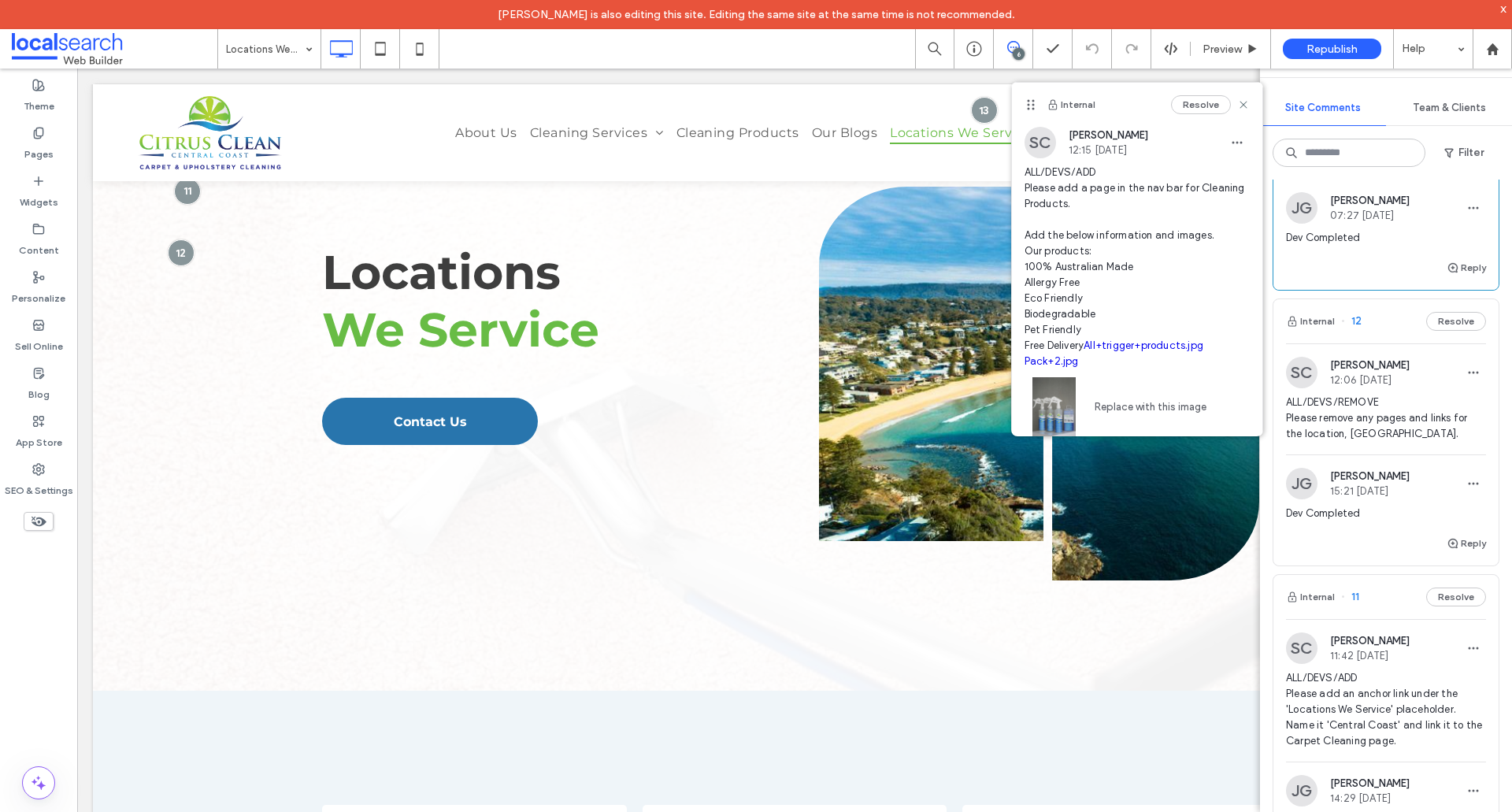
click at [1410, 452] on div "ALL/DEVS/REMOVE Please remove any pages and links for the location, Hunter Vall…" at bounding box center [1386, 424] width 200 height 60
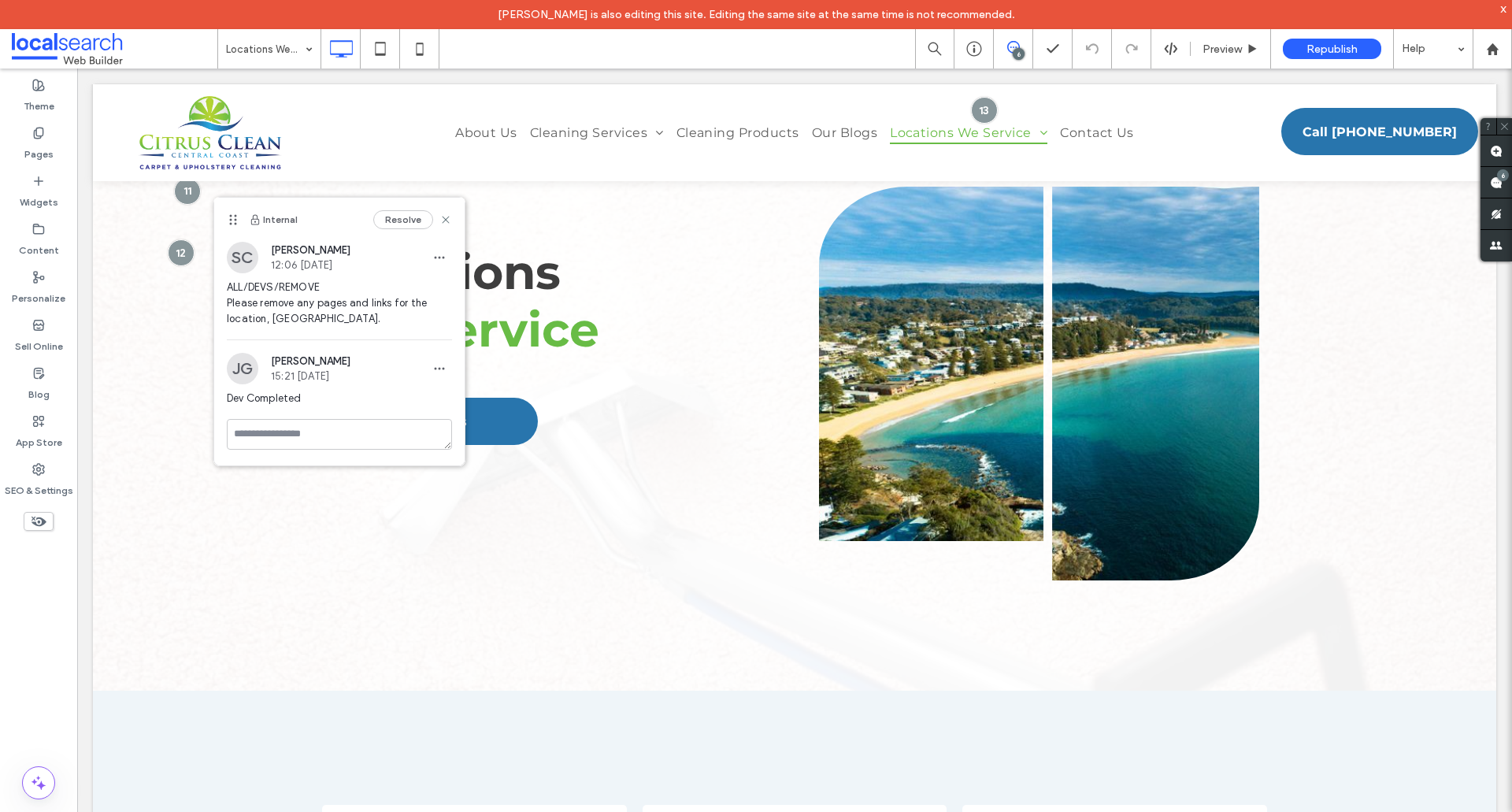
scroll to position [0, 0]
click at [1489, 188] on span at bounding box center [1496, 182] width 31 height 30
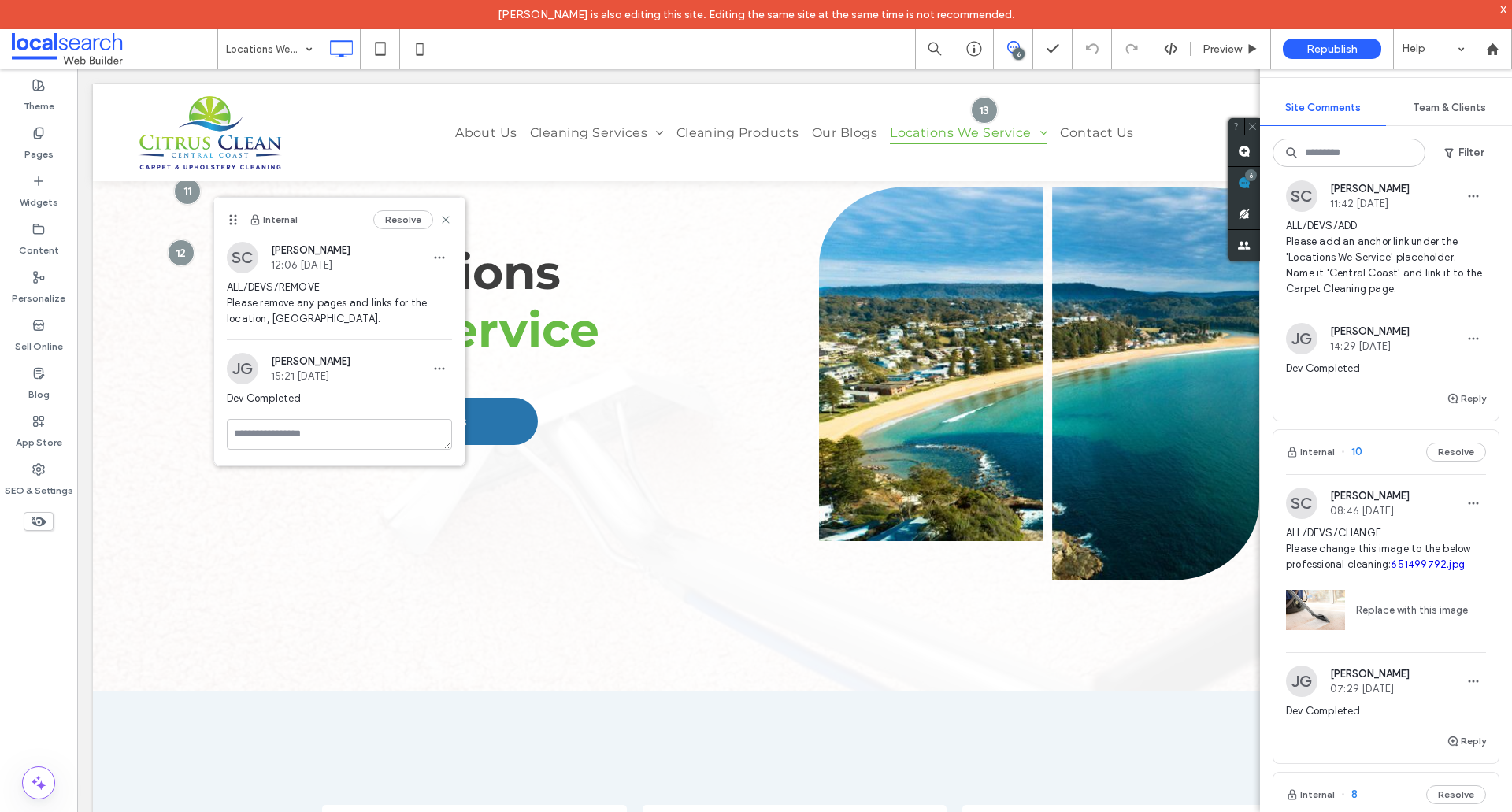
scroll to position [945, 0]
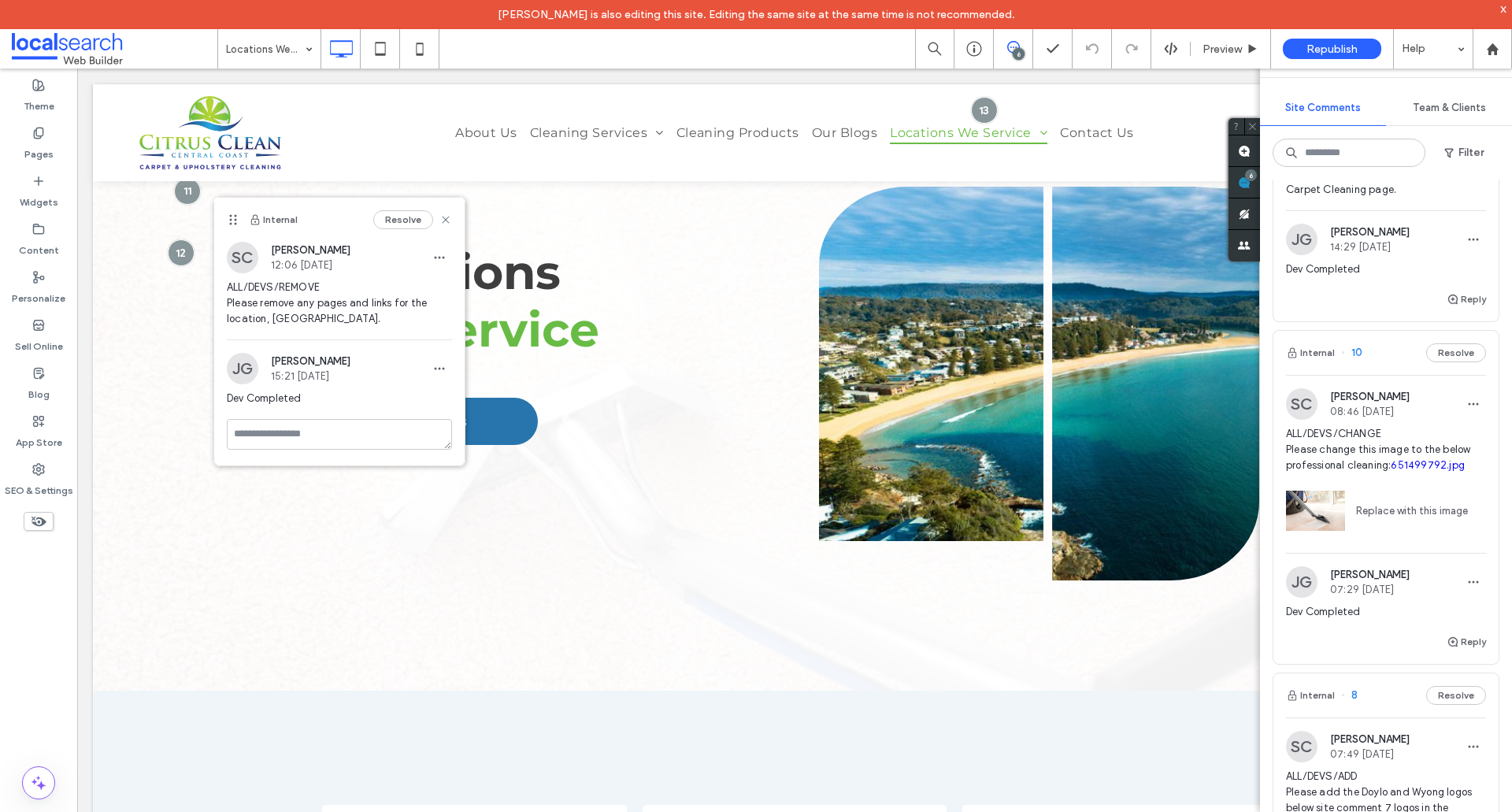
click at [1405, 454] on span "ALL/DEVS/CHANGE Please change this image to the below professional cleaning: 65…" at bounding box center [1386, 450] width 200 height 47
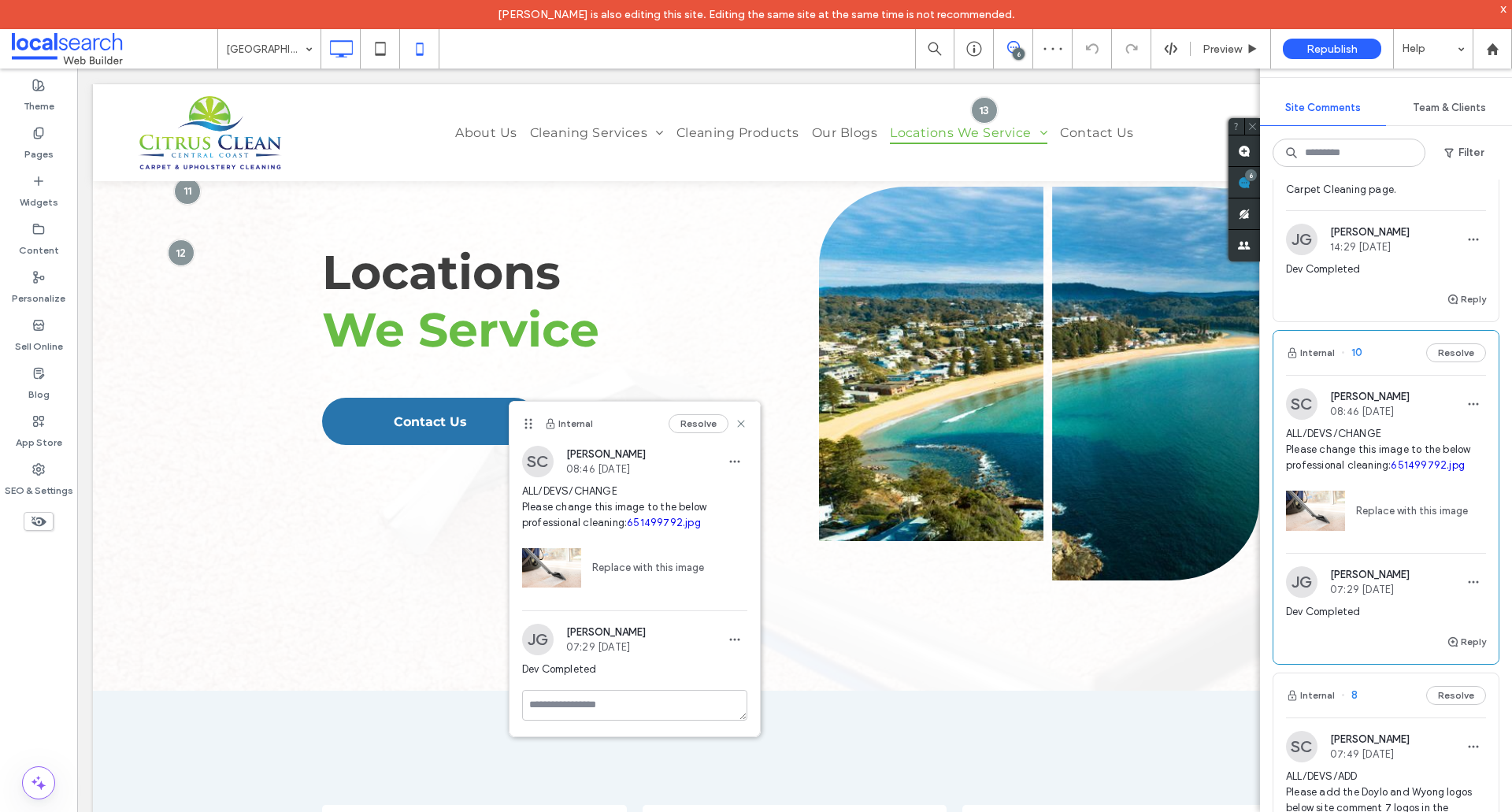
click at [427, 46] on icon at bounding box center [420, 48] width 31 height 31
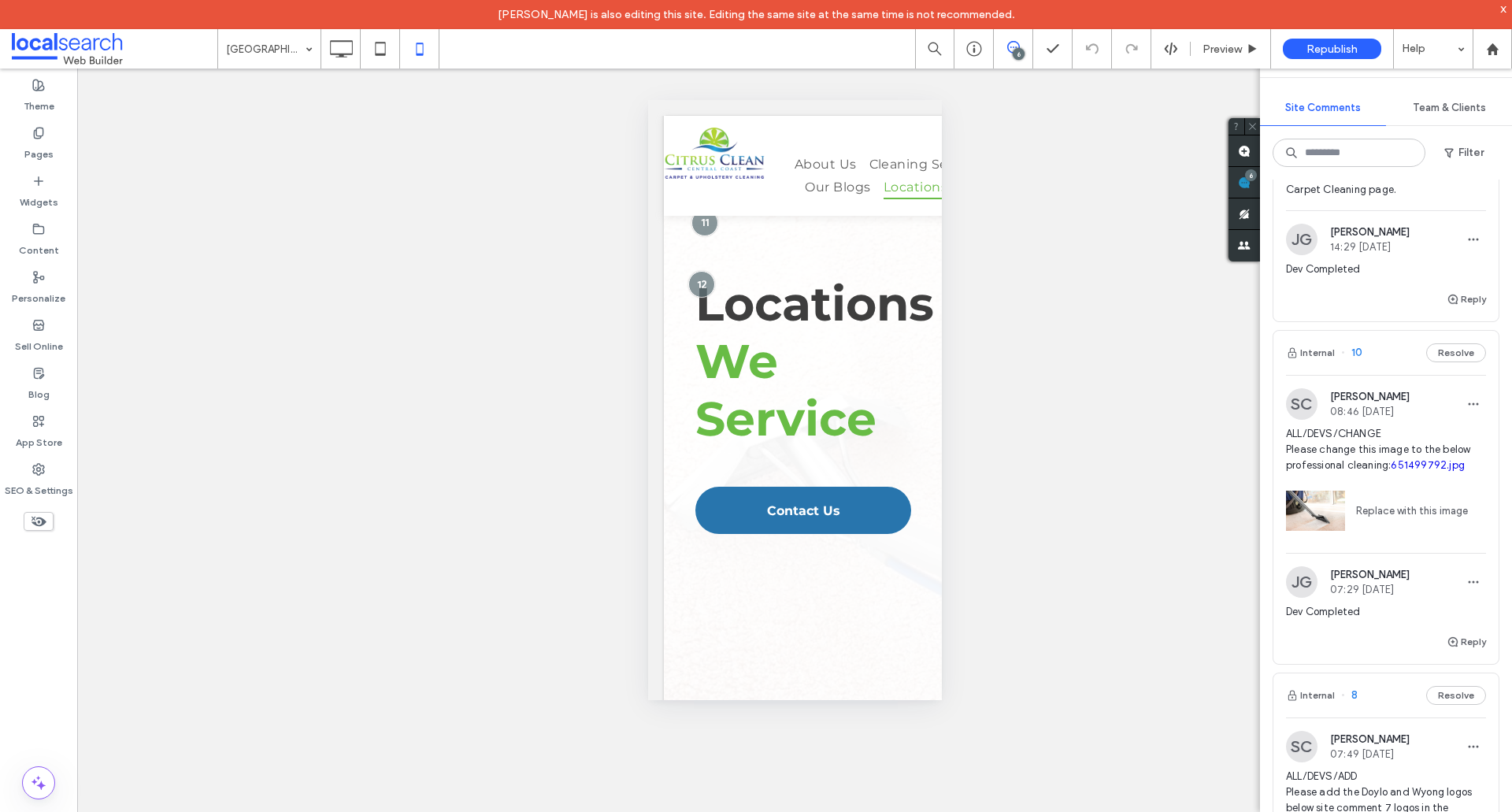
click at [111, 43] on span at bounding box center [115, 48] width 206 height 31
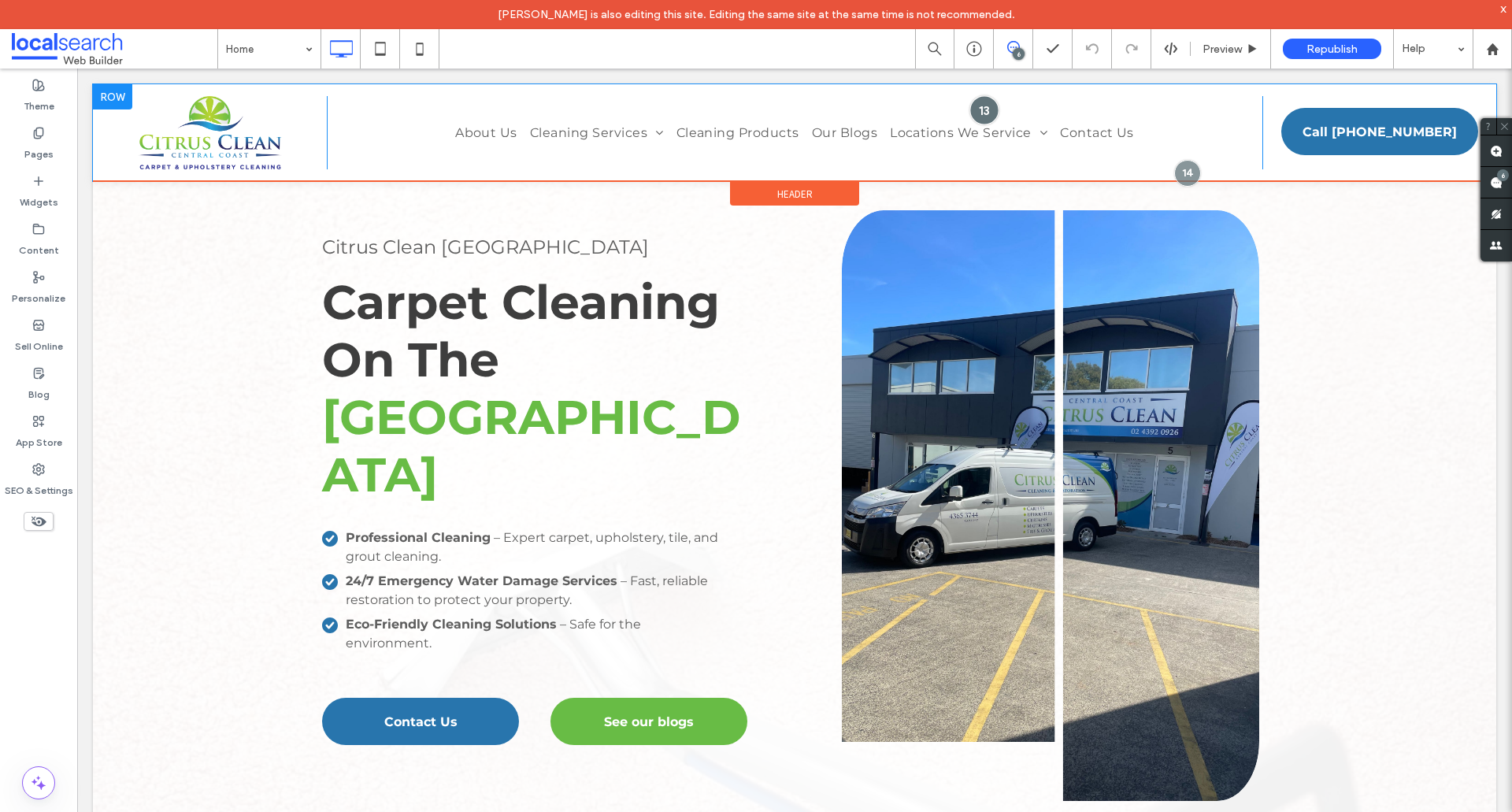
click at [977, 111] on div at bounding box center [984, 110] width 30 height 30
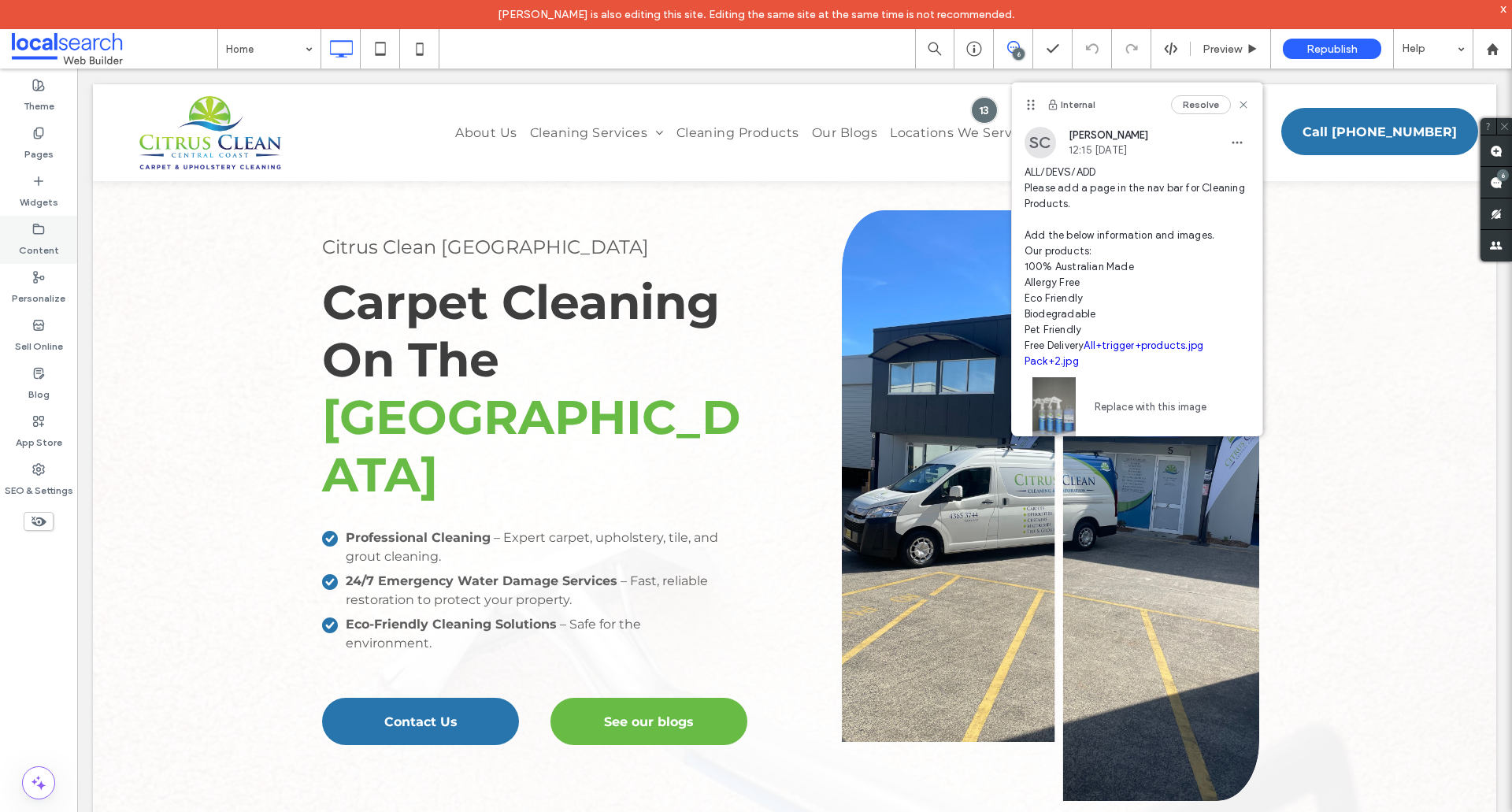
click at [39, 263] on div "Content" at bounding box center [38, 240] width 77 height 48
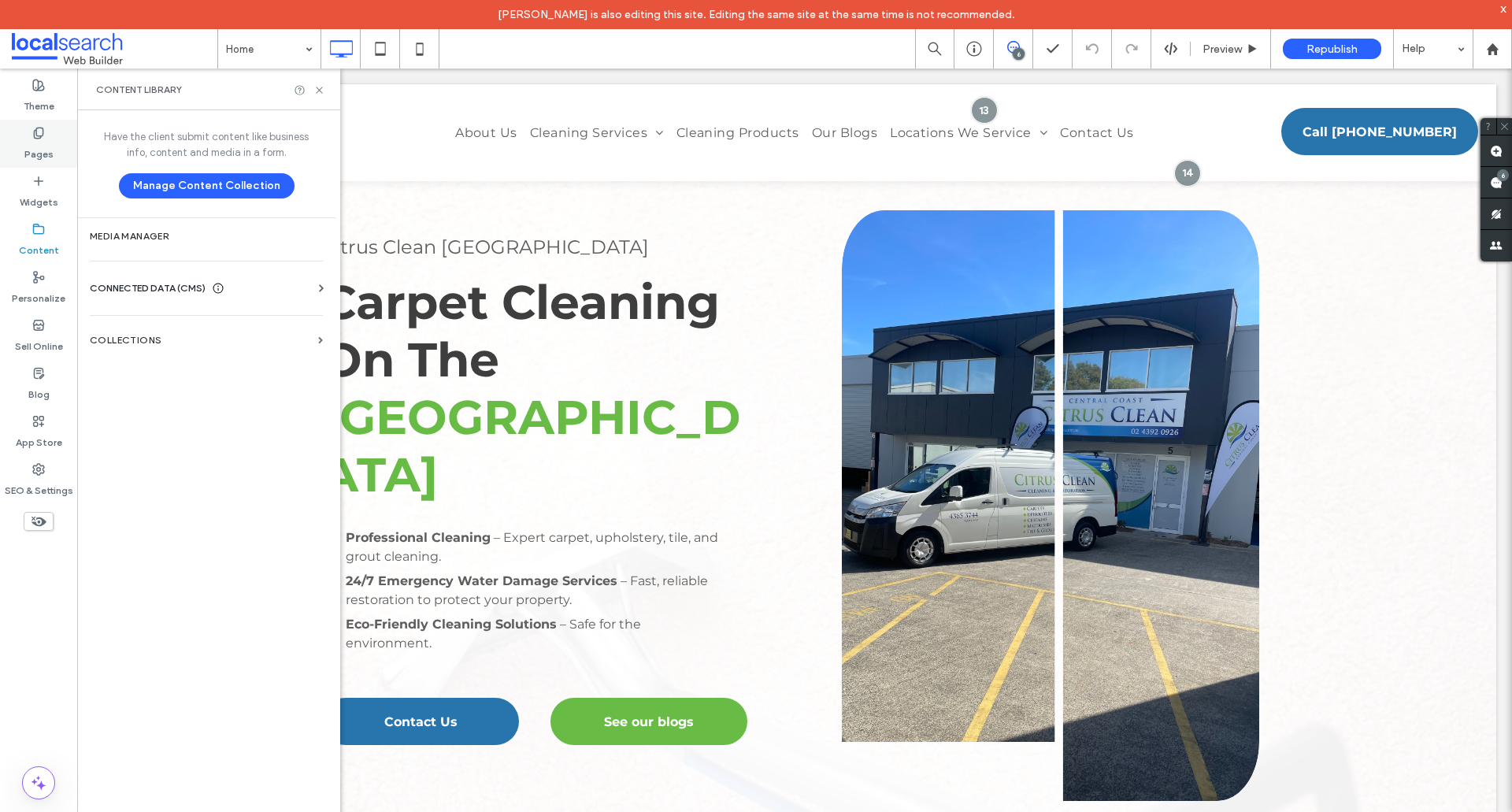
click at [41, 131] on icon at bounding box center [38, 133] width 13 height 13
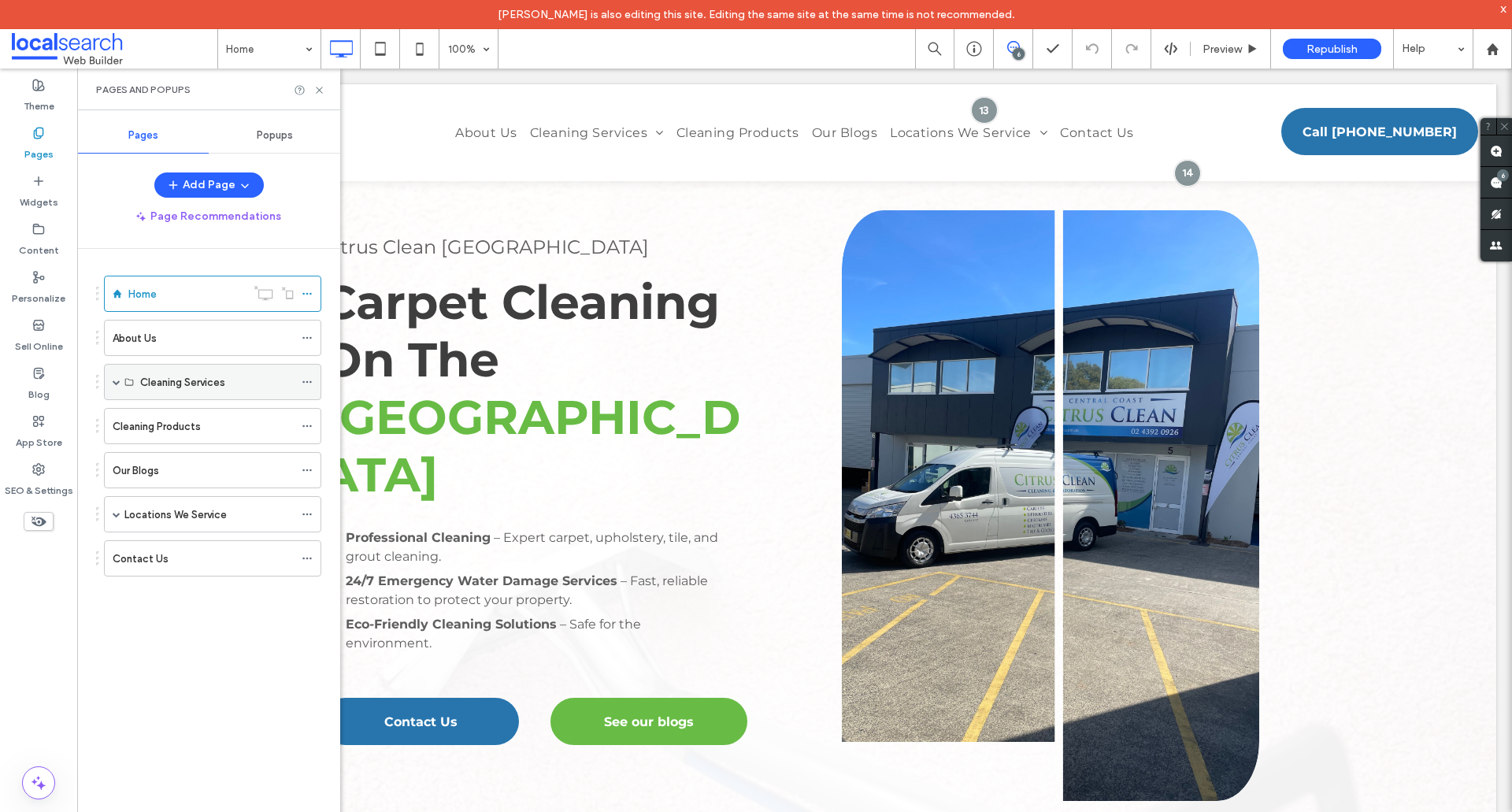
click at [119, 381] on span at bounding box center [116, 382] width 8 height 8
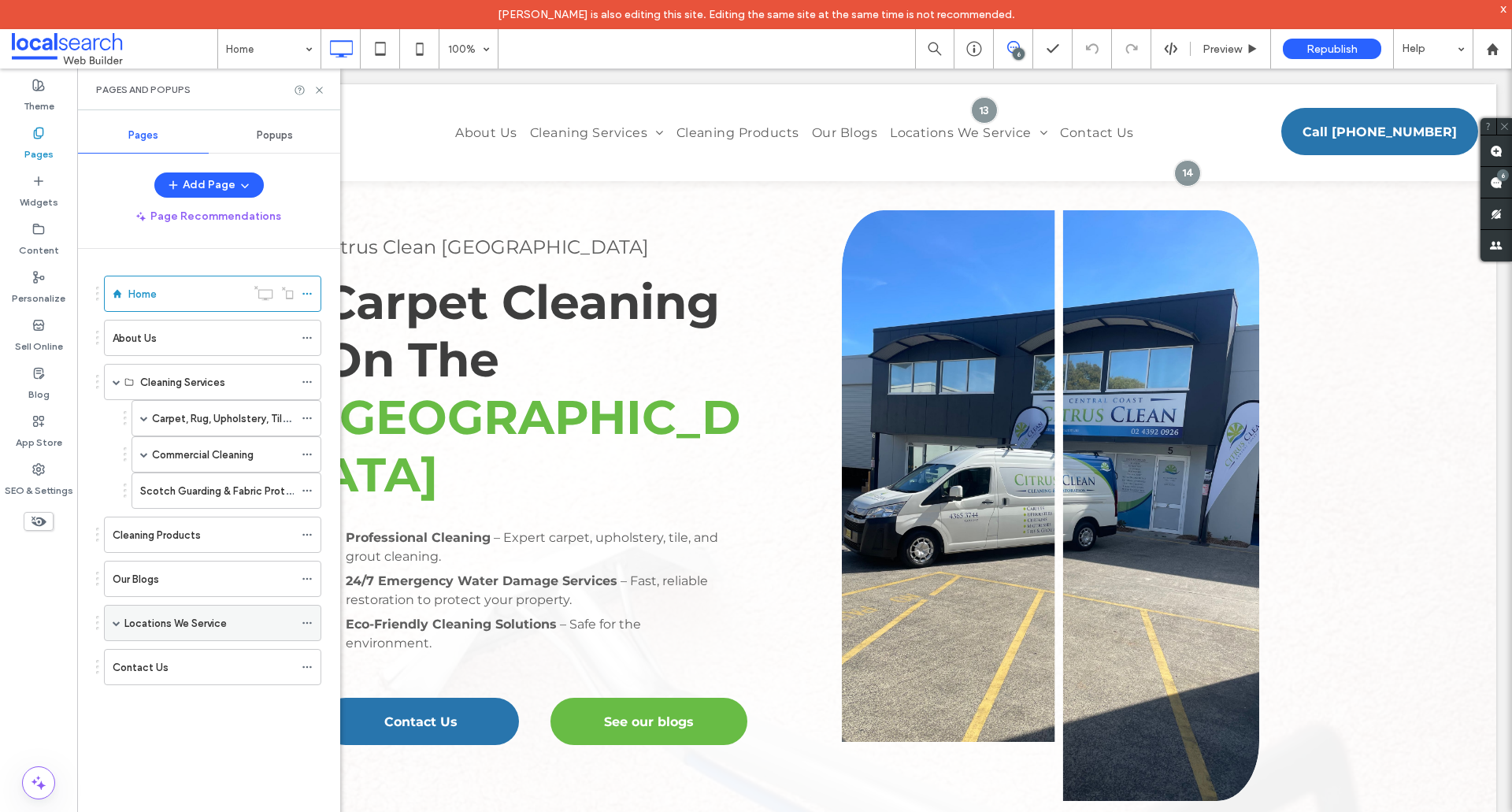
click at [104, 620] on div "Locations We Service" at bounding box center [213, 623] width 218 height 36
click at [113, 622] on span at bounding box center [116, 622] width 8 height 8
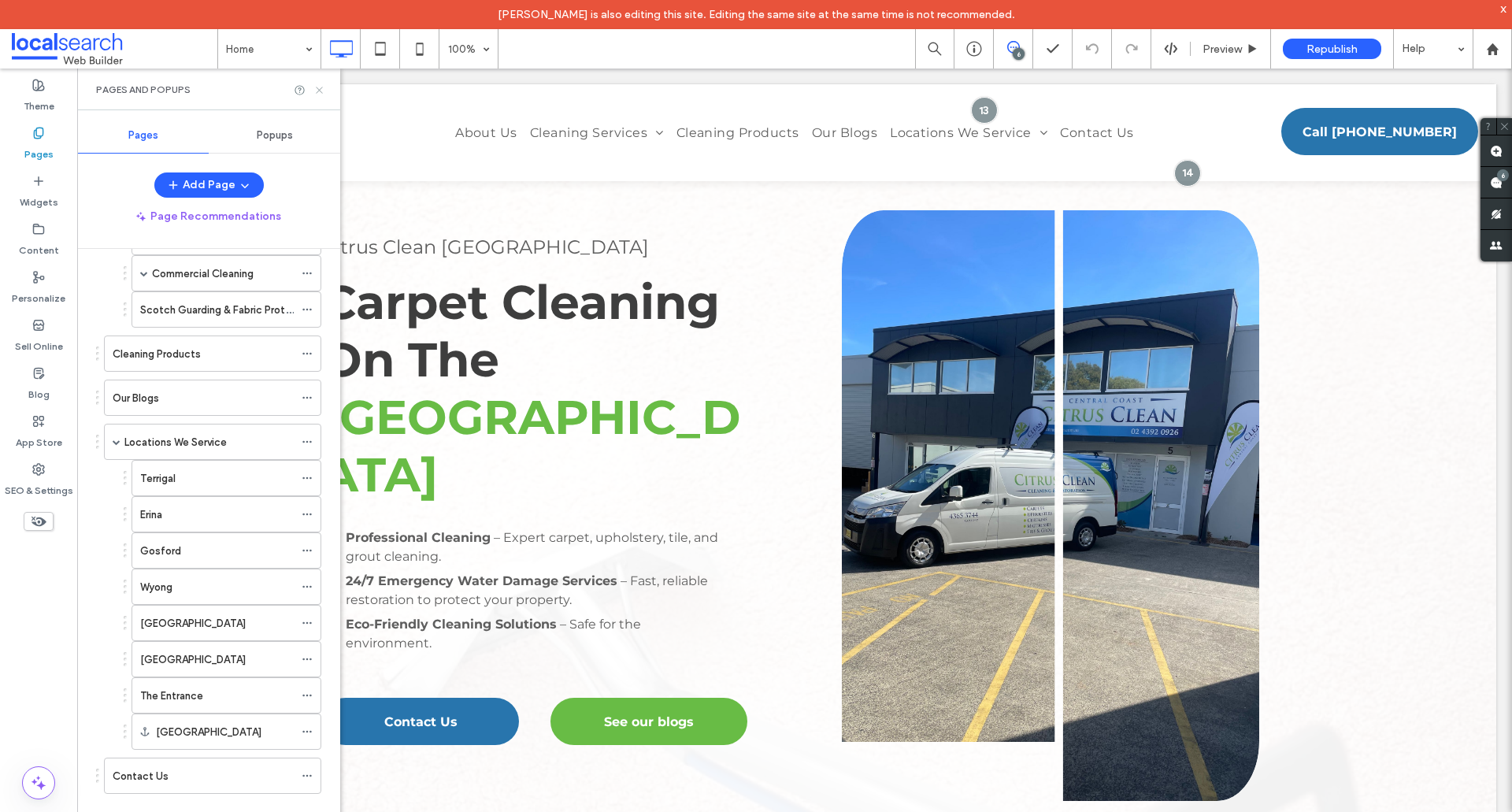
drag, startPoint x: 322, startPoint y: 94, endPoint x: 241, endPoint y: 25, distance: 106.4
click at [322, 94] on icon at bounding box center [319, 90] width 12 height 12
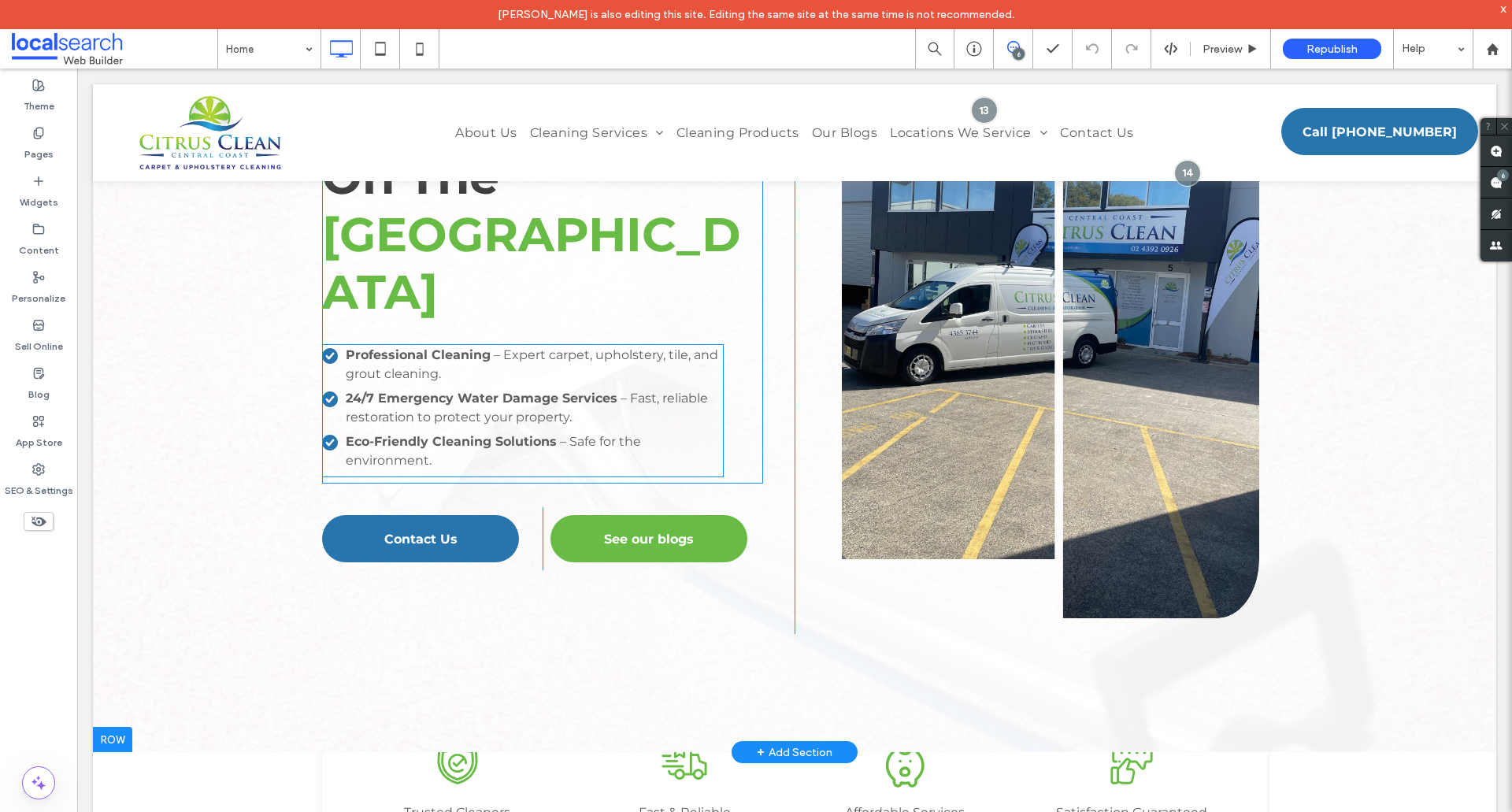
scroll to position [393, 0]
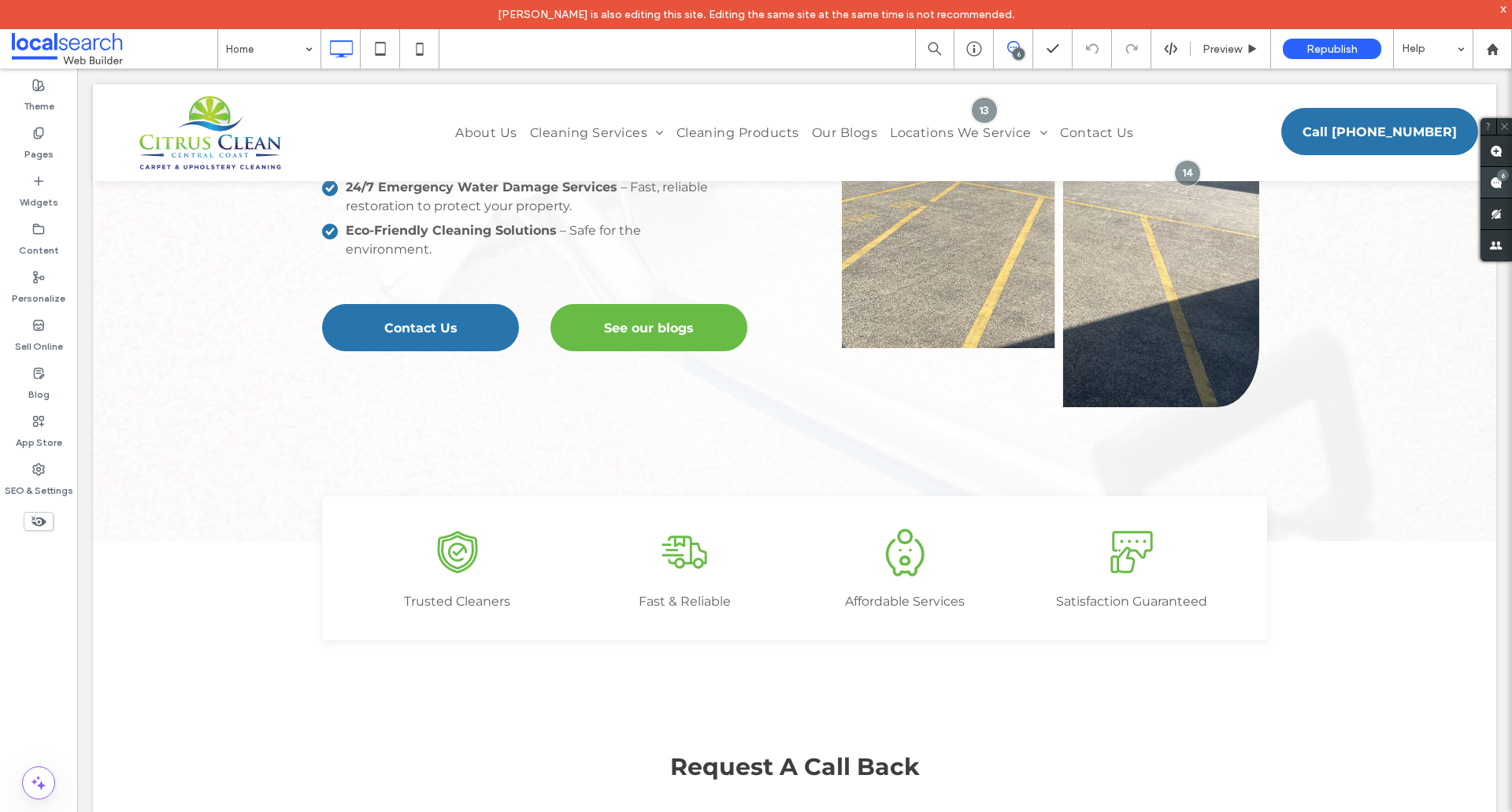
click at [1505, 186] on span at bounding box center [1496, 182] width 31 height 30
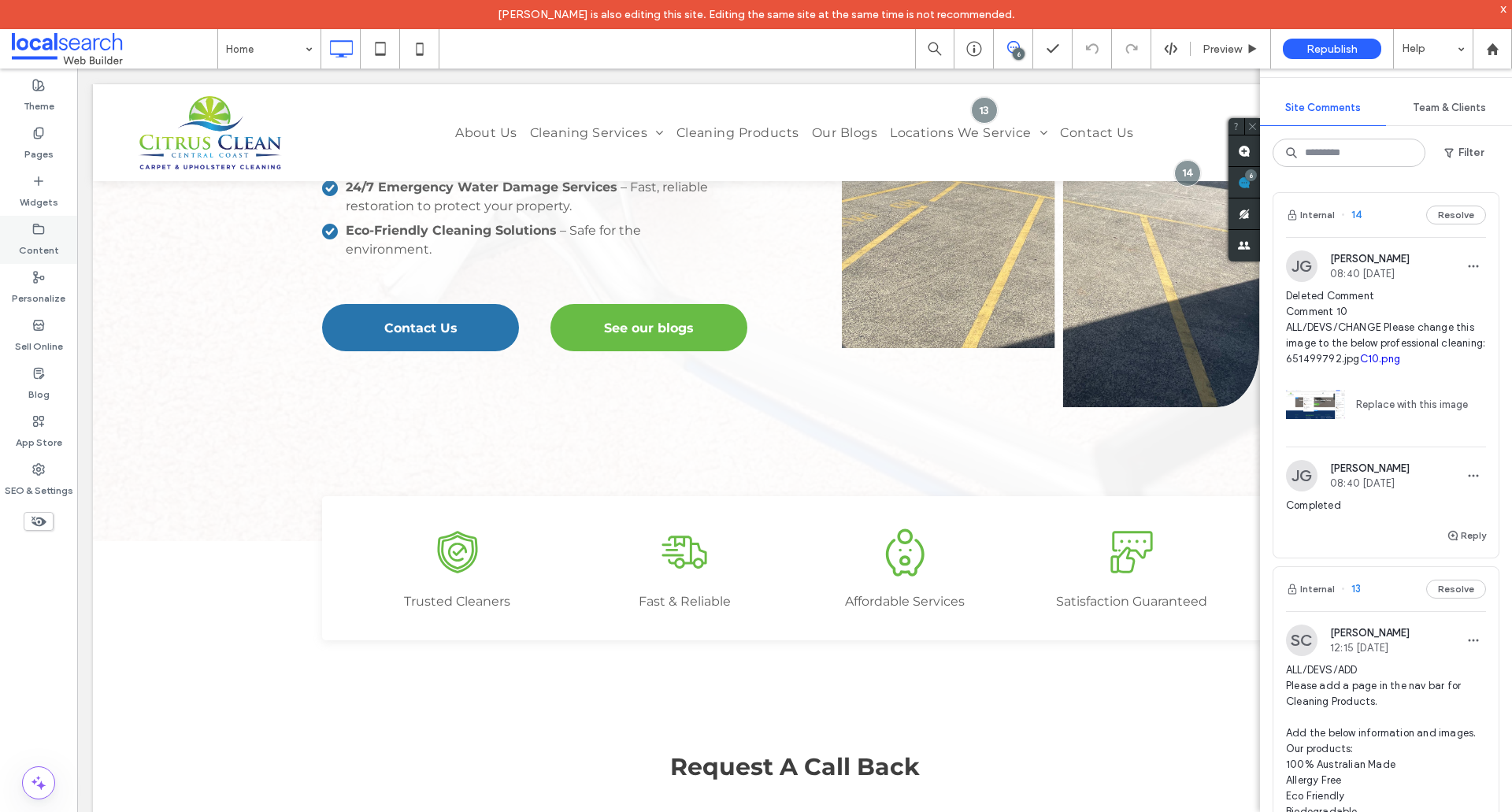
click at [62, 235] on div "Content" at bounding box center [38, 240] width 77 height 48
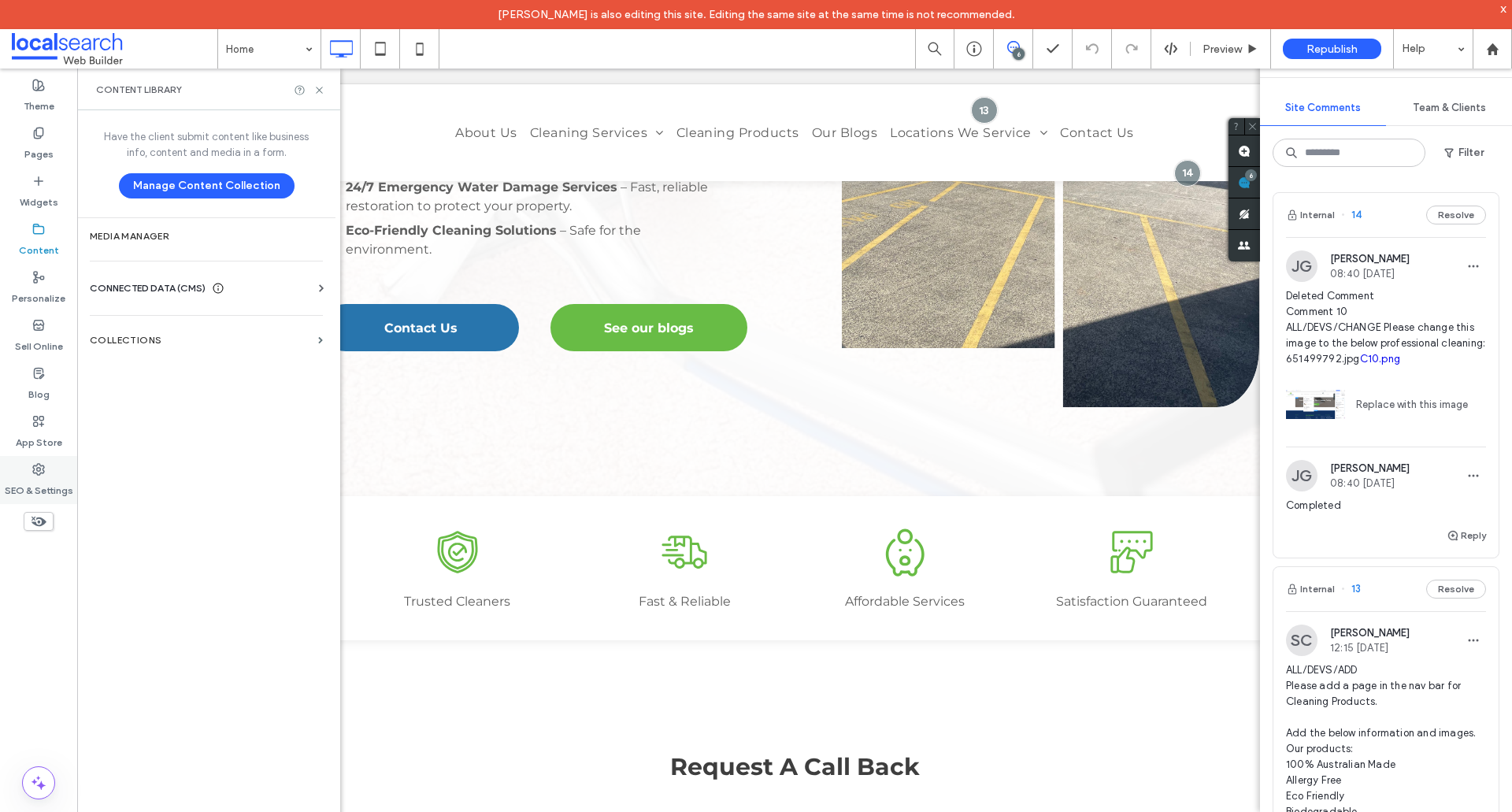
click at [51, 471] on div "SEO & Settings" at bounding box center [38, 479] width 77 height 48
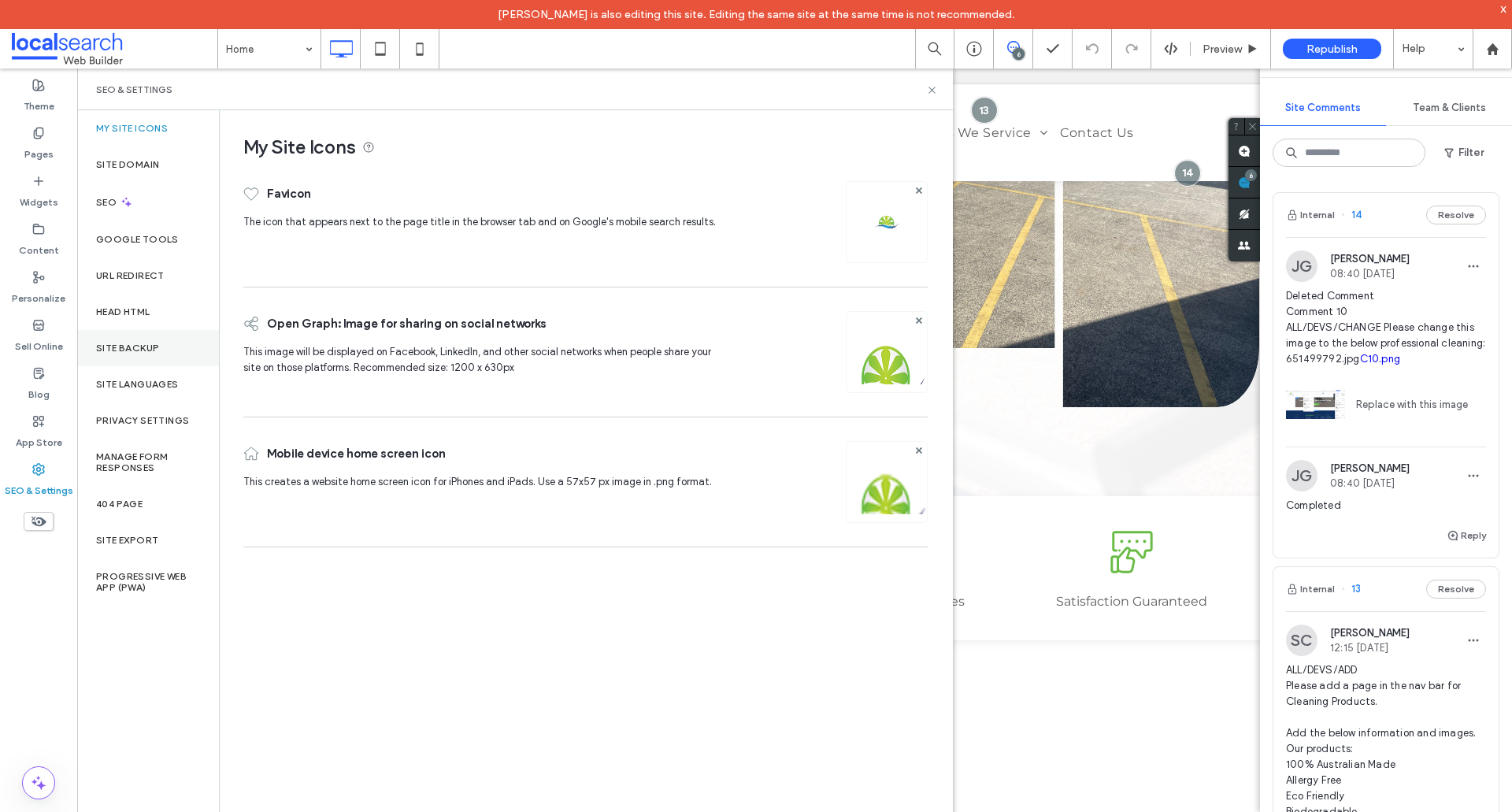
click at [189, 357] on div "Site Backup" at bounding box center [148, 348] width 142 height 36
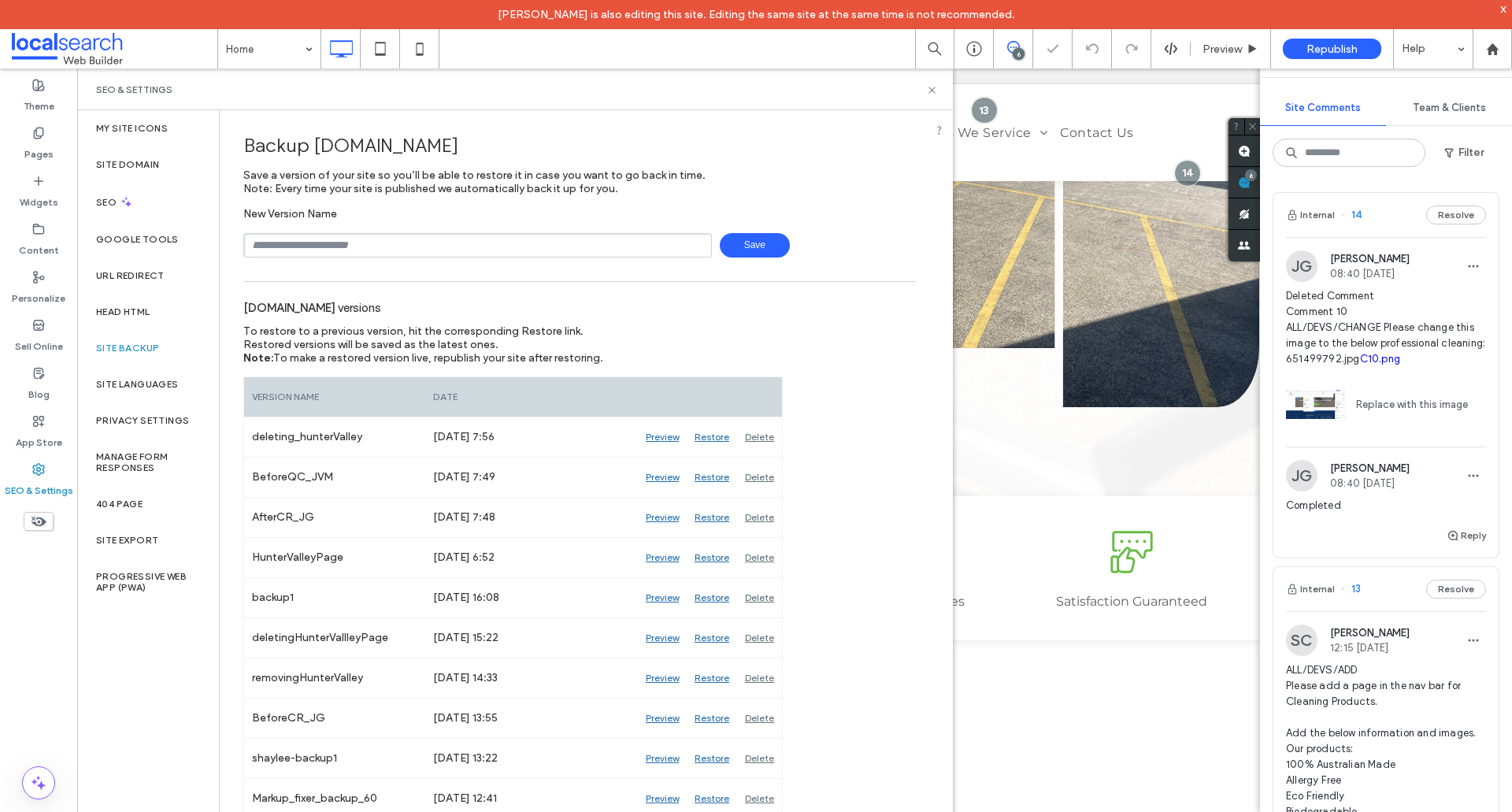
click at [357, 245] on input "text" at bounding box center [477, 245] width 469 height 24
type input "**********"
click at [722, 243] on span "Save" at bounding box center [755, 245] width 70 height 24
click at [382, 252] on input "text" at bounding box center [477, 245] width 469 height 24
click at [458, 245] on input "**********" at bounding box center [477, 245] width 469 height 24
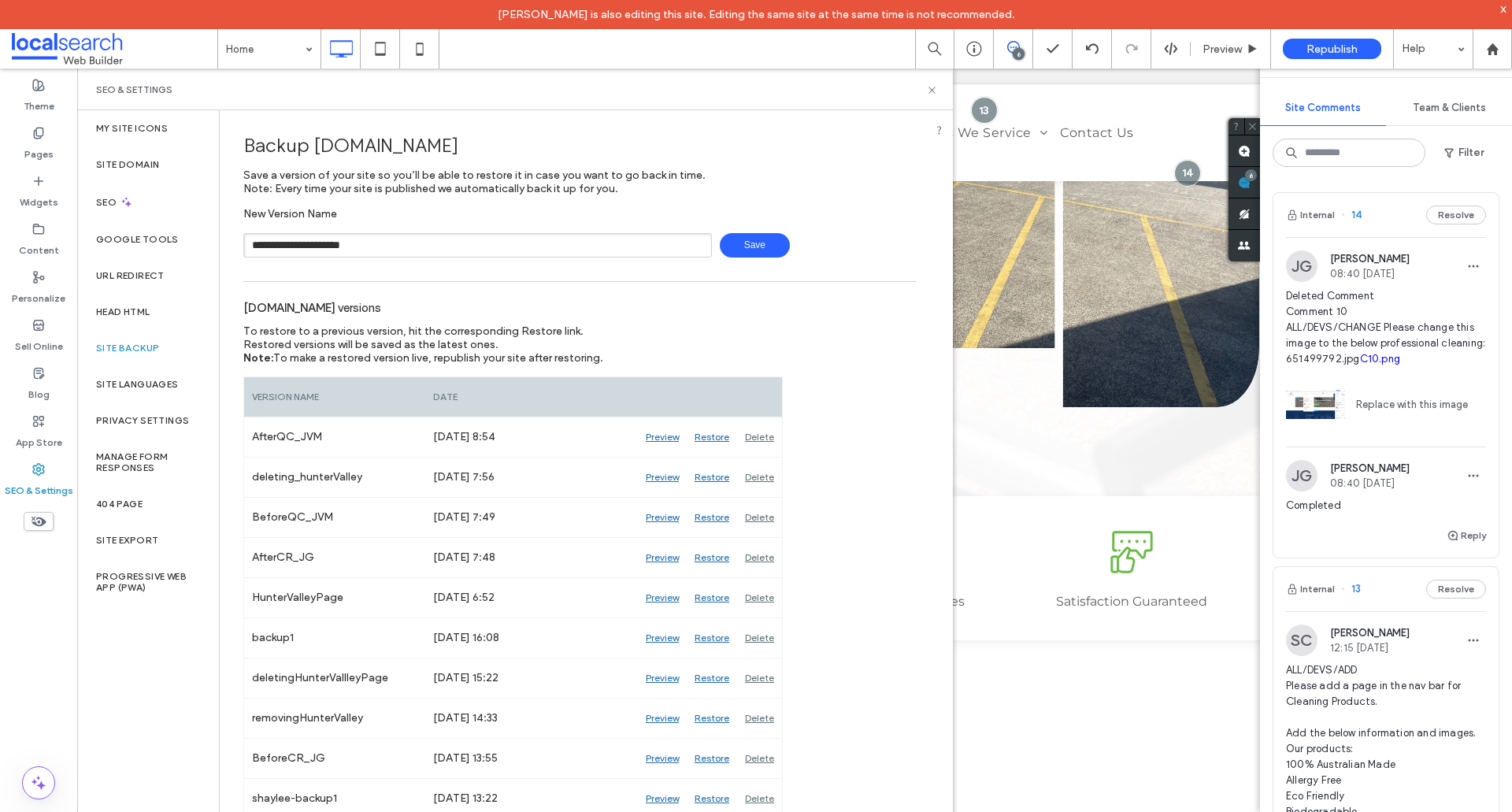
click at [458, 245] on input "**********" at bounding box center [477, 245] width 469 height 24
type input "**********"
click at [729, 247] on span "Save" at bounding box center [755, 245] width 70 height 24
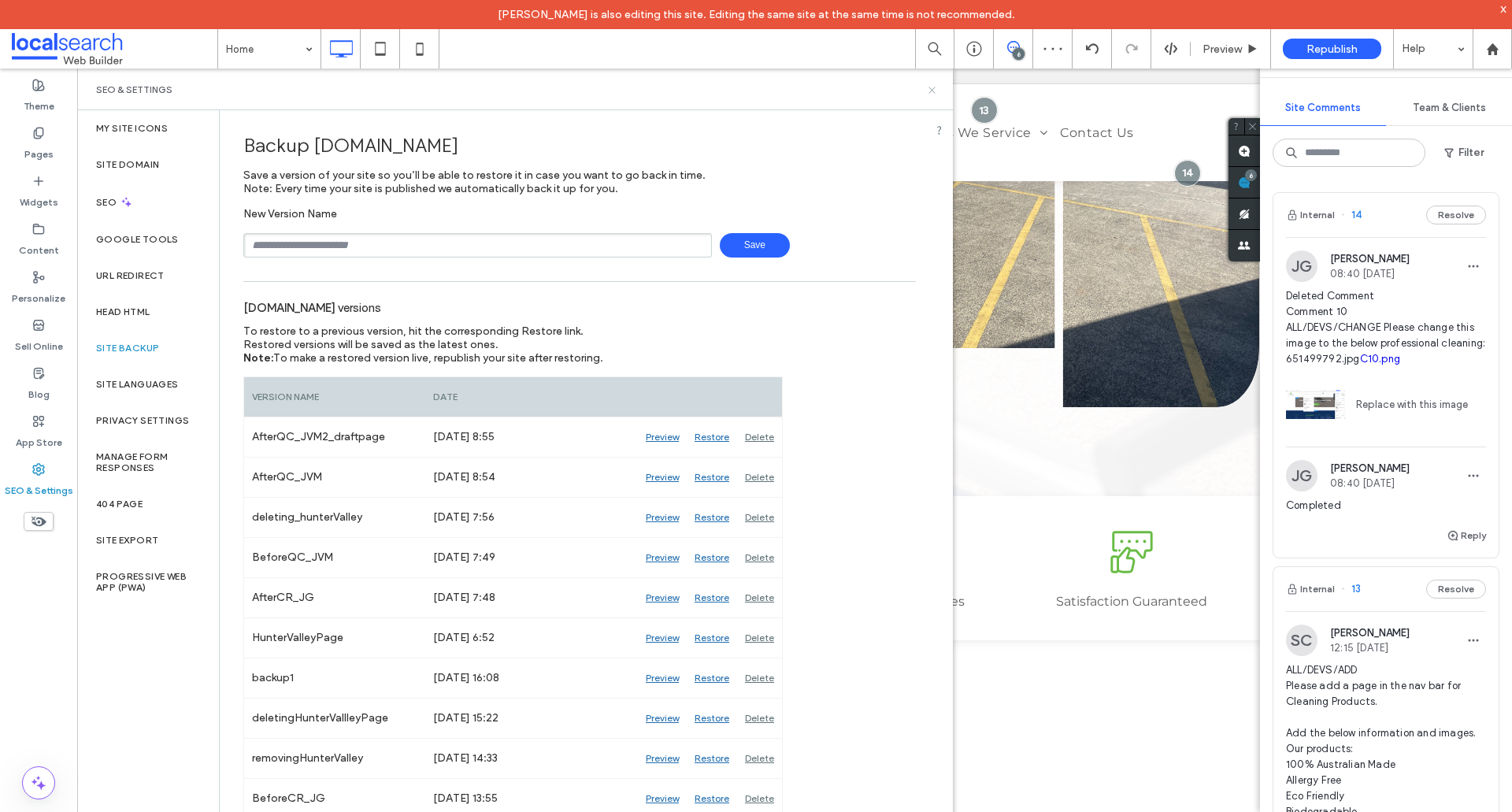
click at [932, 95] on icon at bounding box center [932, 90] width 12 height 12
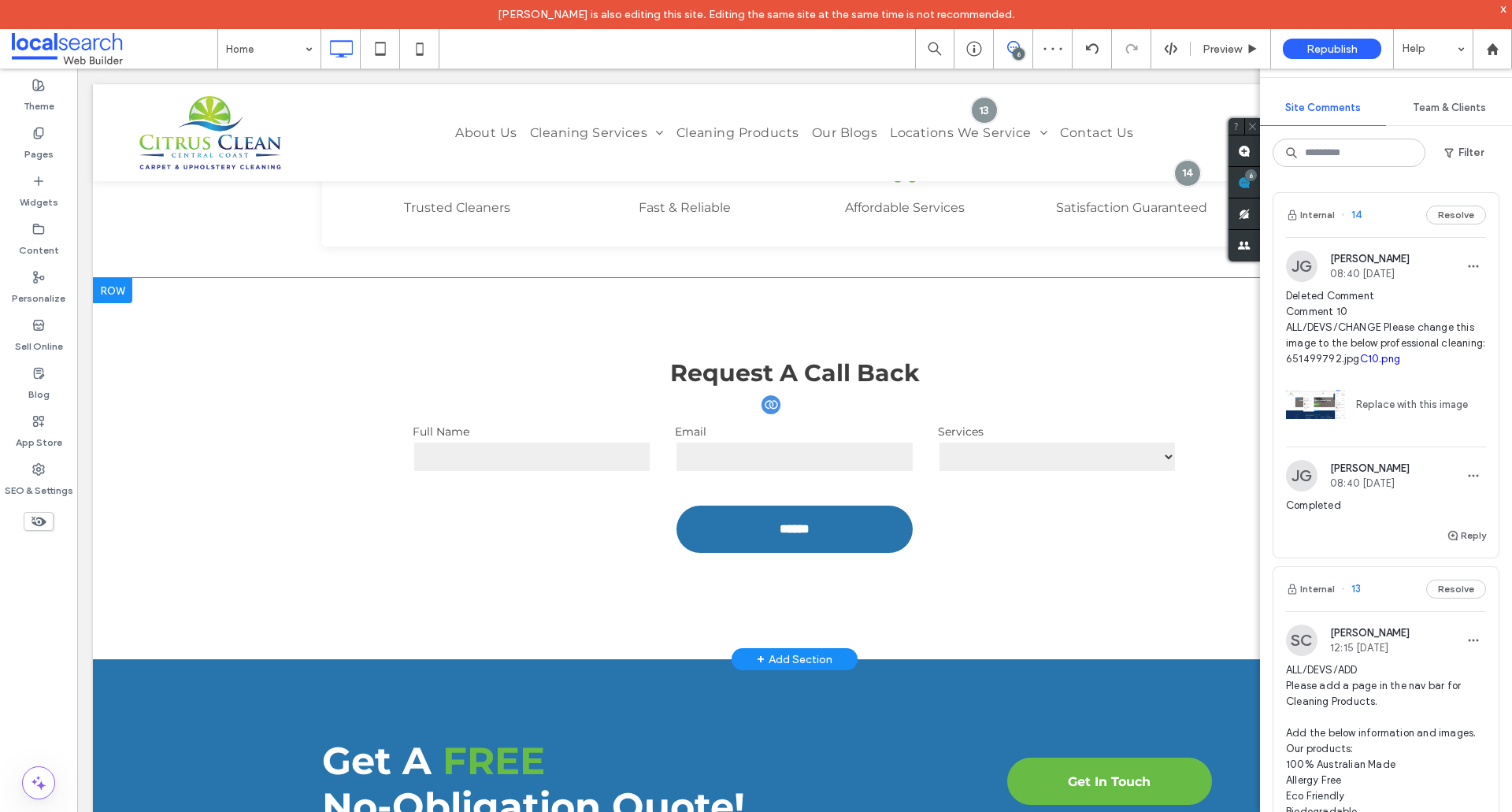
scroll to position [315, 0]
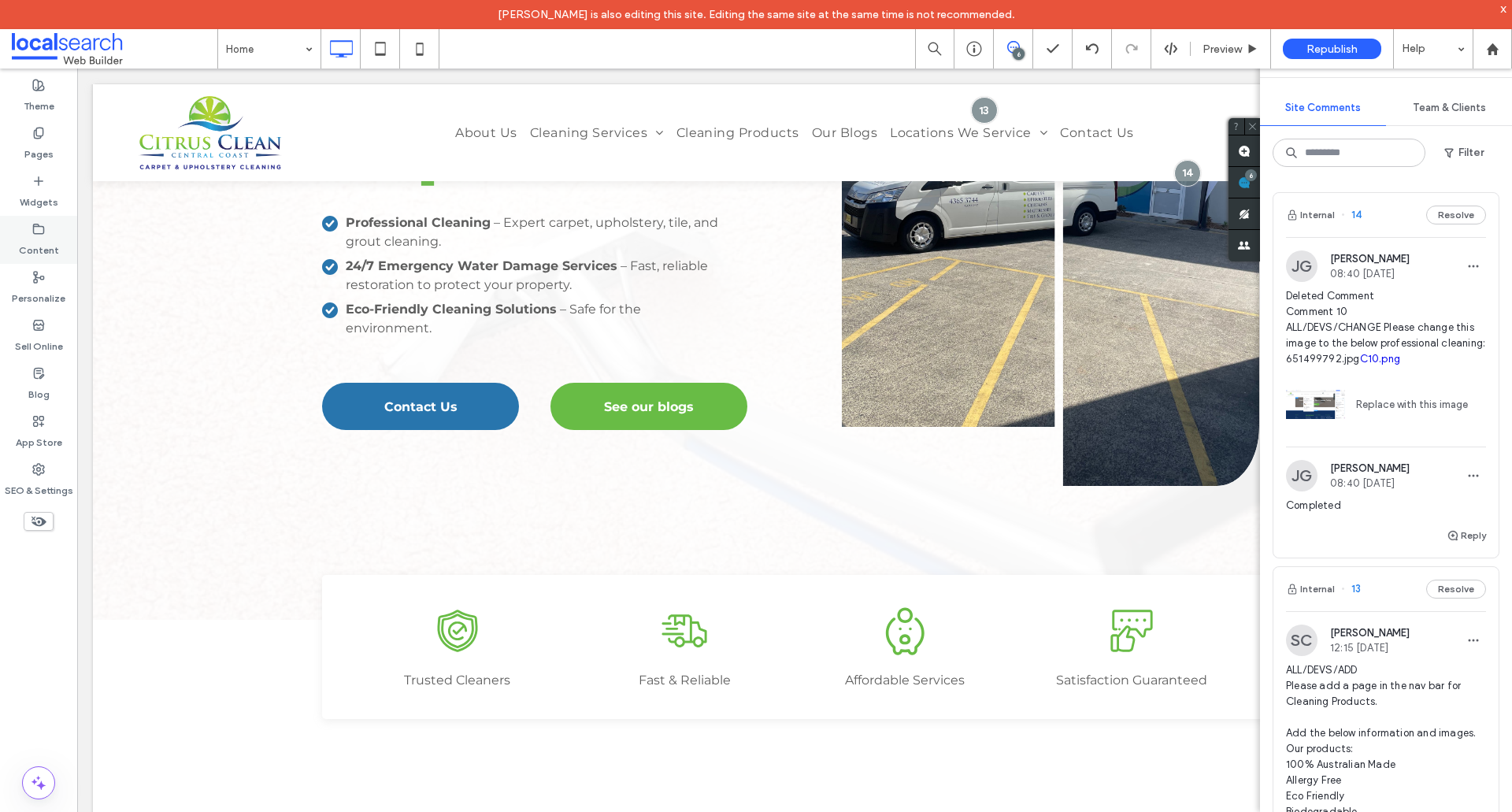
click at [35, 244] on label "Content" at bounding box center [39, 246] width 41 height 22
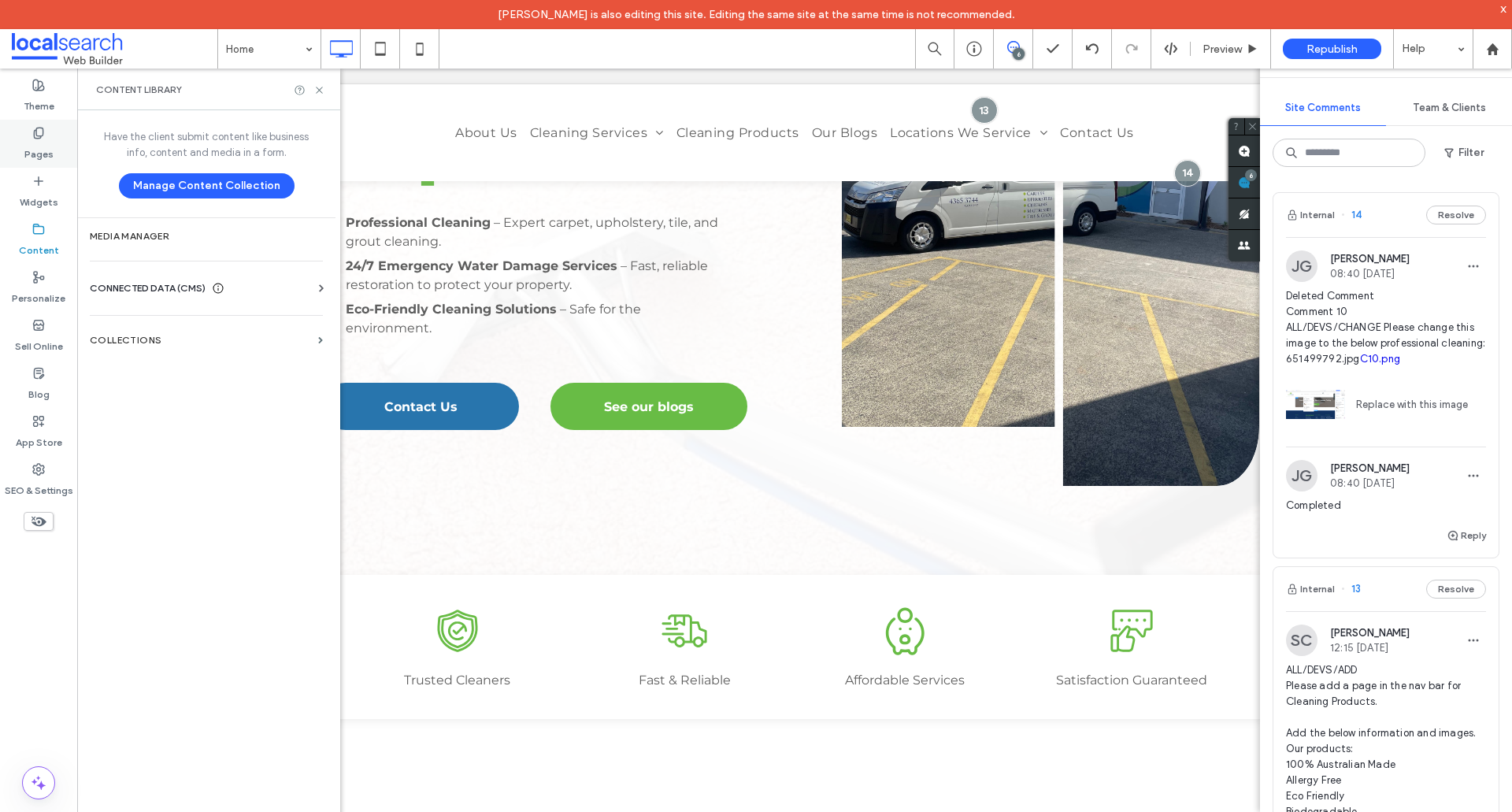
click at [42, 149] on label "Pages" at bounding box center [39, 150] width 30 height 22
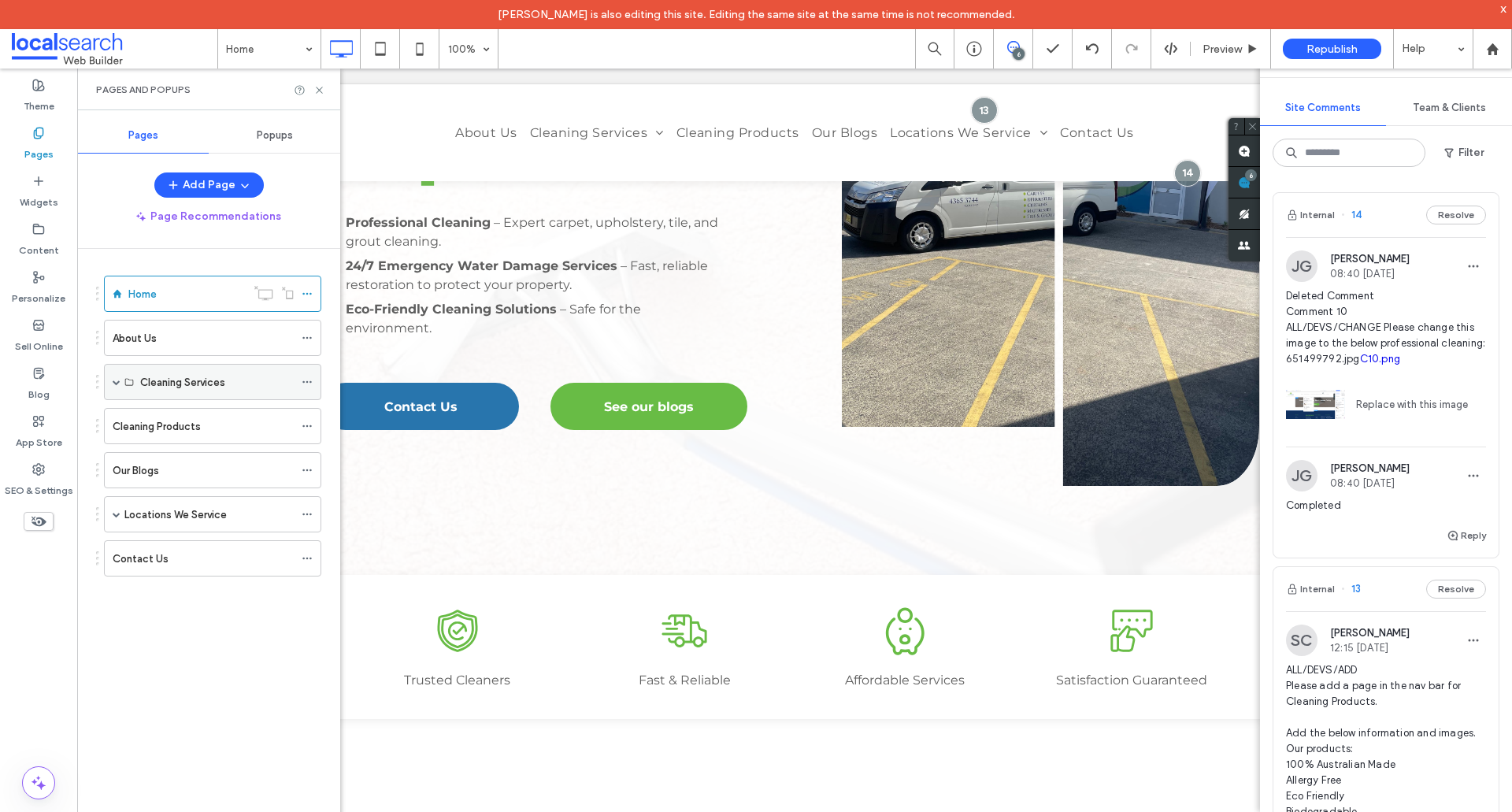
click at [117, 382] on span at bounding box center [116, 382] width 8 height 8
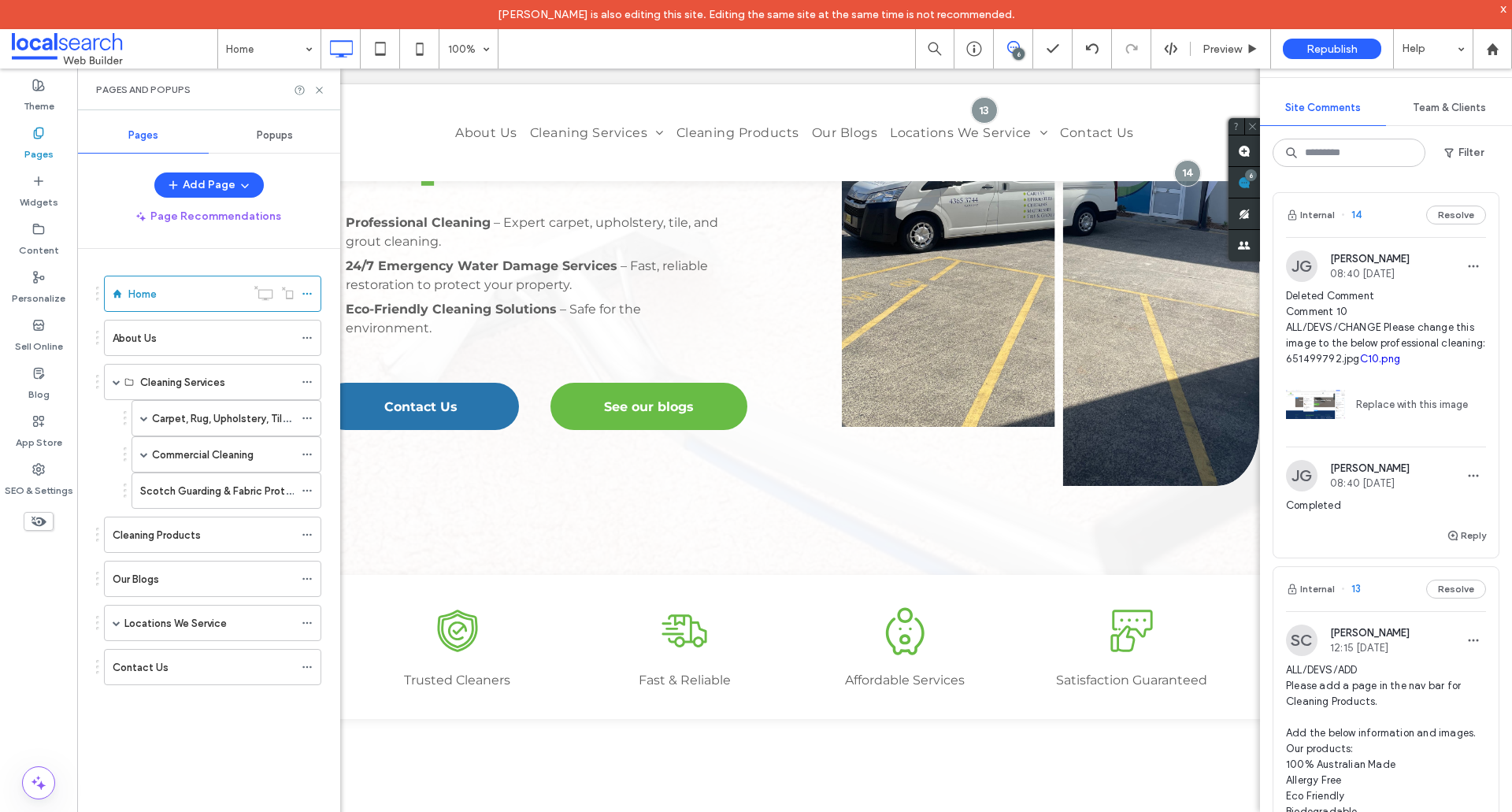
click at [144, 47] on span at bounding box center [115, 48] width 206 height 31
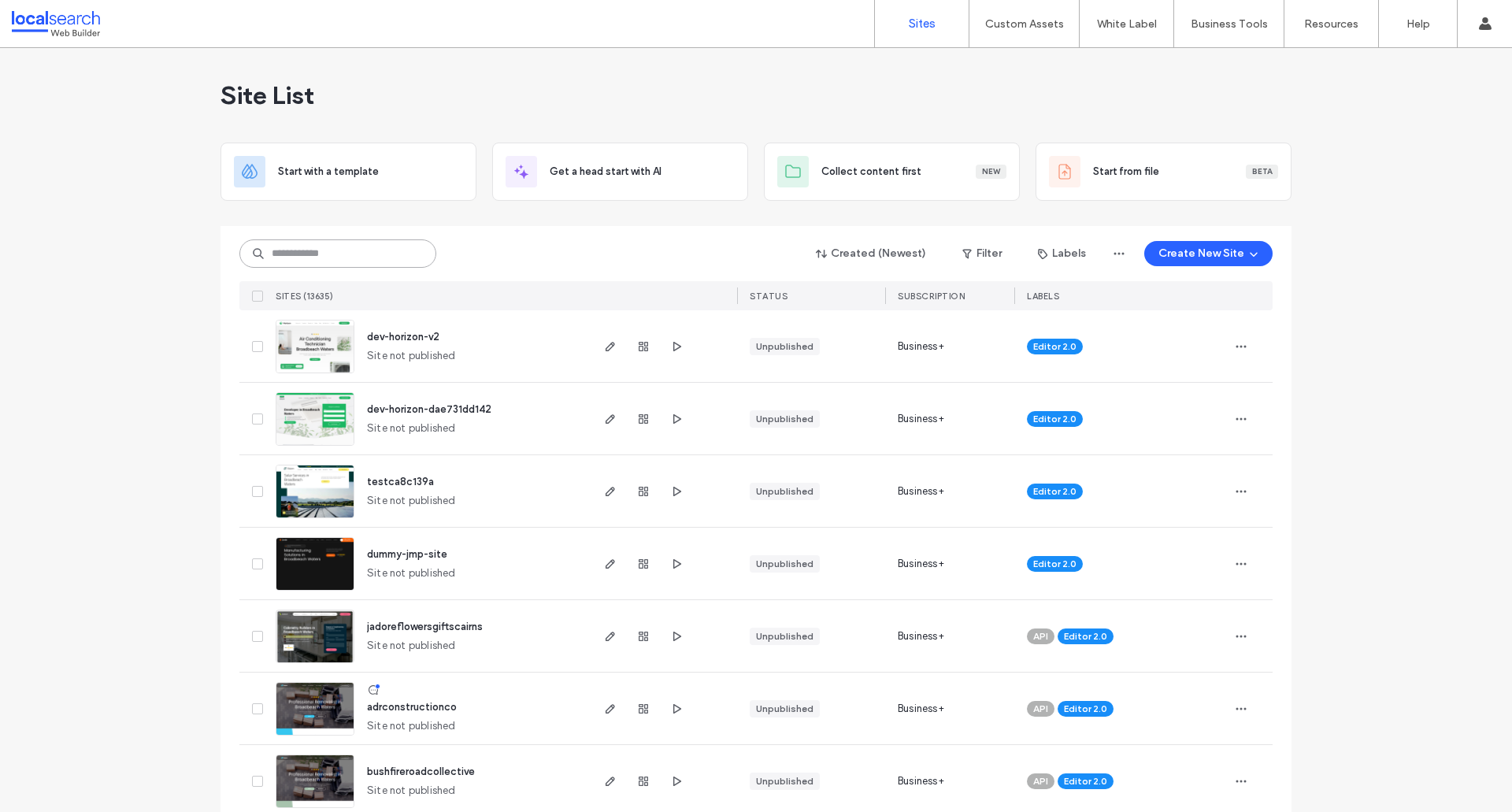
click at [381, 250] on input at bounding box center [338, 254] width 197 height 29
click at [339, 246] on input at bounding box center [338, 254] width 197 height 29
paste input "********"
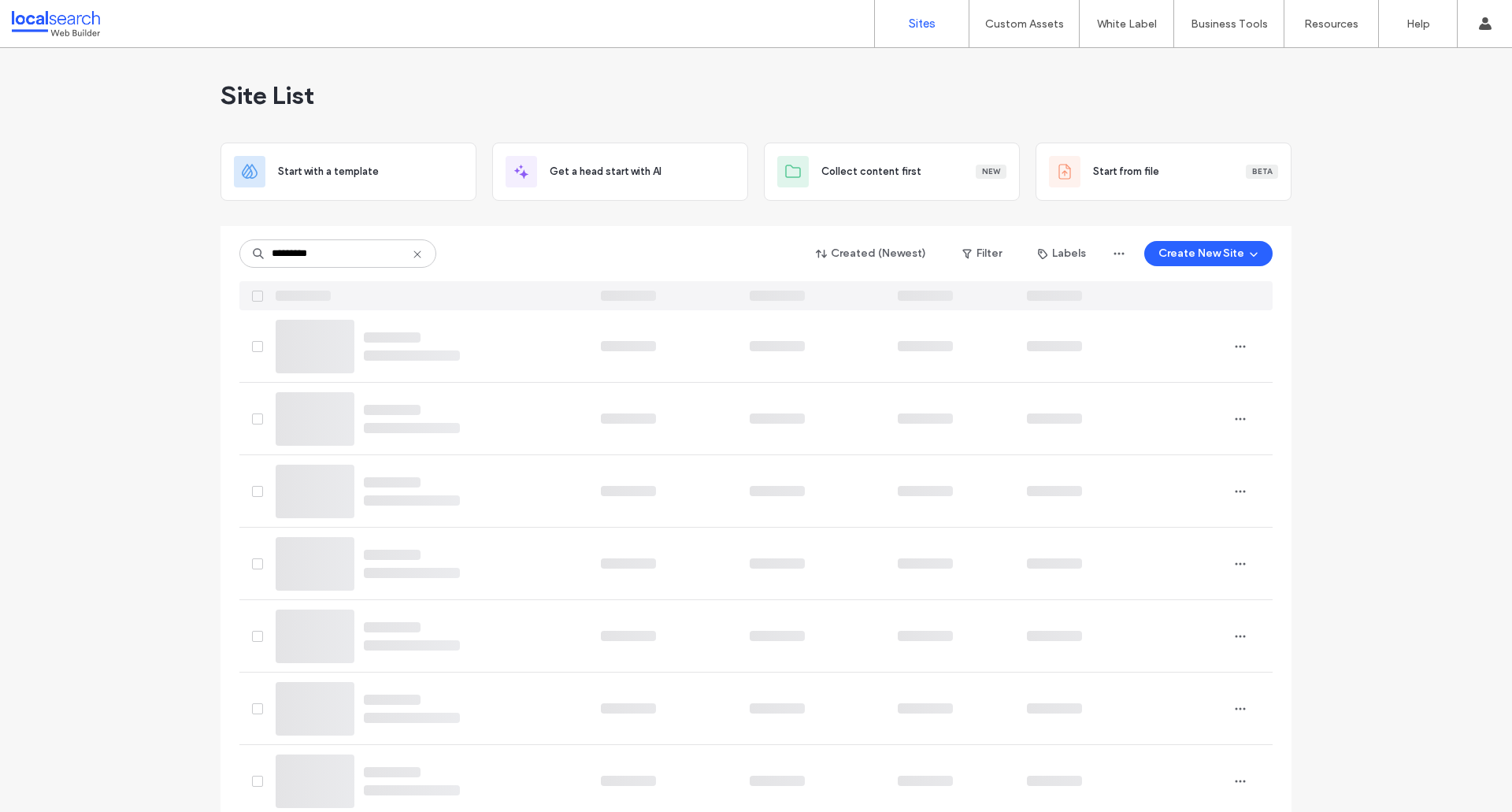
click at [535, 252] on div "******** Created (Newest) Filter Labels Create New Site" at bounding box center [756, 253] width 1033 height 30
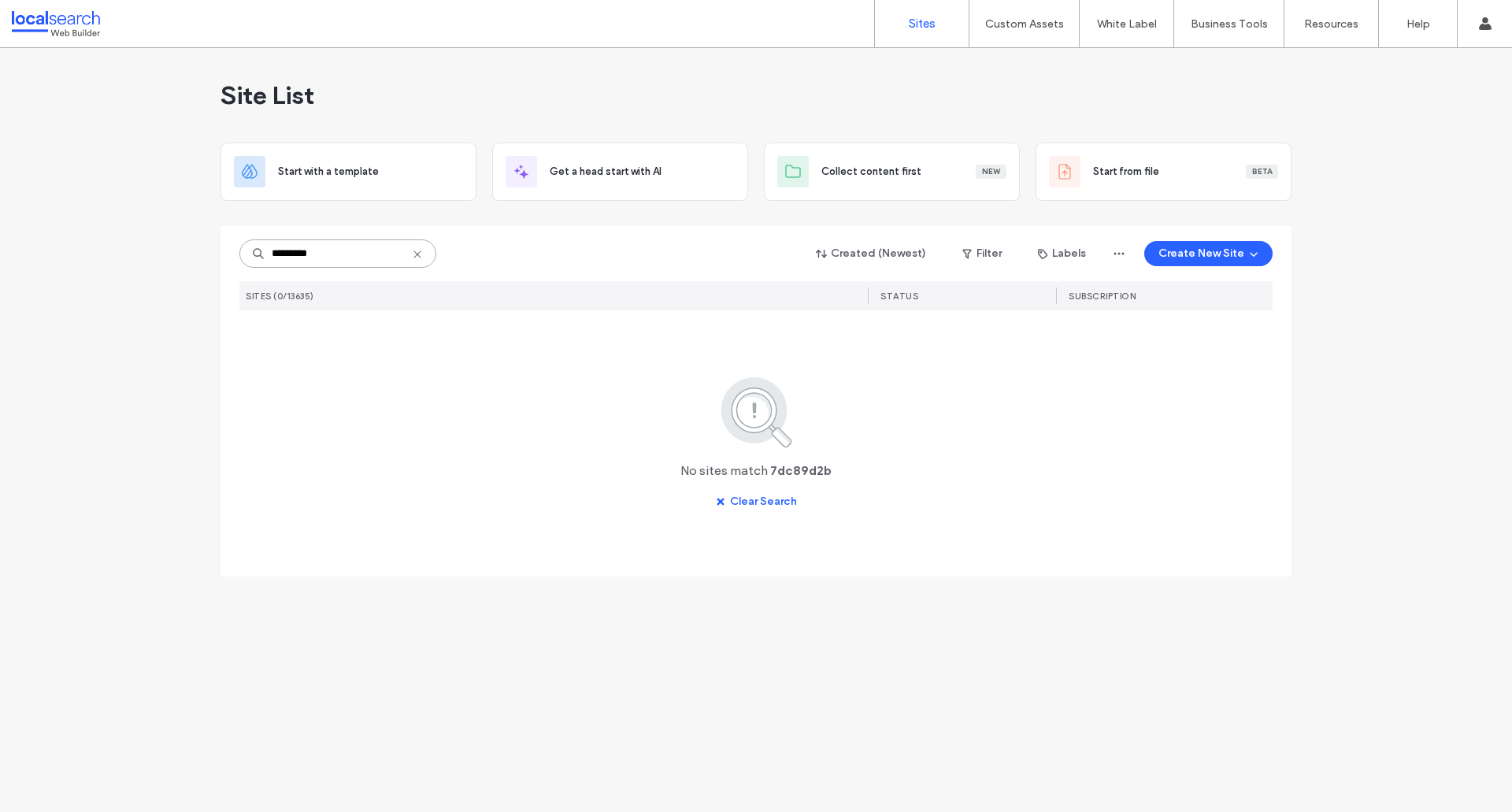
click at [365, 260] on input "********" at bounding box center [338, 254] width 197 height 29
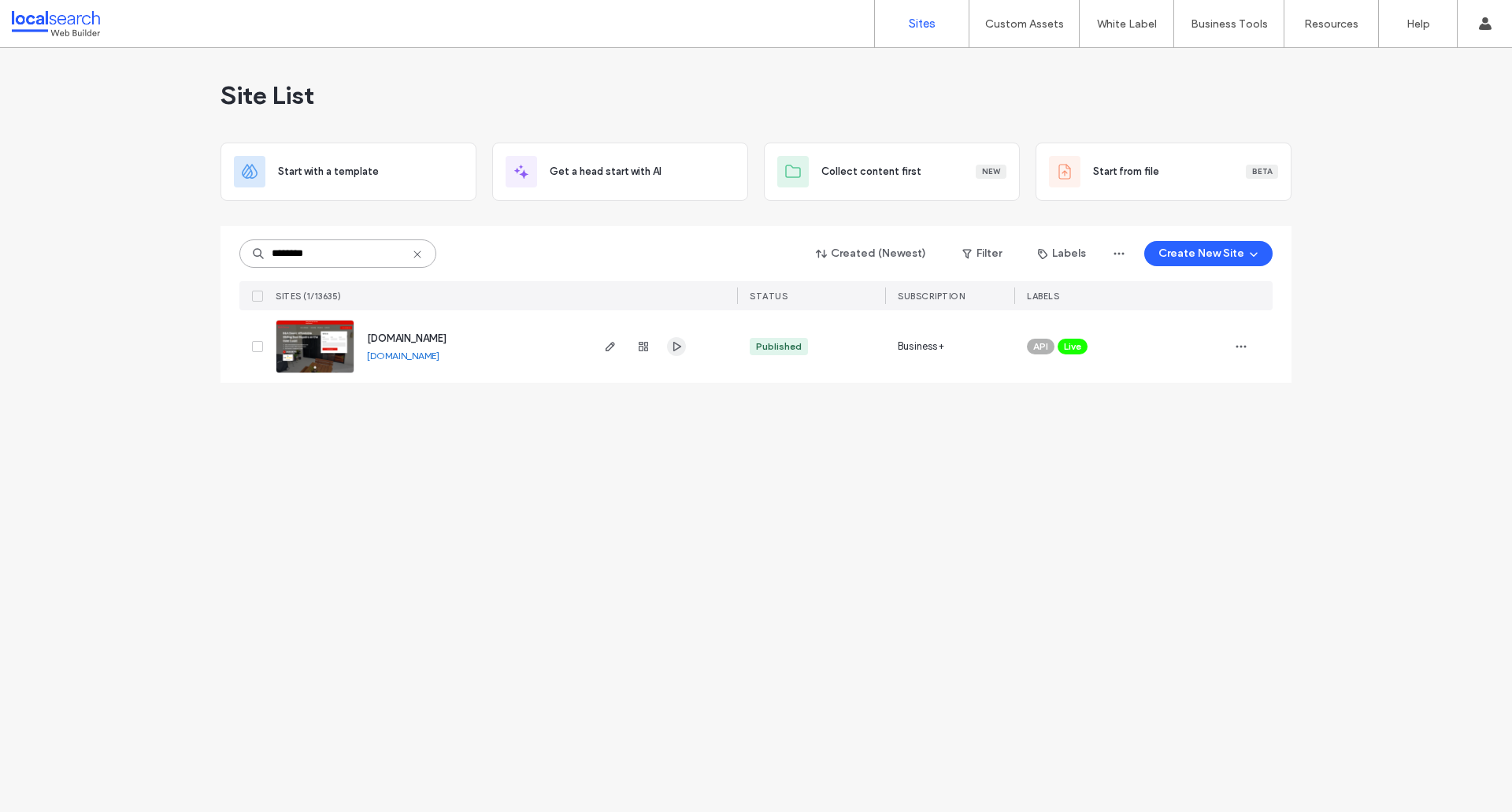
type input "********"
click at [680, 354] on span "button" at bounding box center [676, 346] width 19 height 19
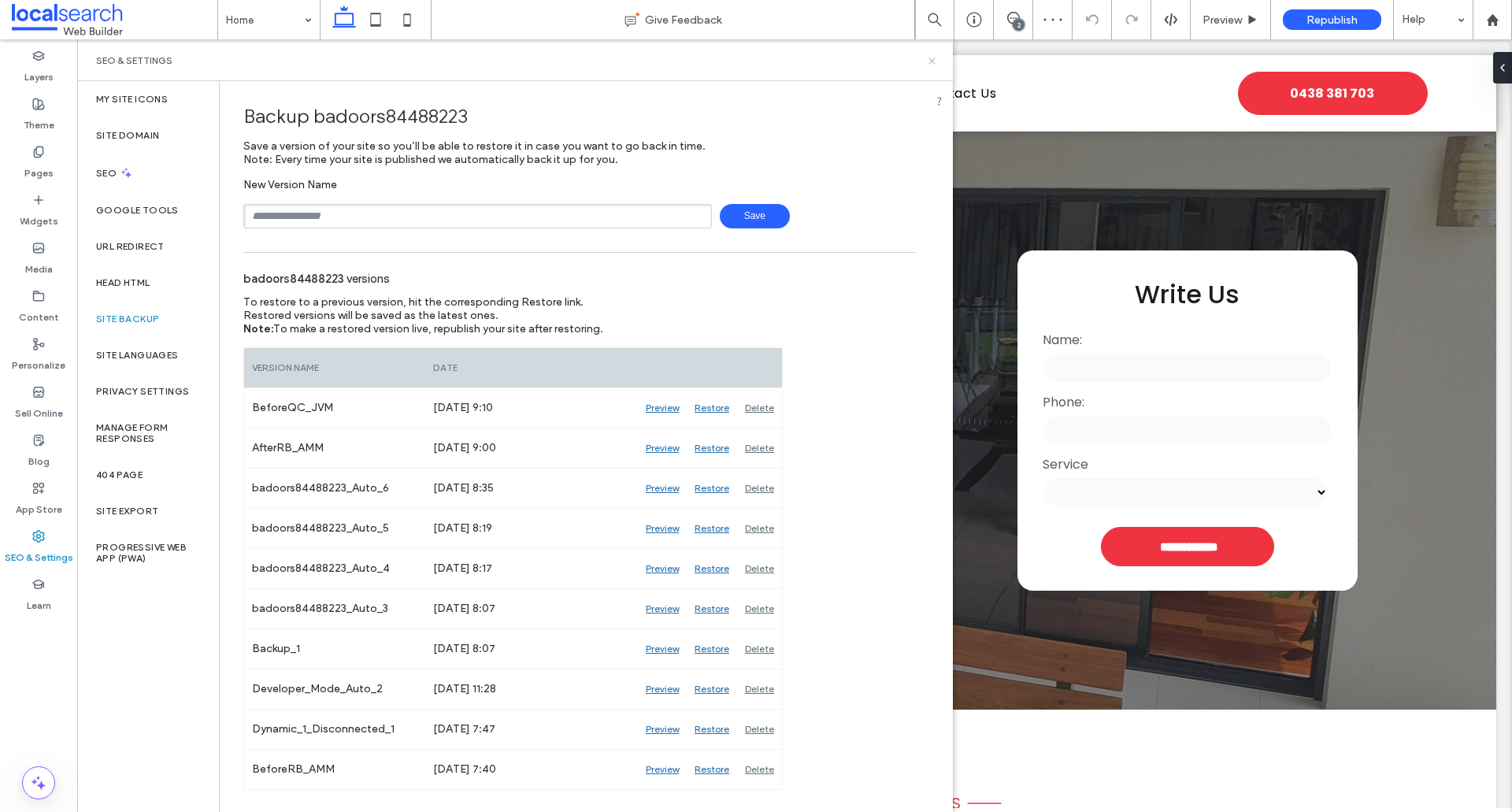
click at [931, 66] on icon at bounding box center [932, 61] width 12 height 12
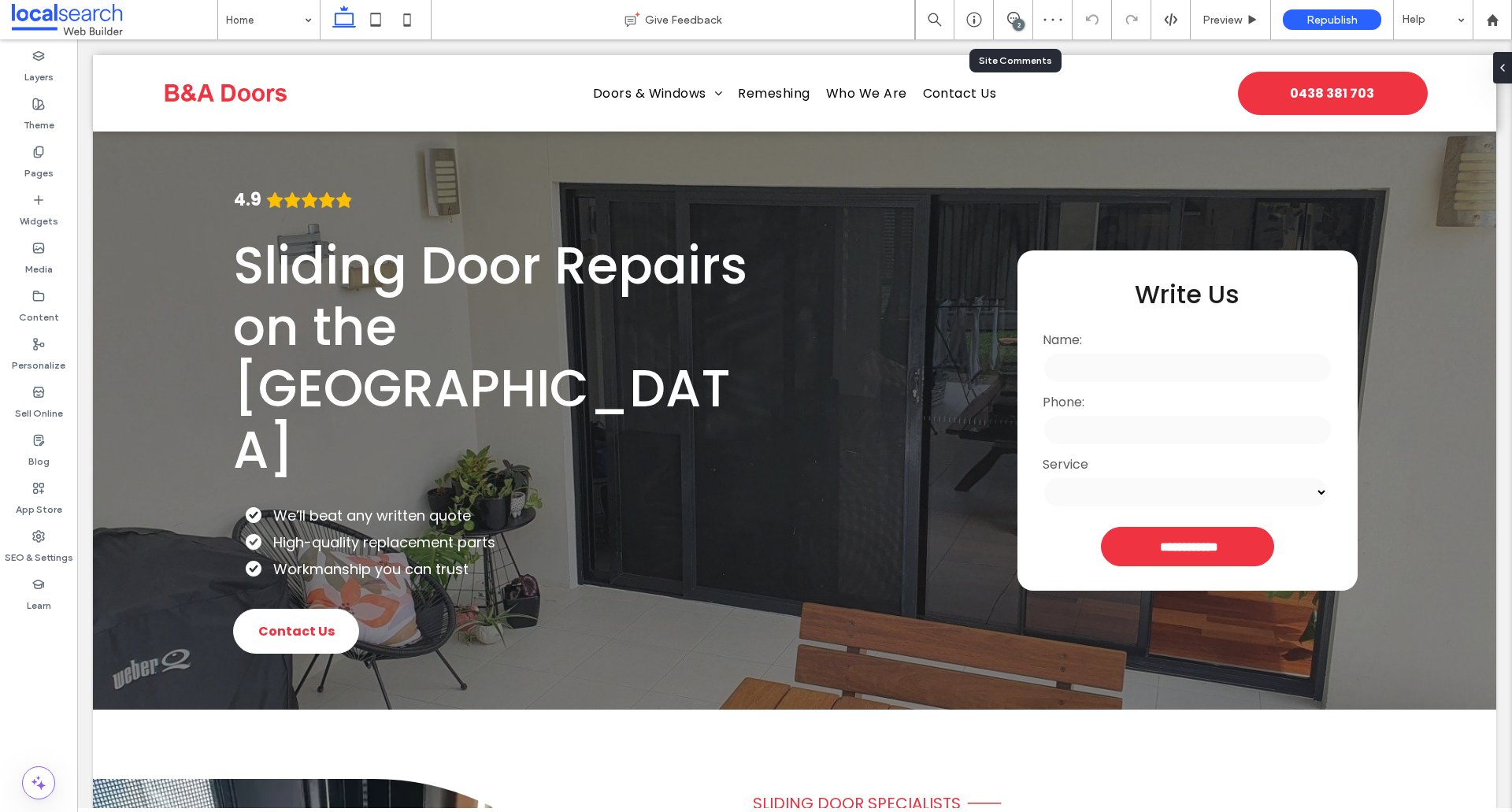
click at [1015, 25] on div "2" at bounding box center [1019, 24] width 12 height 12
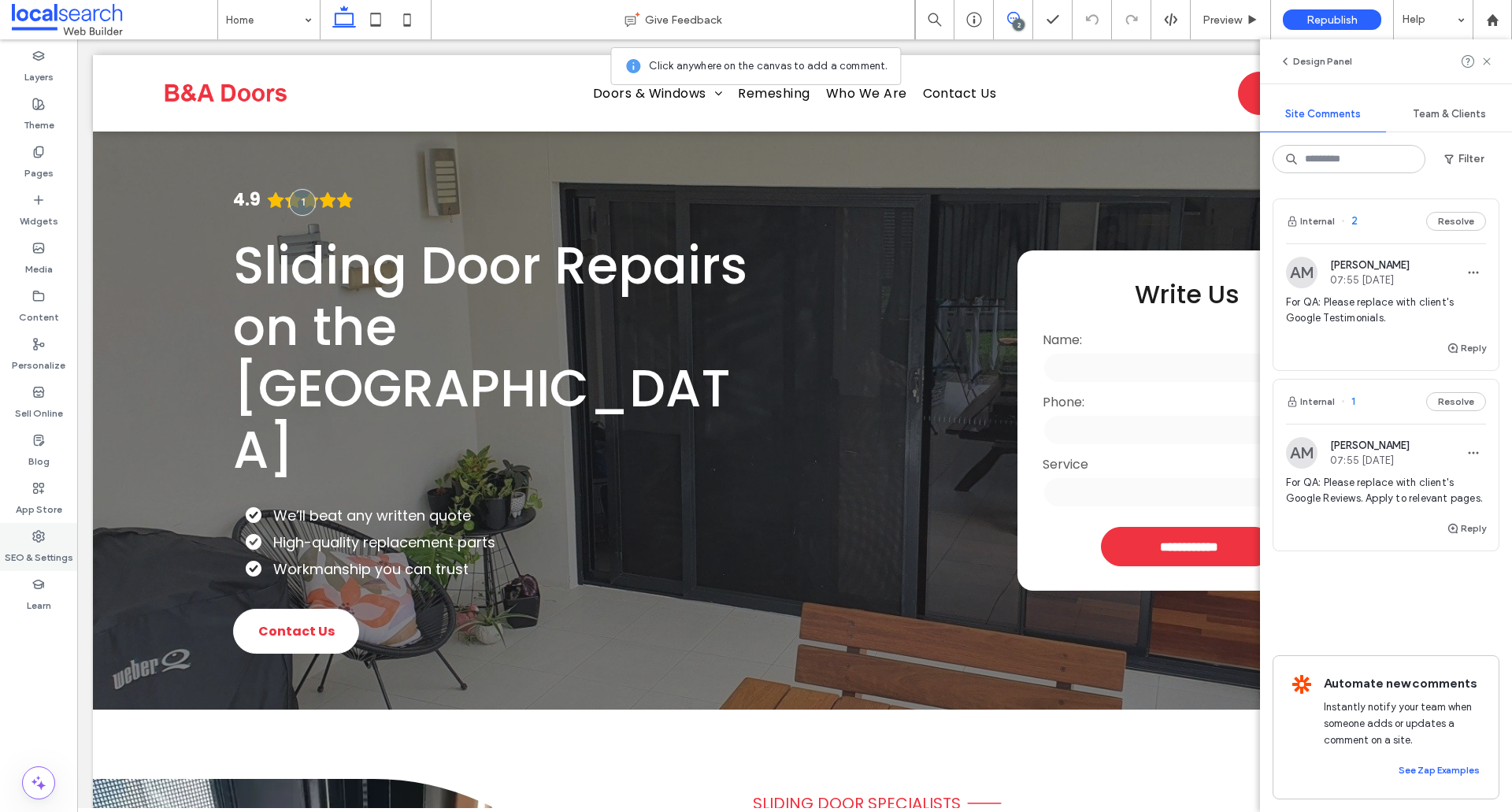
click at [47, 533] on div "SEO & Settings" at bounding box center [38, 547] width 77 height 48
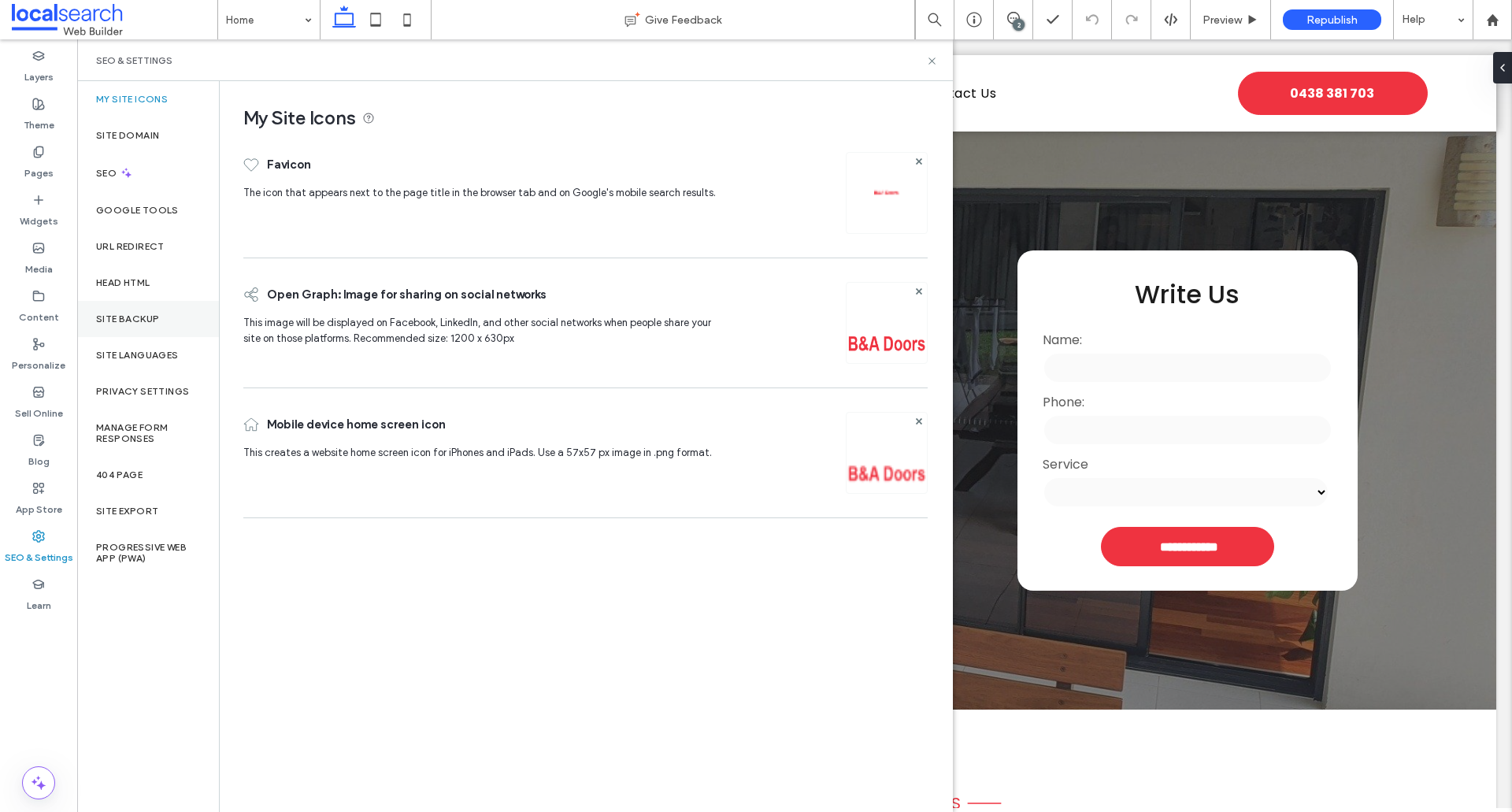
click at [163, 321] on div "Site Backup" at bounding box center [148, 318] width 142 height 36
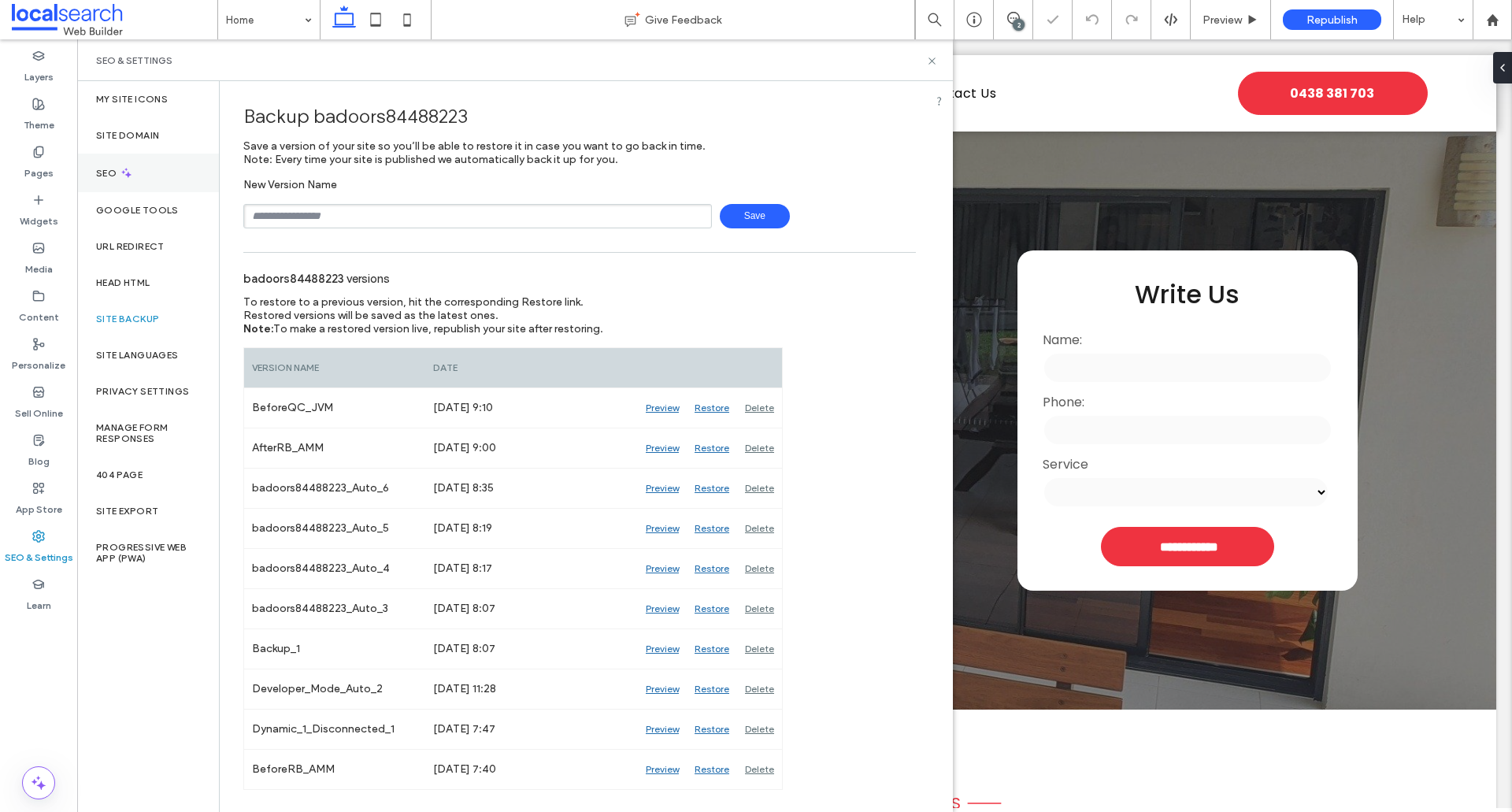
click at [149, 191] on div "SEO" at bounding box center [148, 173] width 142 height 39
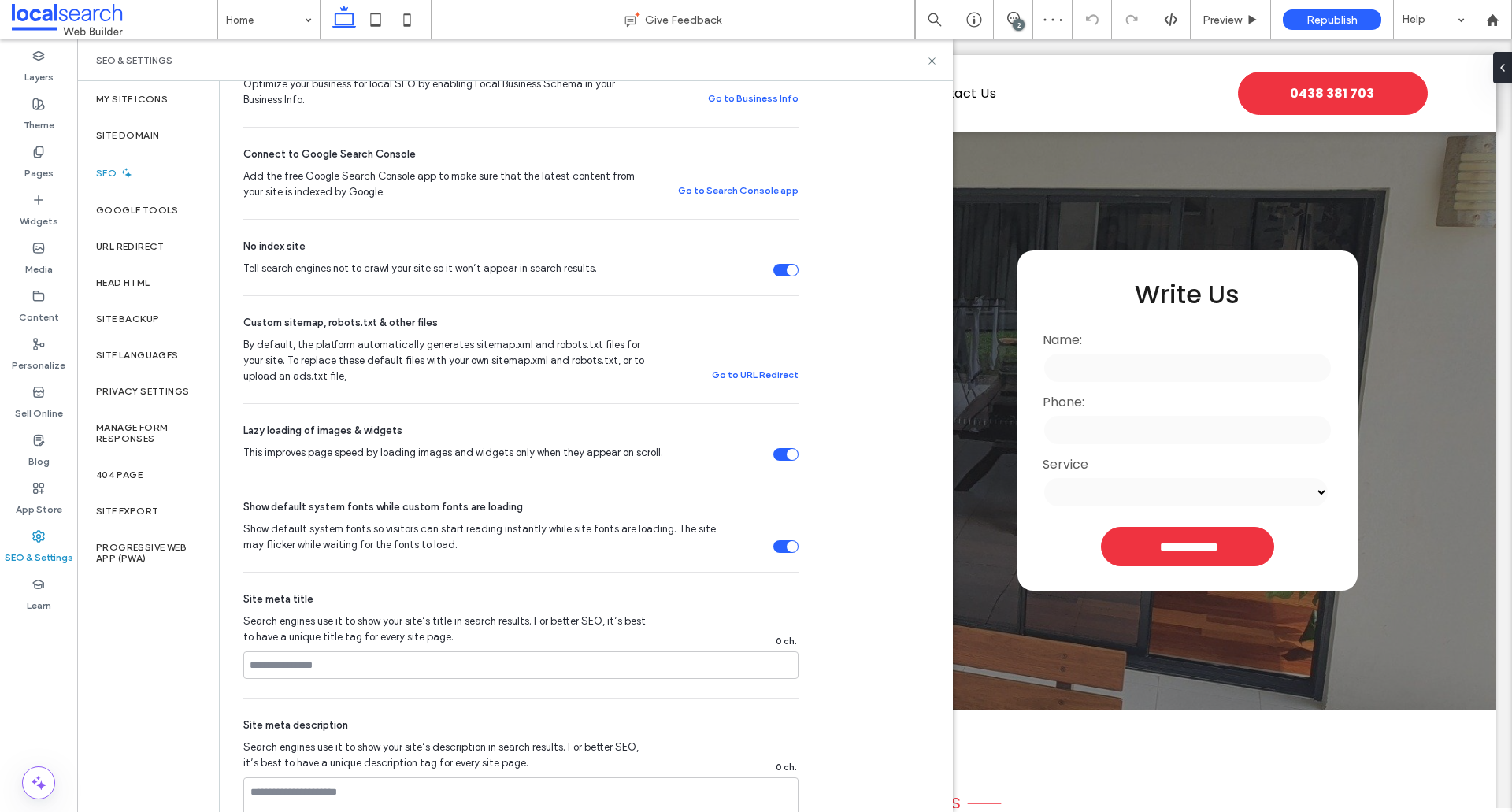
scroll to position [551, 0]
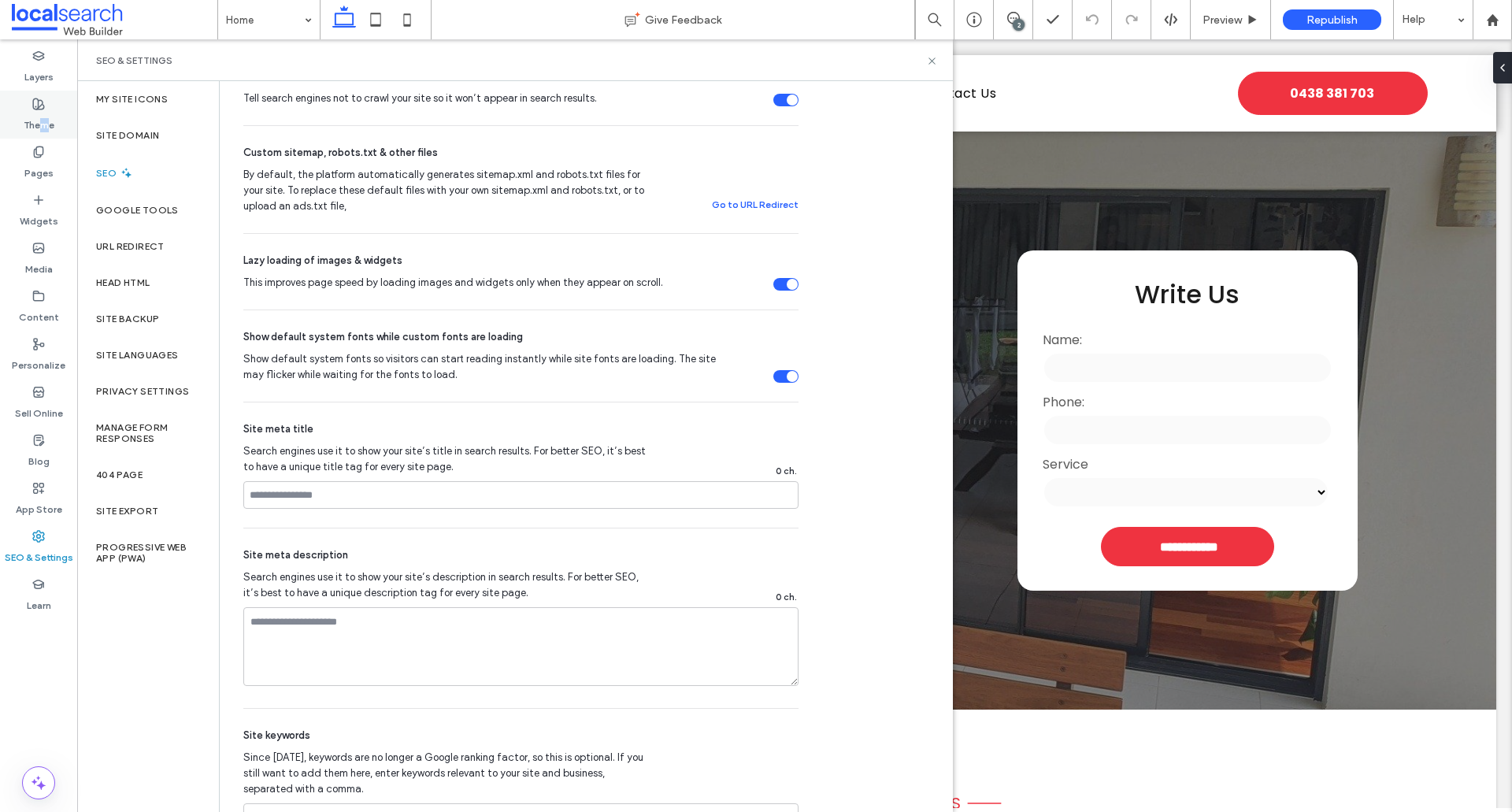
click at [44, 117] on label "Theme" at bounding box center [39, 122] width 30 height 22
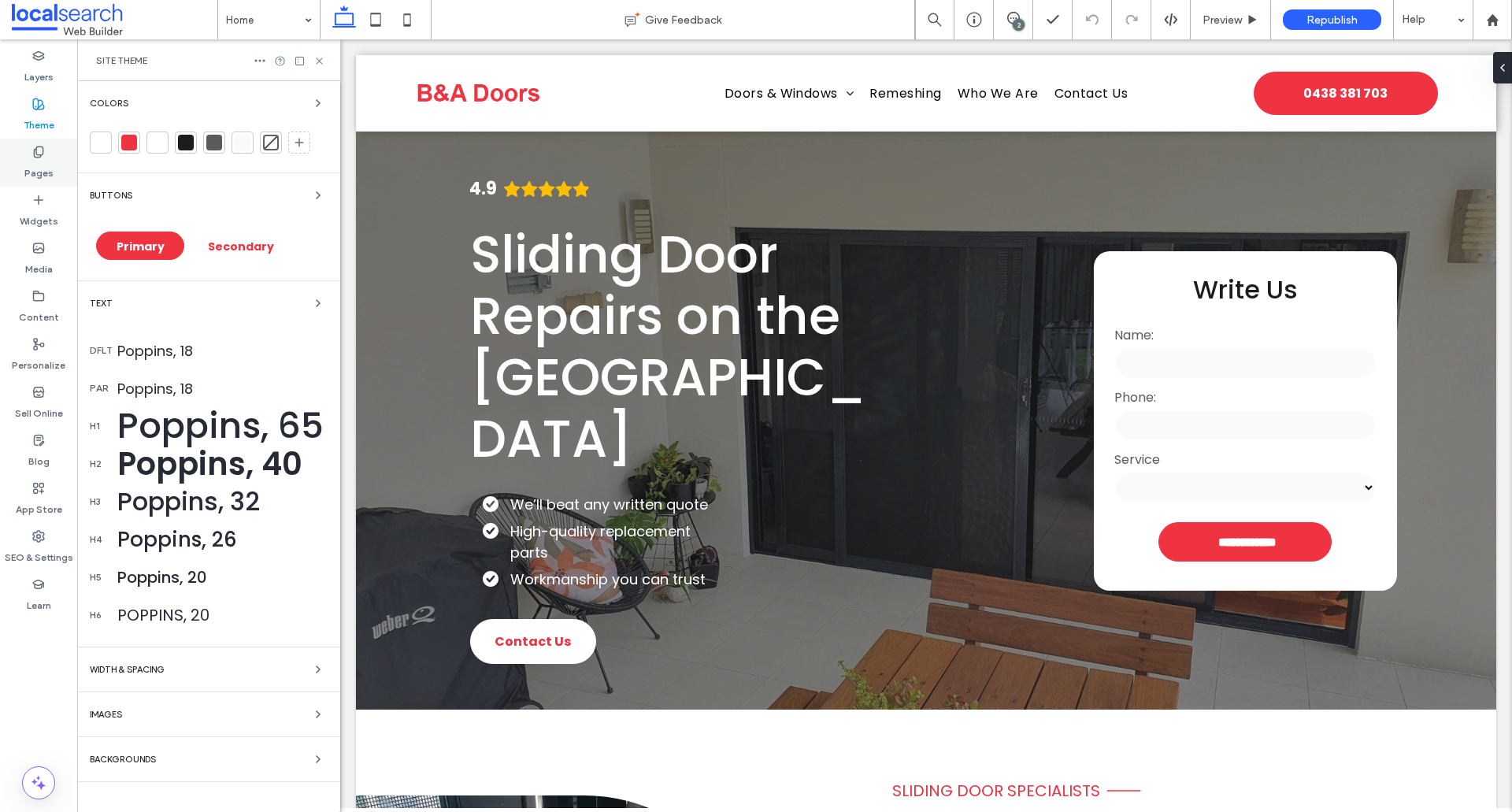
click at [30, 154] on div "Pages" at bounding box center [38, 162] width 77 height 48
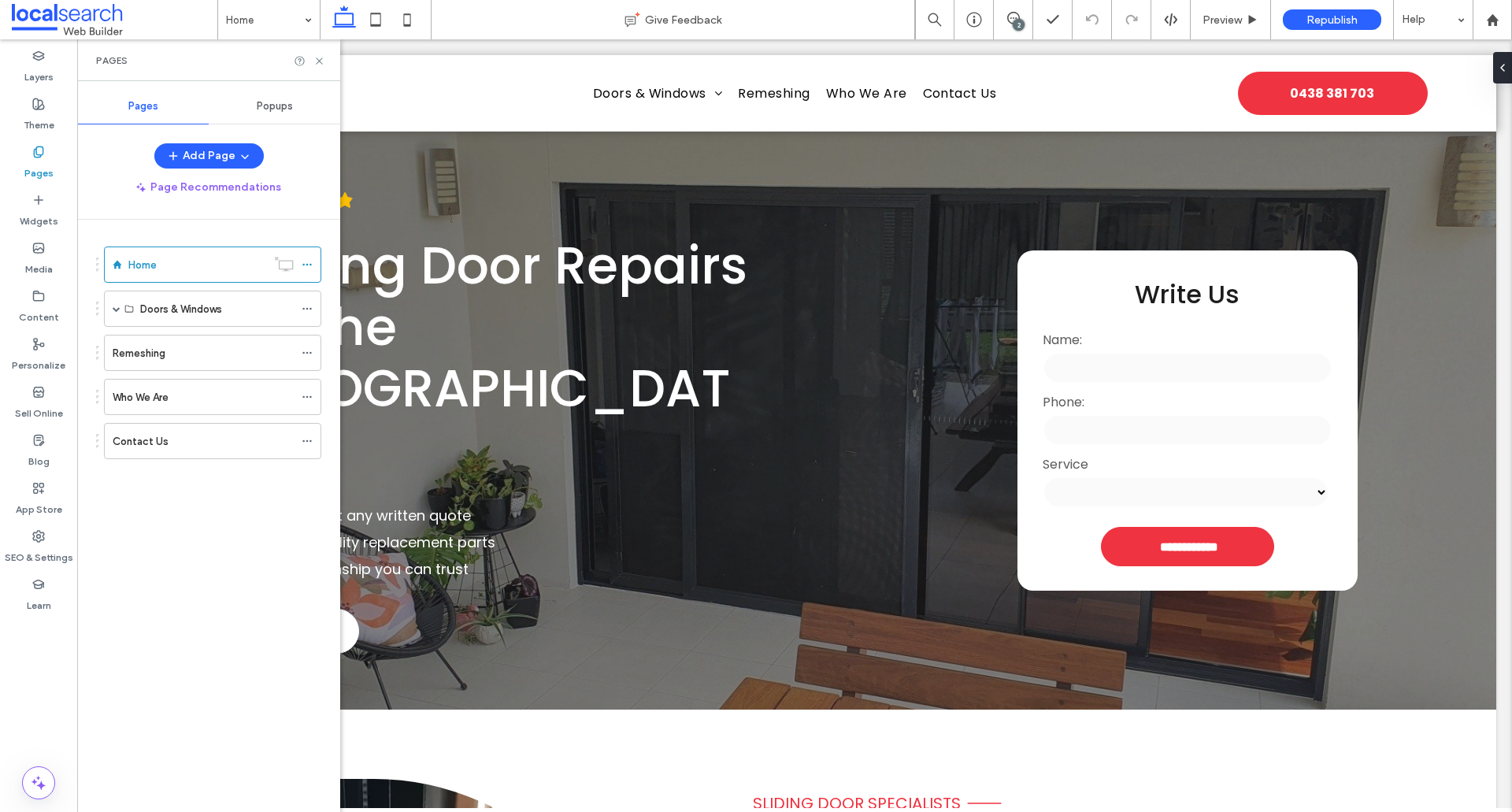
click at [260, 109] on span "Popups" at bounding box center [274, 106] width 36 height 13
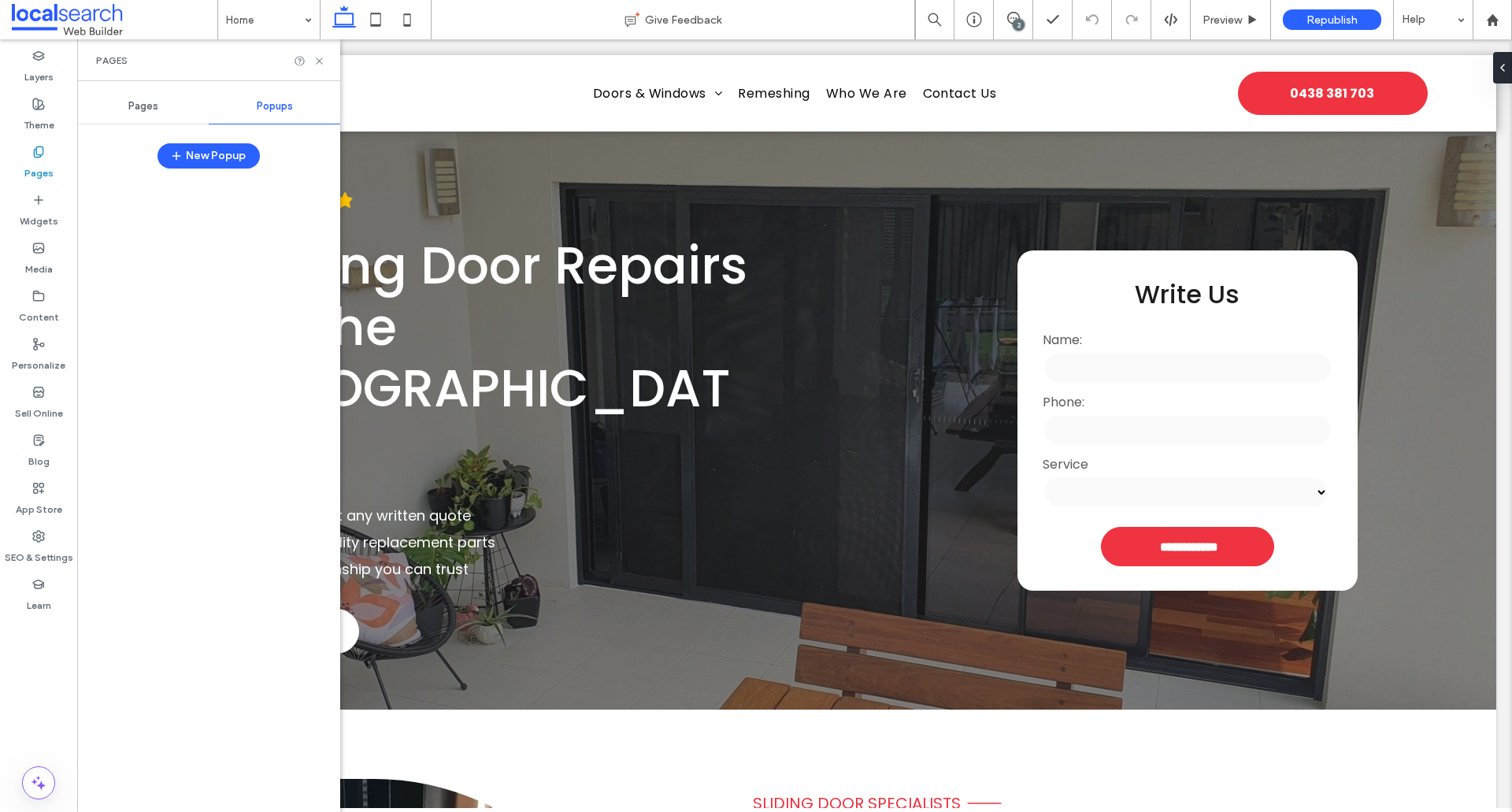
click at [150, 112] on div "Pages" at bounding box center [143, 106] width 132 height 35
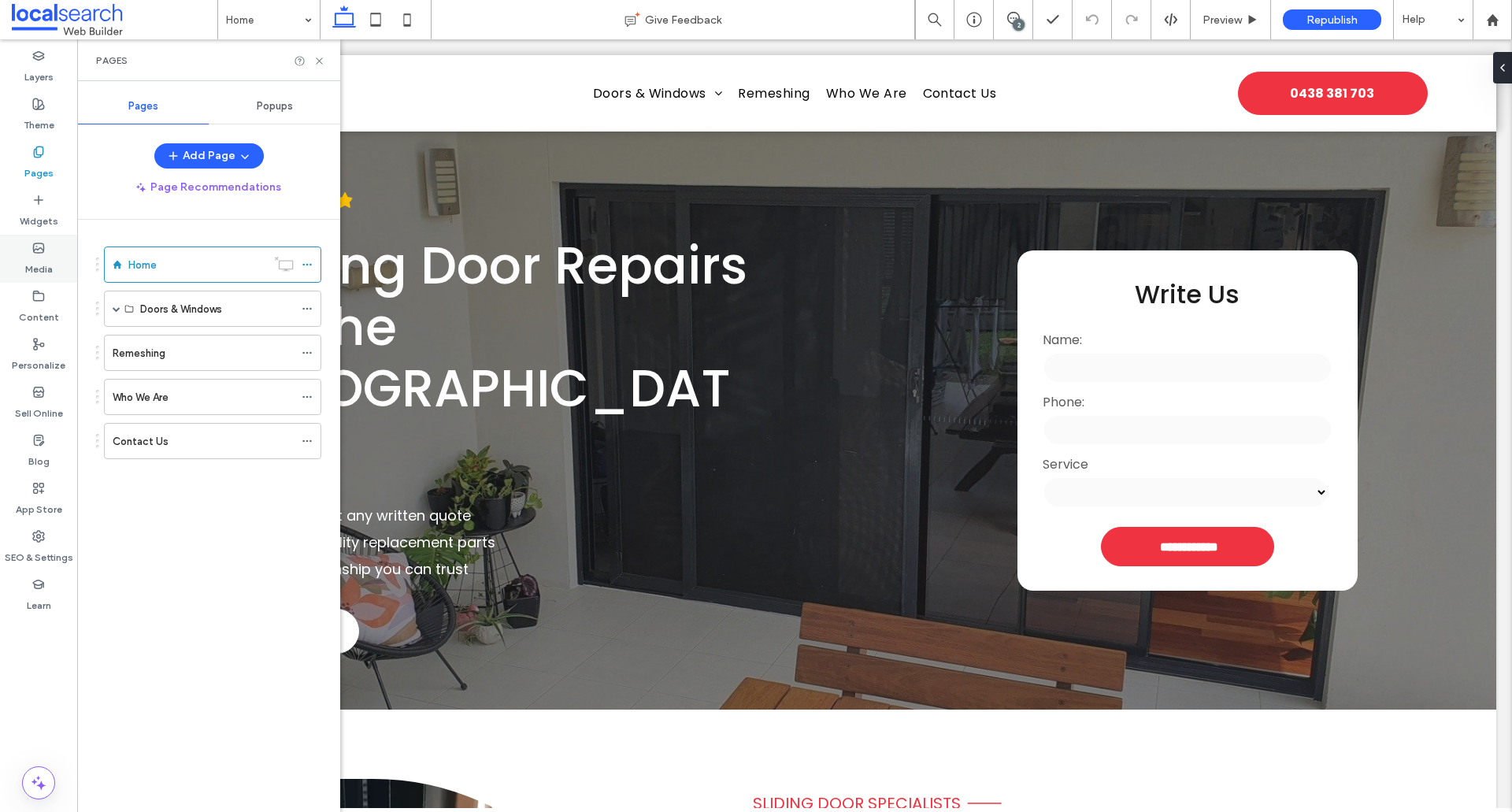
click at [45, 242] on div "Media" at bounding box center [38, 258] width 77 height 48
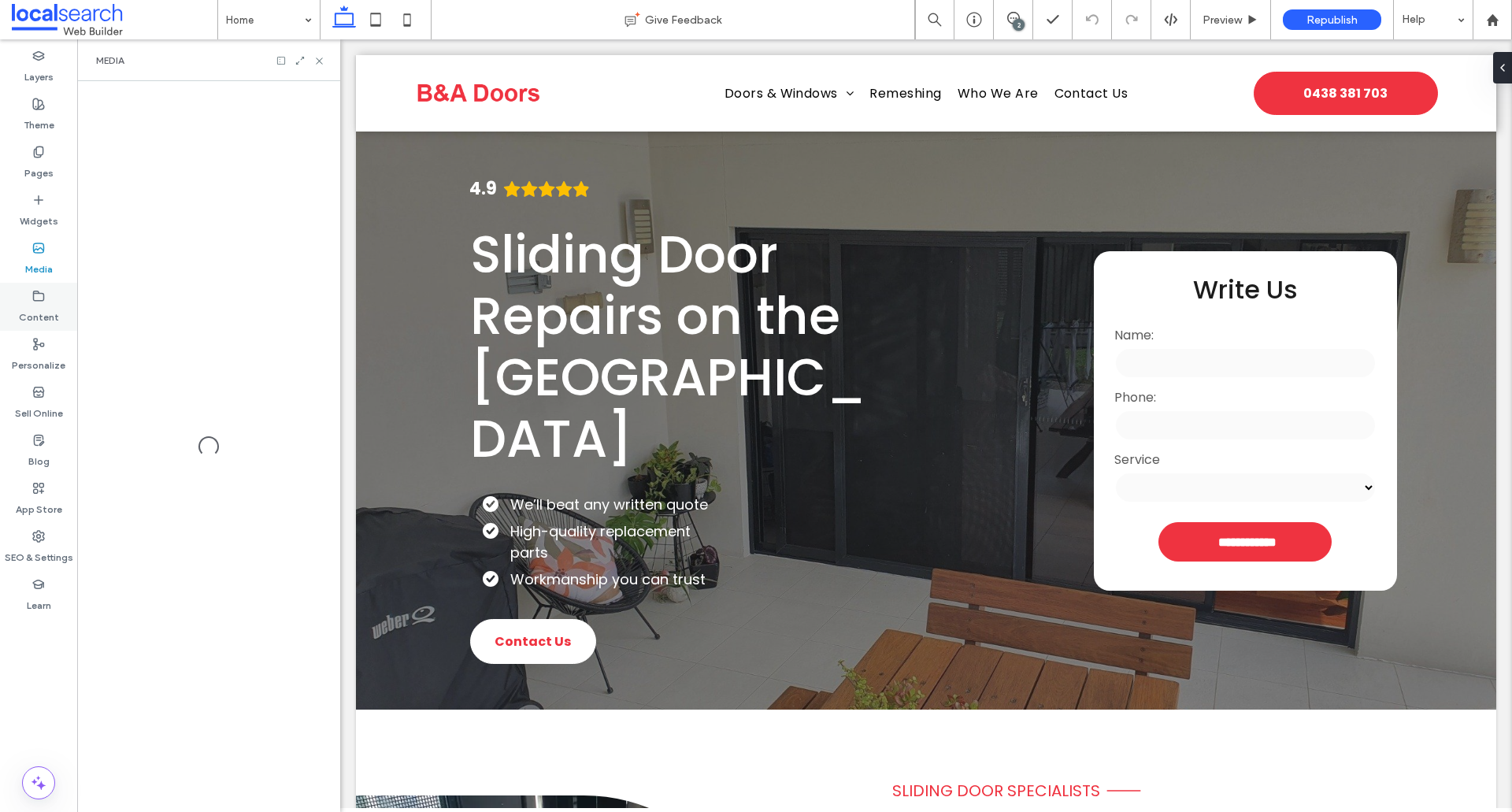
click at [38, 307] on label "Content" at bounding box center [39, 313] width 41 height 22
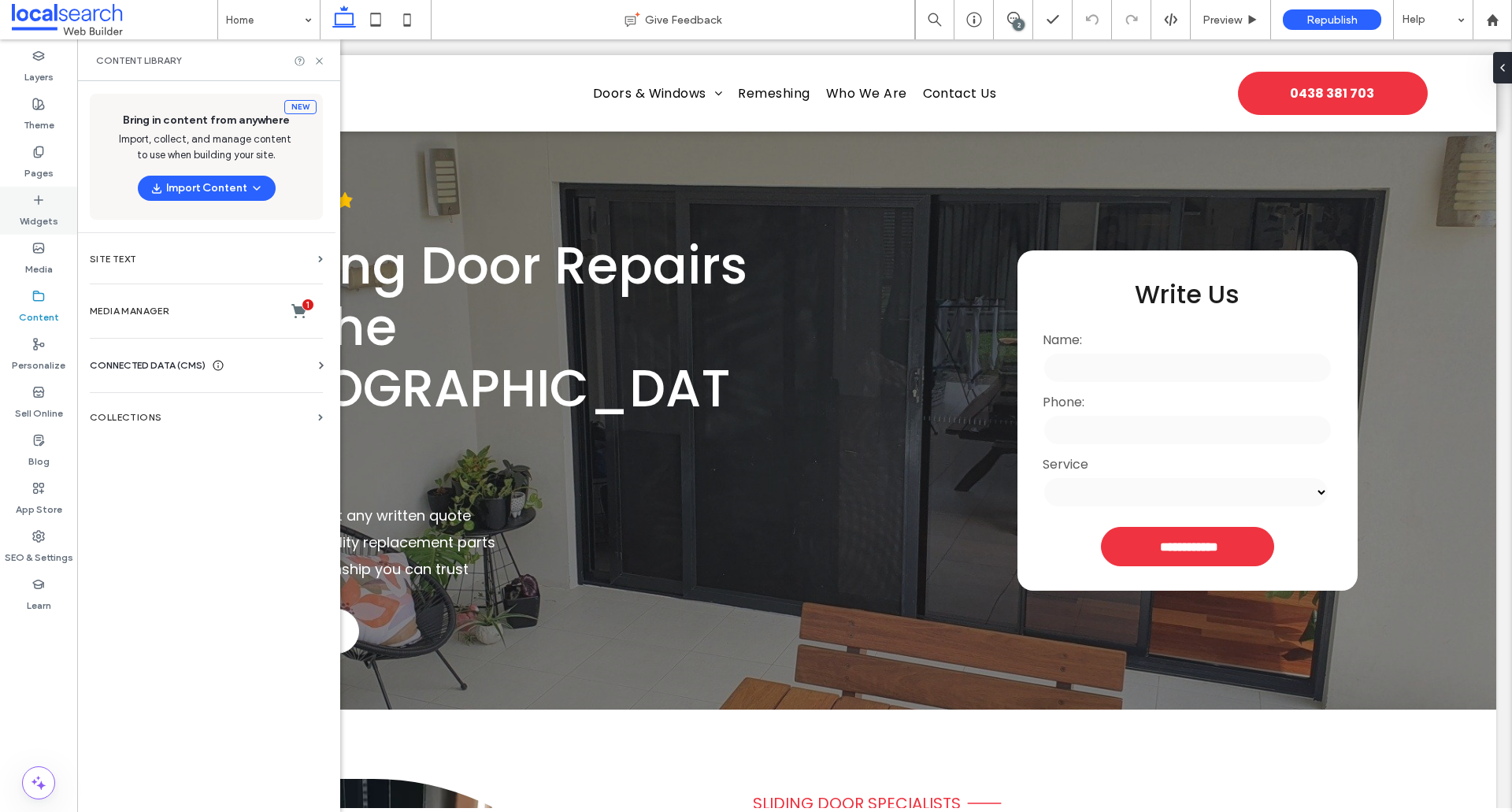
click at [43, 233] on div "Widgets" at bounding box center [38, 210] width 77 height 48
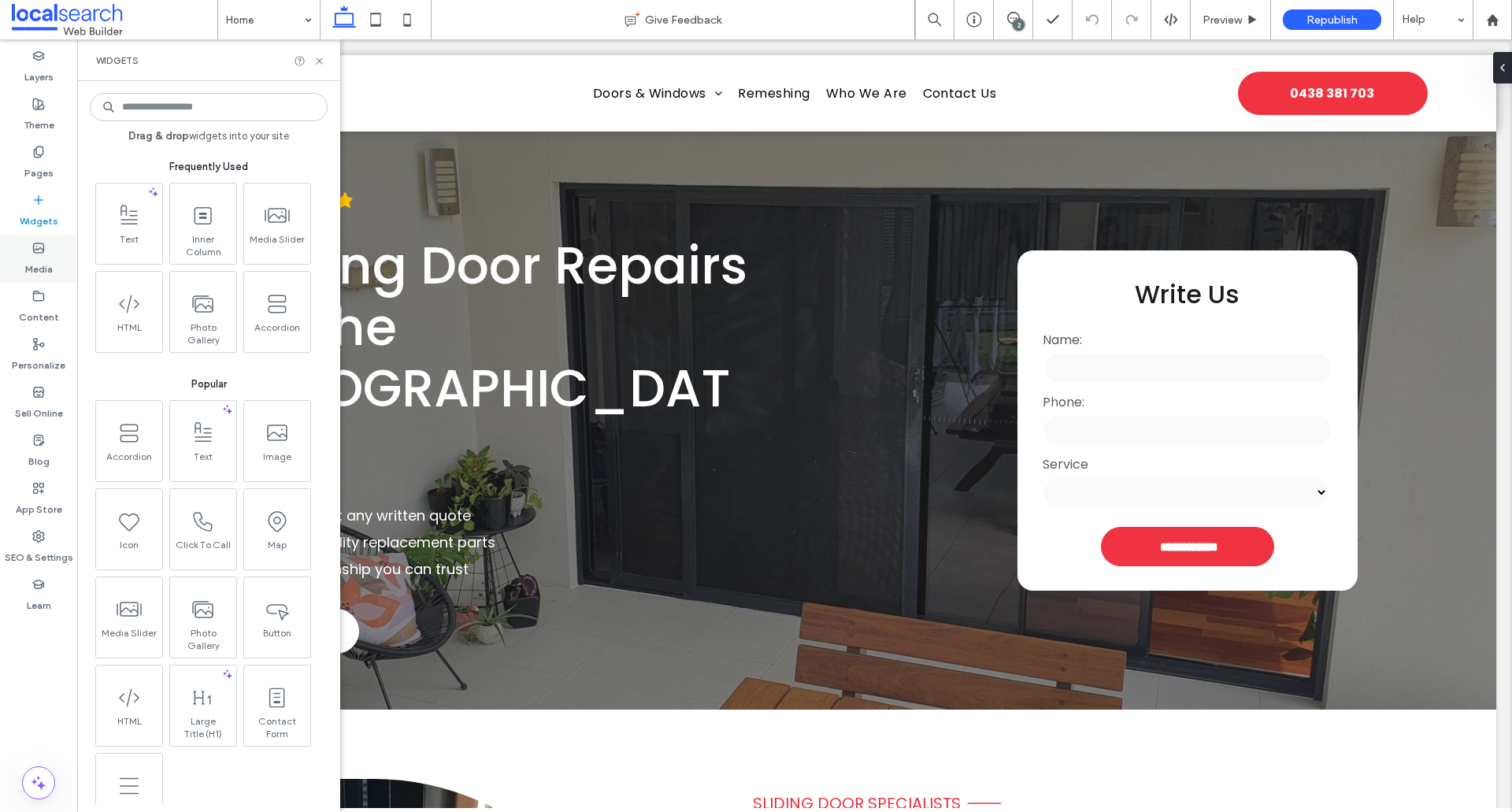
click at [50, 268] on label "Media" at bounding box center [39, 265] width 28 height 22
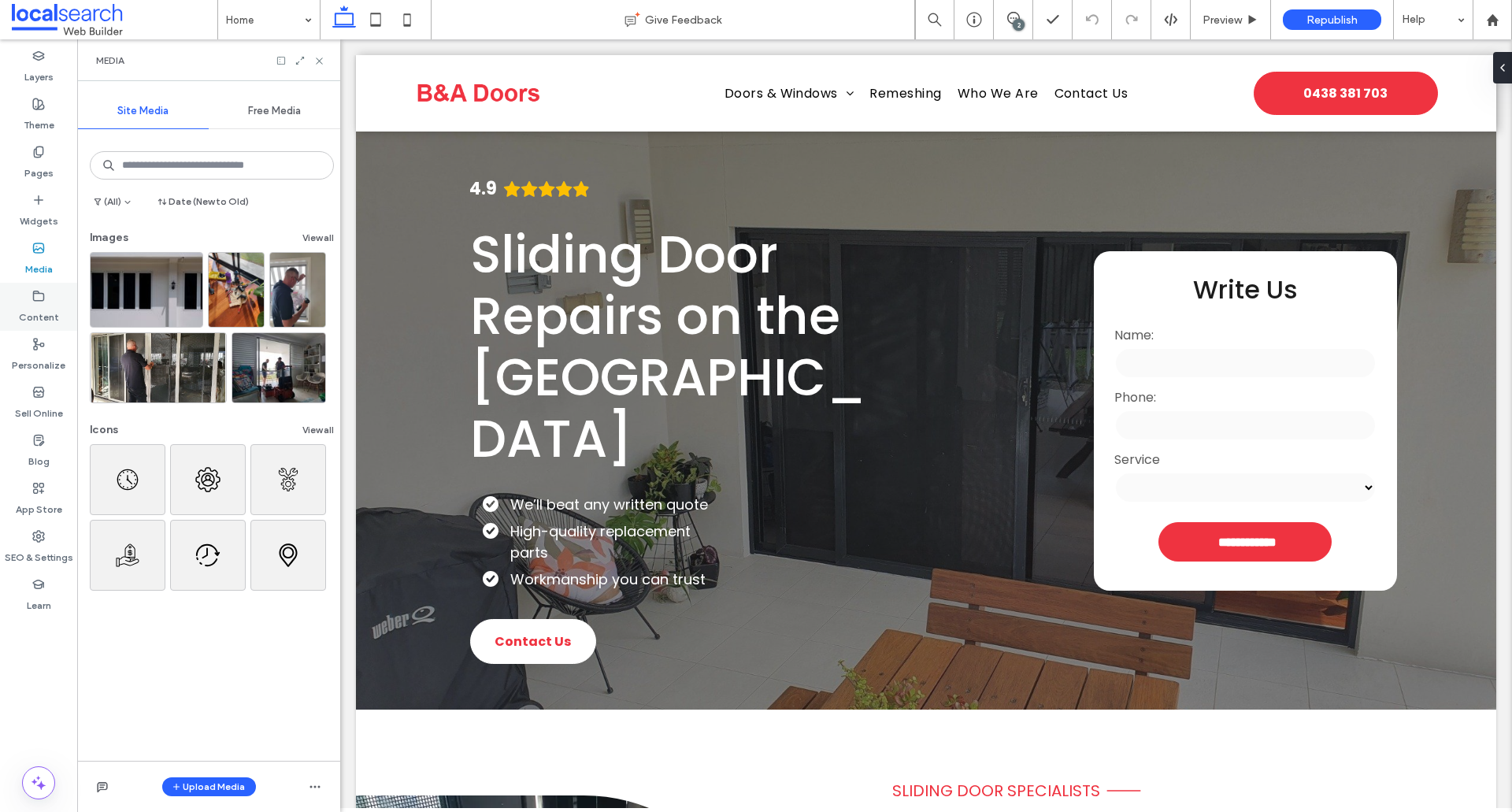
click at [36, 328] on div "Content" at bounding box center [38, 306] width 77 height 48
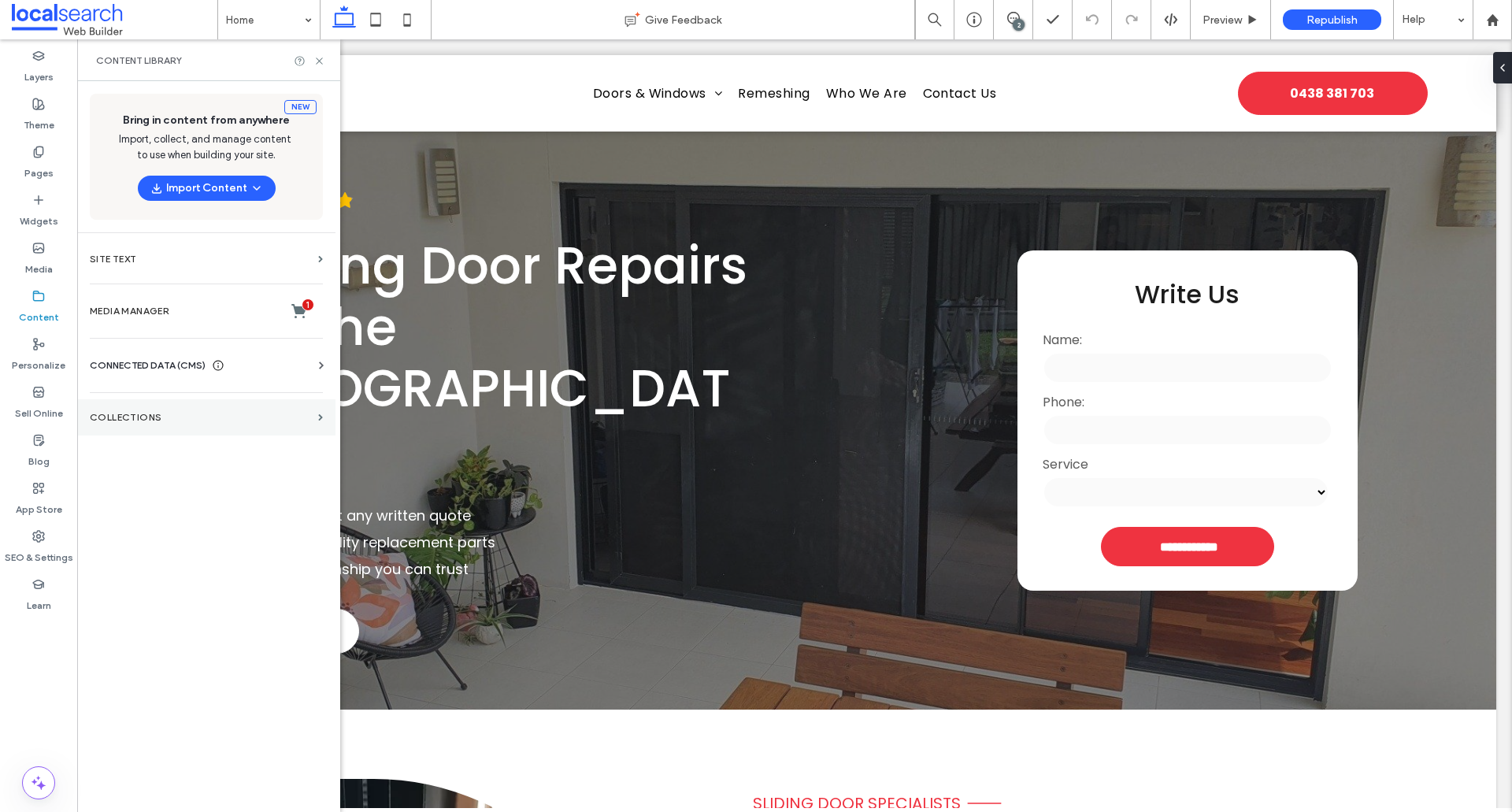
click at [135, 411] on section "Collections" at bounding box center [206, 417] width 258 height 36
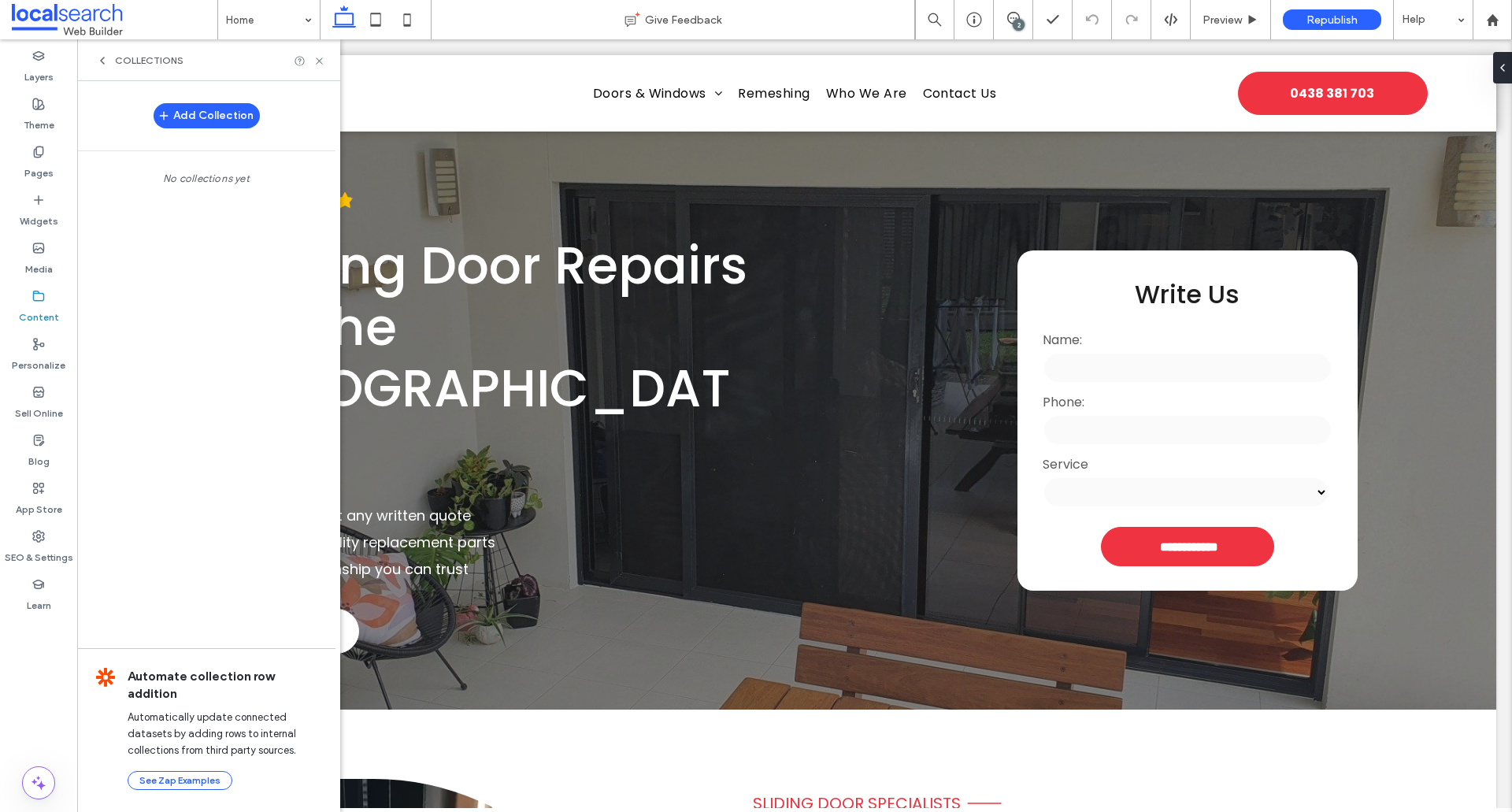
click at [96, 58] on icon at bounding box center [102, 60] width 13 height 13
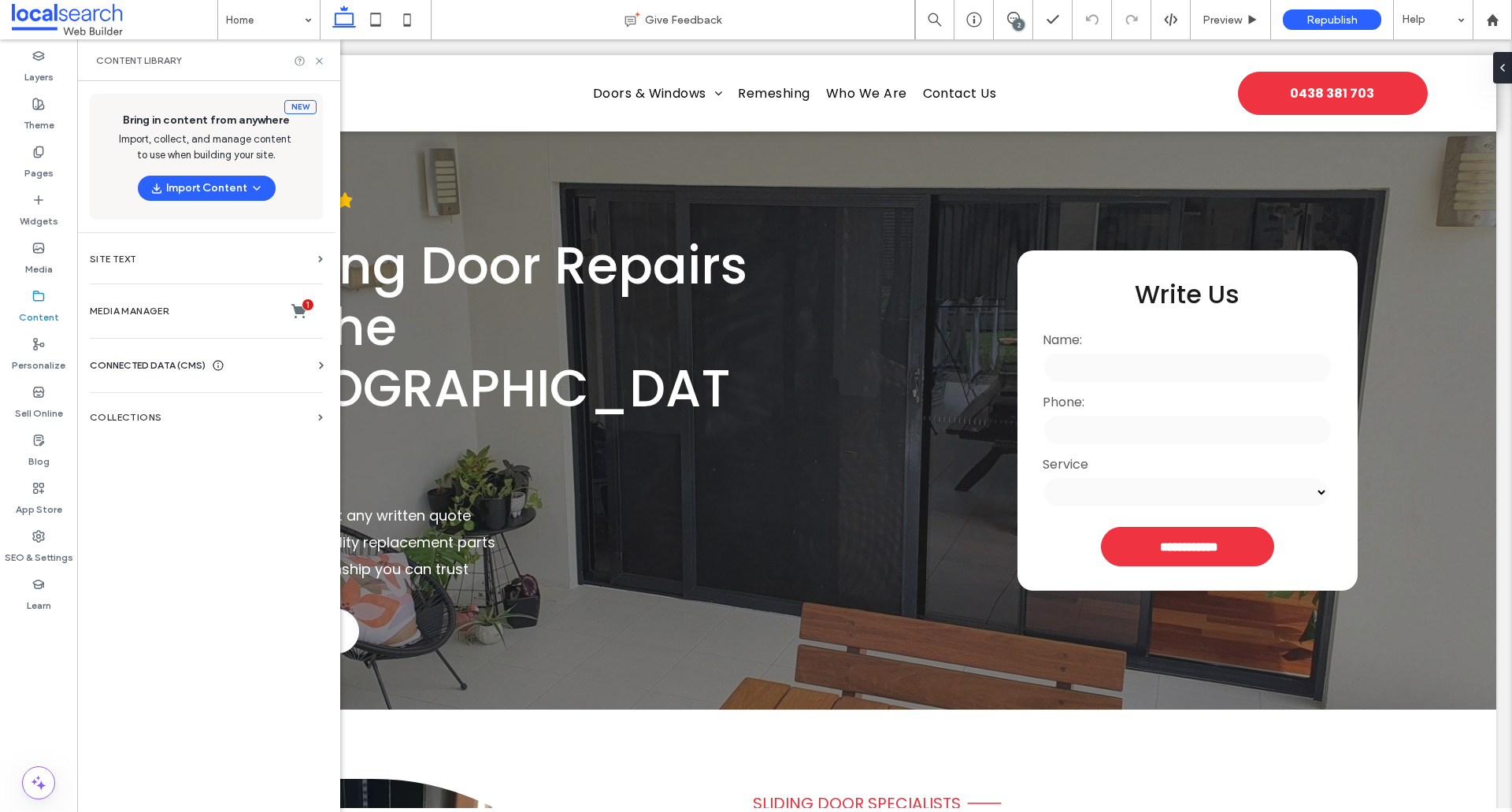
click at [117, 360] on span "CONNECTED DATA (CMS)" at bounding box center [147, 365] width 116 height 16
click at [116, 358] on span "CONNECTED DATA (CMS)" at bounding box center [147, 365] width 116 height 16
click at [127, 361] on span "CONNECTED DATA (CMS)" at bounding box center [147, 365] width 116 height 16
click at [131, 387] on section "Business Info" at bounding box center [209, 403] width 240 height 36
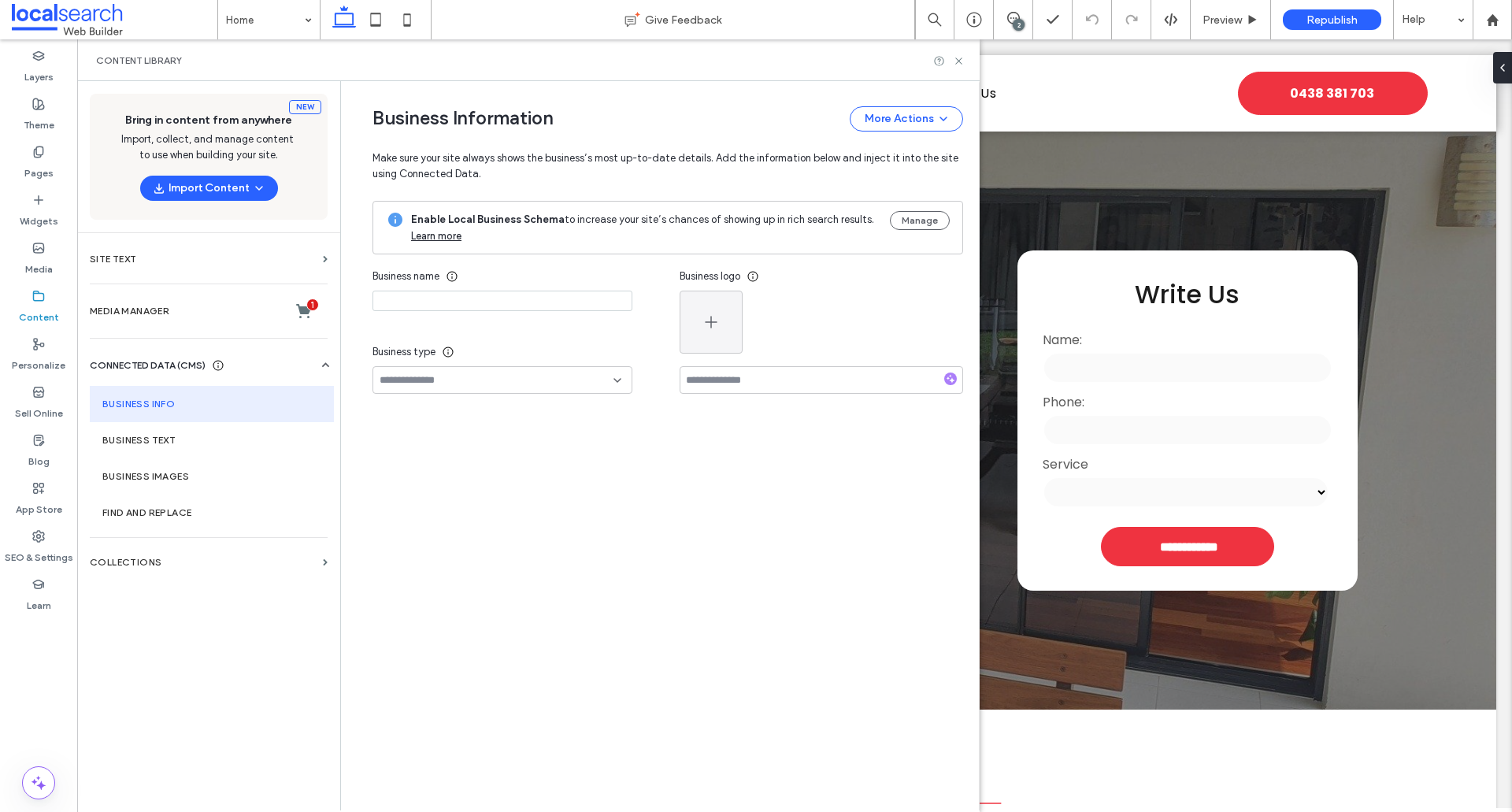
type input "*********"
type input "**********"
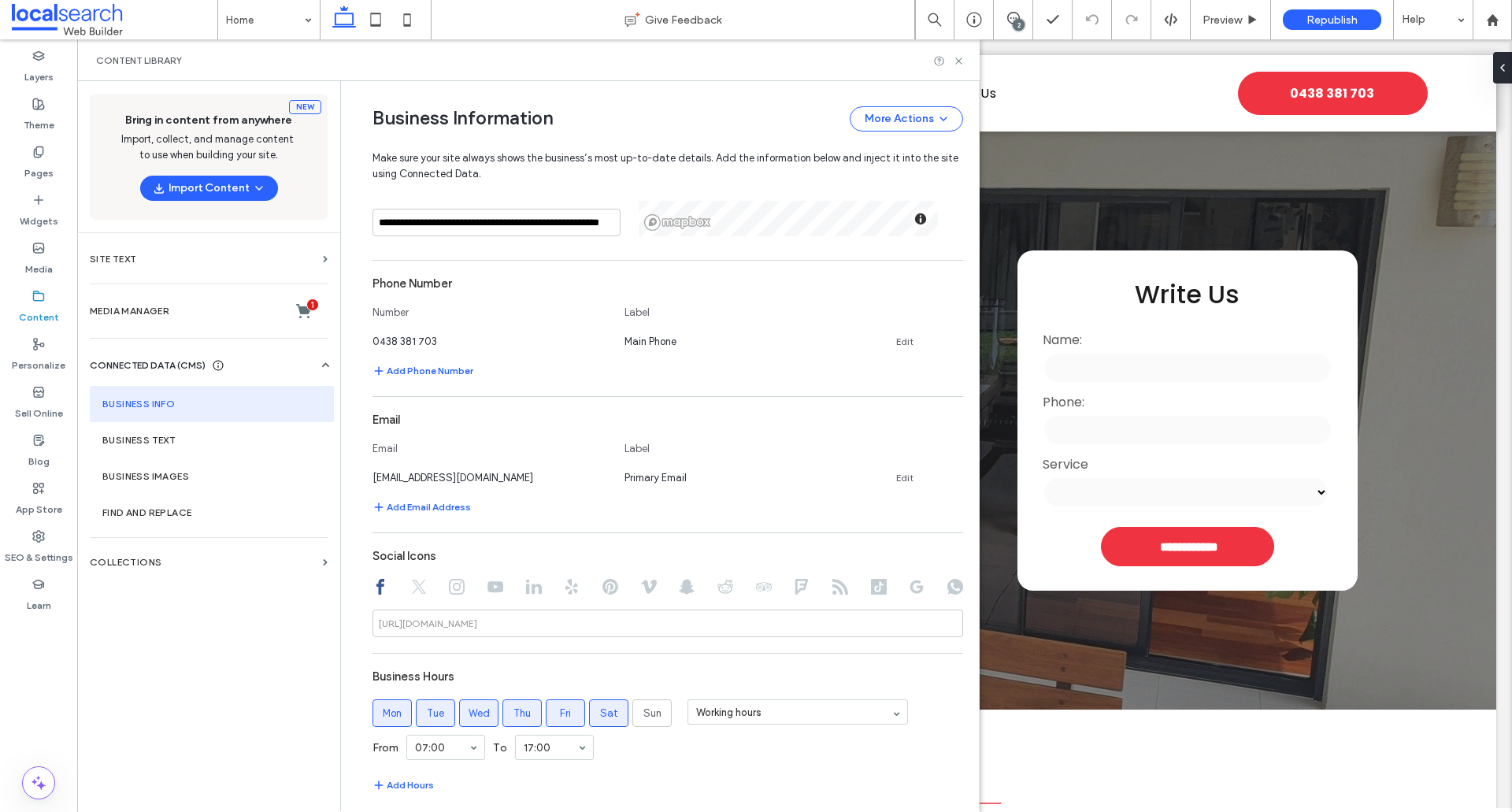
scroll to position [522, 0]
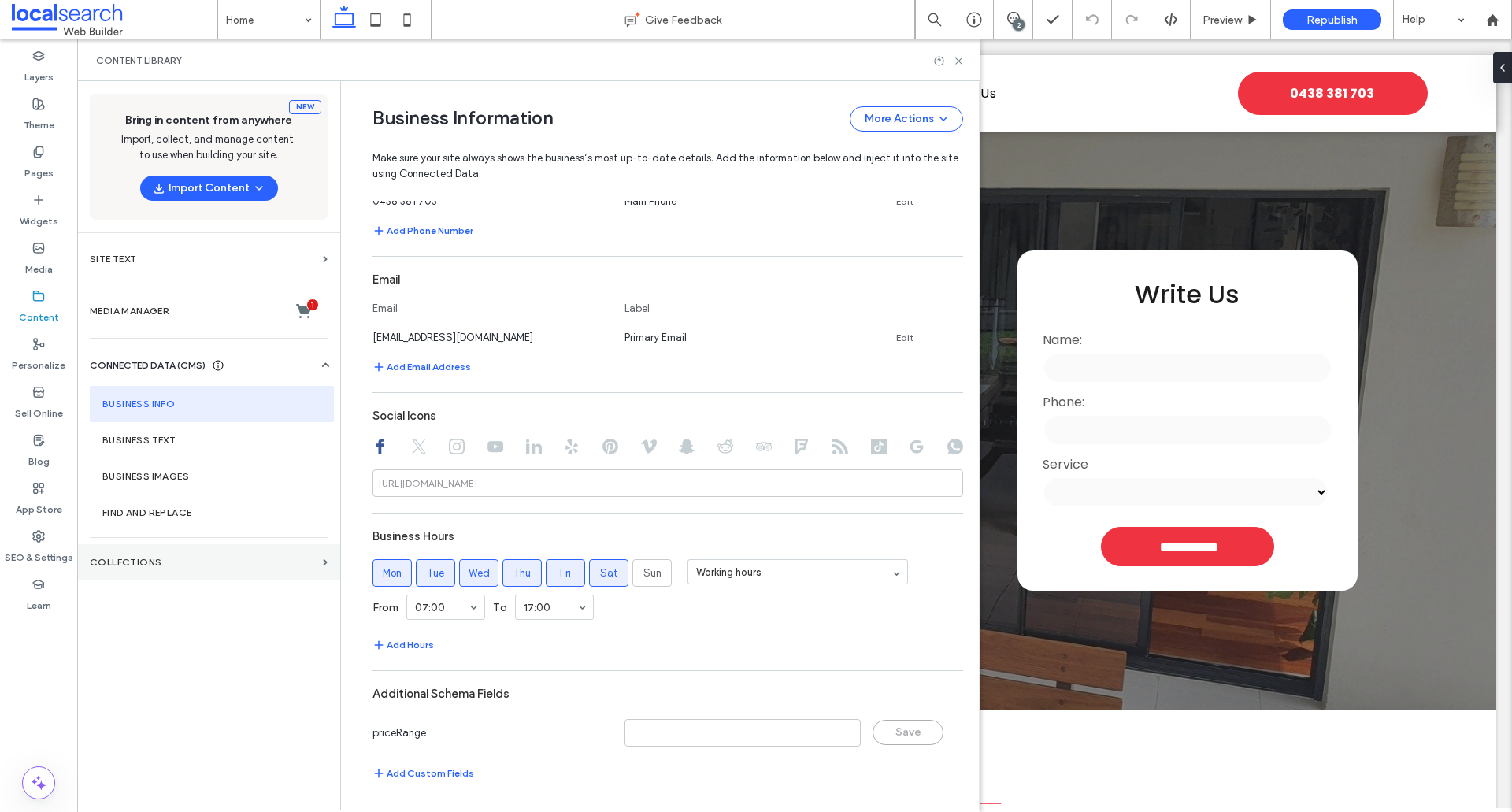
click at [184, 559] on label "Collections" at bounding box center [203, 562] width 227 height 11
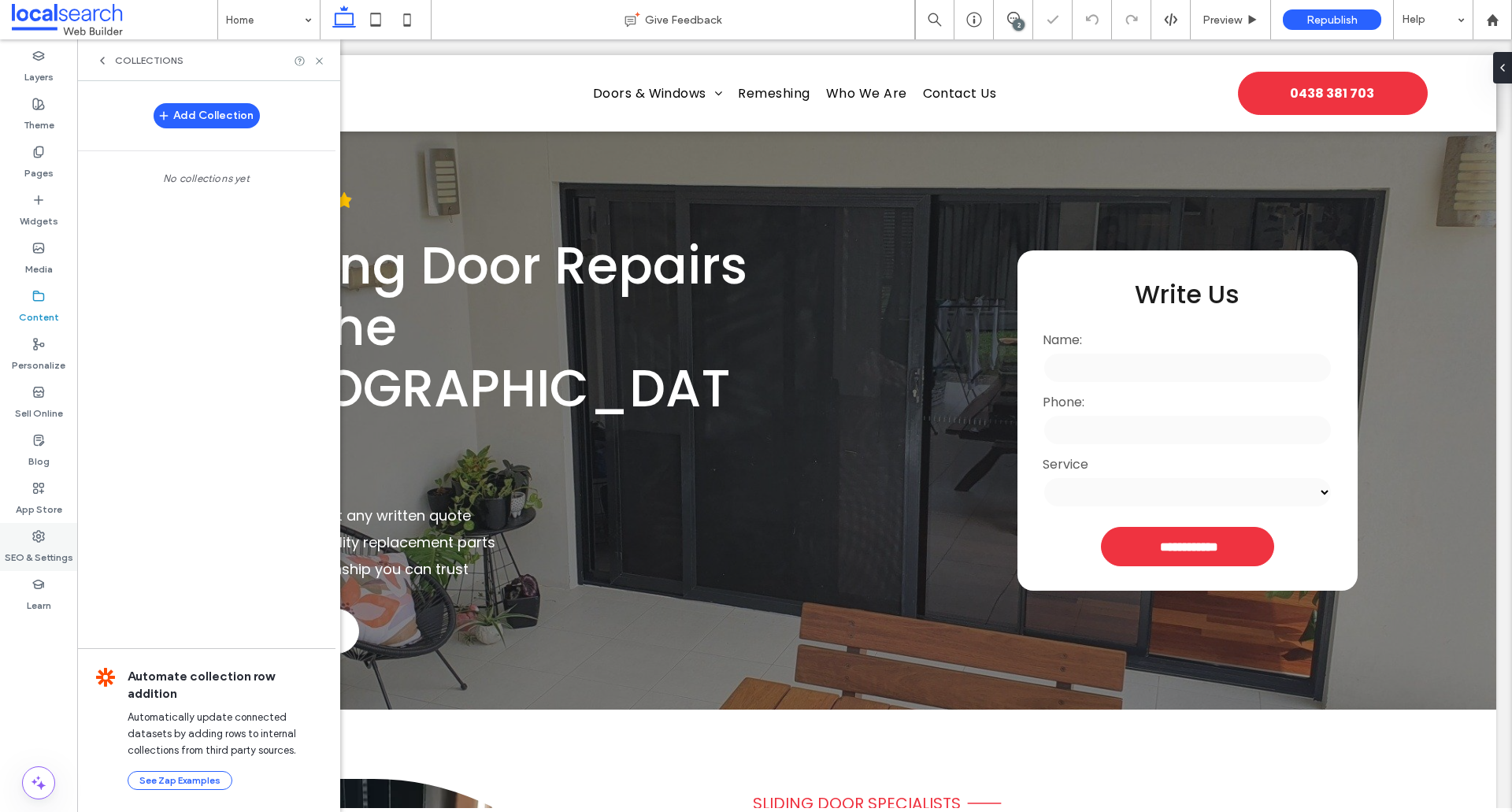
scroll to position [0, 0]
click at [17, 562] on label "SEO & Settings" at bounding box center [39, 554] width 68 height 22
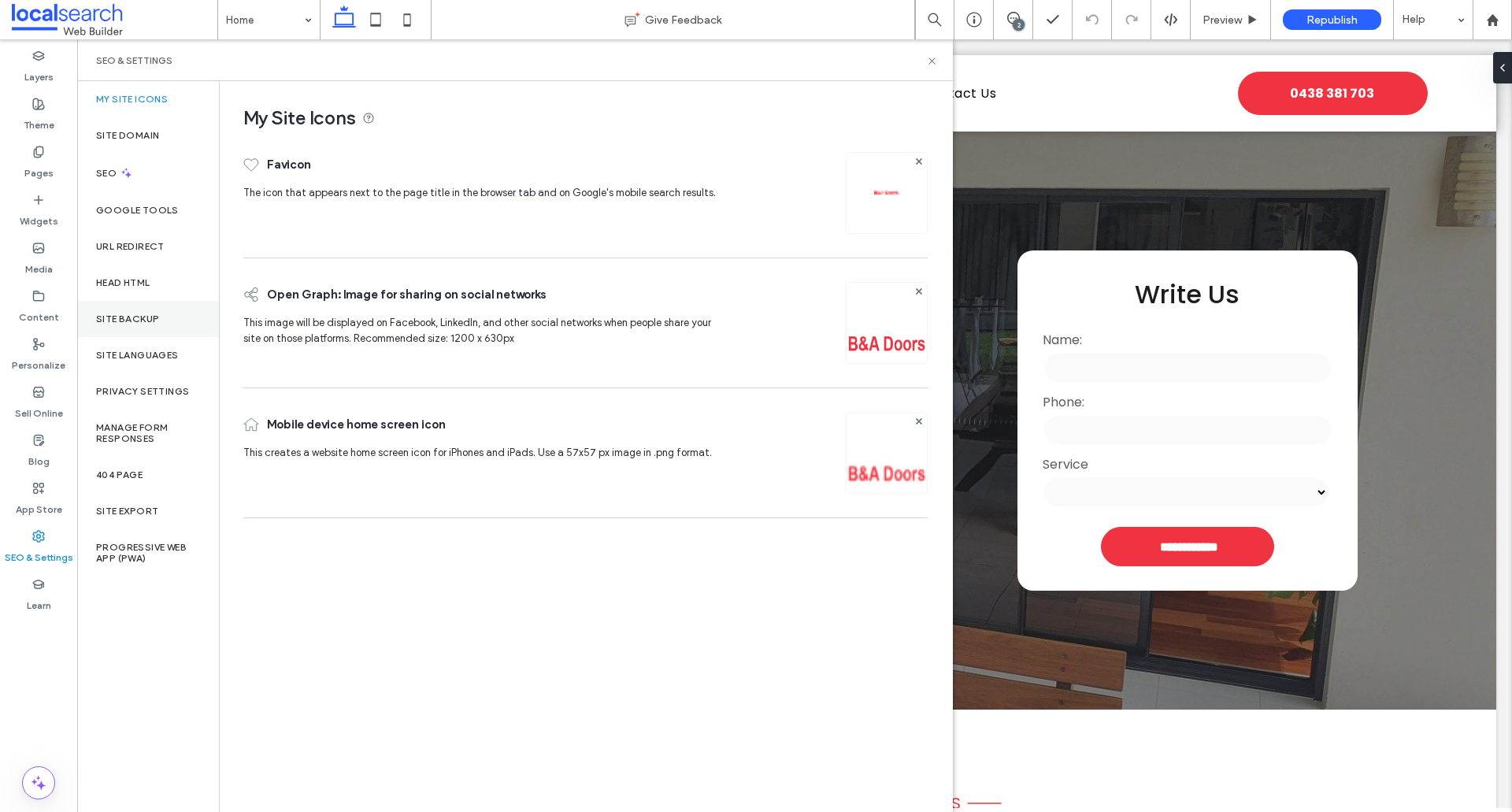
click at [147, 317] on label "Site Backup" at bounding box center [127, 318] width 63 height 11
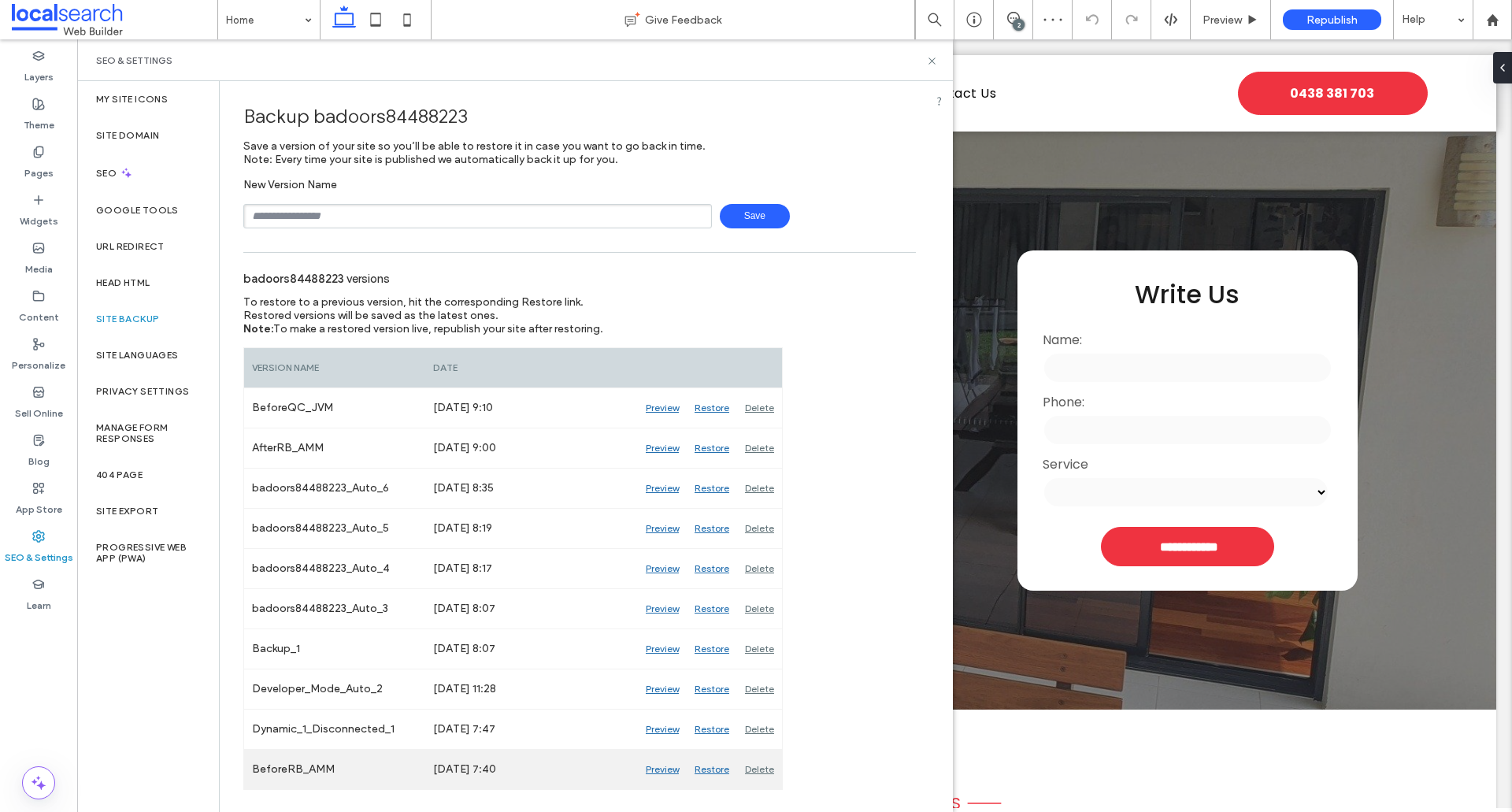
click at [670, 771] on div "Preview" at bounding box center [663, 769] width 49 height 40
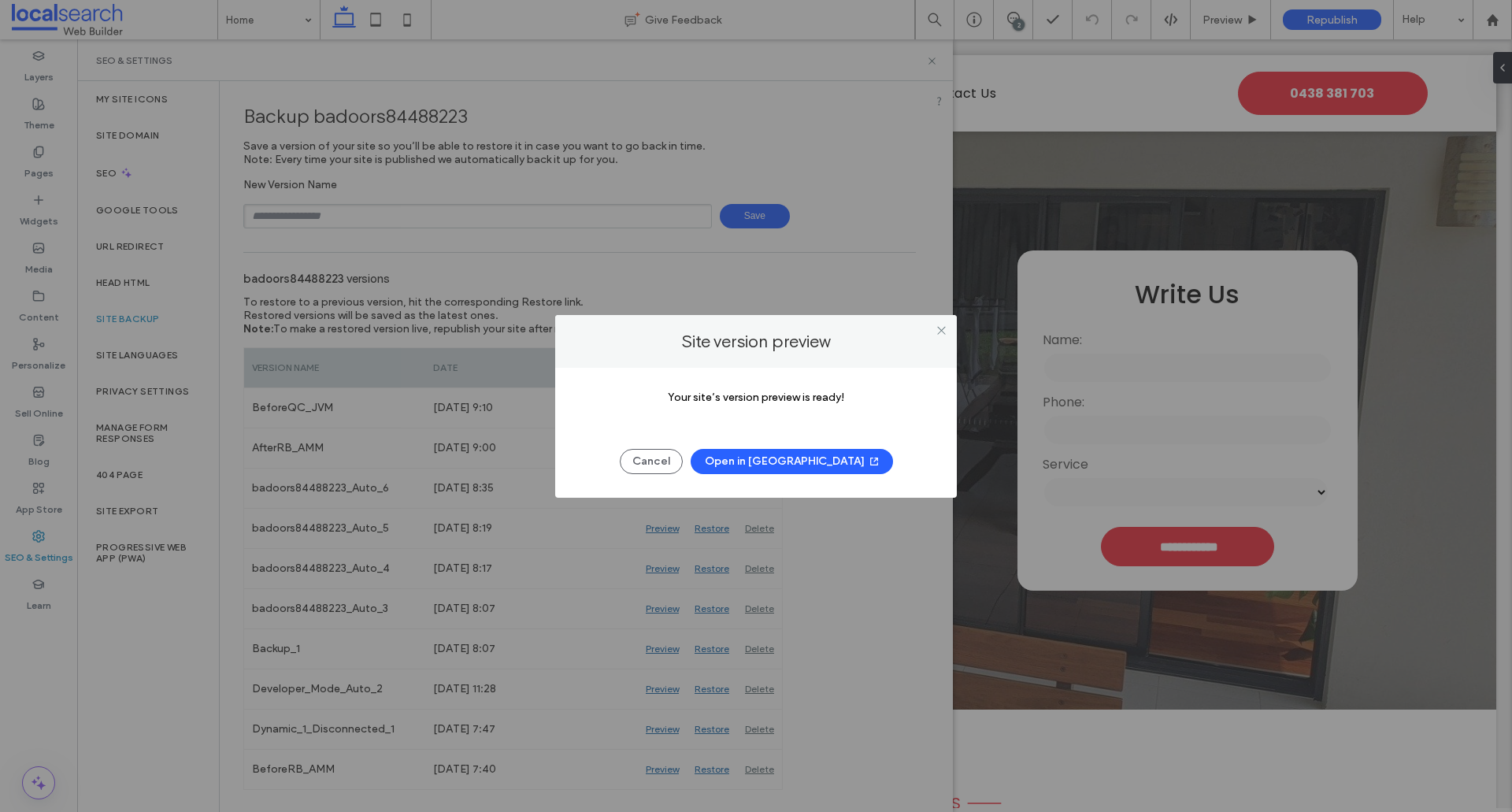
click at [777, 464] on button "Open in New Tab" at bounding box center [792, 462] width 203 height 25
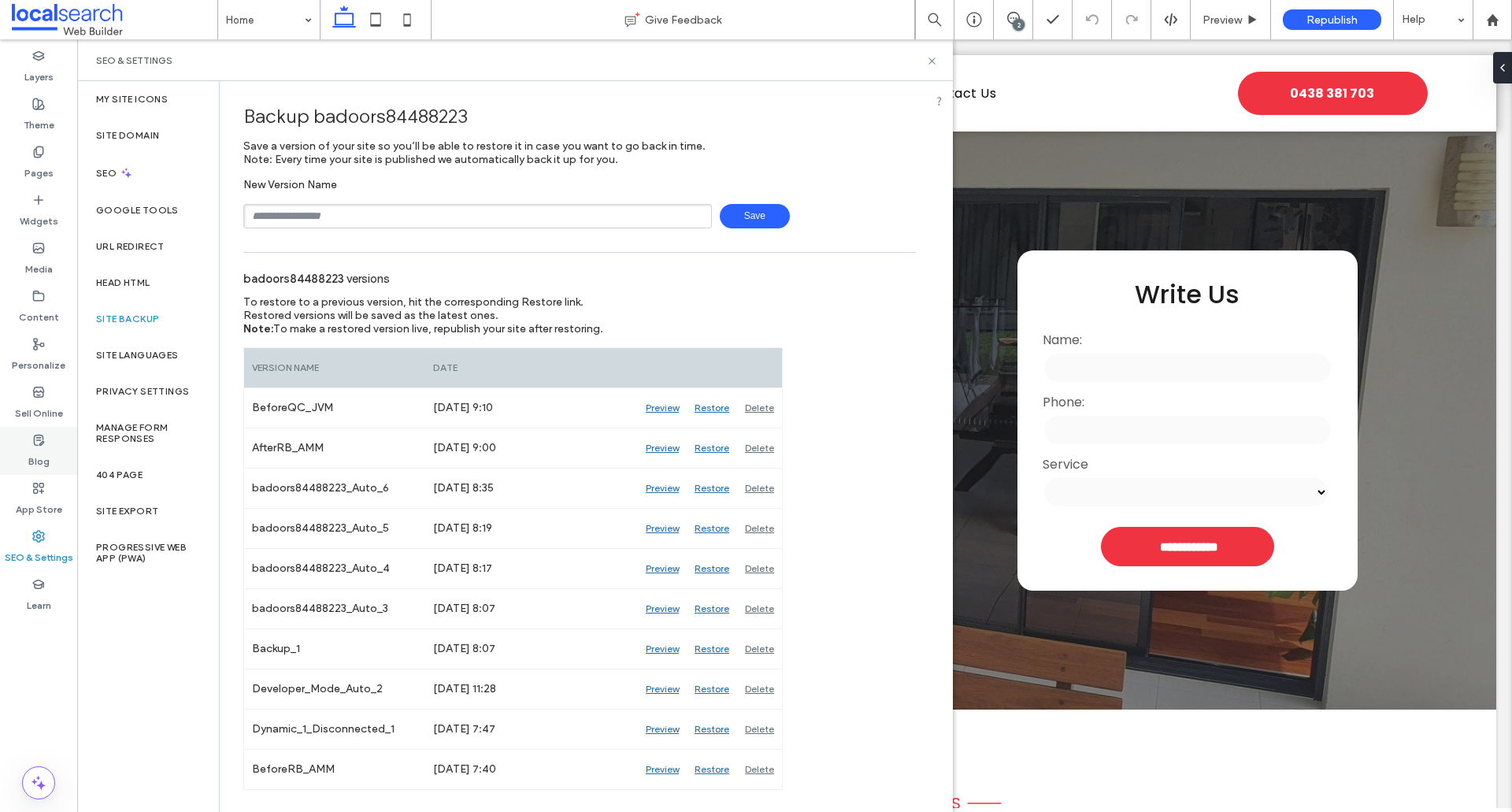
click at [35, 445] on use at bounding box center [38, 440] width 9 height 10
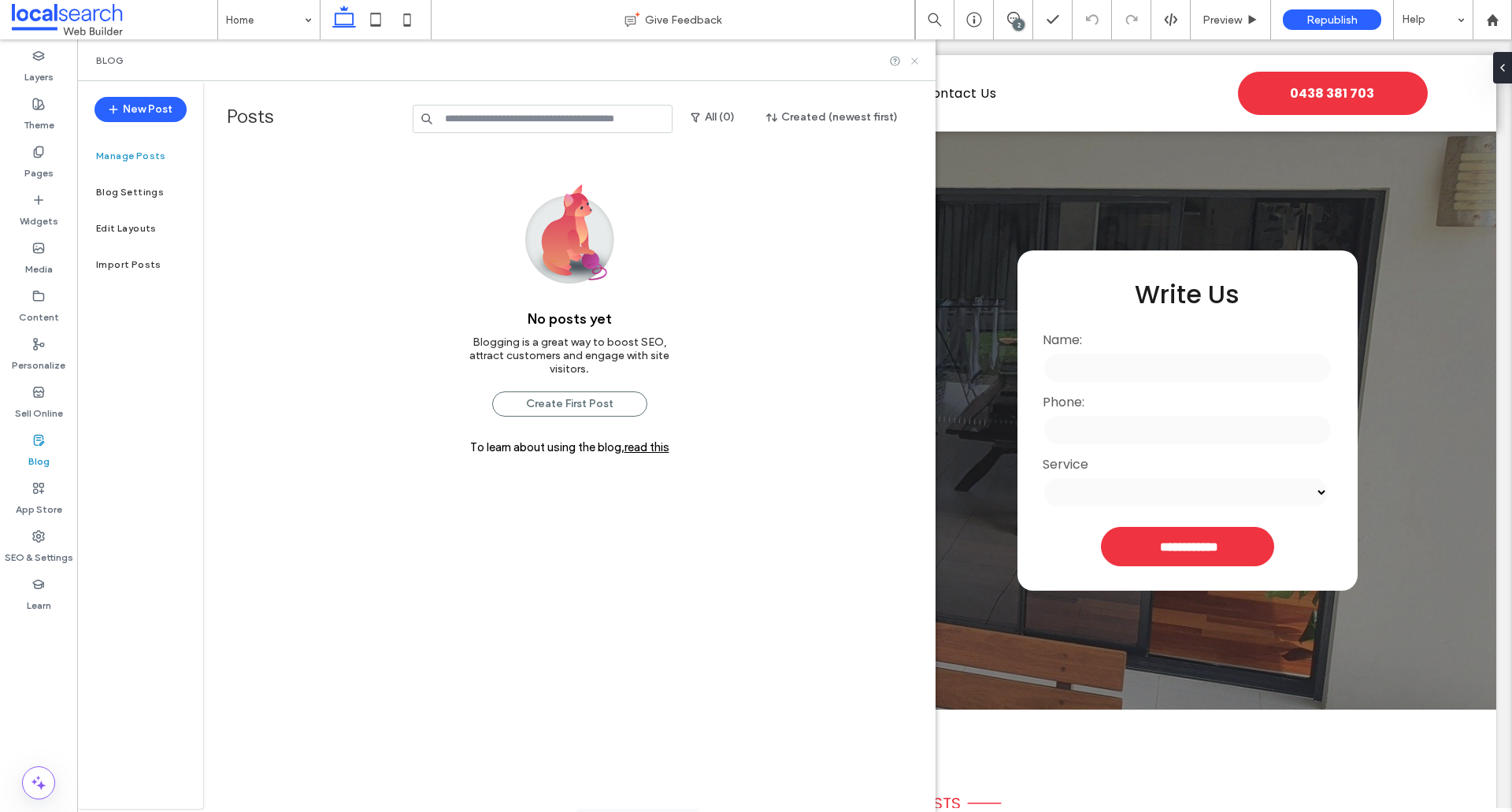
click at [909, 63] on icon at bounding box center [915, 61] width 12 height 12
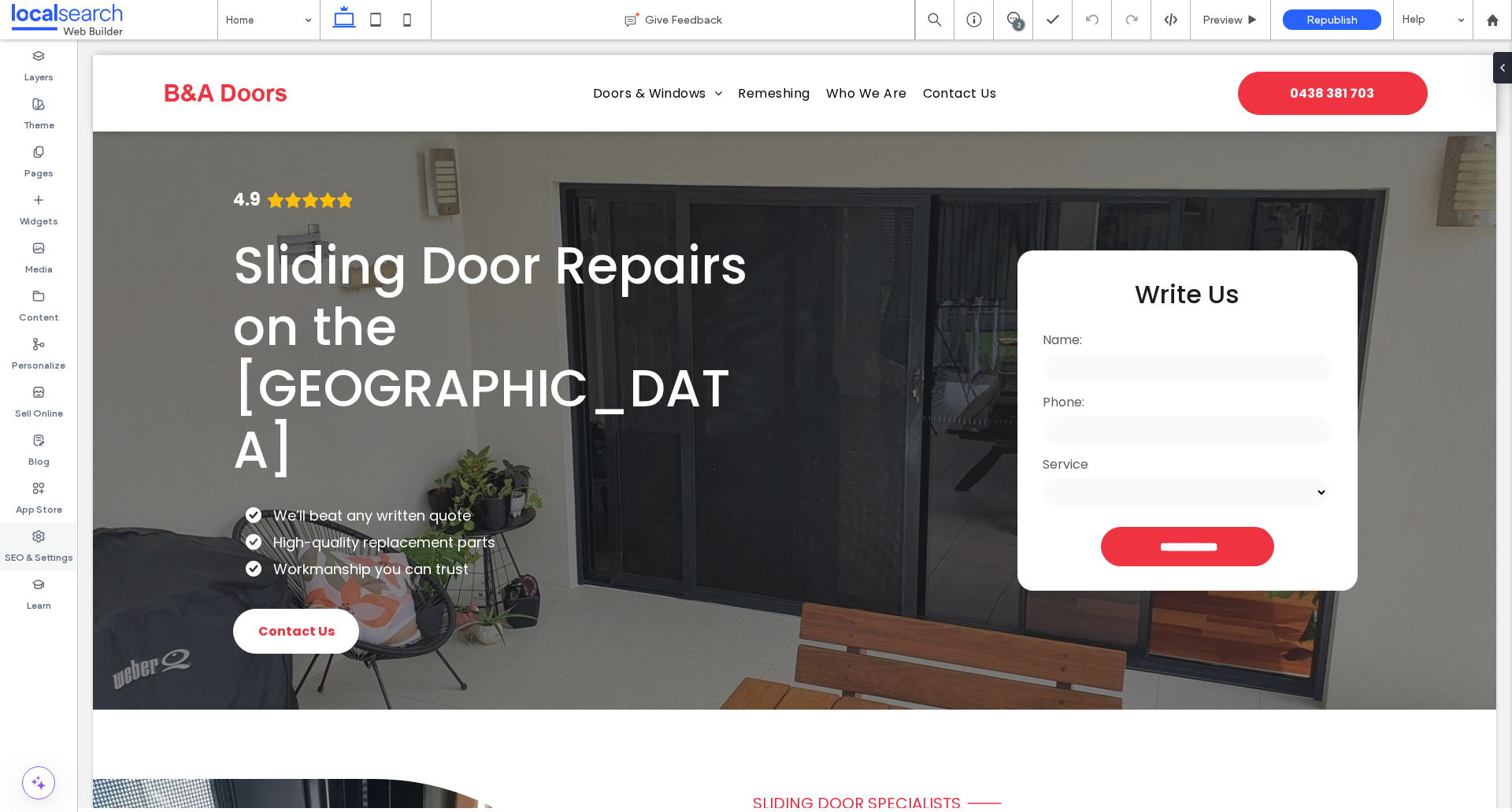
click at [60, 555] on label "SEO & Settings" at bounding box center [39, 554] width 68 height 22
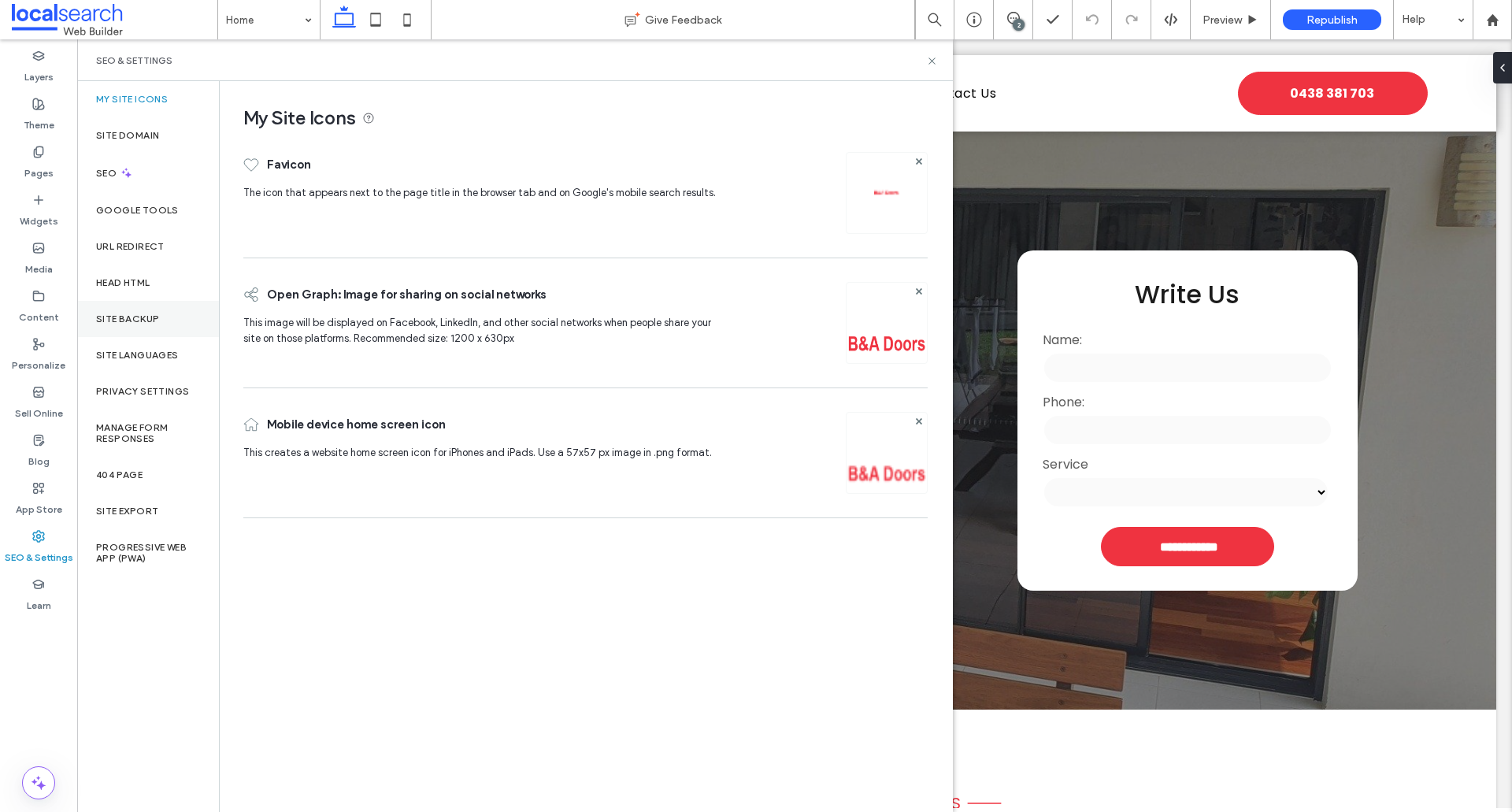
click at [144, 313] on label "Site Backup" at bounding box center [127, 318] width 63 height 11
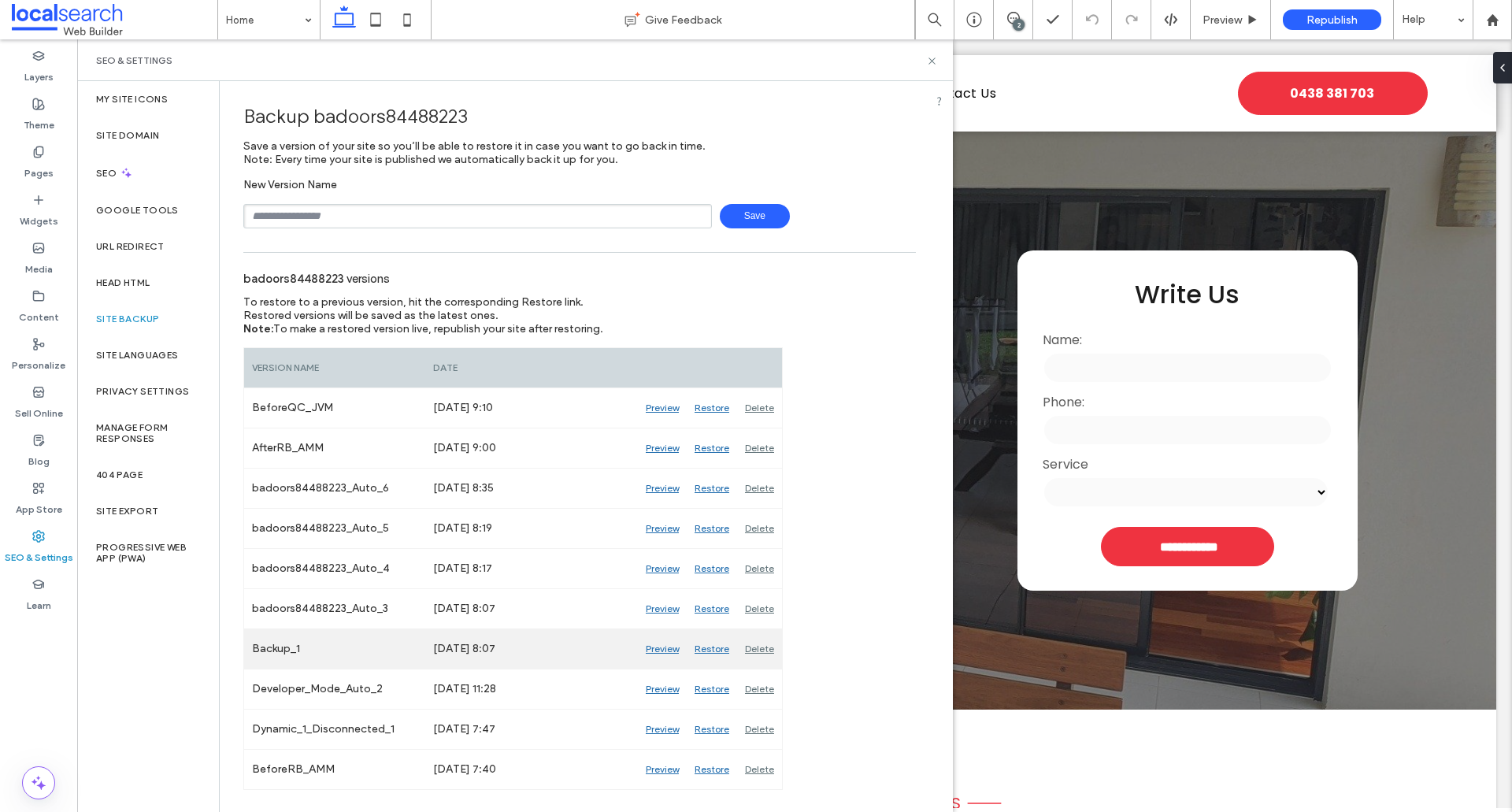
click at [655, 647] on div "Preview" at bounding box center [663, 648] width 49 height 40
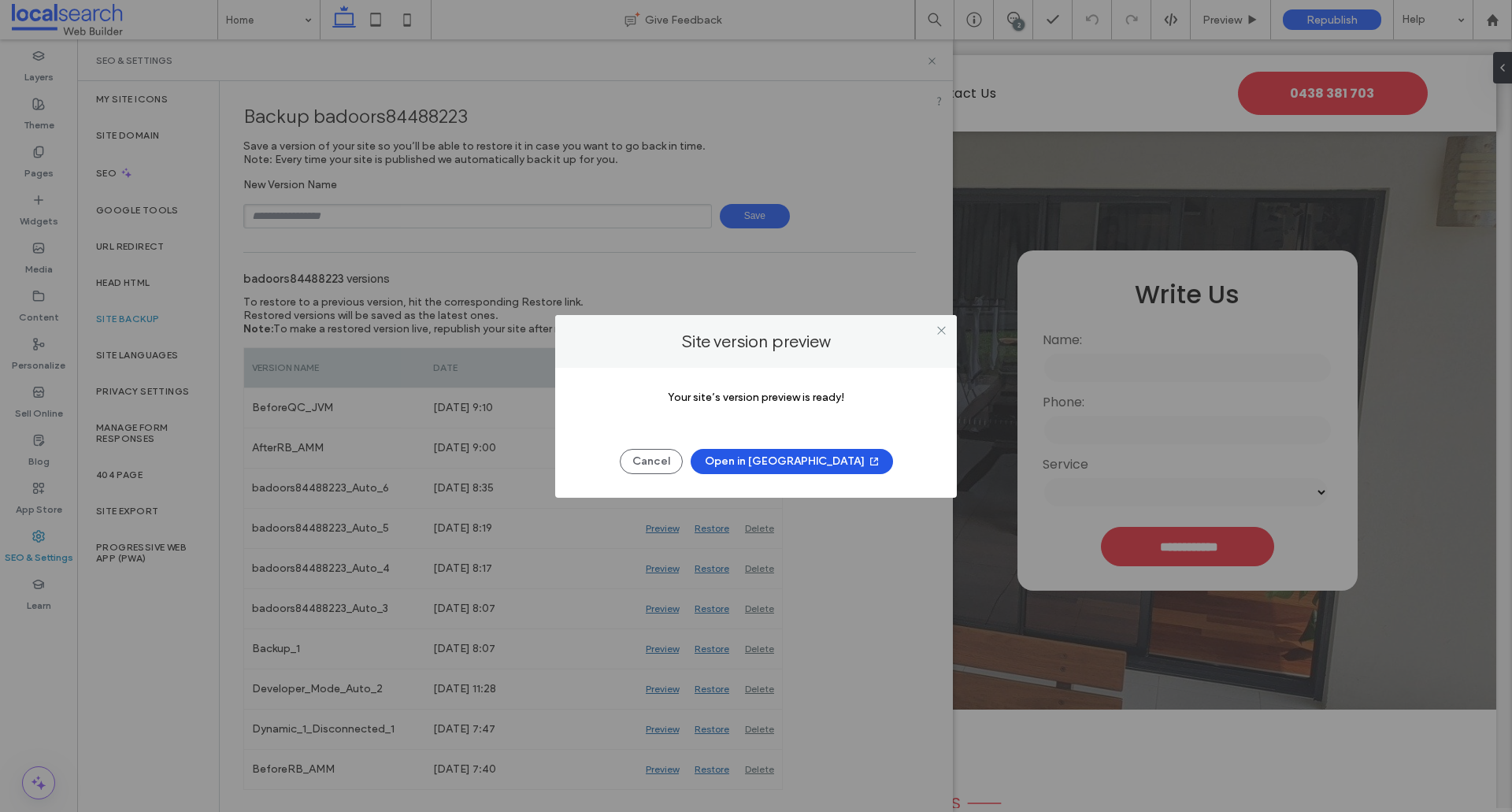
click at [772, 464] on button "Open in New Tab" at bounding box center [792, 462] width 203 height 25
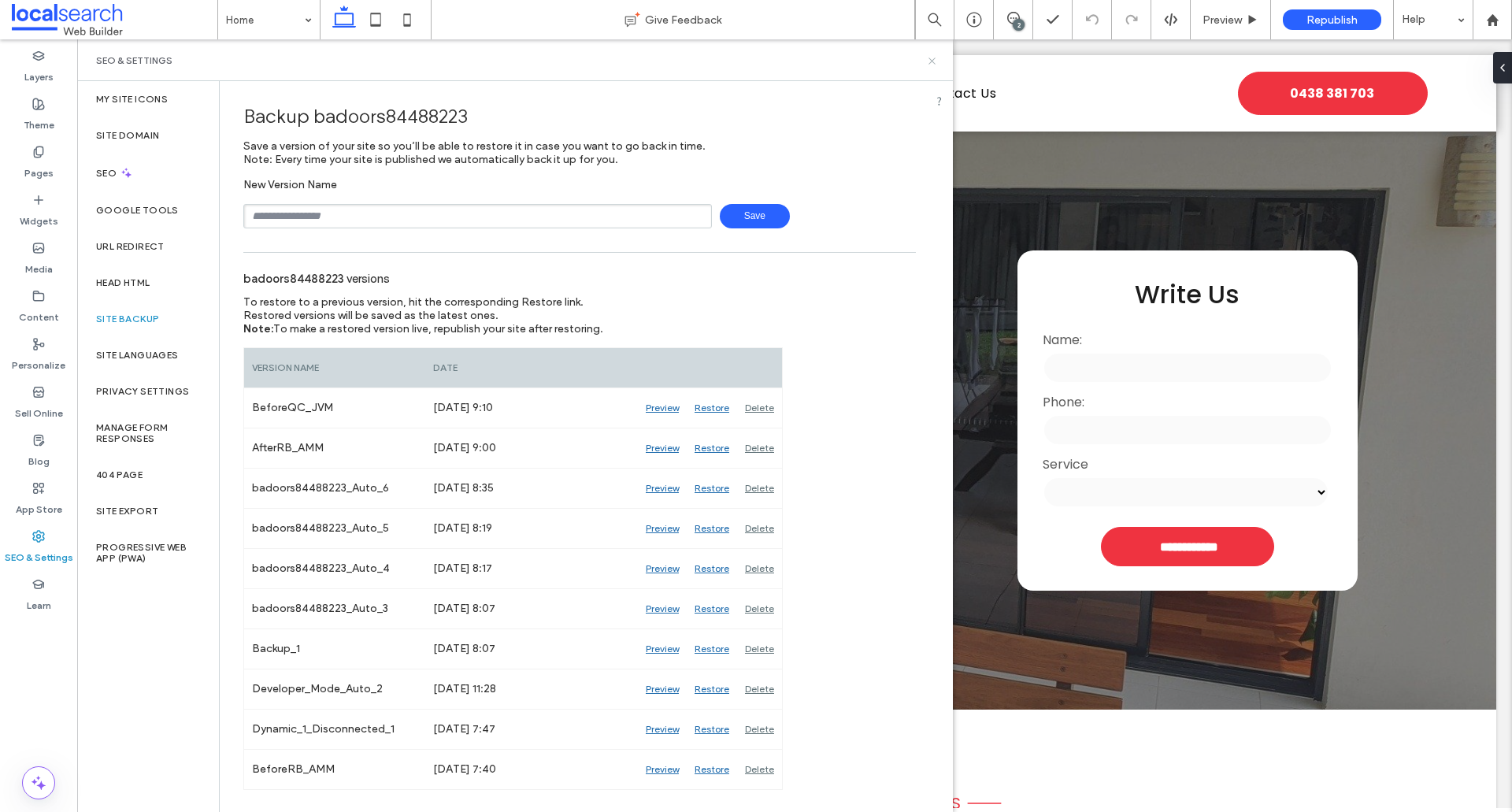
drag, startPoint x: 937, startPoint y: 57, endPoint x: 734, endPoint y: 313, distance: 326.7
click at [937, 57] on icon at bounding box center [932, 61] width 12 height 12
